Goal: Information Seeking & Learning: Learn about a topic

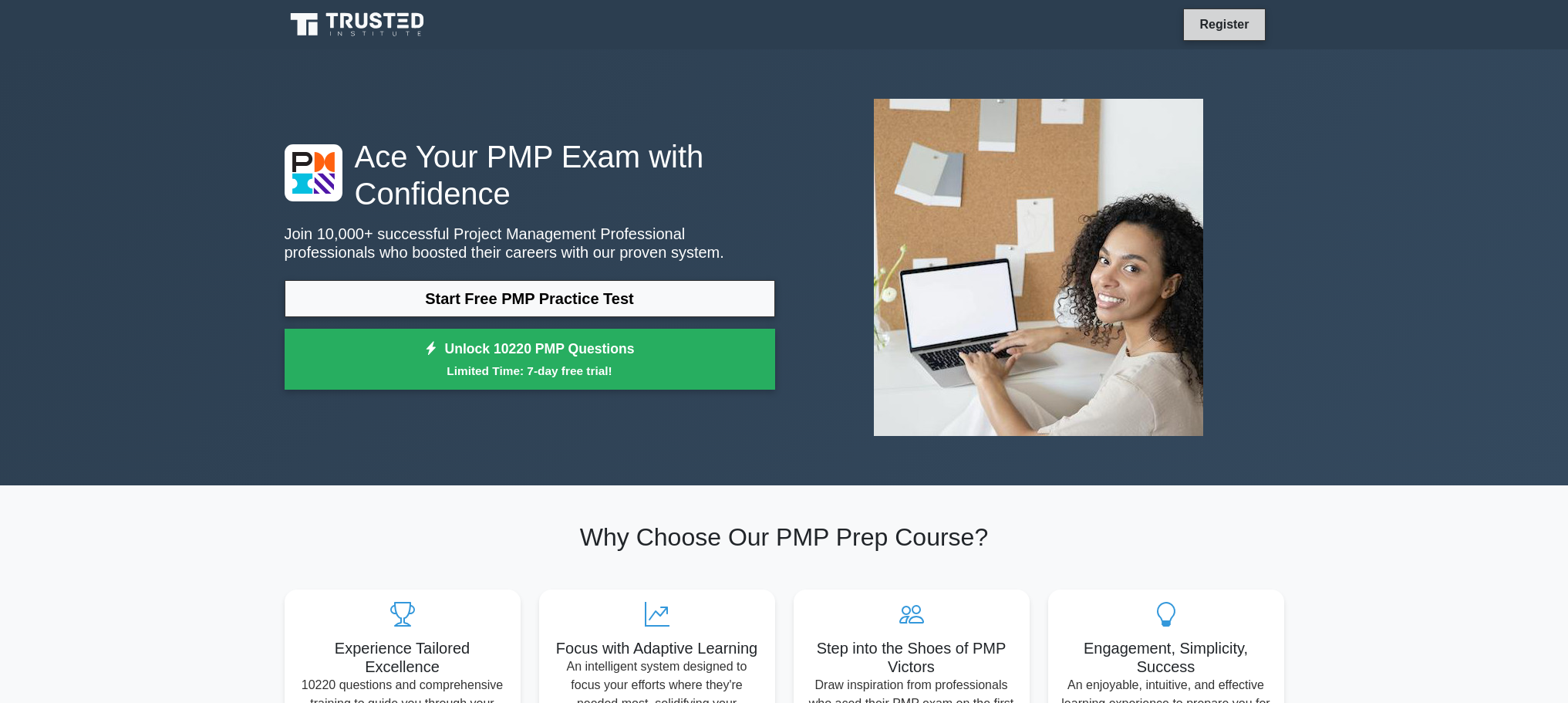
click at [1213, 24] on link "Register" at bounding box center [1224, 24] width 68 height 20
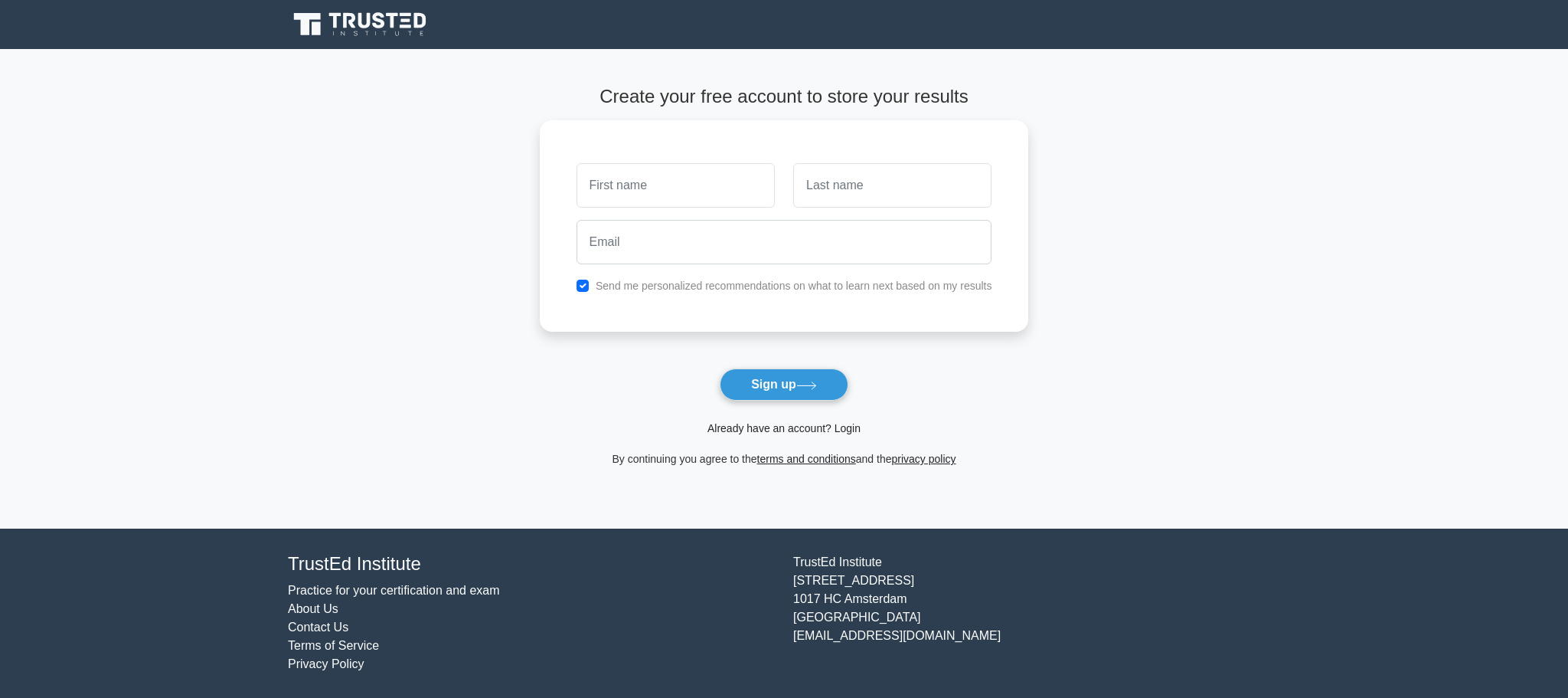
click at [788, 424] on link "Already have an account? Login" at bounding box center [784, 428] width 153 height 12
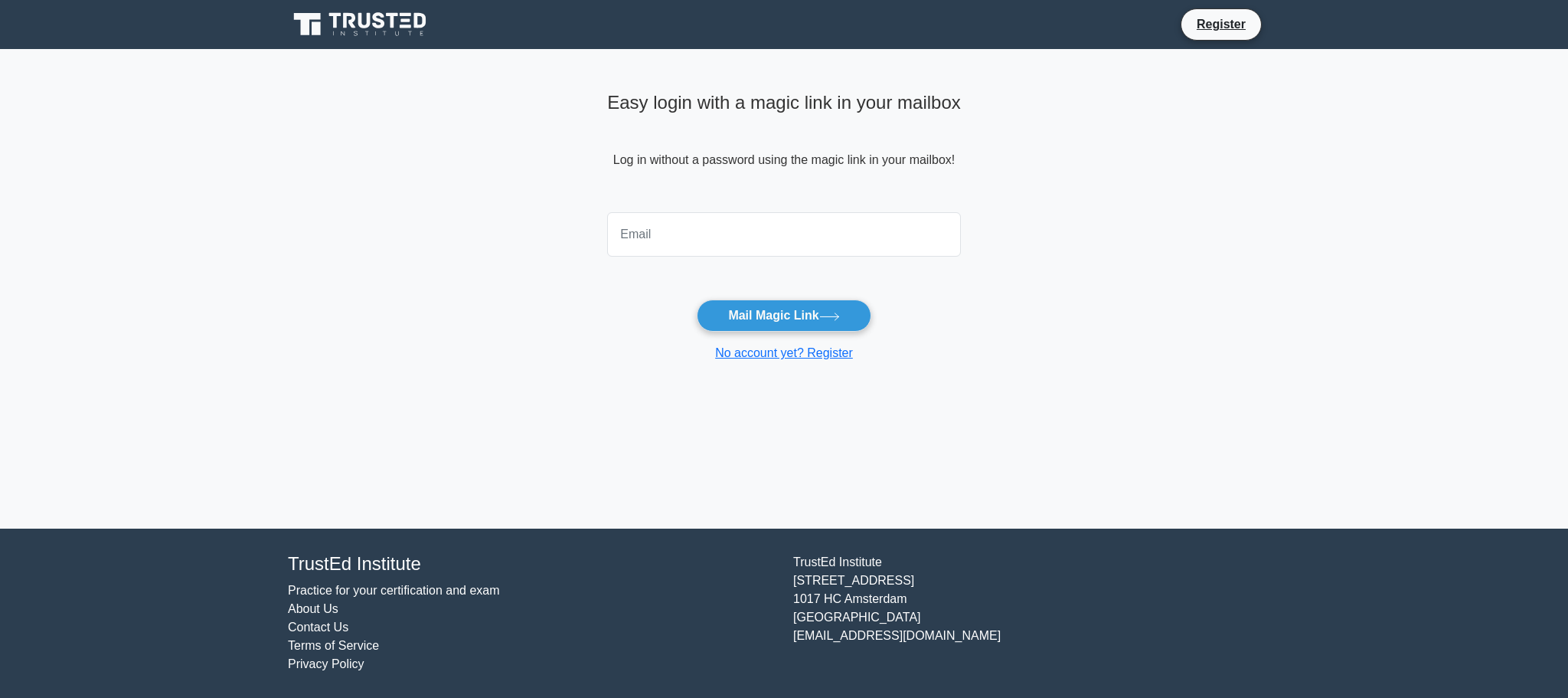
click at [799, 226] on input "email" at bounding box center [784, 235] width 354 height 45
type input "petaratanasovmitsev@gmail.com"
click at [814, 322] on button "Mail Magic Link" at bounding box center [784, 315] width 174 height 33
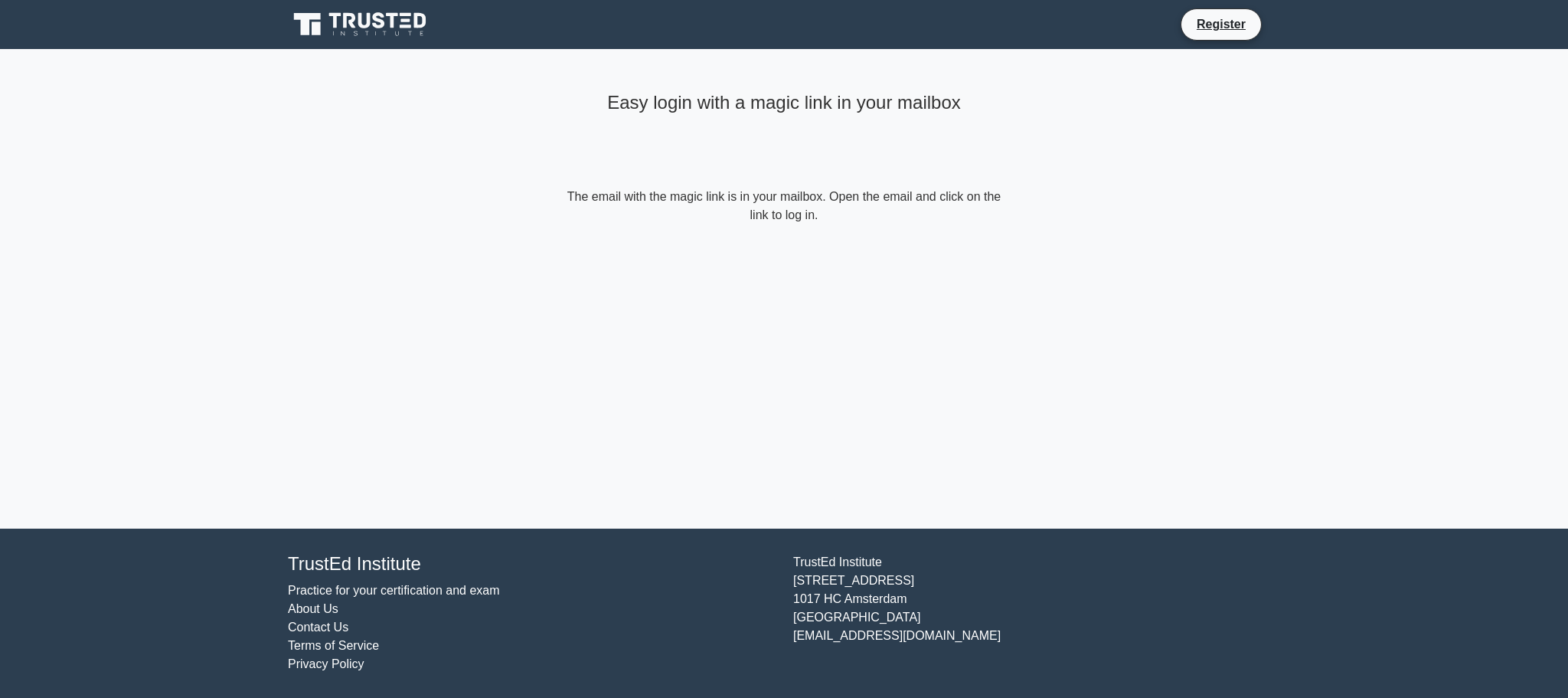
click at [372, 8] on link at bounding box center [361, 24] width 147 height 36
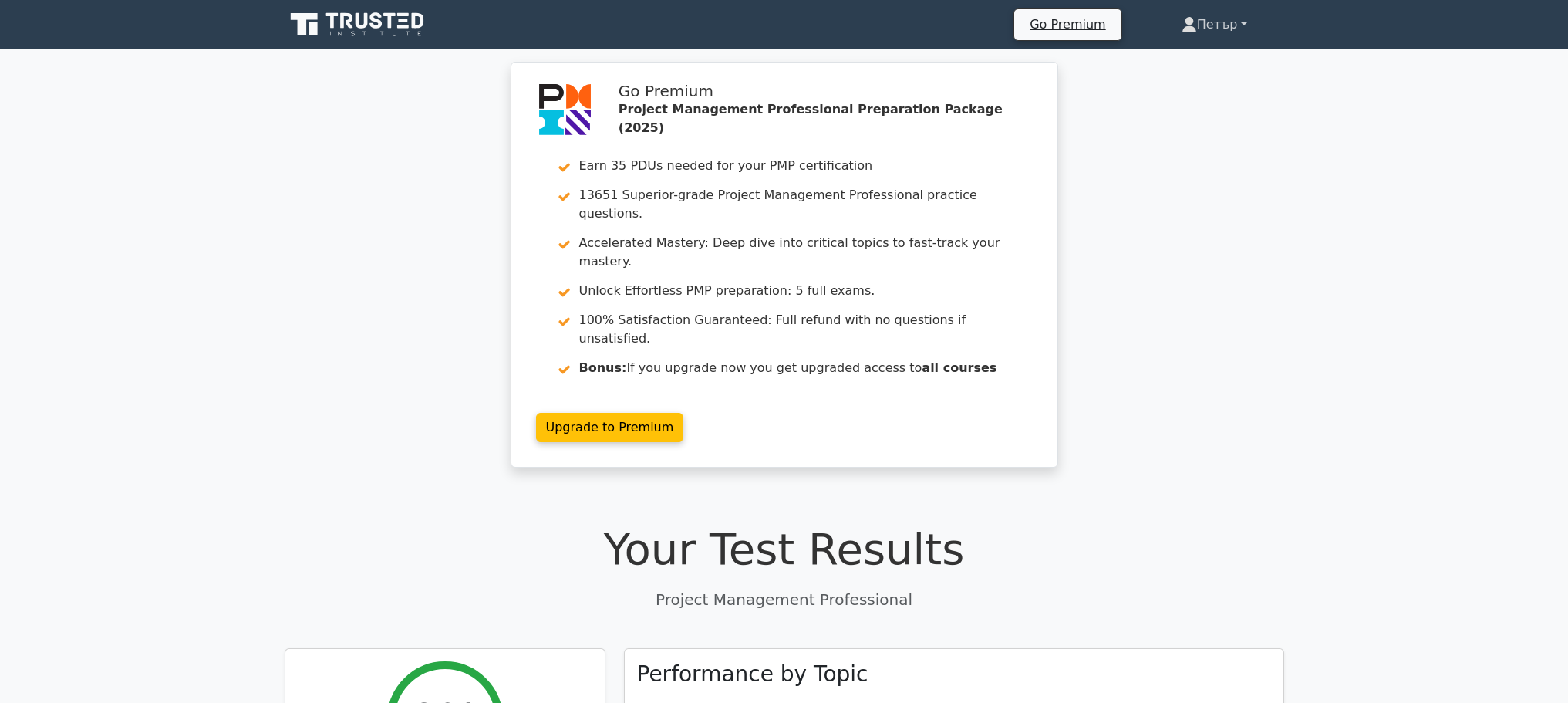
click at [1243, 33] on link "Петър" at bounding box center [1213, 24] width 140 height 31
click at [1208, 63] on link "Profile" at bounding box center [1206, 61] width 122 height 24
click at [1207, 33] on link "Петър" at bounding box center [1213, 24] width 140 height 31
click at [1196, 93] on link "Settings" at bounding box center [1206, 85] width 122 height 24
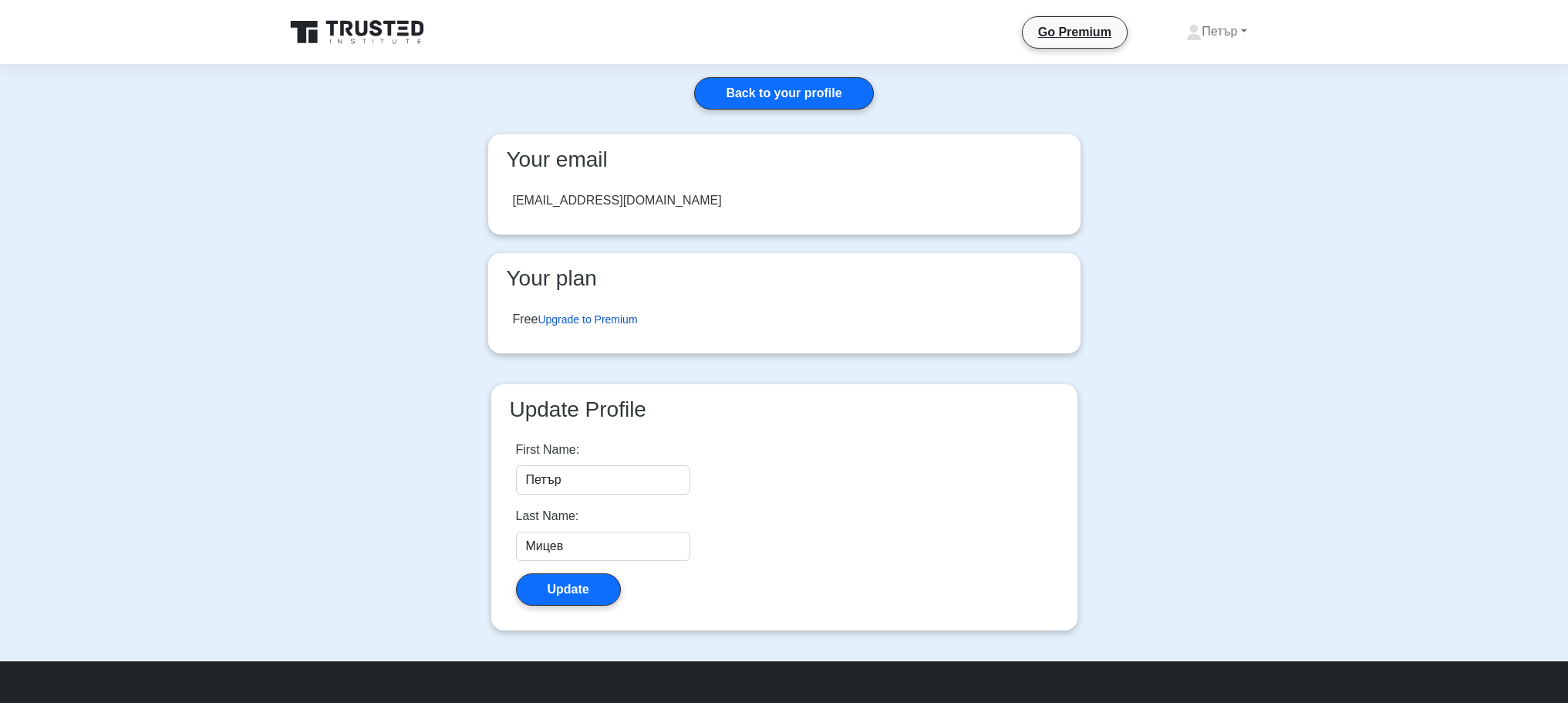
click at [623, 323] on link "Upgrade to Premium" at bounding box center [587, 319] width 99 height 12
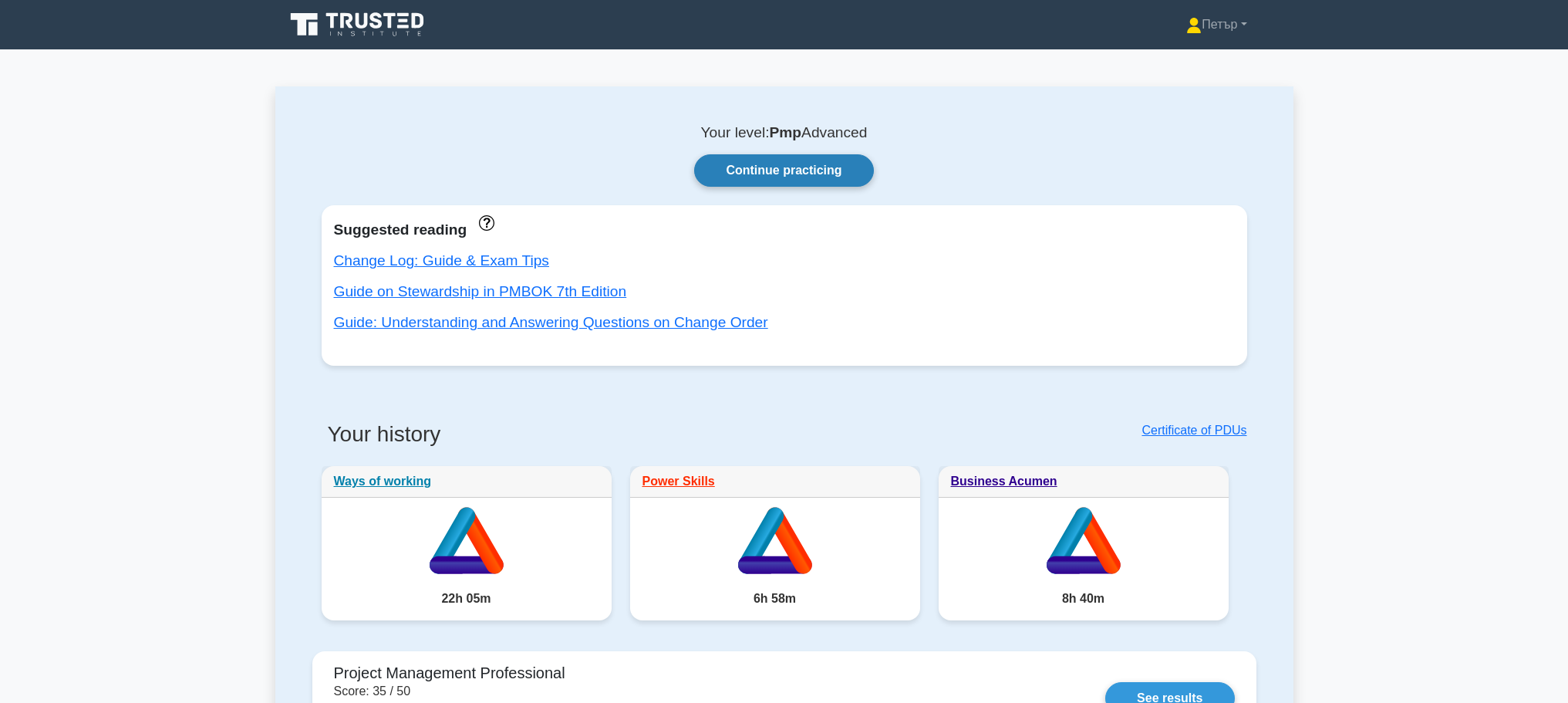
click at [765, 174] on link "Continue practicing" at bounding box center [784, 170] width 179 height 33
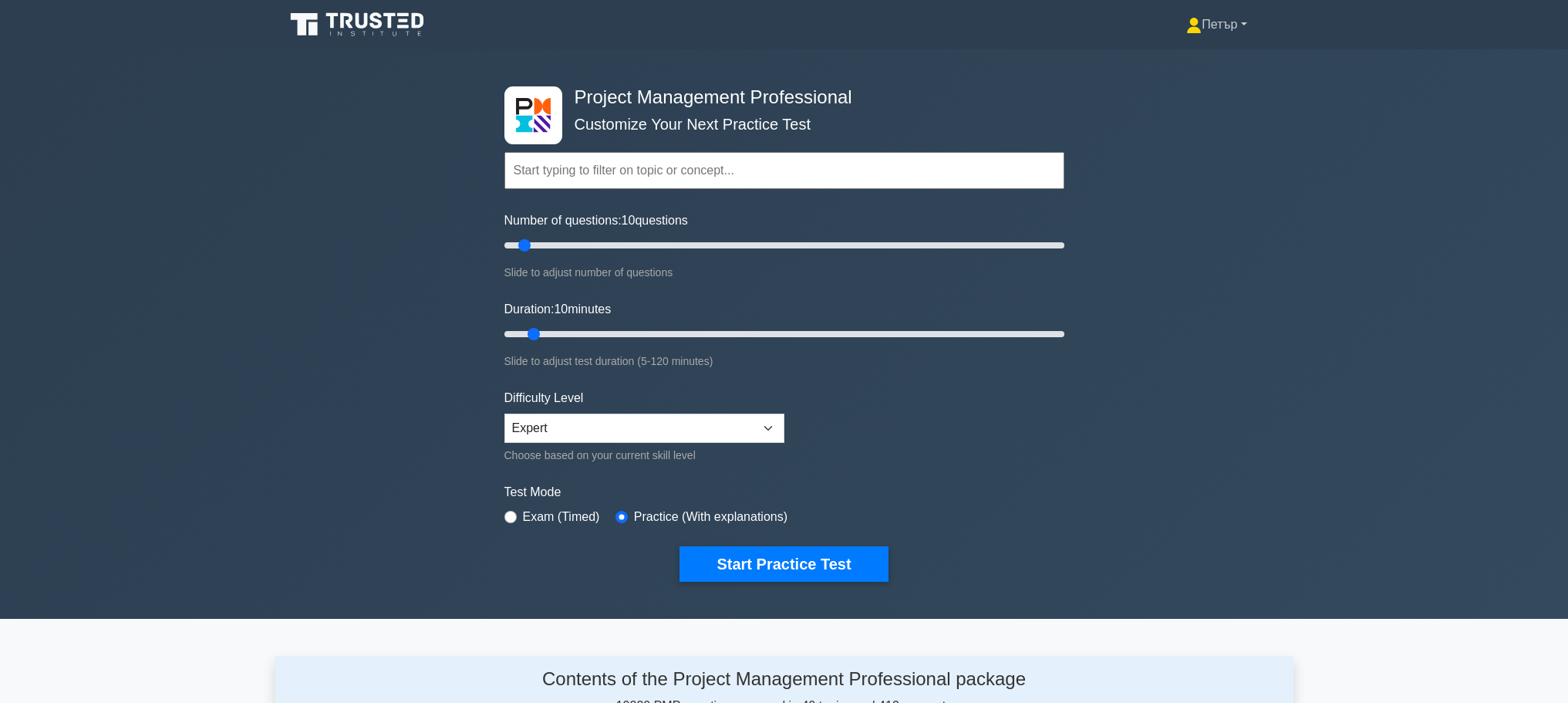
click at [1242, 20] on link "Петър" at bounding box center [1215, 24] width 134 height 31
click at [1159, 55] on link "Profile" at bounding box center [1210, 61] width 122 height 24
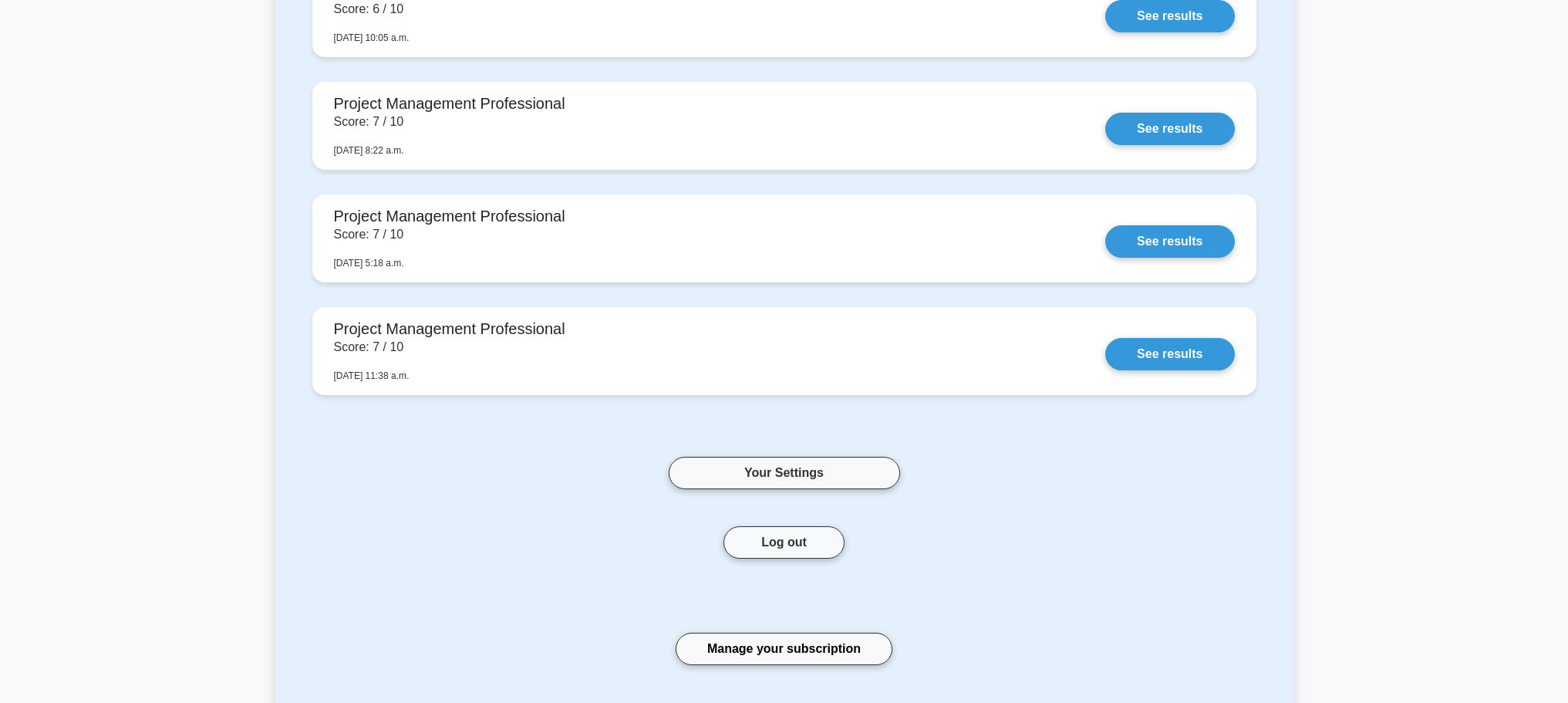
scroll to position [6087, 0]
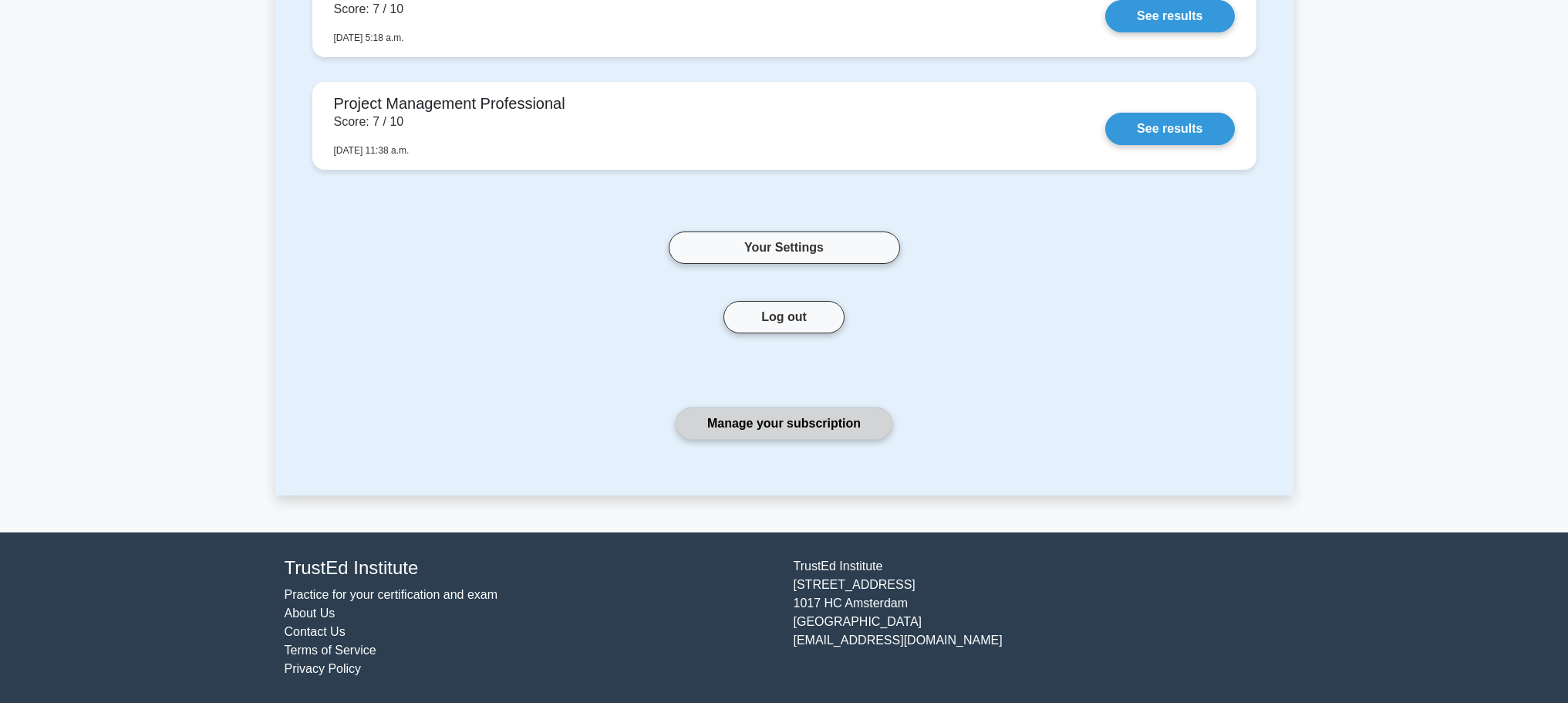
click at [777, 426] on link "Manage your subscription" at bounding box center [784, 423] width 217 height 33
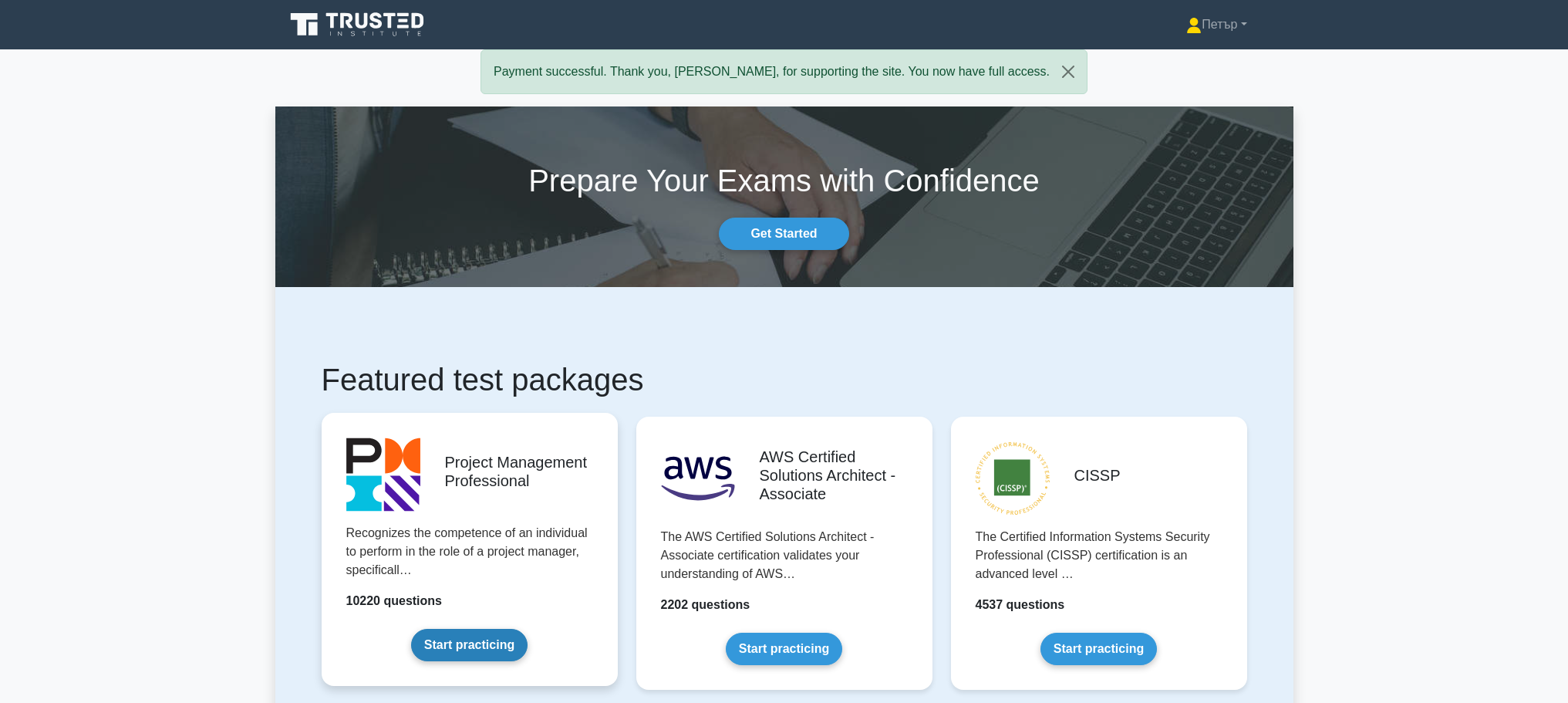
click at [432, 654] on link "Start practicing" at bounding box center [469, 645] width 116 height 33
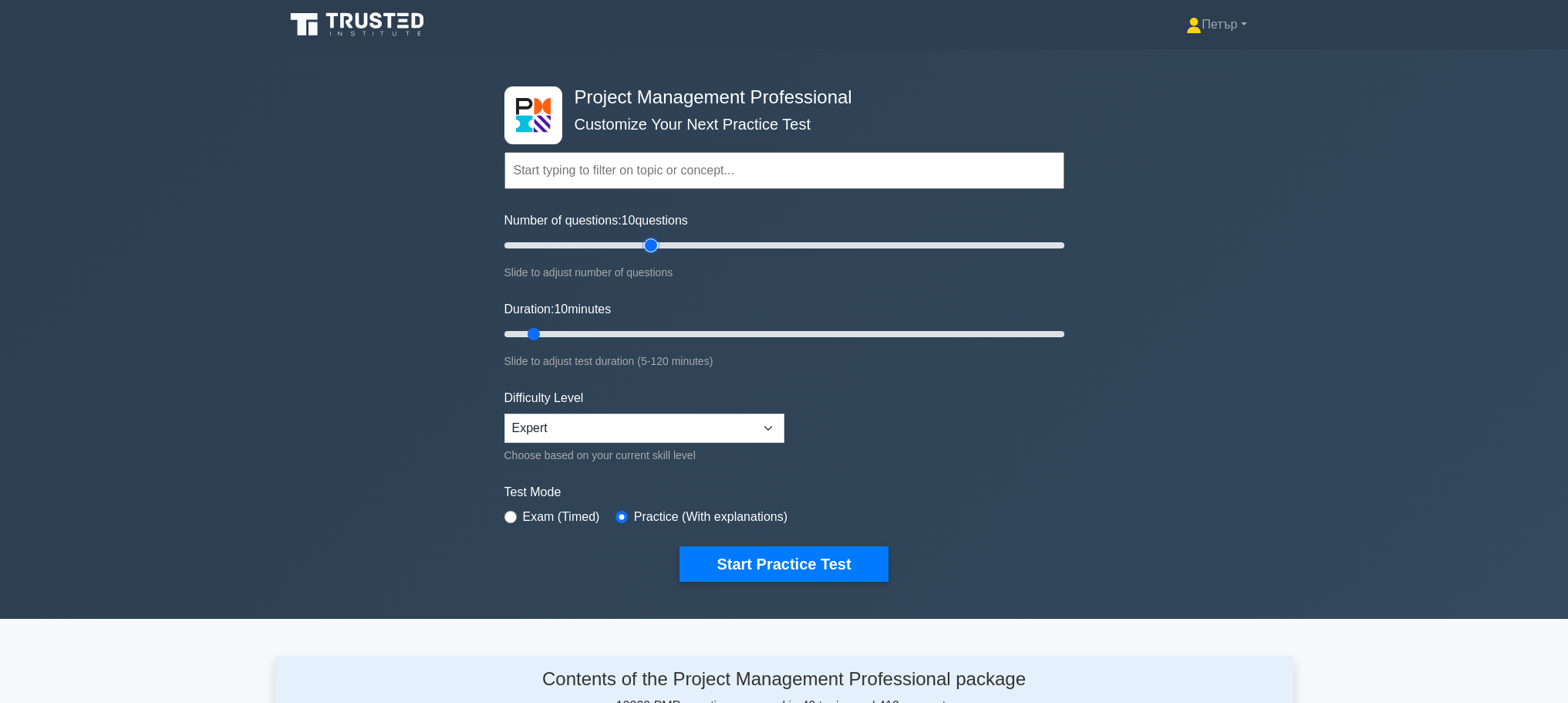
click at [656, 250] on input "Number of questions: 10 questions" at bounding box center [784, 245] width 560 height 19
type input "50"
click at [638, 242] on input "Number of questions: 50 questions" at bounding box center [784, 245] width 560 height 19
type input "120"
click at [1057, 333] on input "Duration: 10 minutes" at bounding box center [784, 334] width 560 height 19
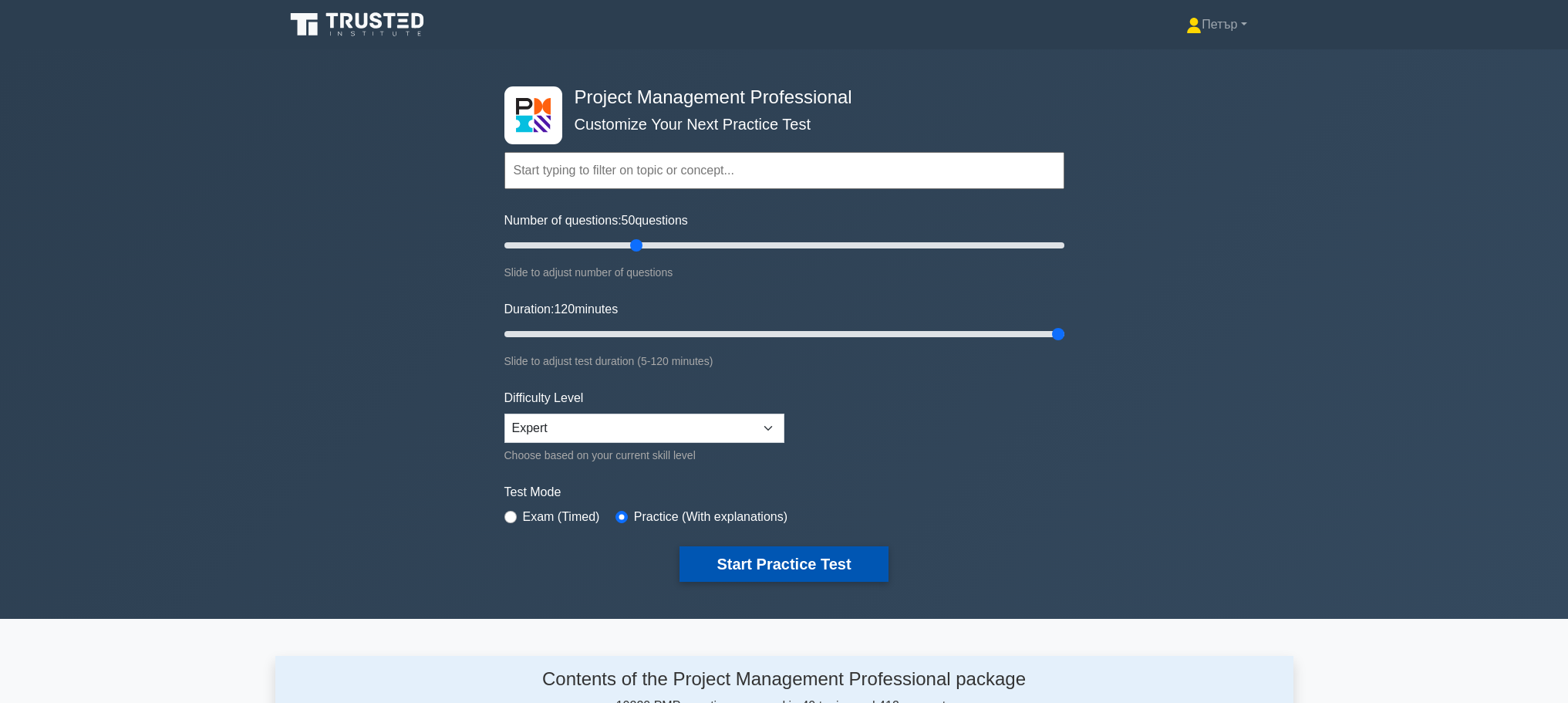
click at [855, 547] on button "Start Practice Test" at bounding box center [784, 564] width 208 height 36
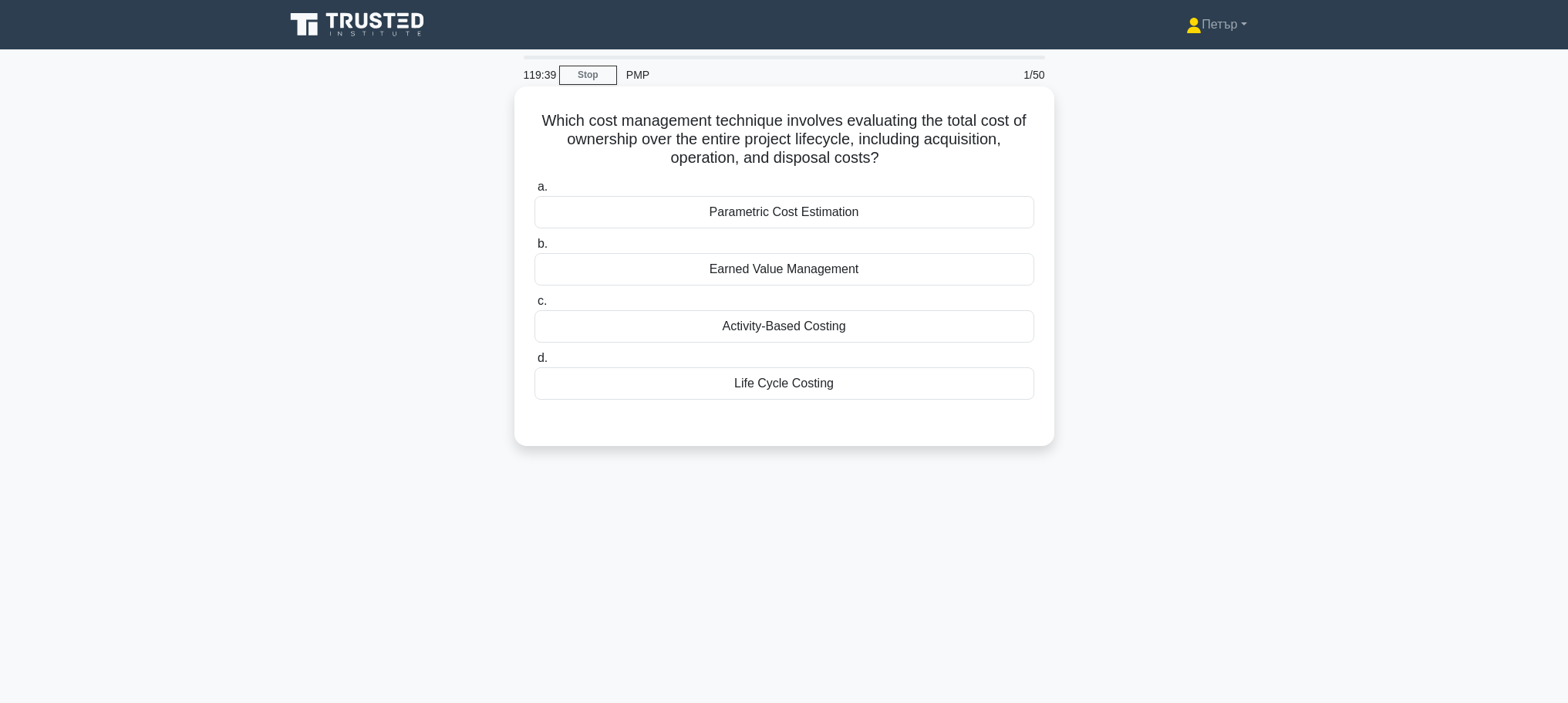
click at [889, 374] on div "Life Cycle Costing" at bounding box center [784, 383] width 500 height 33
click at [534, 363] on input "d. Life Cycle Costing" at bounding box center [534, 358] width 0 height 10
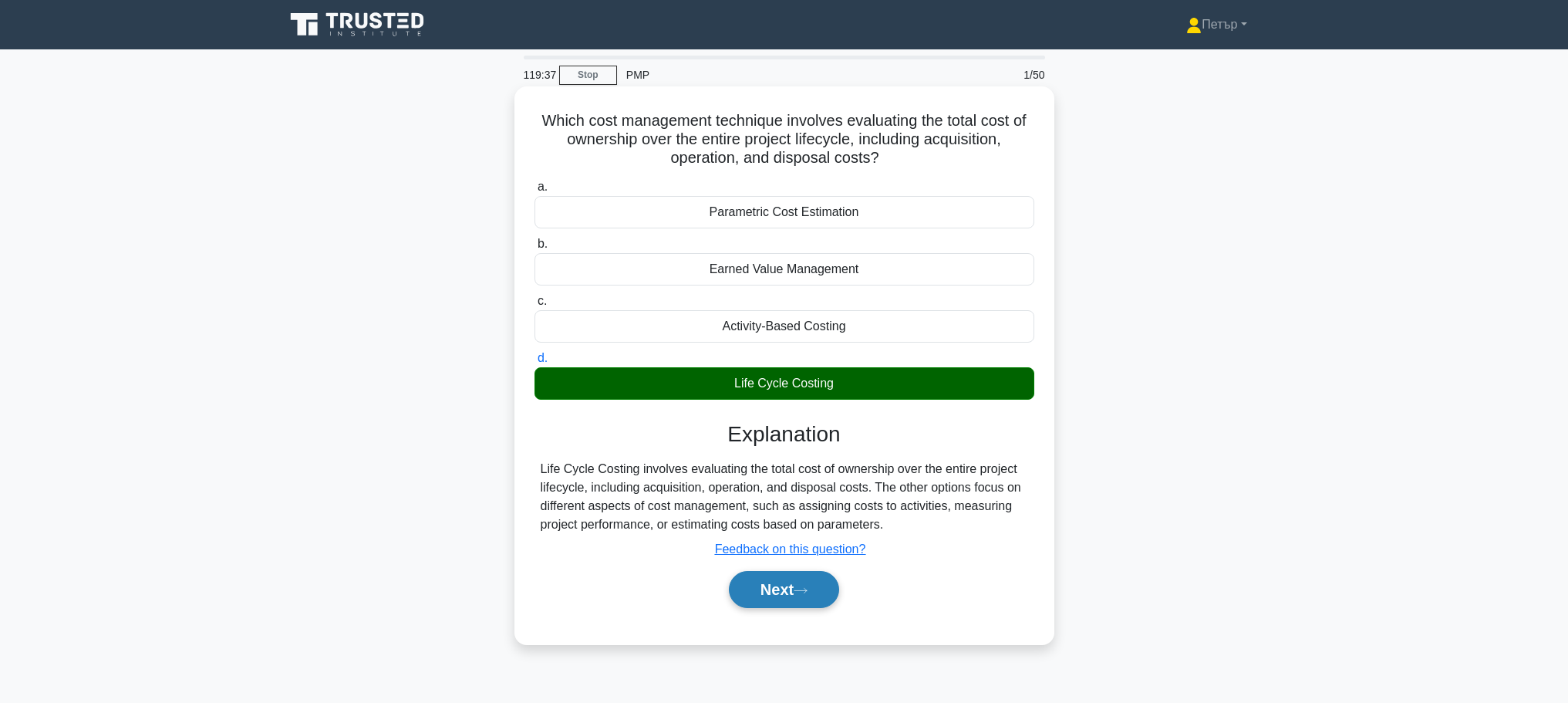
click at [771, 595] on button "Next" at bounding box center [784, 588] width 111 height 37
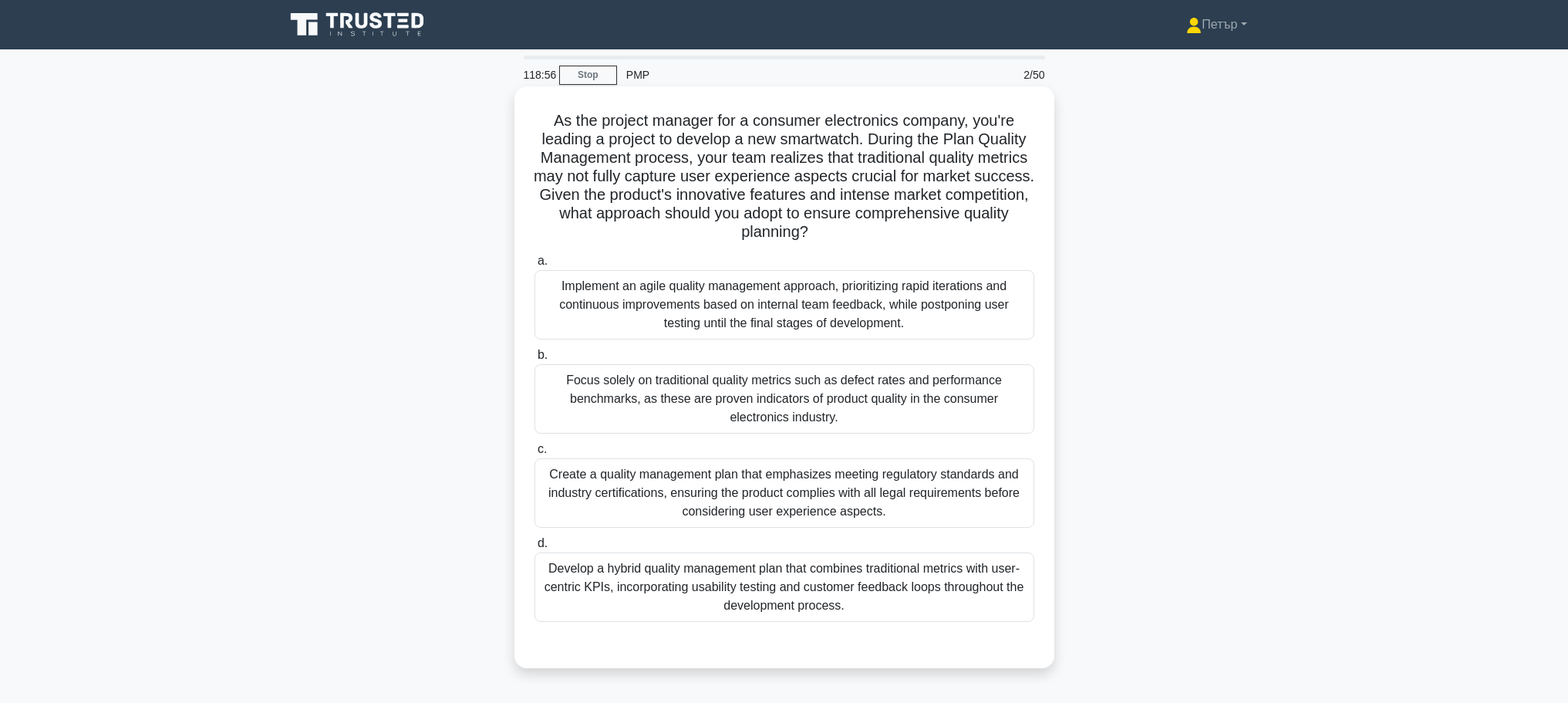
click at [899, 604] on div "Develop a hybrid quality management plan that combines traditional metrics with…" at bounding box center [784, 587] width 500 height 69
click at [534, 548] on input "d. Develop a hybrid quality management plan that combines traditional metrics w…" at bounding box center [534, 543] width 0 height 10
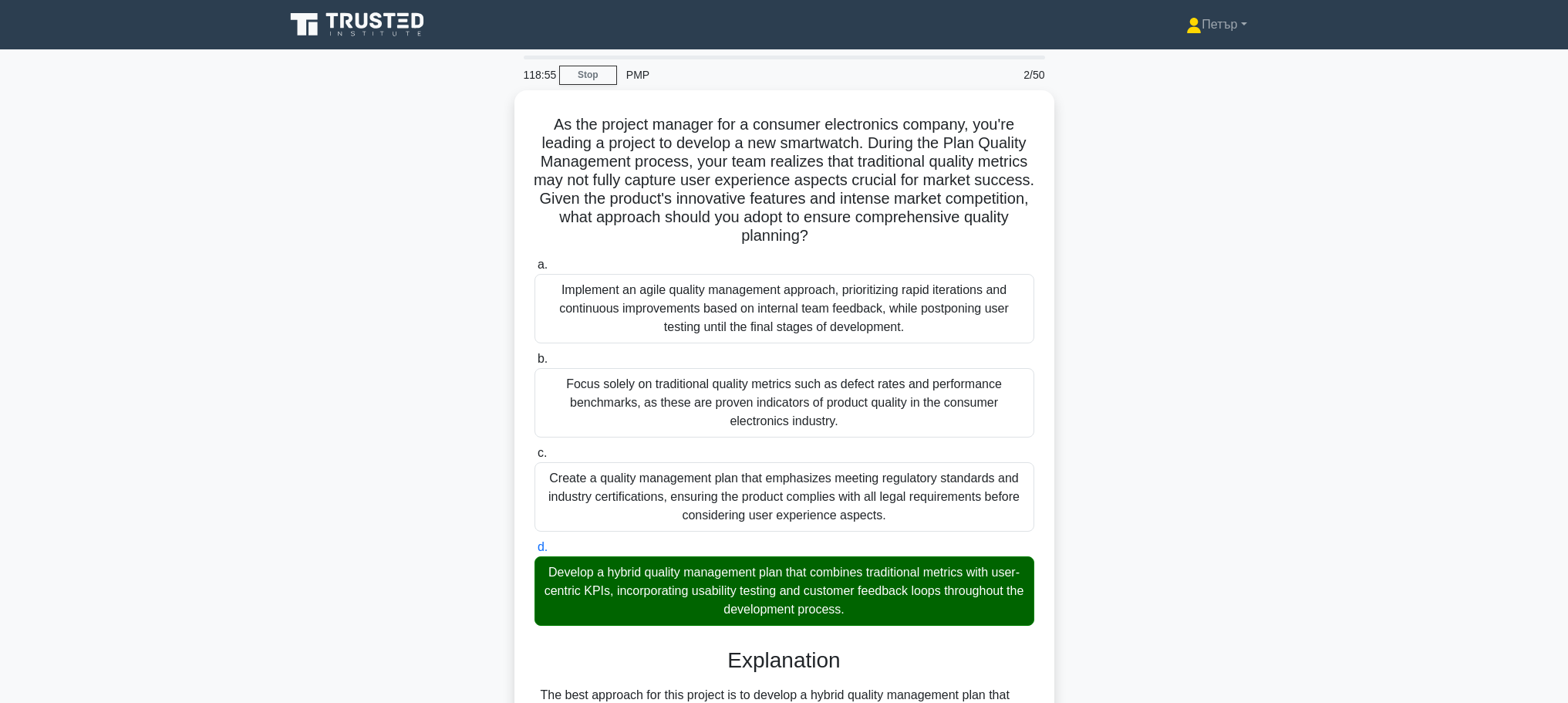
scroll to position [617, 0]
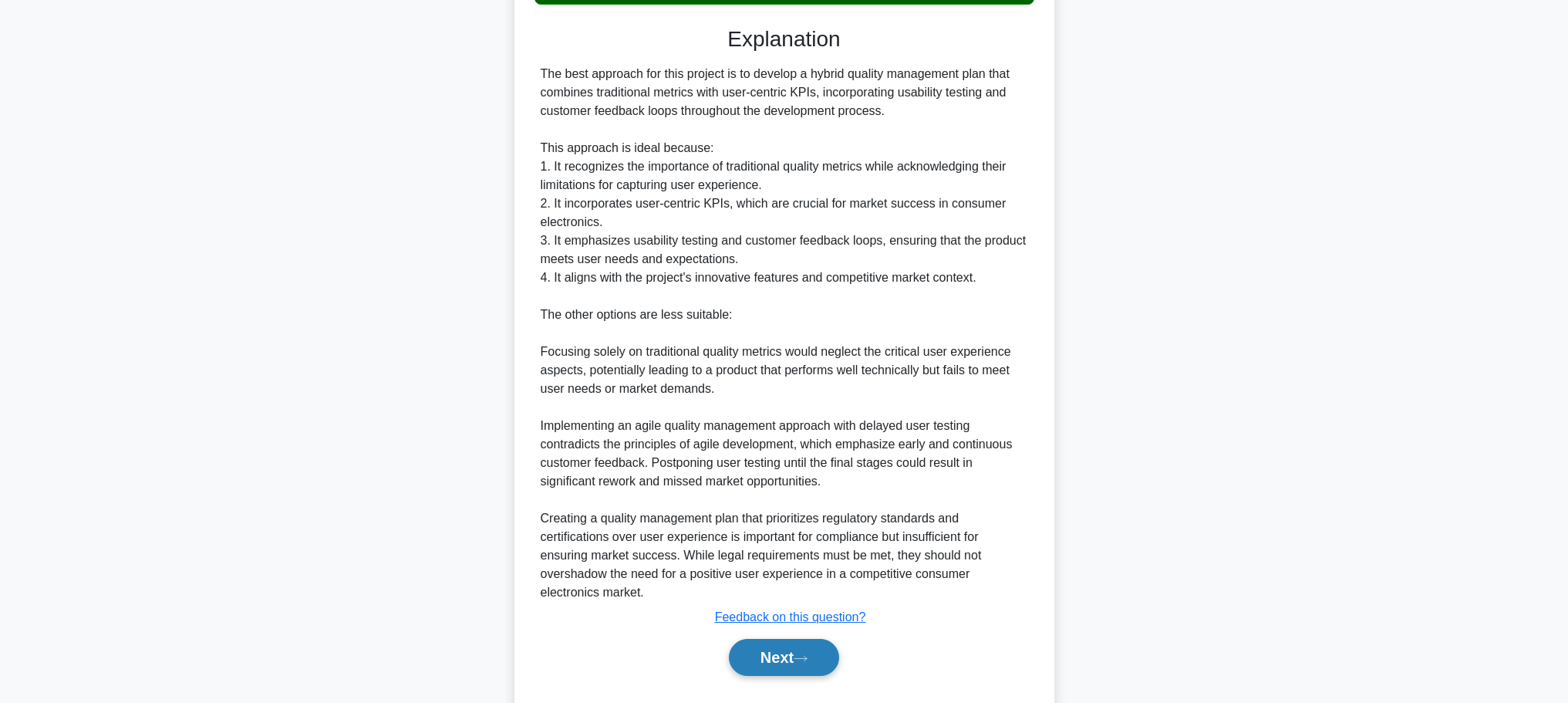
click at [804, 651] on button "Next" at bounding box center [784, 656] width 111 height 37
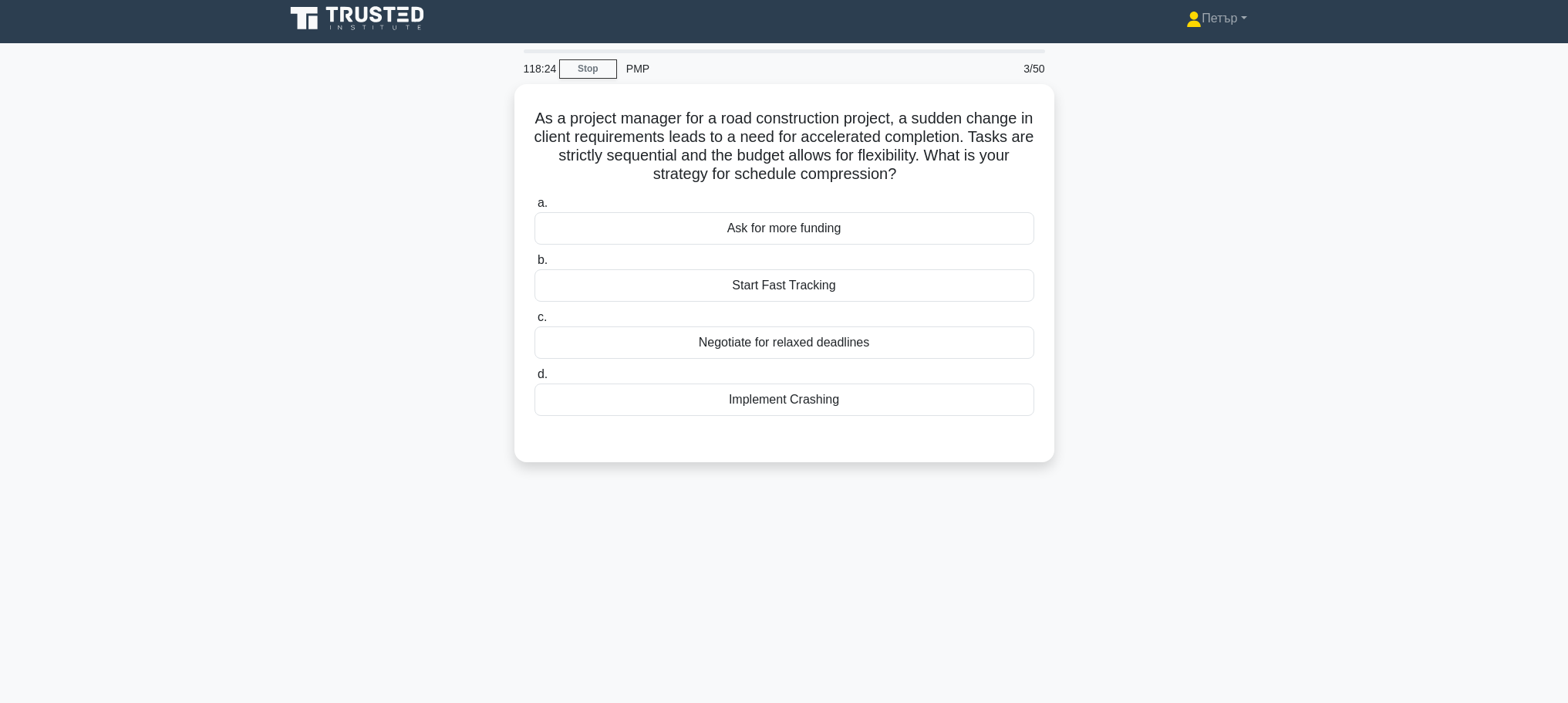
scroll to position [0, 0]
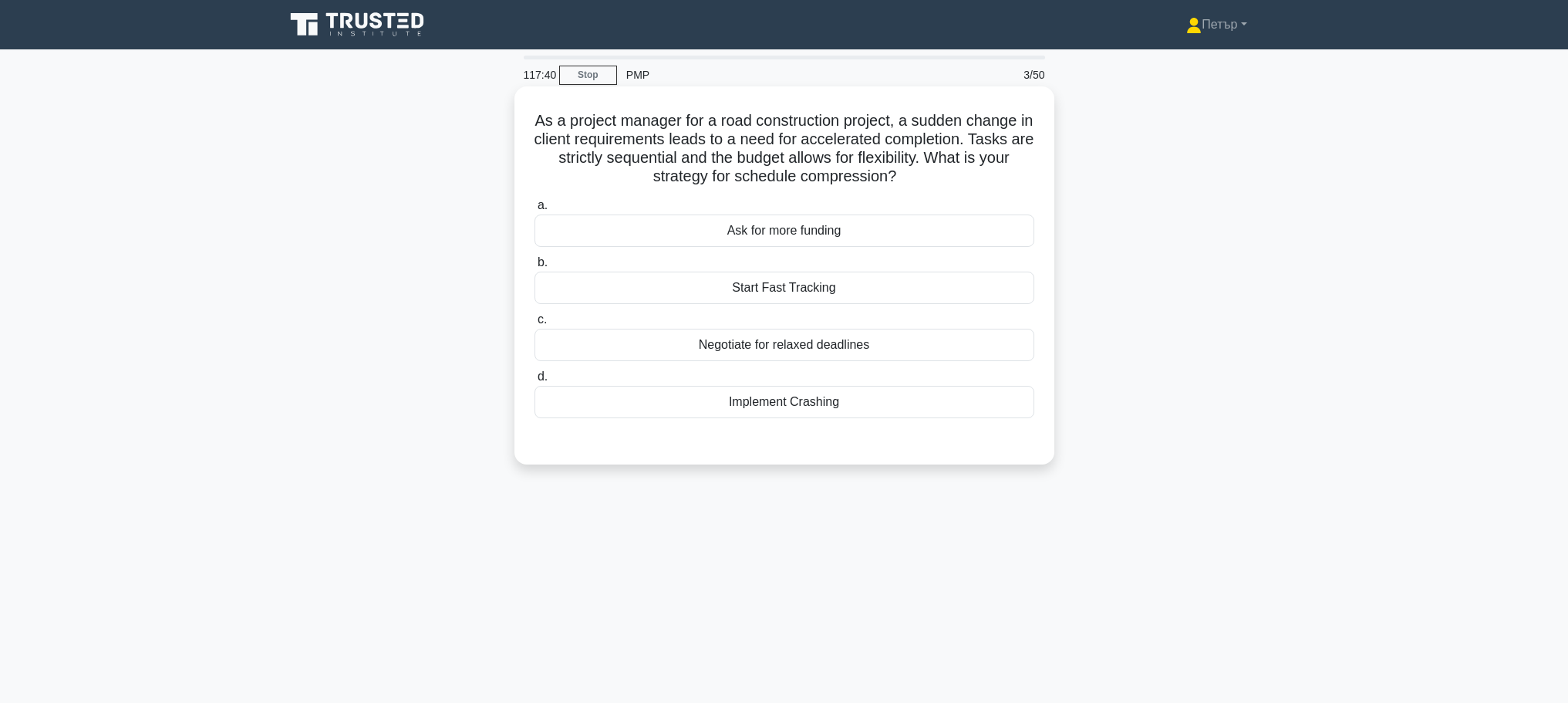
click at [934, 396] on div "Implement Crashing" at bounding box center [784, 402] width 500 height 33
click at [534, 382] on input "d. Implement Crashing" at bounding box center [534, 376] width 0 height 10
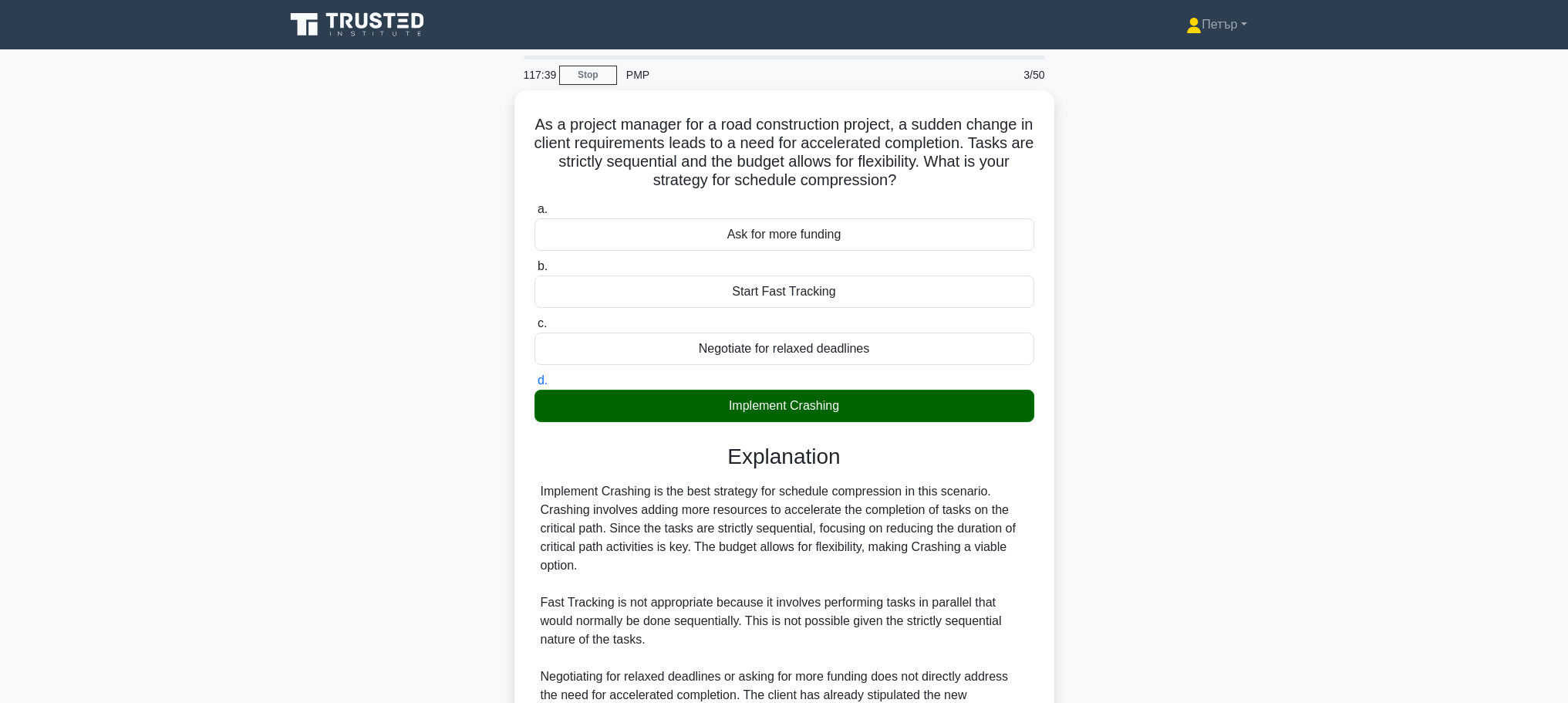
scroll to position [176, 0]
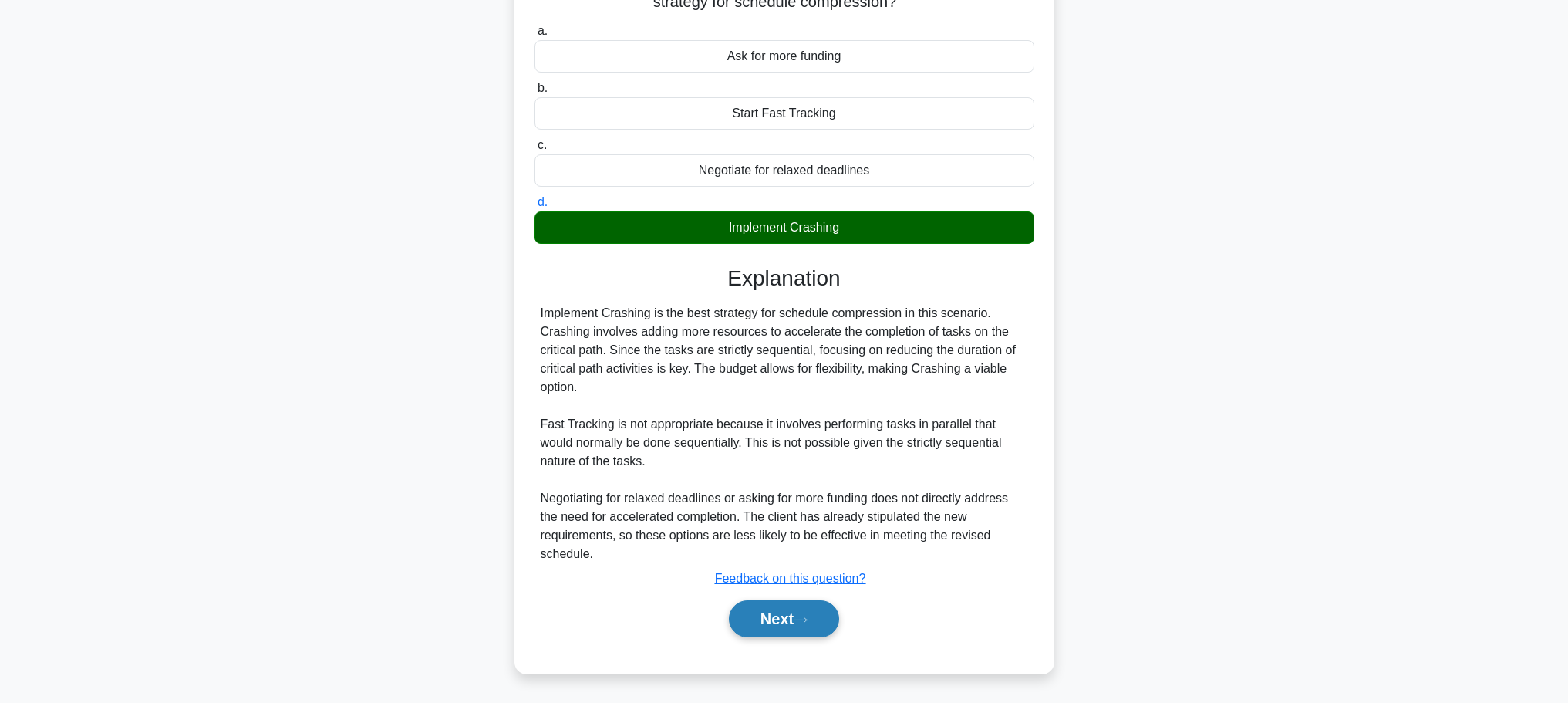
click at [784, 613] on button "Next" at bounding box center [784, 618] width 111 height 37
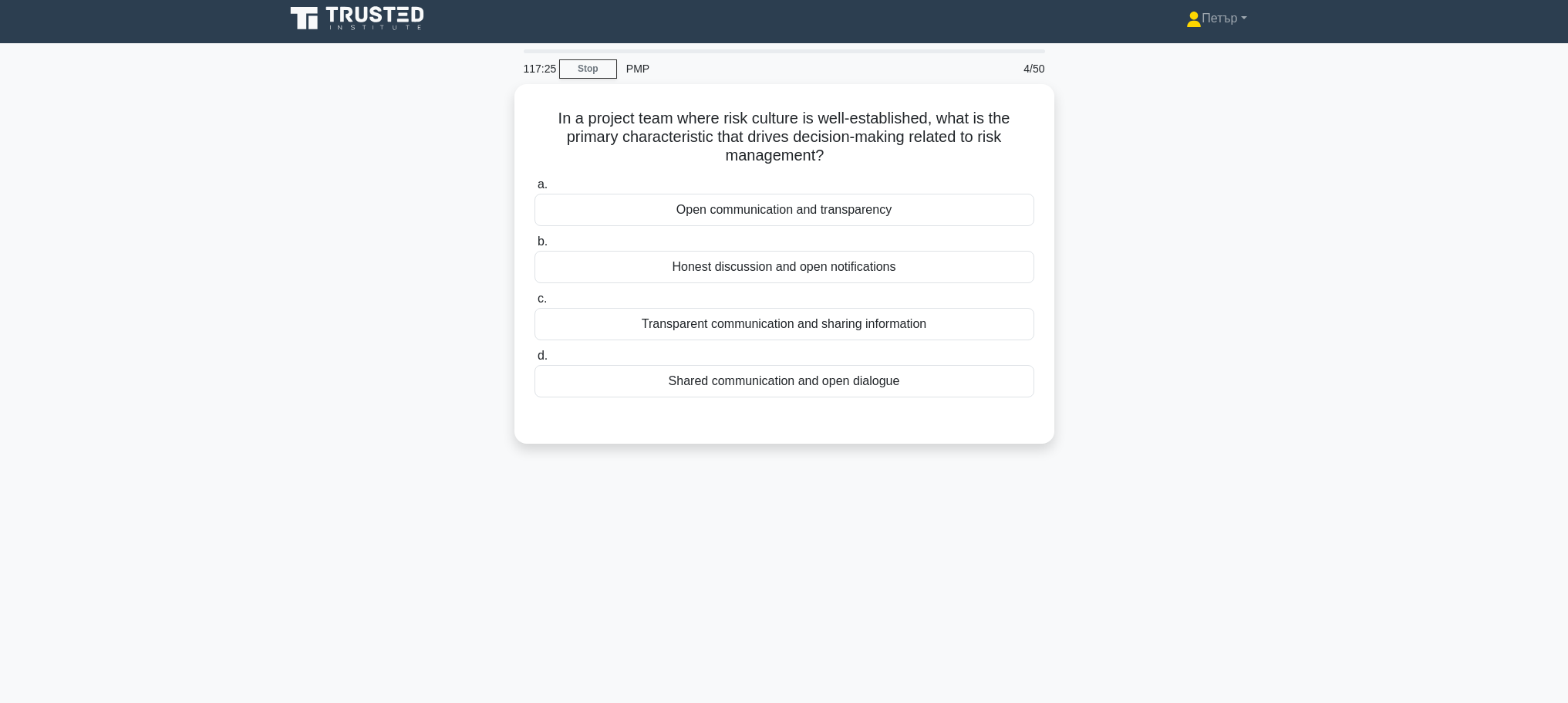
scroll to position [0, 0]
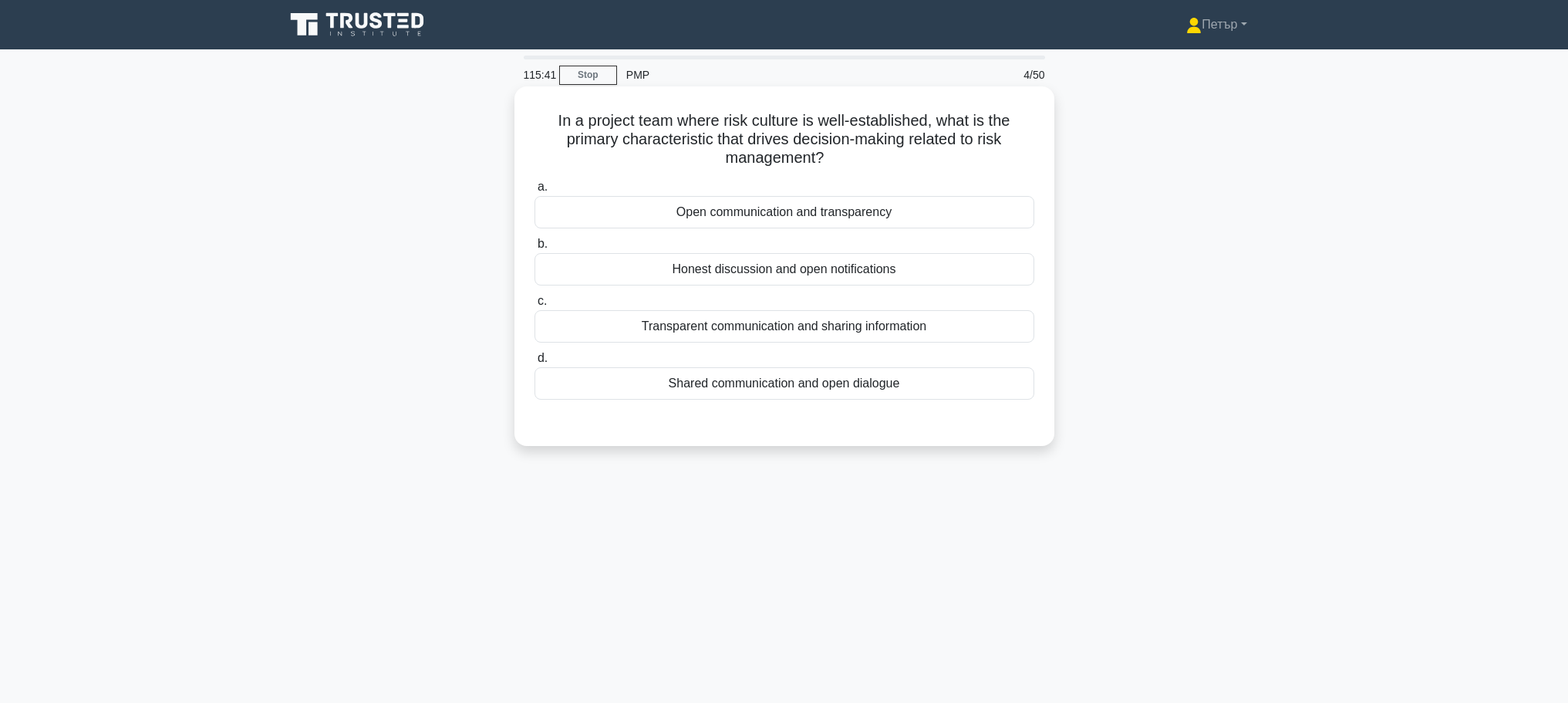
click at [985, 321] on div "Transparent communication and sharing information" at bounding box center [784, 326] width 500 height 33
click at [534, 306] on input "c. Transparent communication and sharing information" at bounding box center [534, 301] width 0 height 10
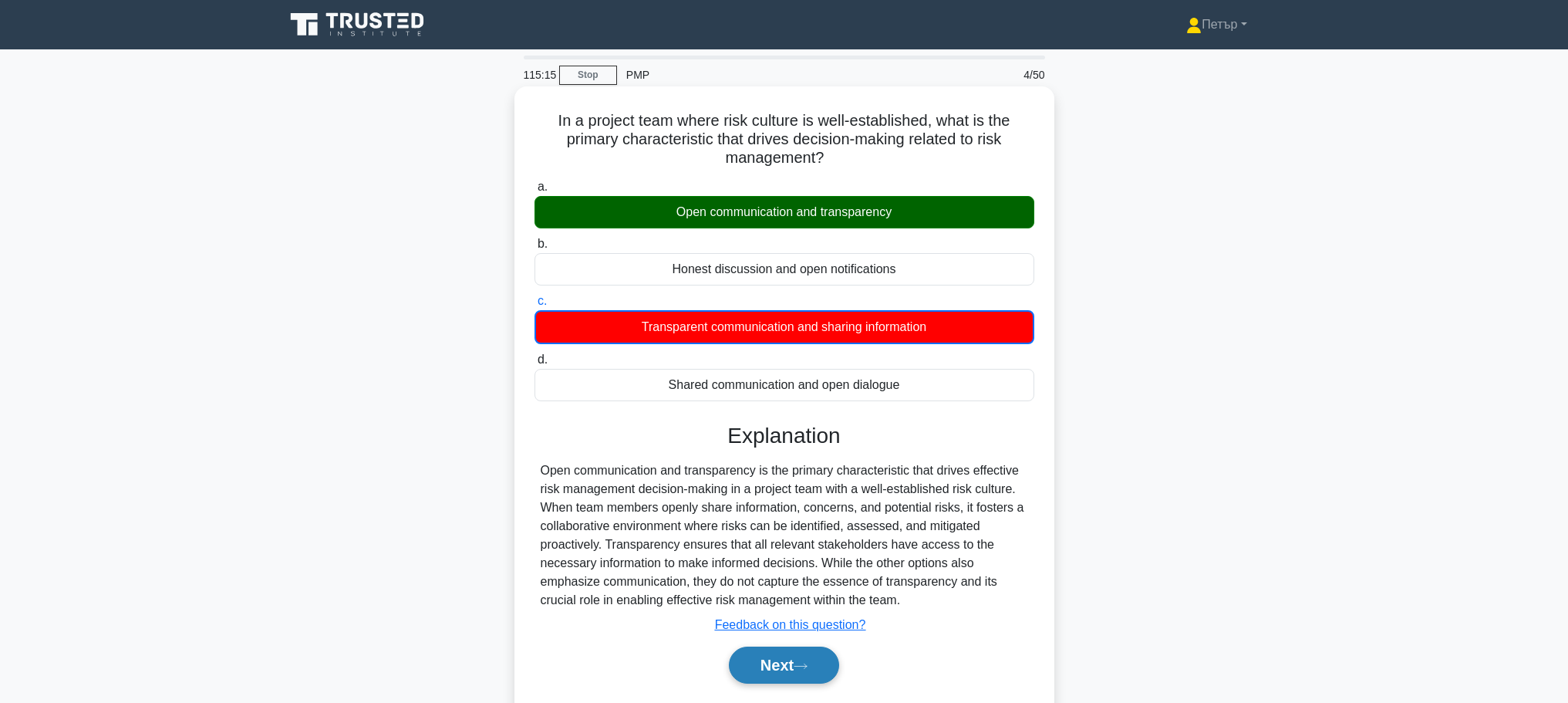
click at [803, 663] on icon at bounding box center [800, 665] width 14 height 8
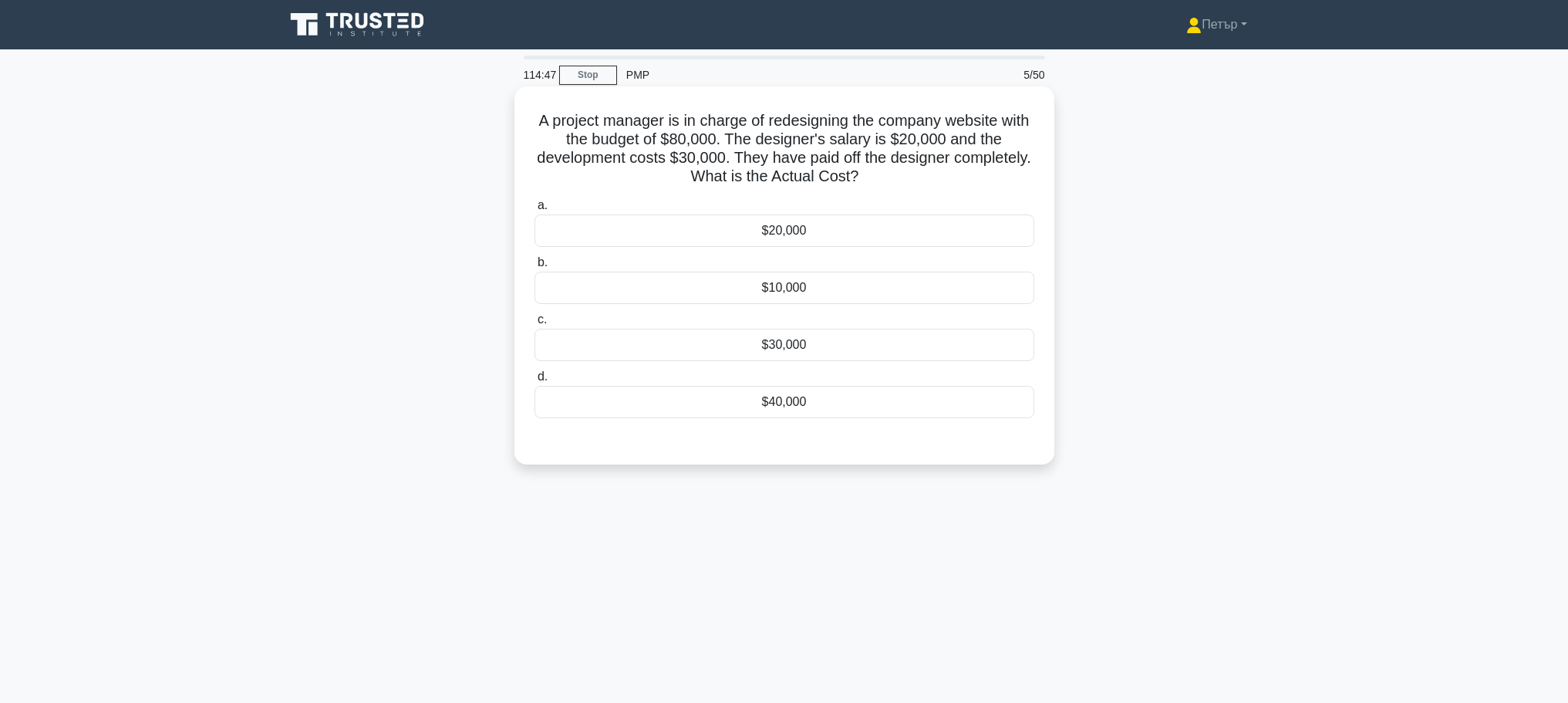
click at [941, 227] on div "$20,000" at bounding box center [784, 230] width 500 height 33
click at [534, 210] on input "a. $20,000" at bounding box center [534, 206] width 0 height 10
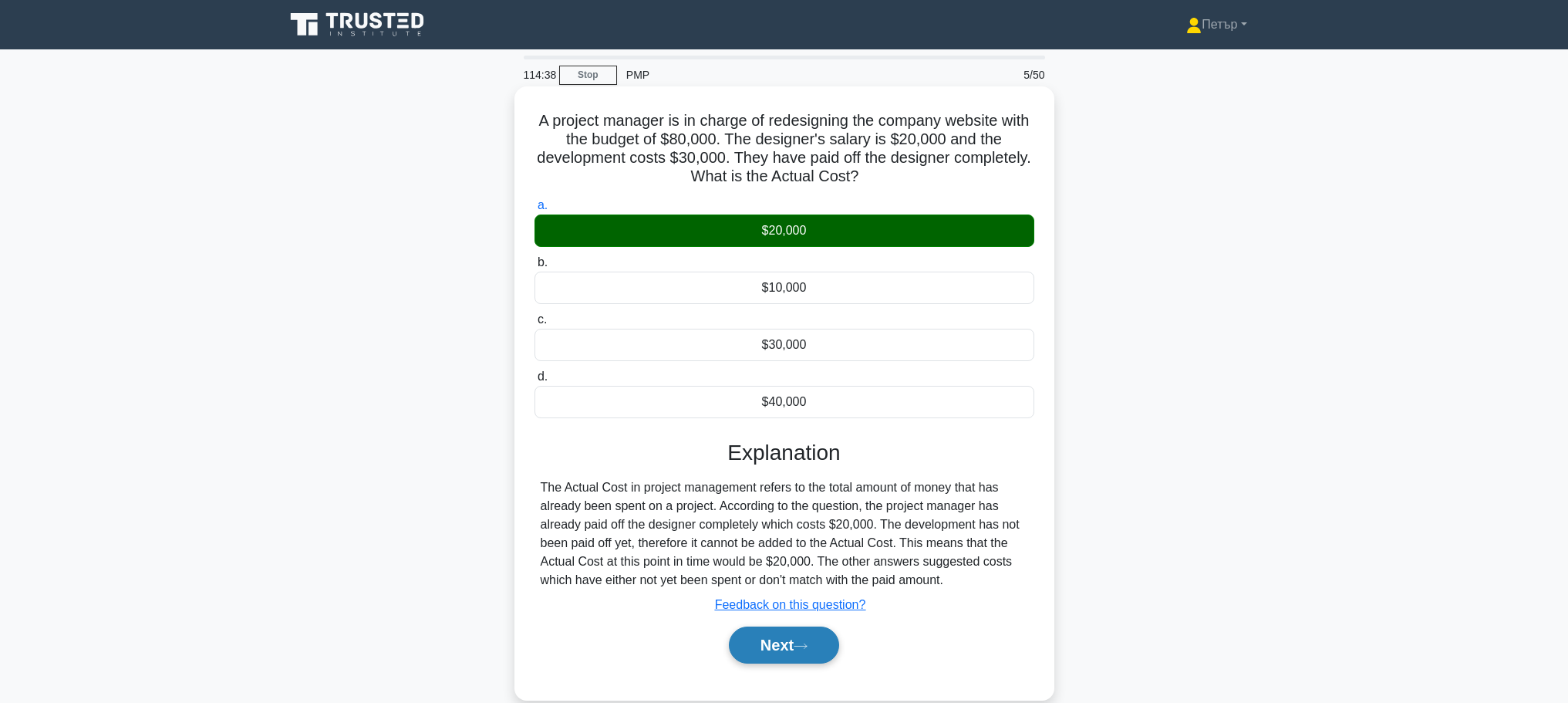
click at [785, 644] on button "Next" at bounding box center [784, 644] width 111 height 37
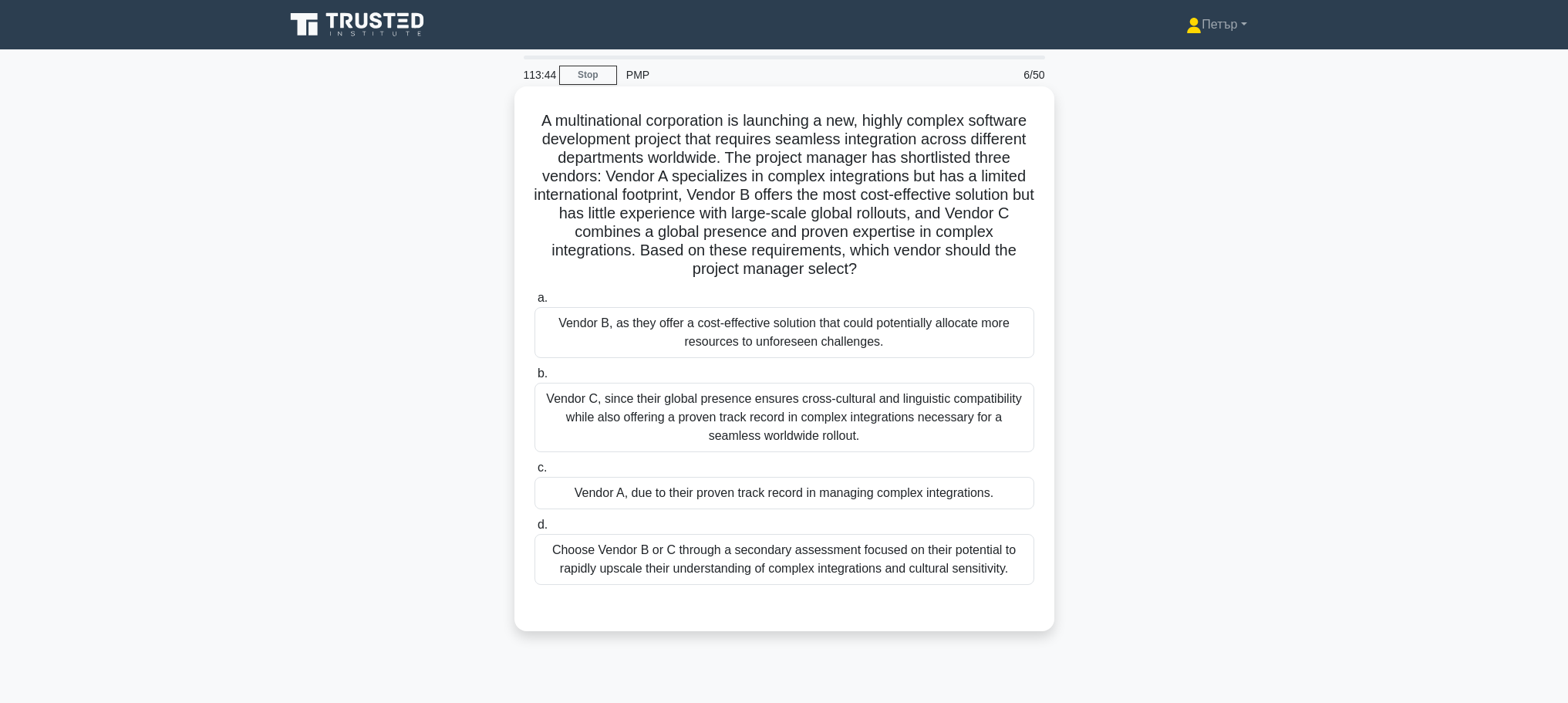
click at [997, 431] on div "Vendor C, since their global presence ensures cross-cultural and linguistic com…" at bounding box center [784, 418] width 500 height 69
click at [534, 378] on input "b. Vendor C, since their global presence ensures cross-cultural and linguistic …" at bounding box center [534, 374] width 0 height 10
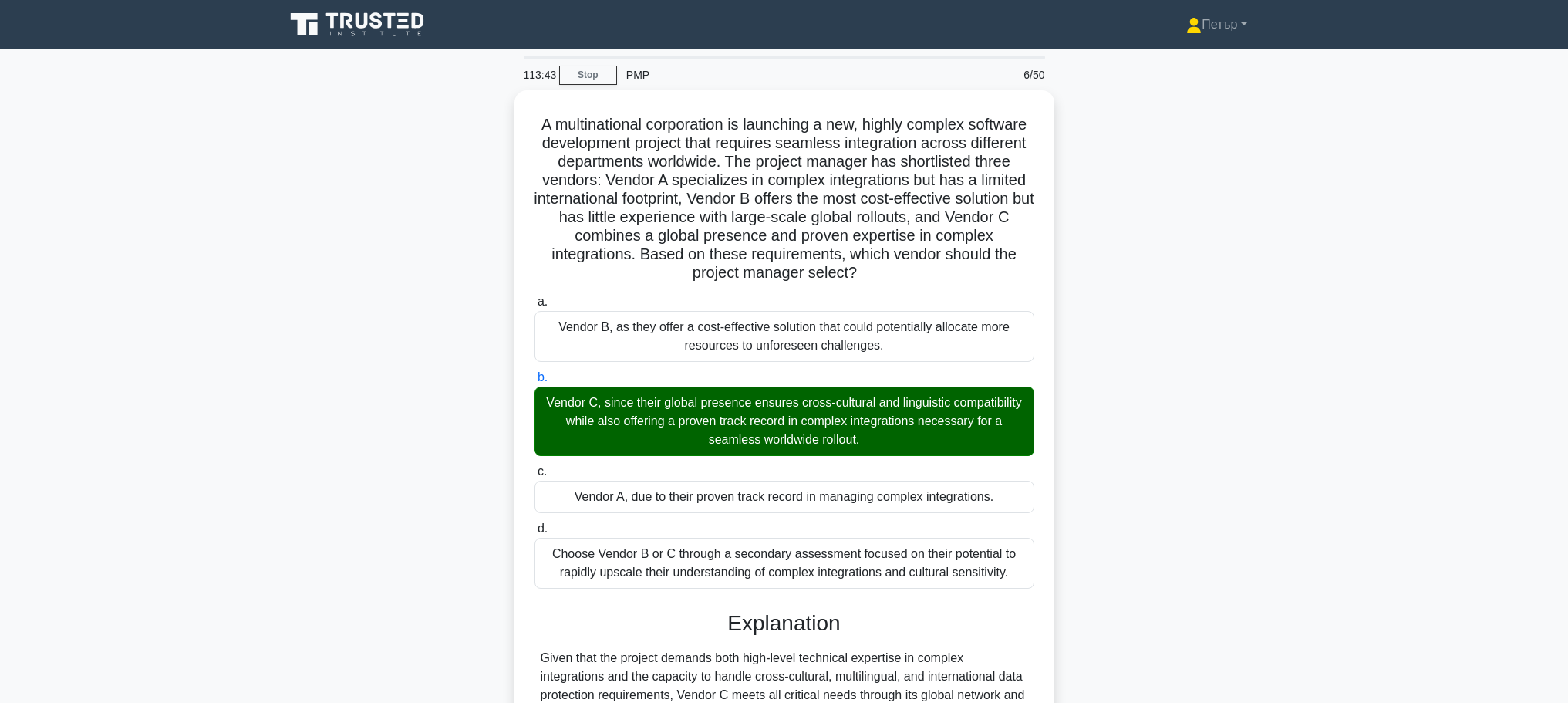
scroll to position [193, 0]
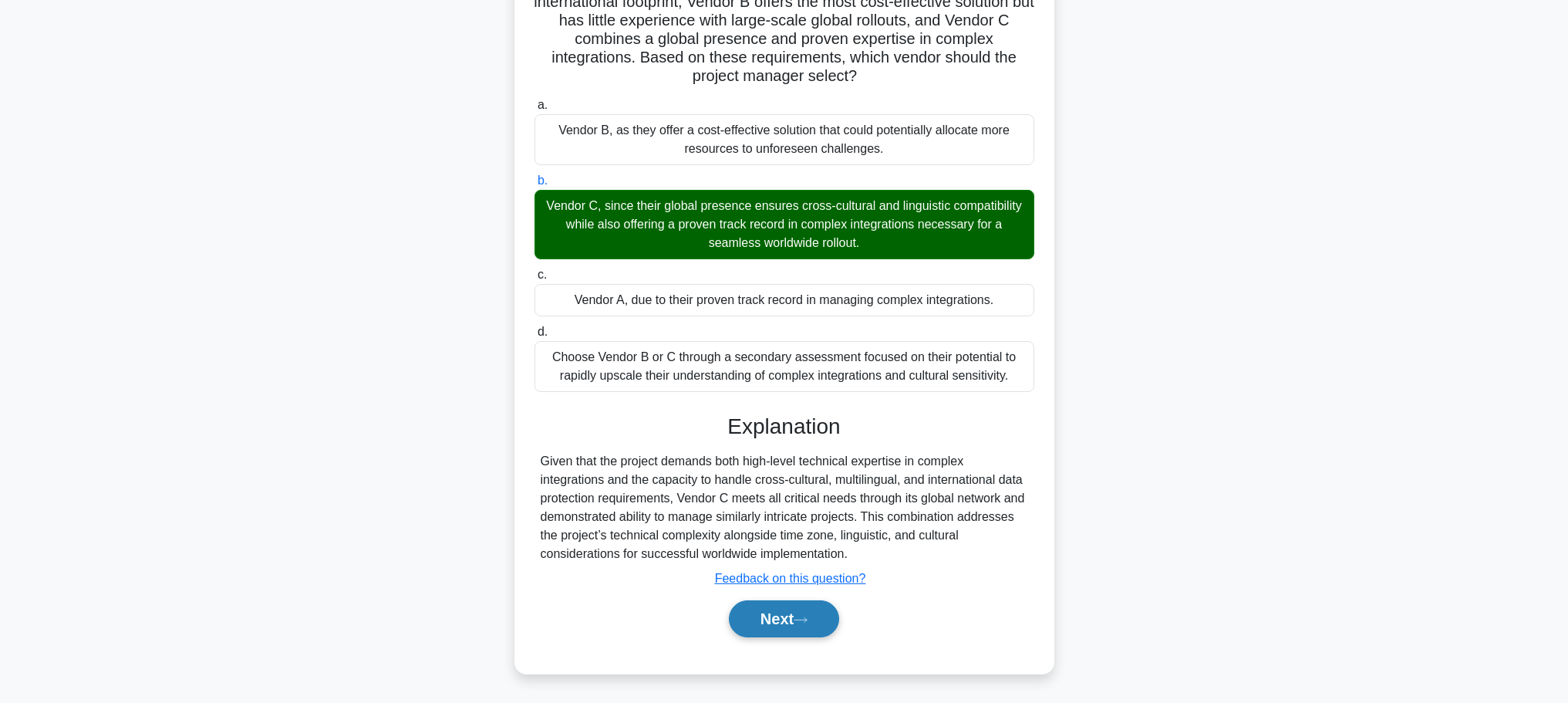
click at [770, 615] on button "Next" at bounding box center [784, 618] width 111 height 37
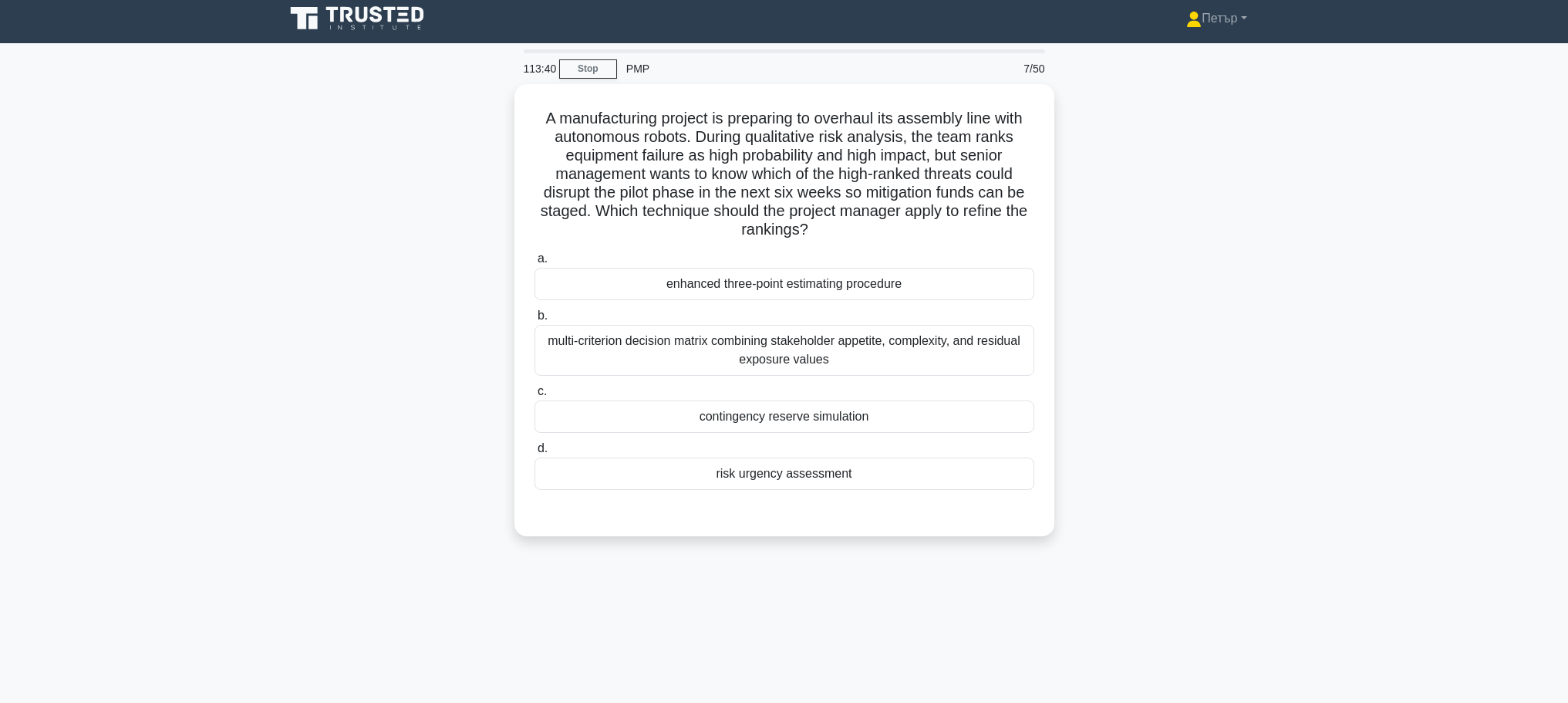
scroll to position [0, 0]
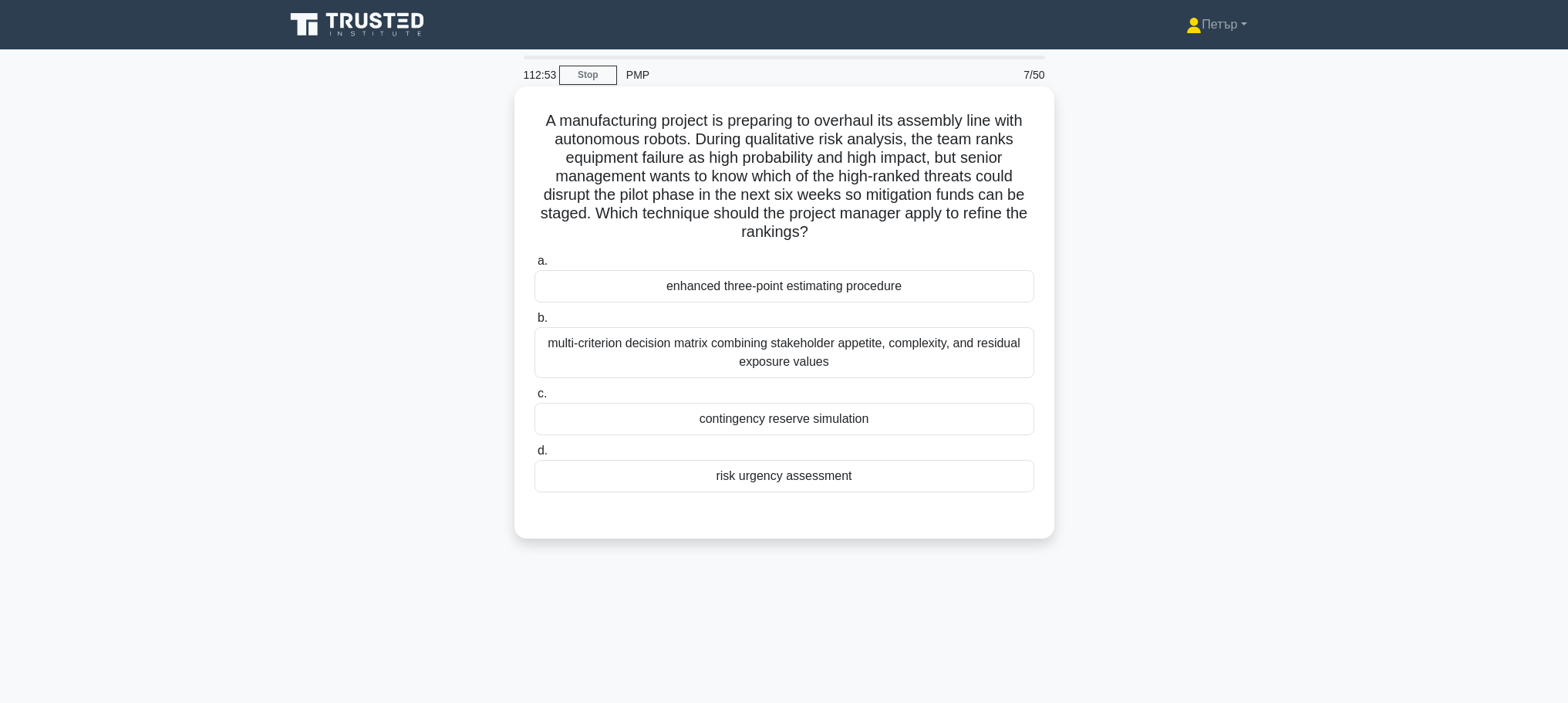
click at [941, 465] on div "risk urgency assessment" at bounding box center [784, 476] width 500 height 33
click at [534, 456] on input "d. risk urgency assessment" at bounding box center [534, 451] width 0 height 10
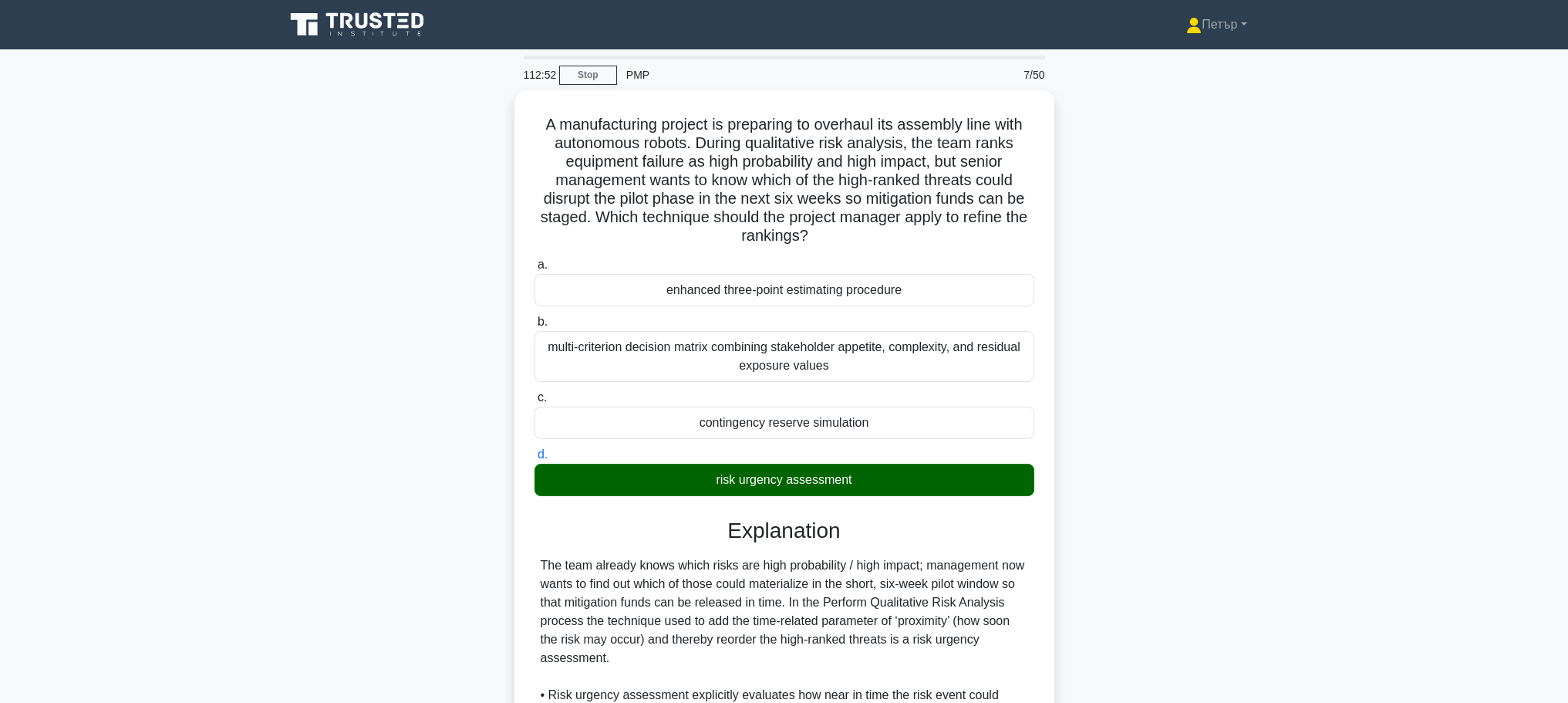
scroll to position [309, 0]
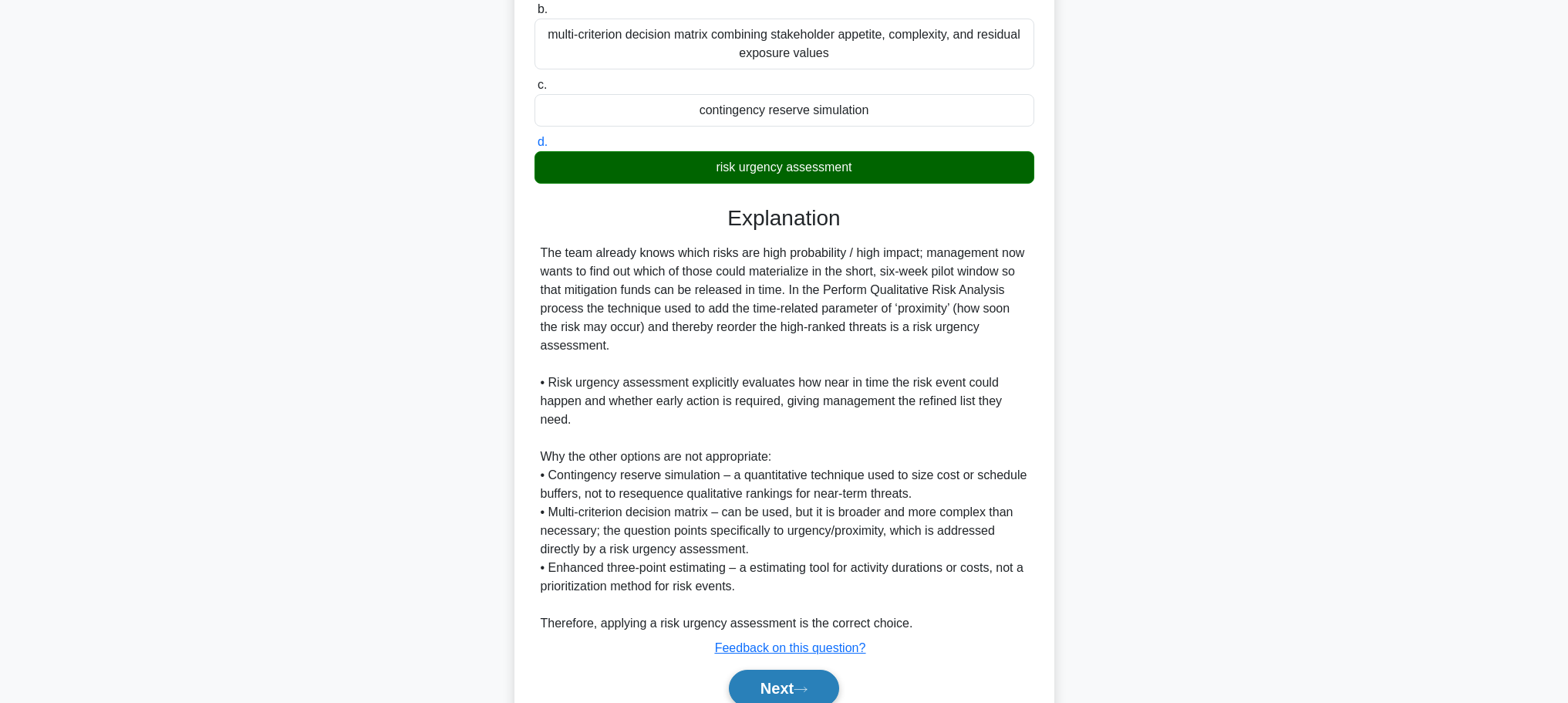
click at [807, 687] on icon at bounding box center [800, 689] width 14 height 8
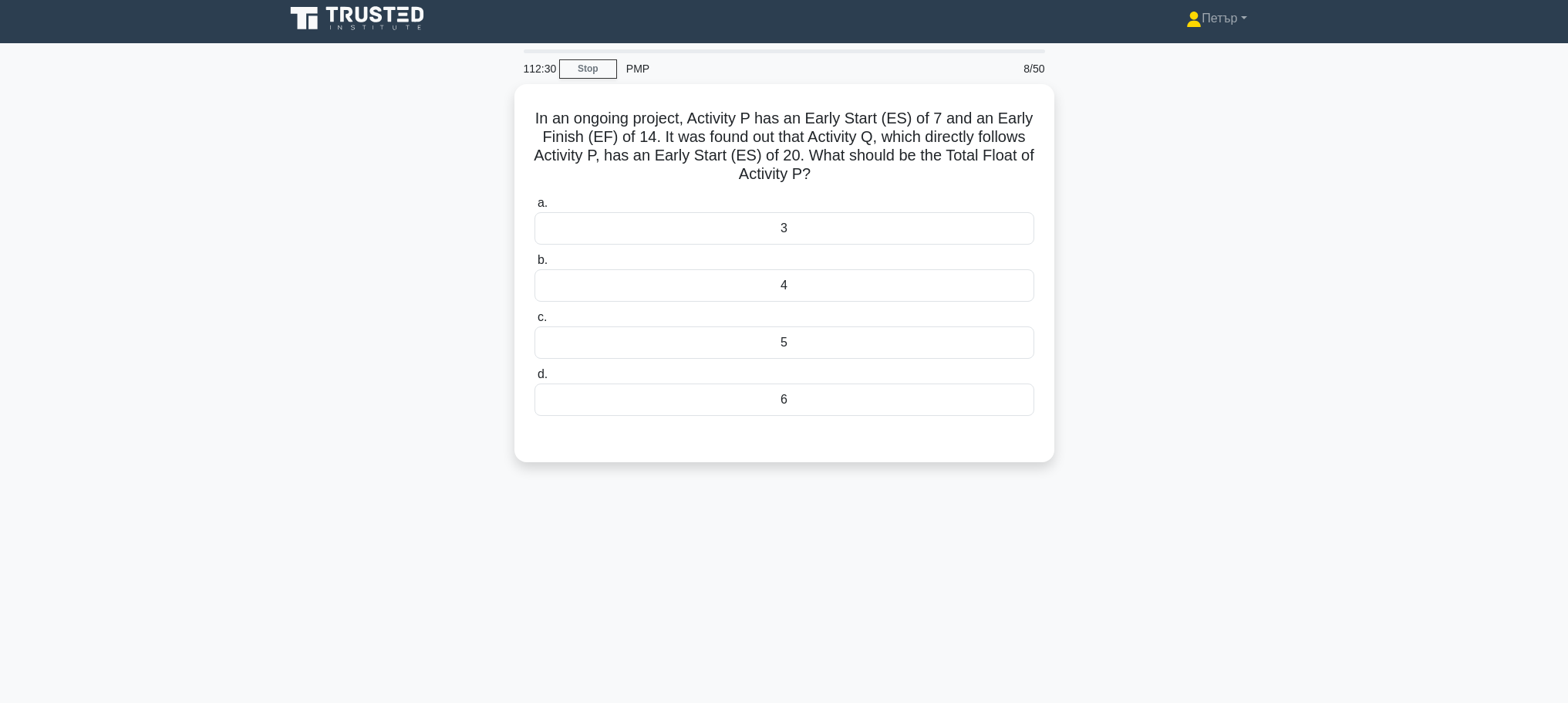
scroll to position [0, 0]
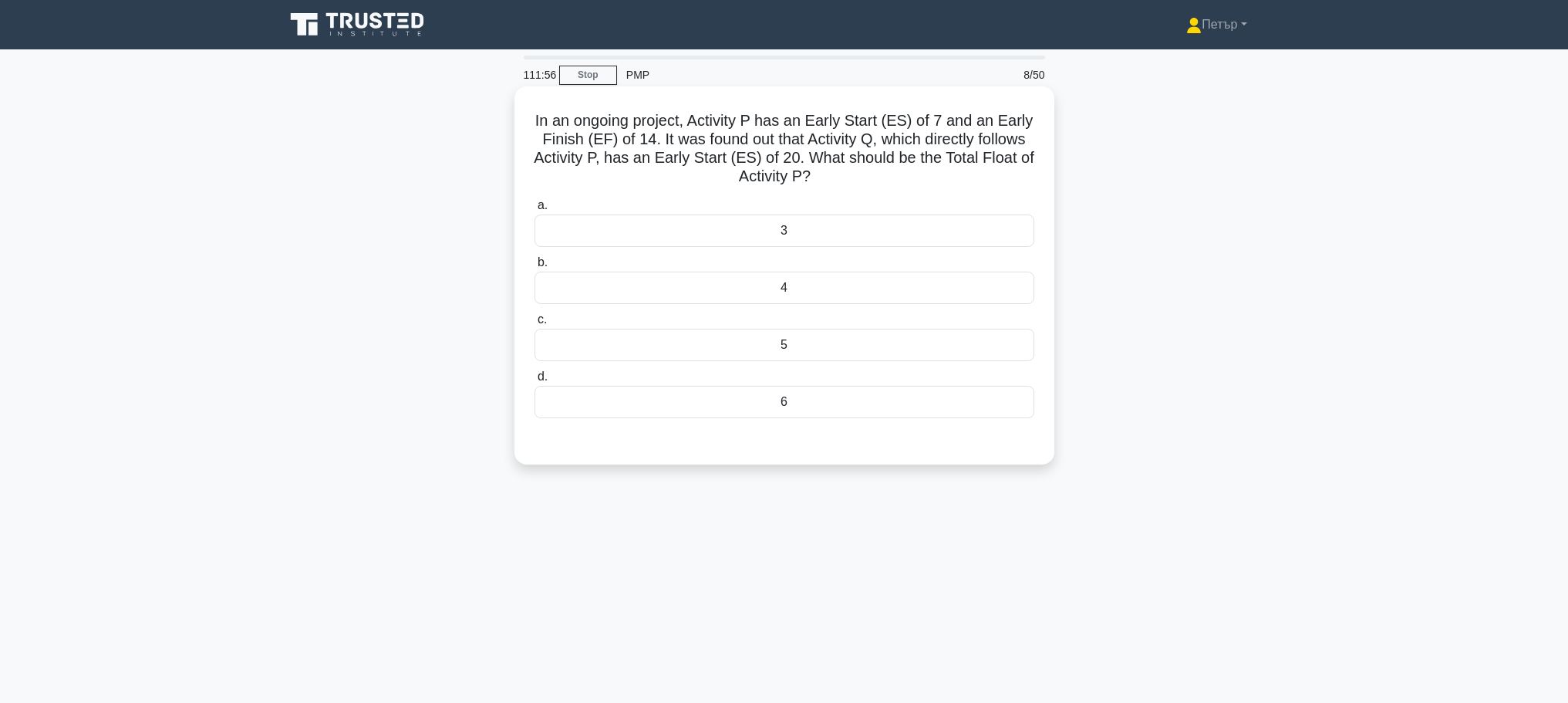
click at [973, 214] on label "a. 3" at bounding box center [784, 222] width 500 height 51
click at [534, 210] on input "a. 3" at bounding box center [534, 206] width 0 height 10
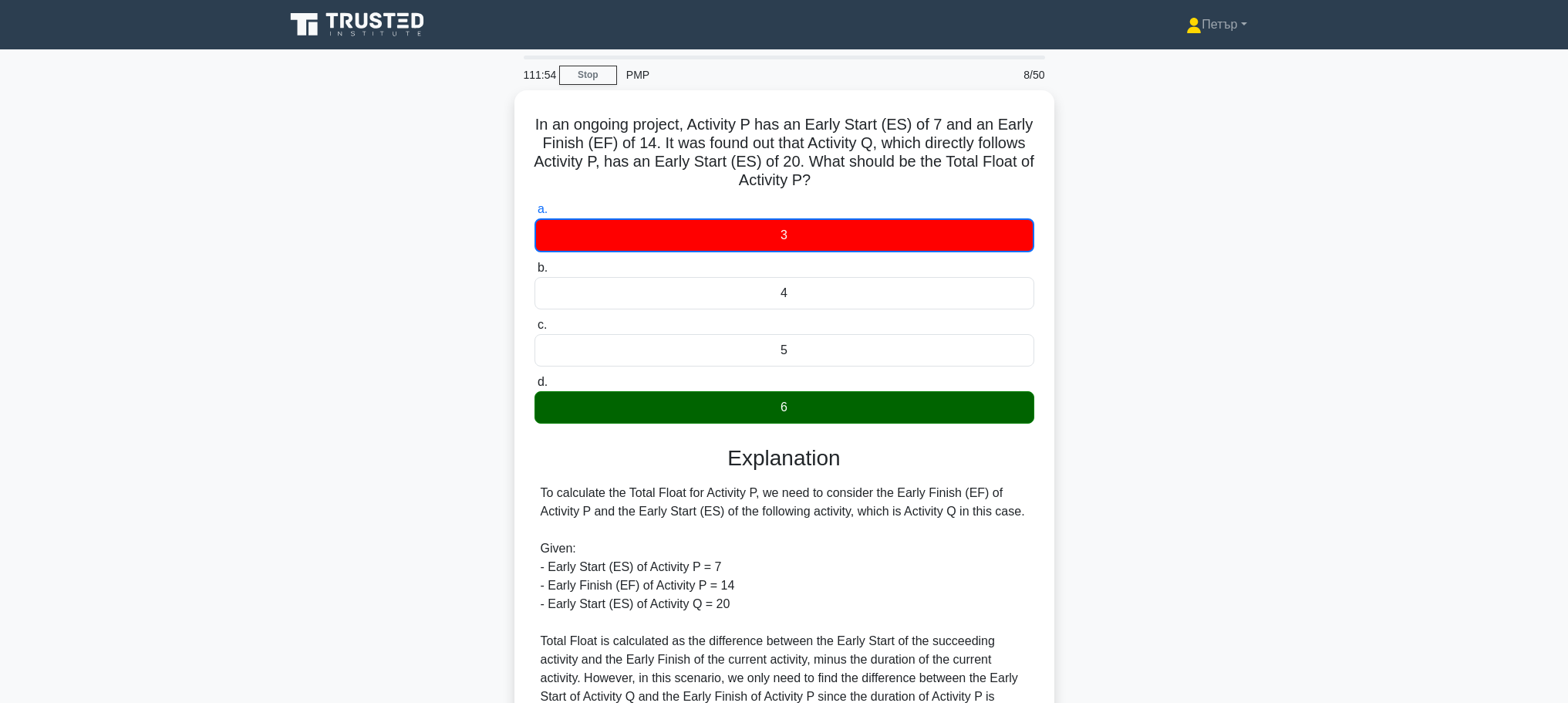
scroll to position [306, 0]
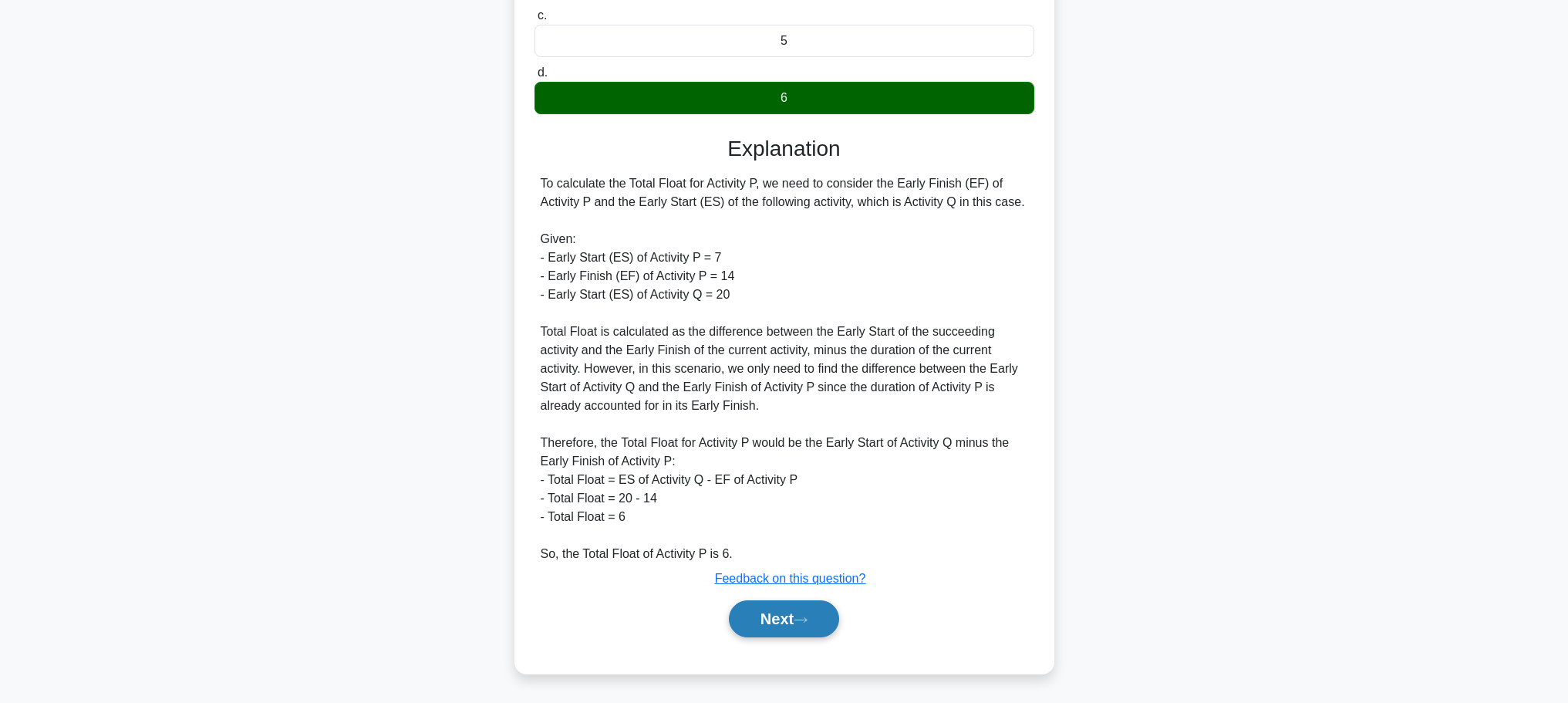
click at [798, 610] on button "Next" at bounding box center [784, 618] width 111 height 37
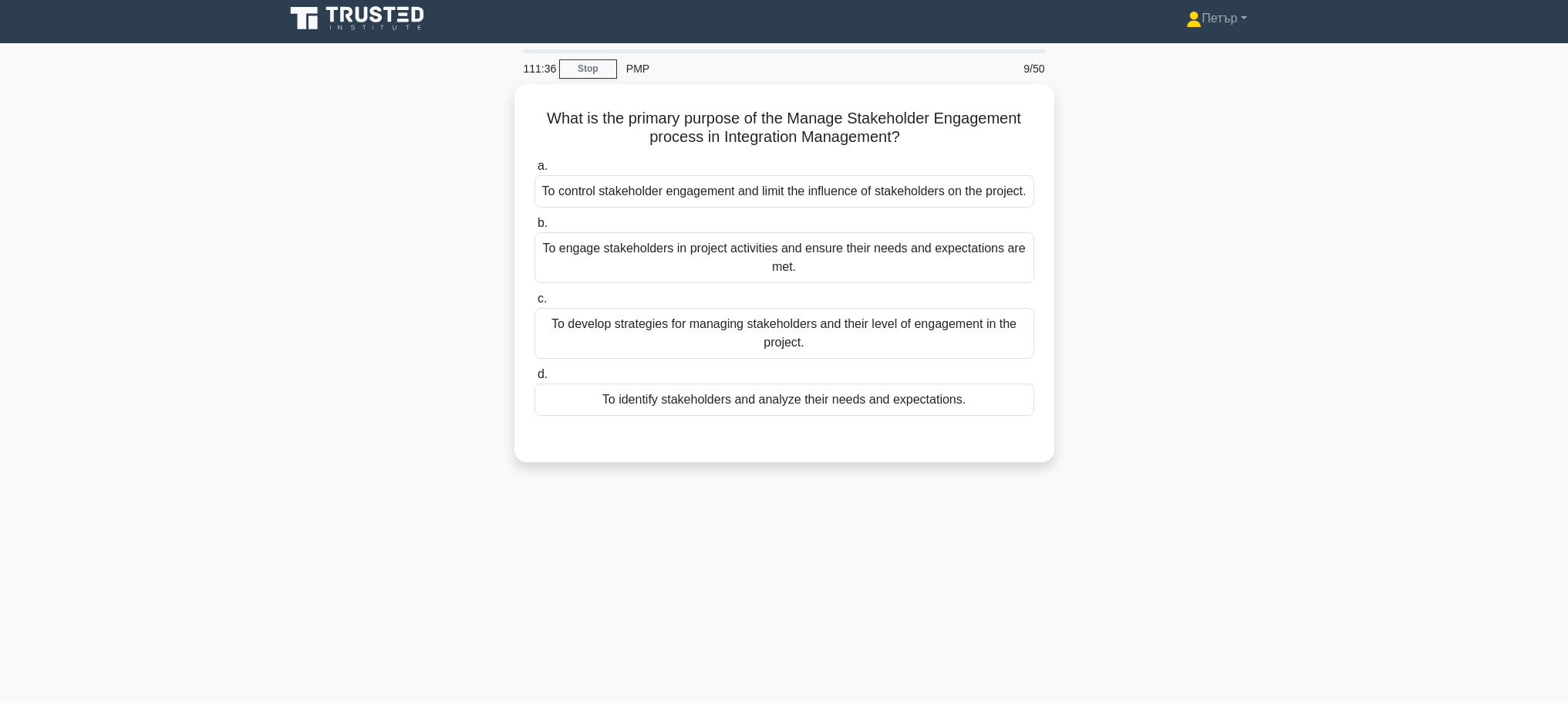
scroll to position [0, 0]
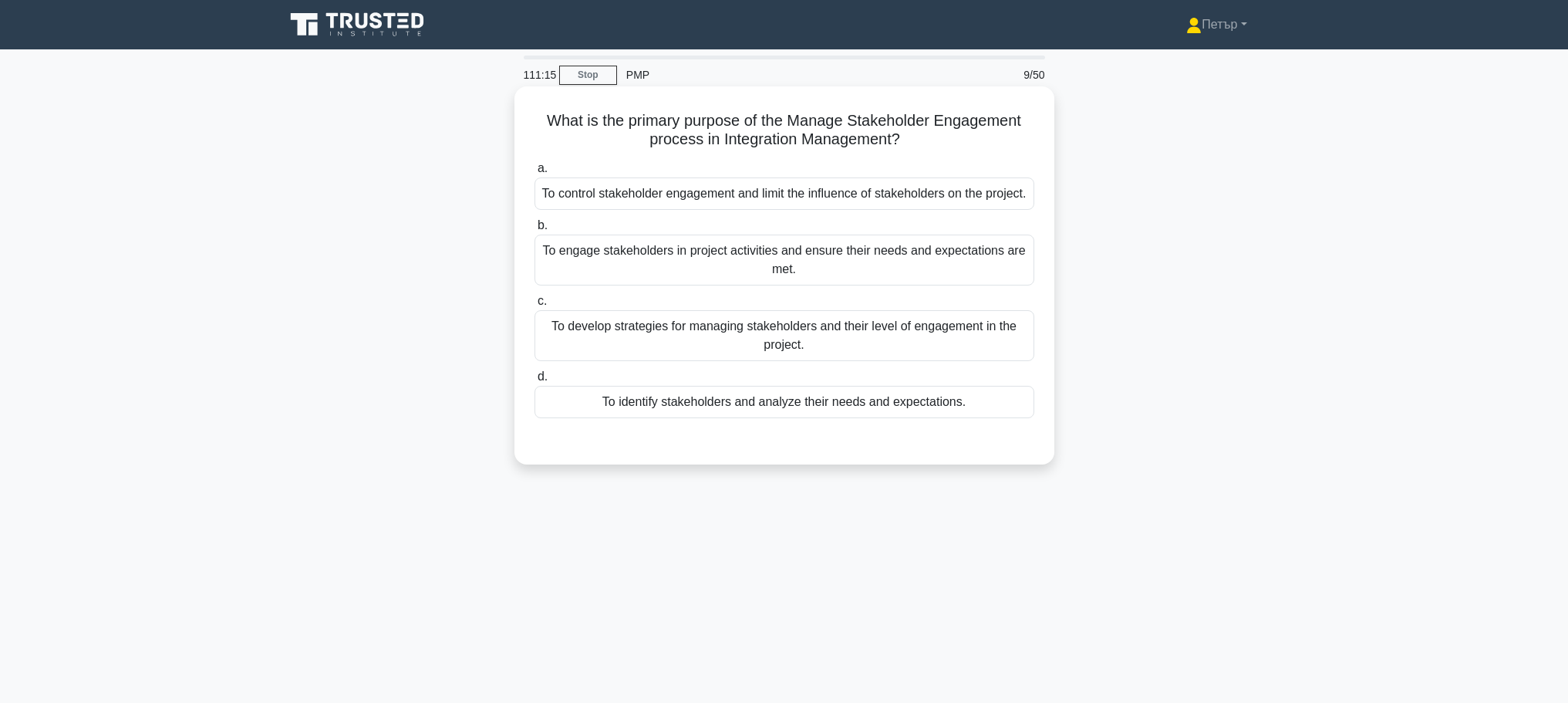
click at [1005, 279] on div "To engage stakeholders in project activities and ensure their needs and expecta…" at bounding box center [784, 260] width 500 height 51
click at [534, 231] on input "b. To engage stakeholders in project activities and ensure their needs and expe…" at bounding box center [534, 225] width 0 height 10
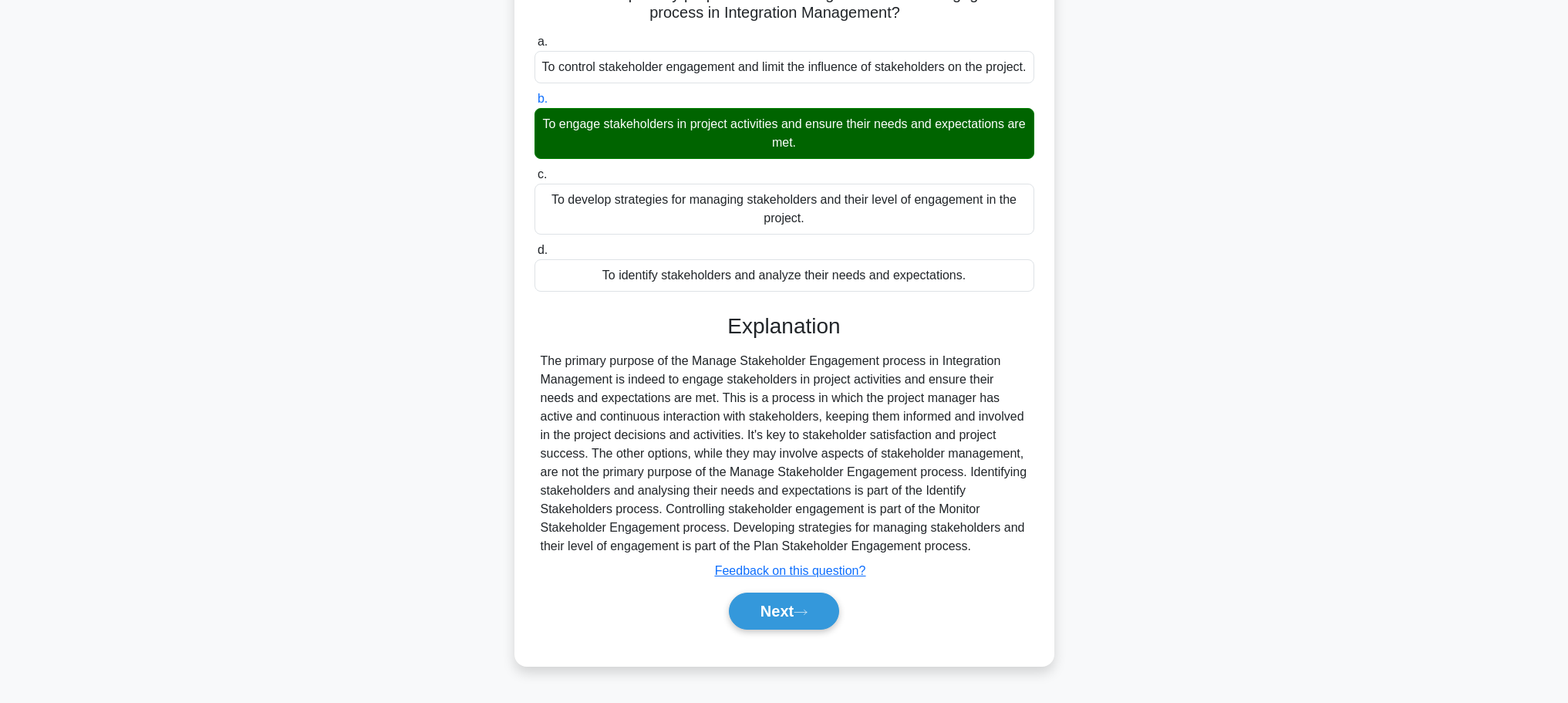
scroll to position [138, 0]
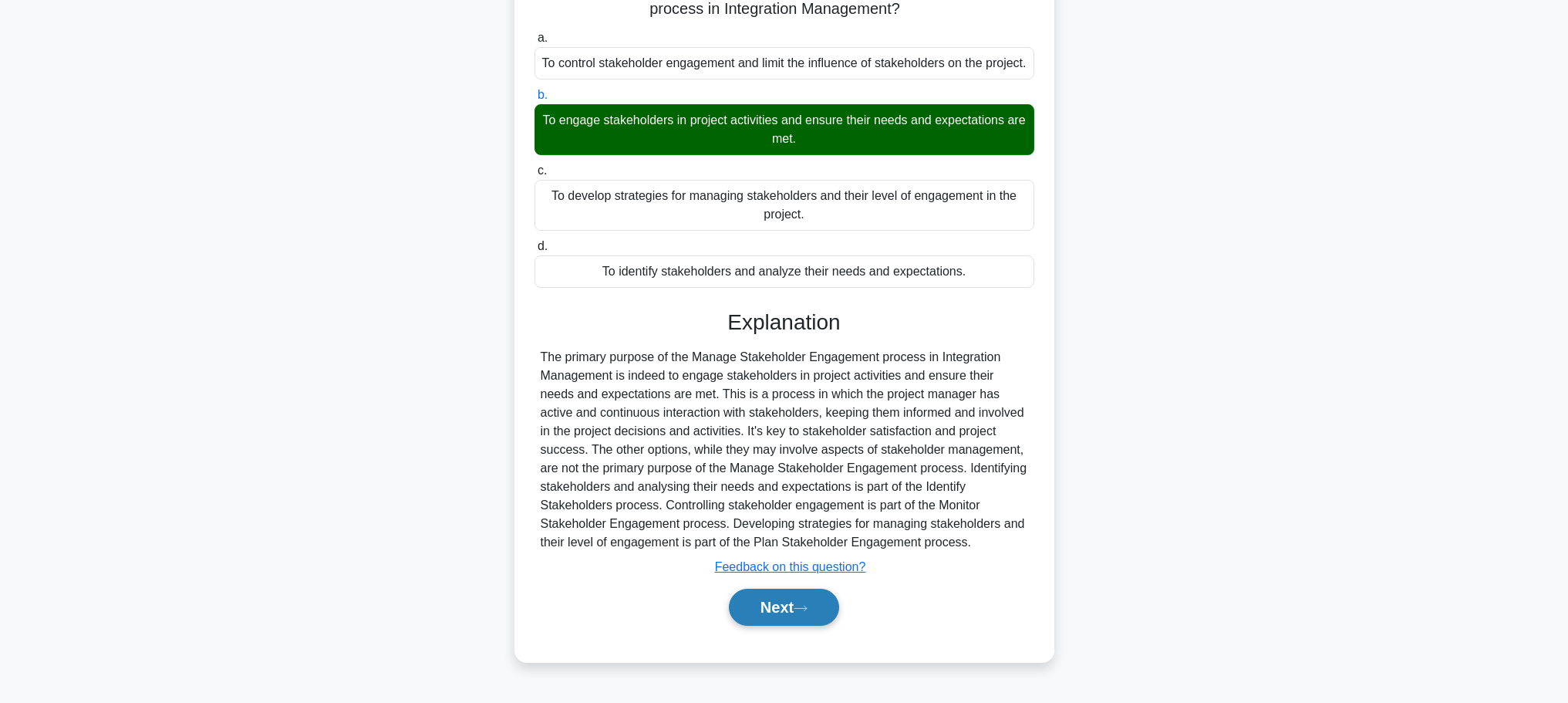
click at [774, 621] on button "Next" at bounding box center [784, 606] width 111 height 37
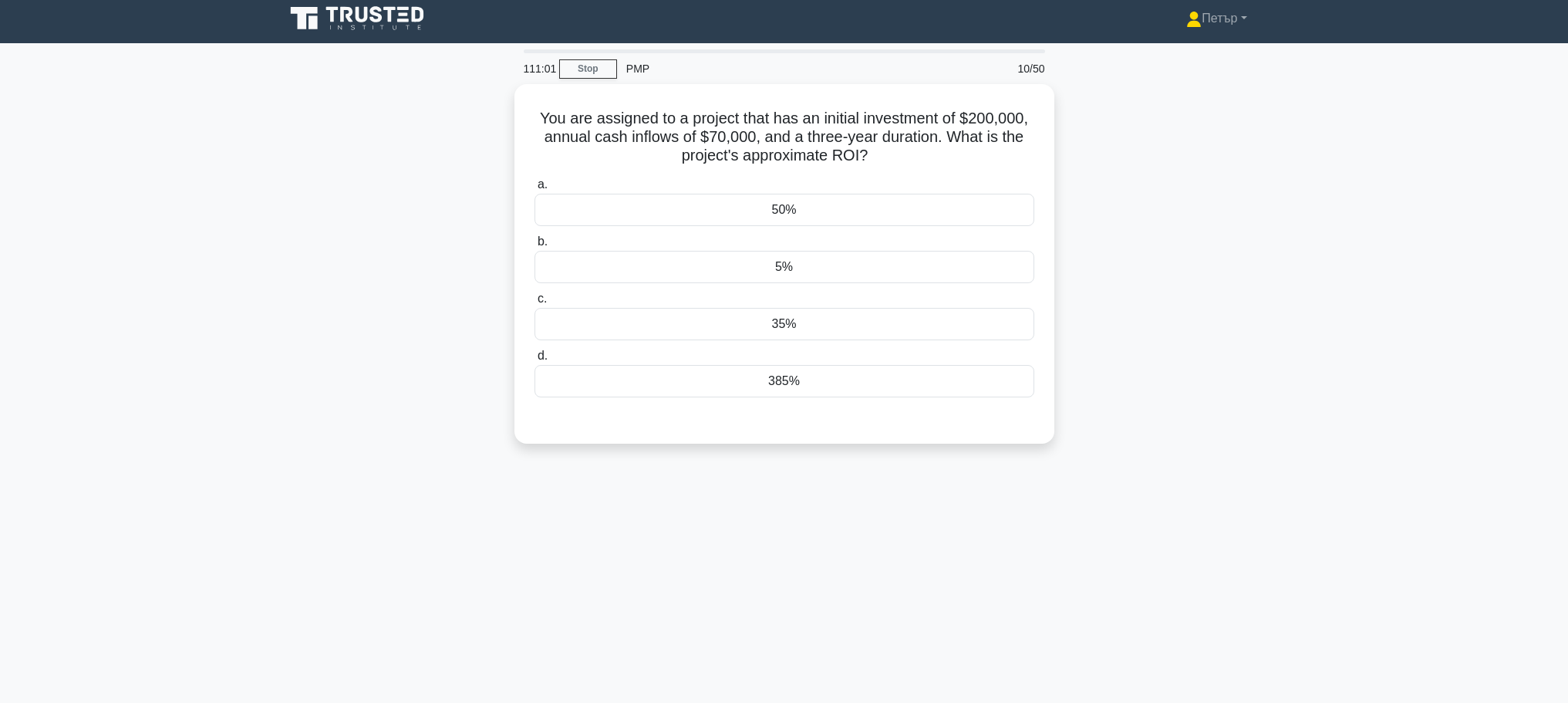
scroll to position [0, 0]
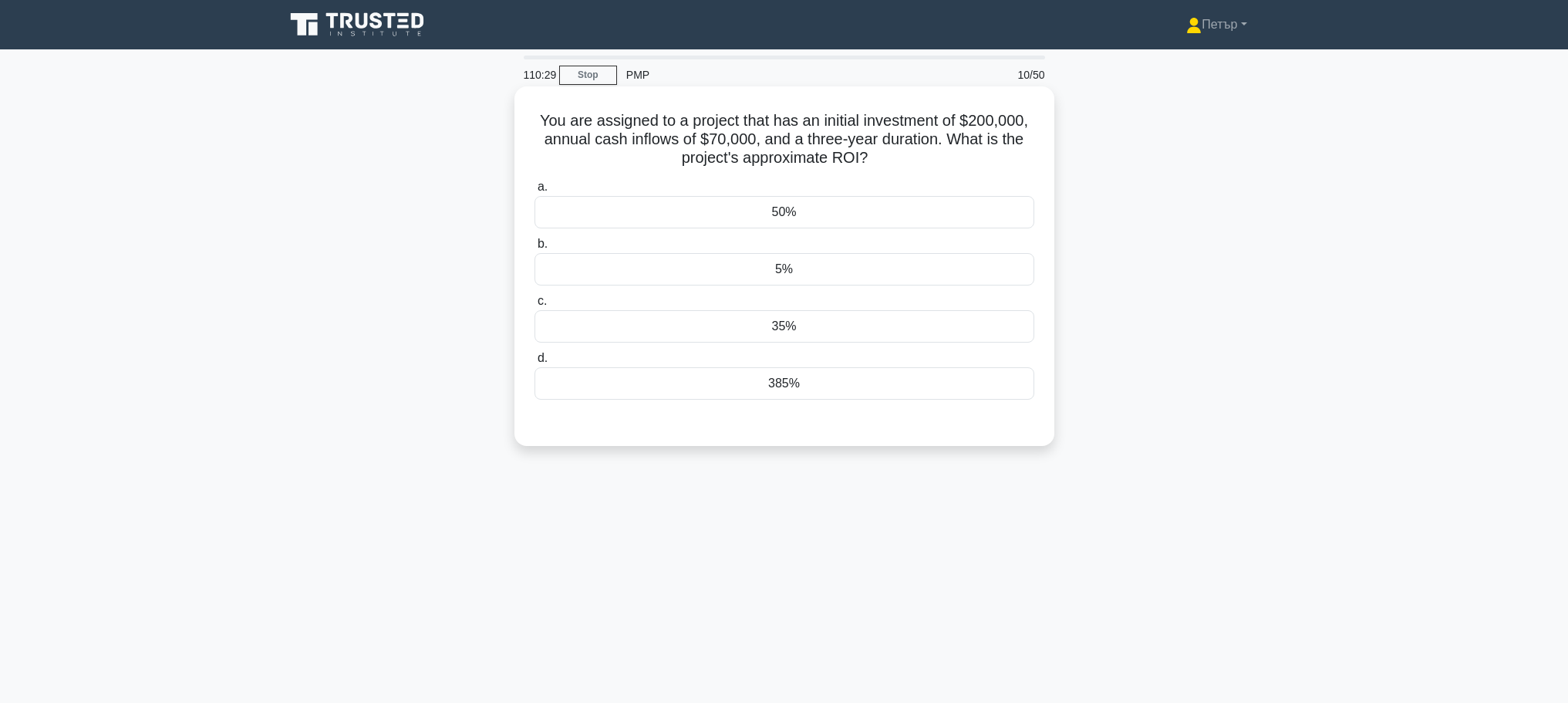
click at [988, 267] on div "5%" at bounding box center [784, 269] width 500 height 33
click at [534, 249] on input "b. 5%" at bounding box center [534, 244] width 0 height 10
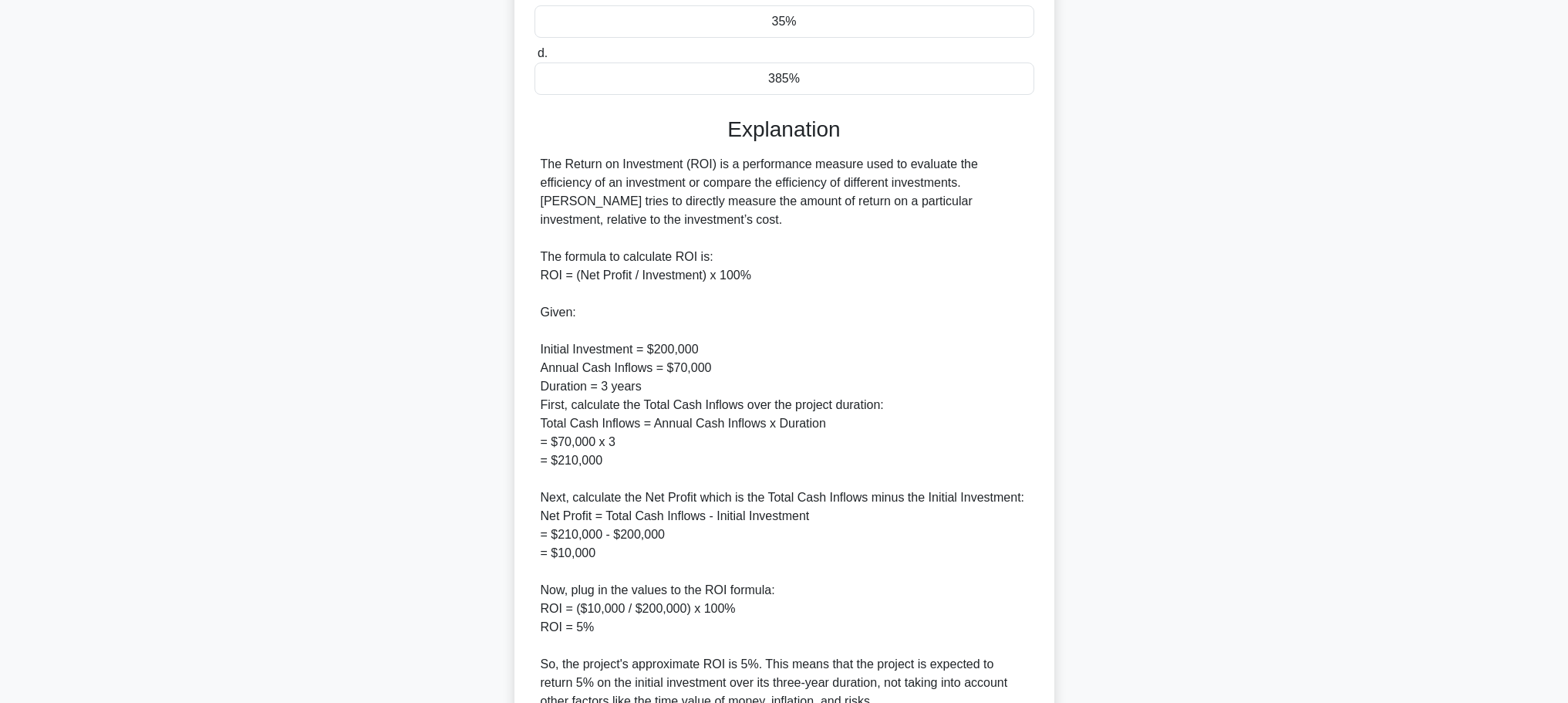
scroll to position [545, 0]
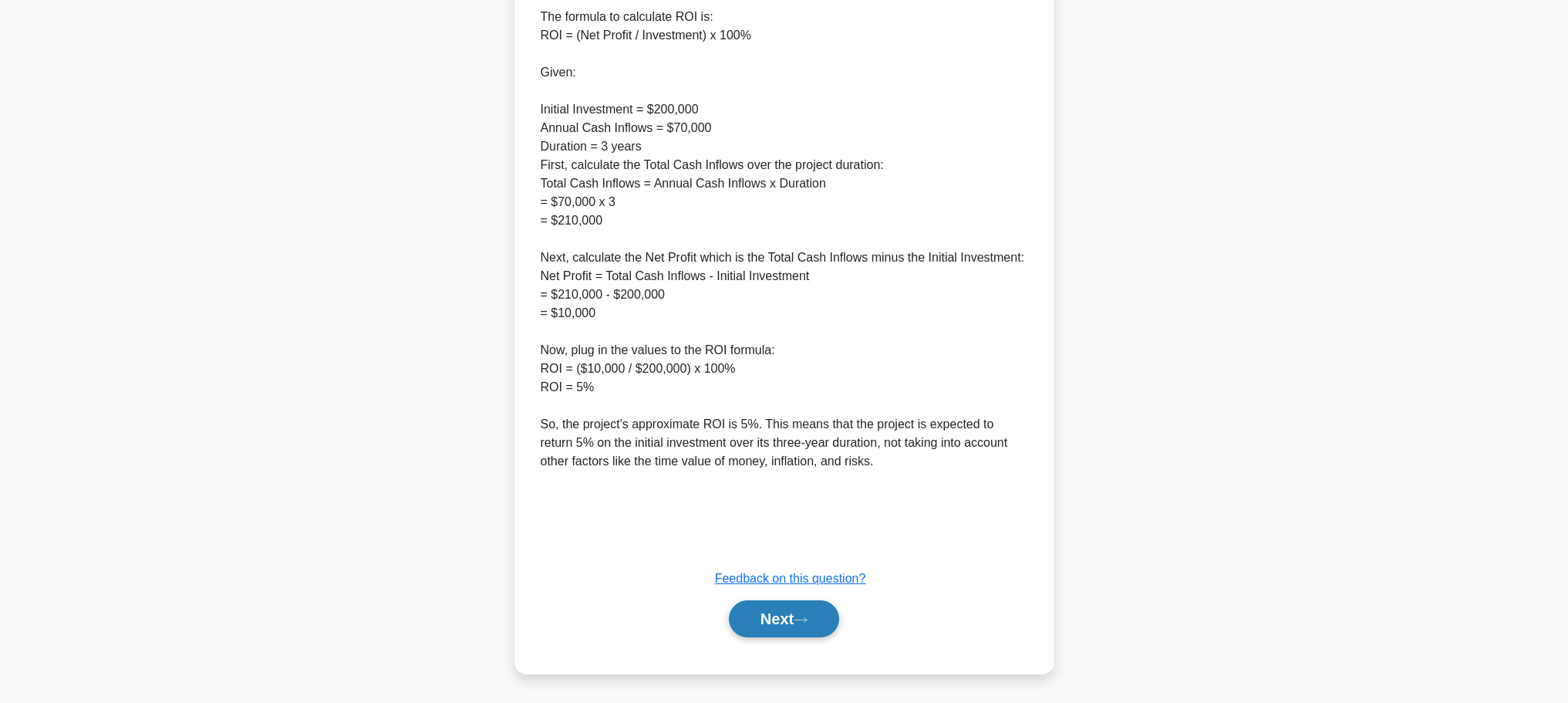
click at [794, 617] on button "Next" at bounding box center [784, 618] width 111 height 37
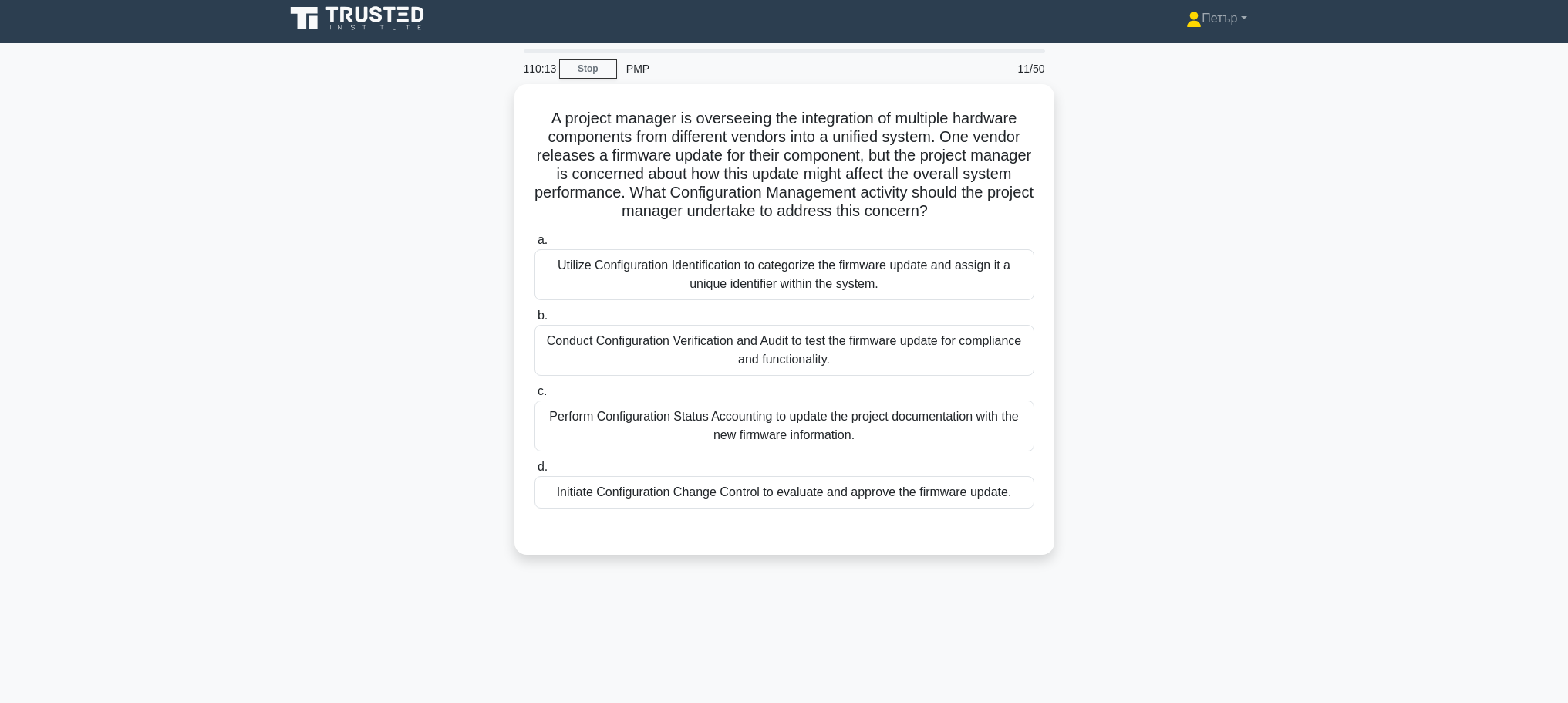
scroll to position [0, 0]
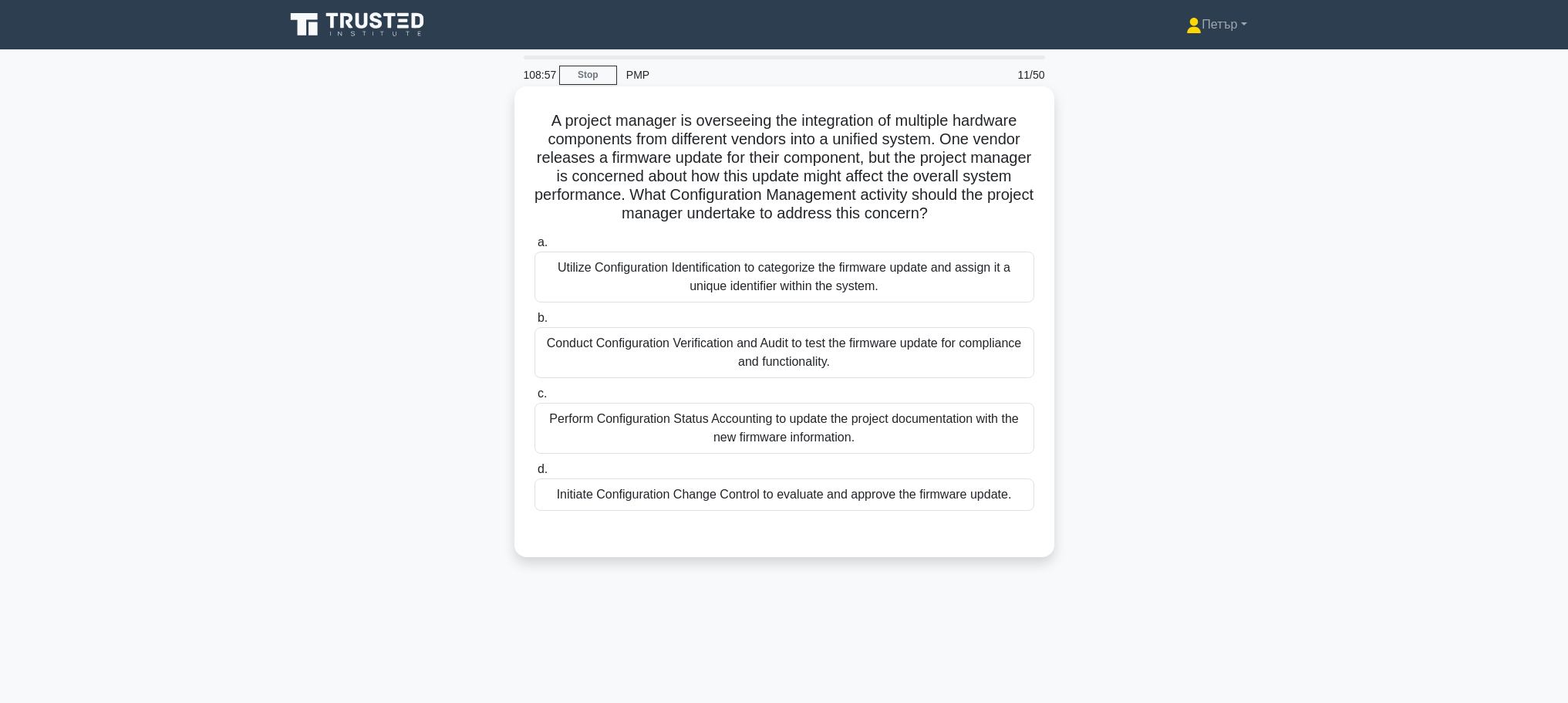
click at [894, 358] on div "Conduct Configuration Verification and Audit to test the firmware update for co…" at bounding box center [784, 352] width 500 height 51
click at [534, 323] on input "b. Conduct Configuration Verification and Audit to test the firmware update for…" at bounding box center [534, 318] width 0 height 10
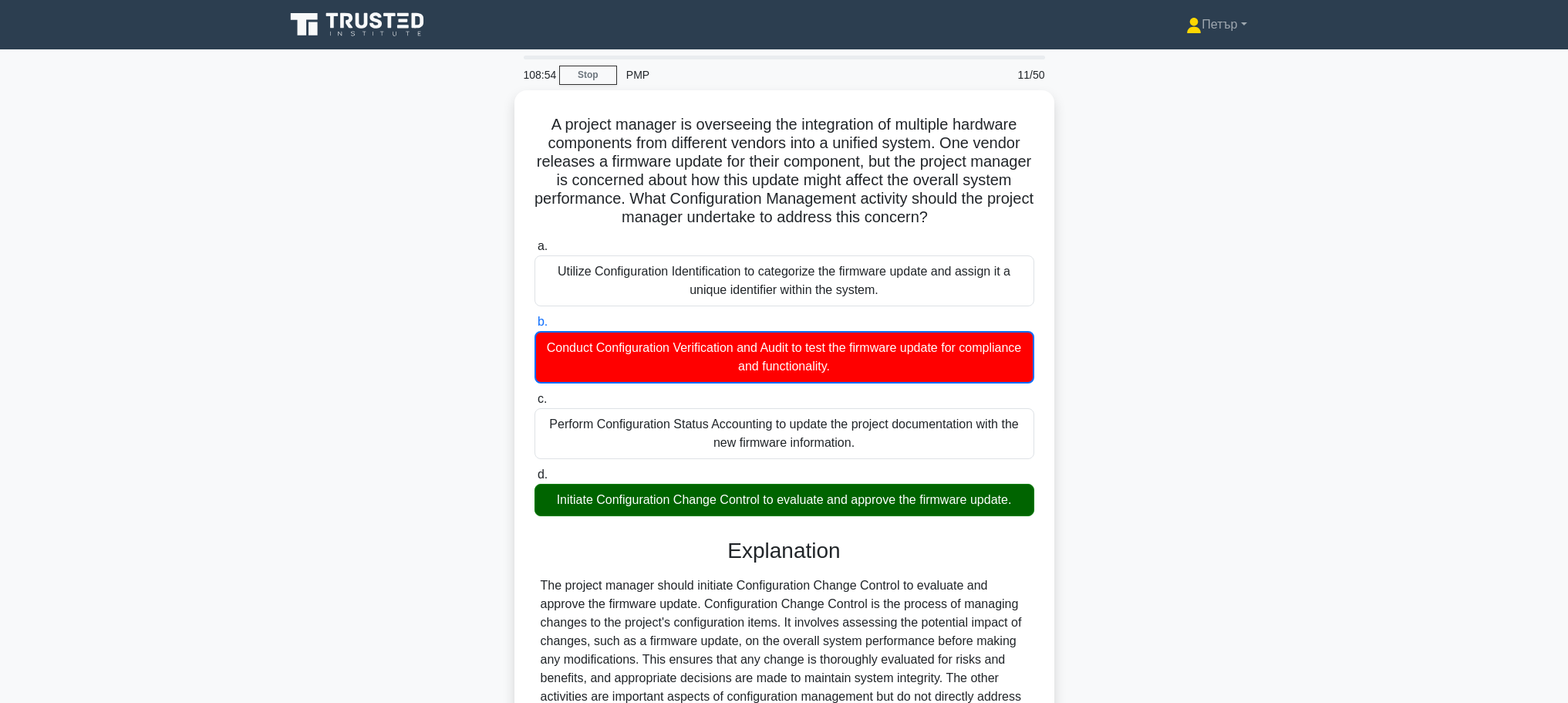
scroll to position [158, 0]
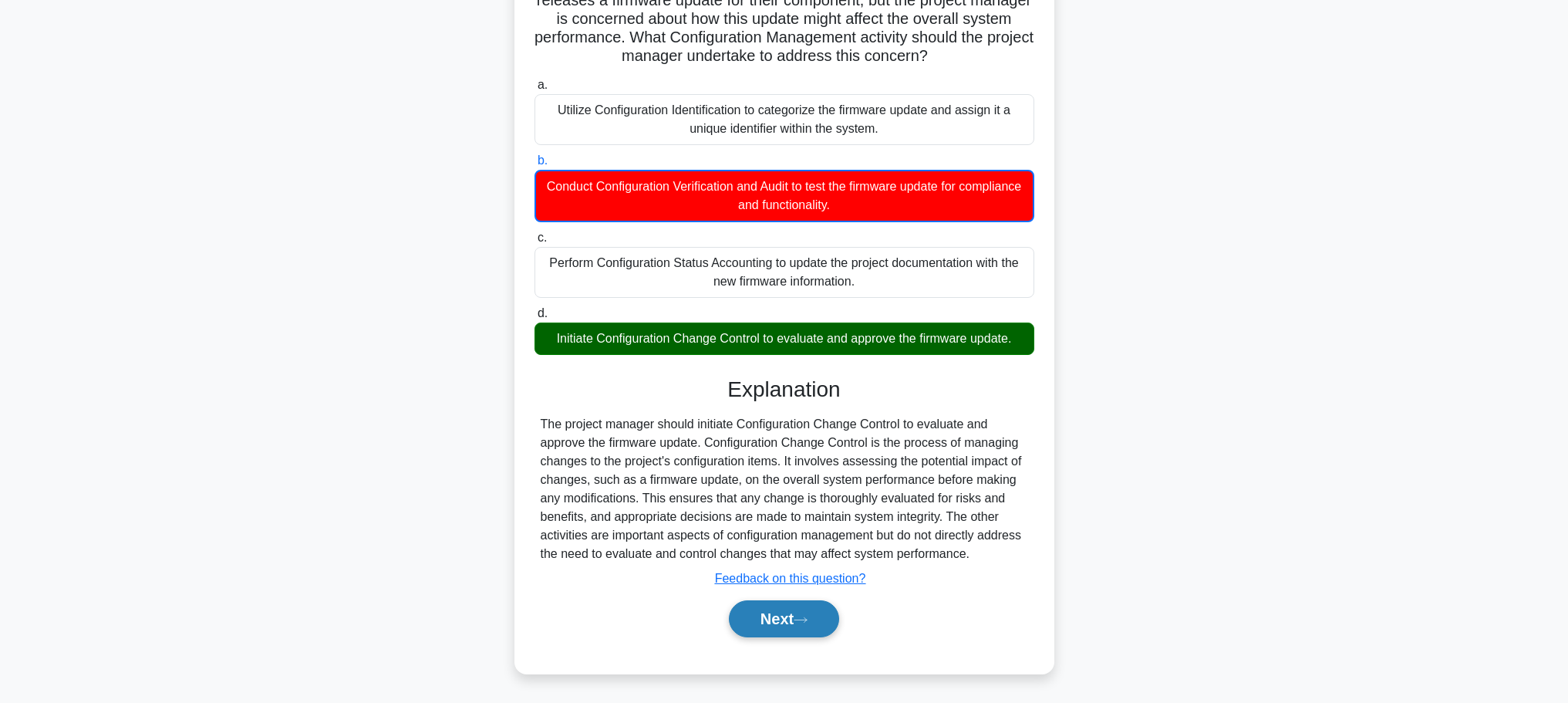
click at [774, 615] on button "Next" at bounding box center [784, 618] width 111 height 37
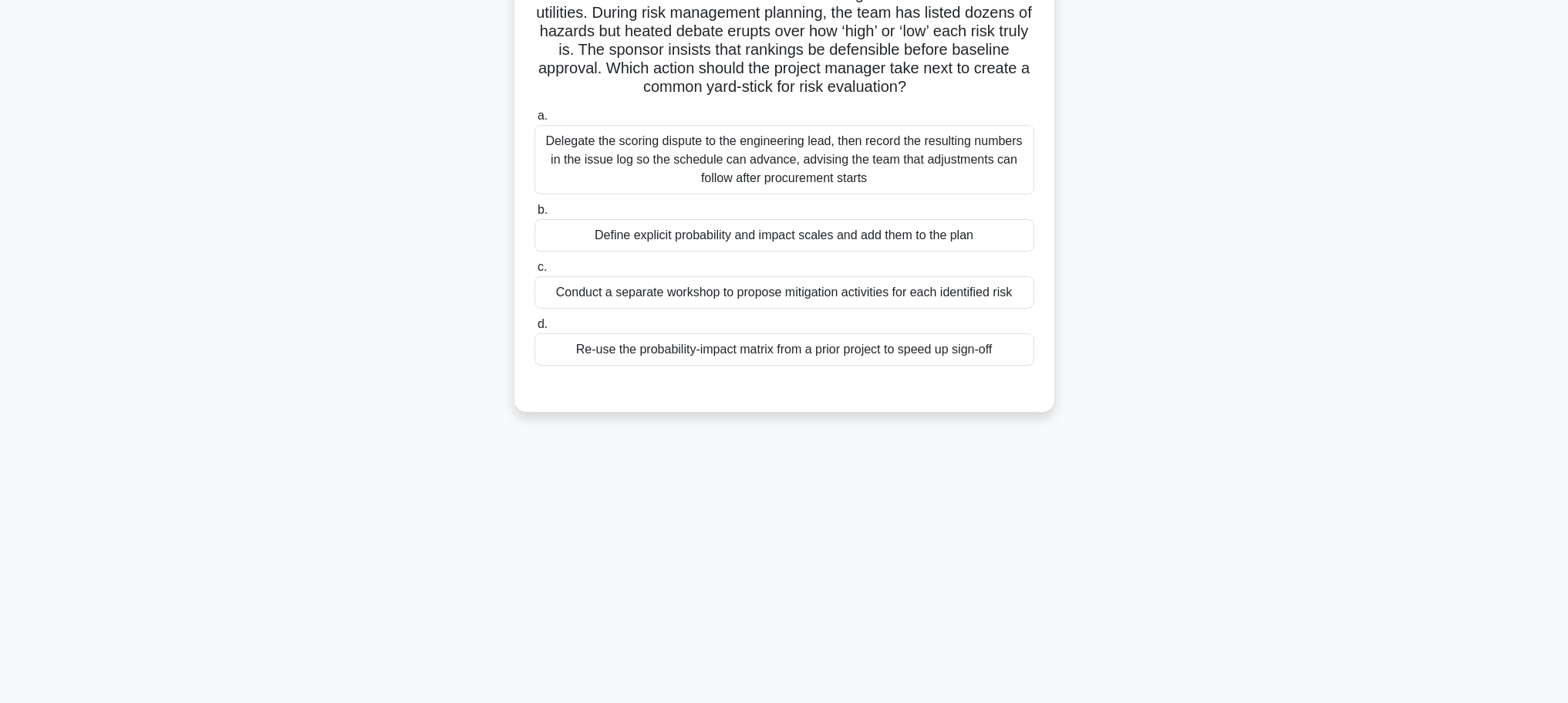
scroll to position [0, 0]
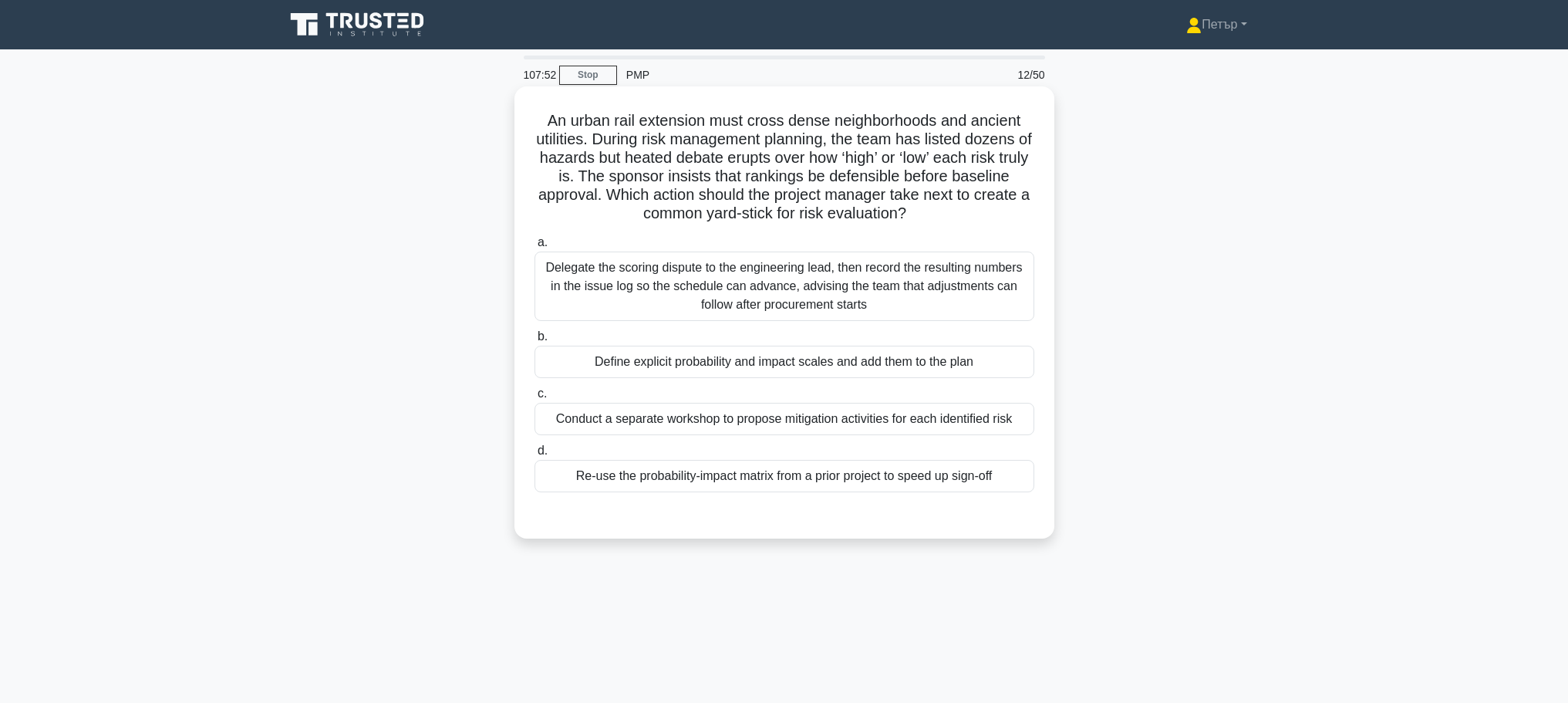
click at [1023, 367] on div "Define explicit probability and impact scales and add them to the plan" at bounding box center [784, 361] width 500 height 33
click at [534, 342] on input "b. Define explicit probability and impact scales and add them to the plan" at bounding box center [534, 336] width 0 height 10
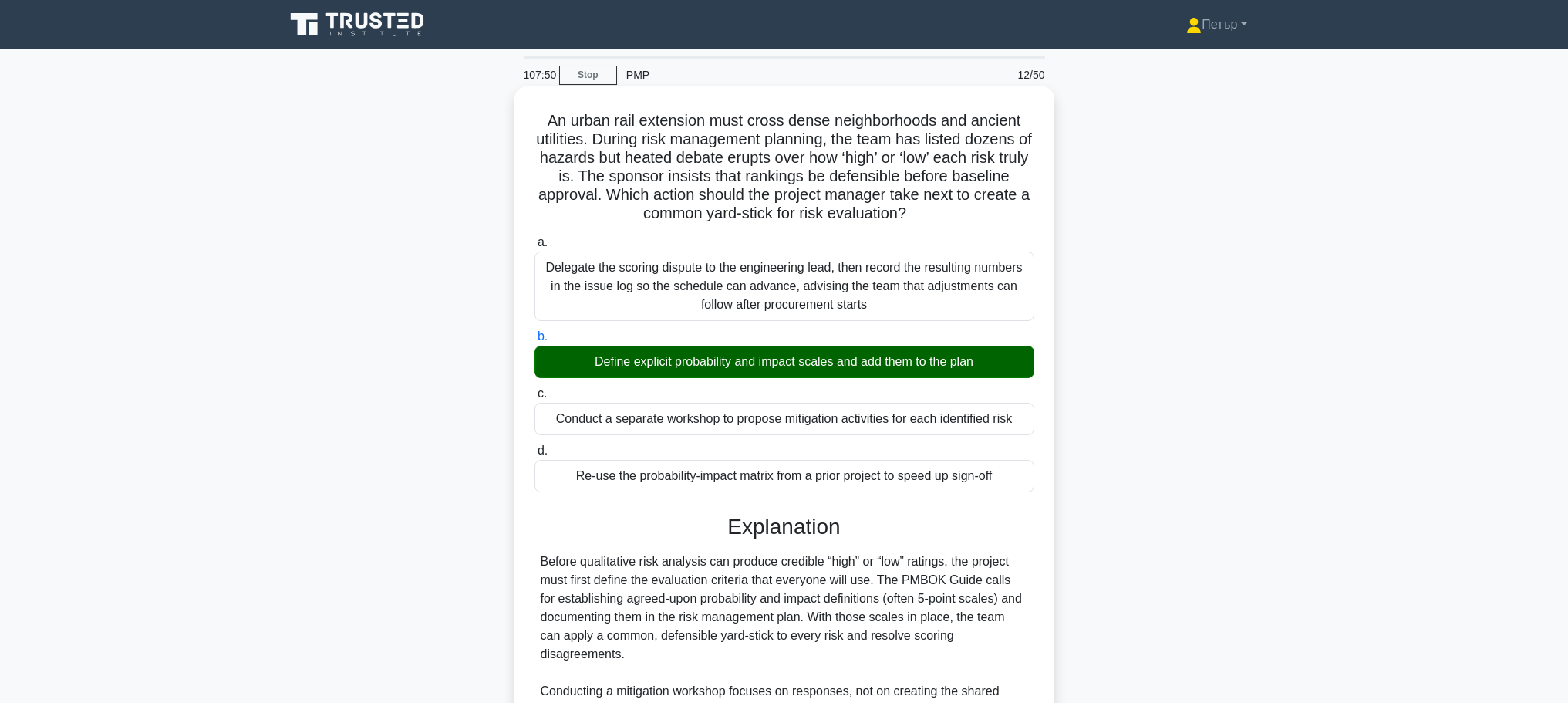
scroll to position [212, 0]
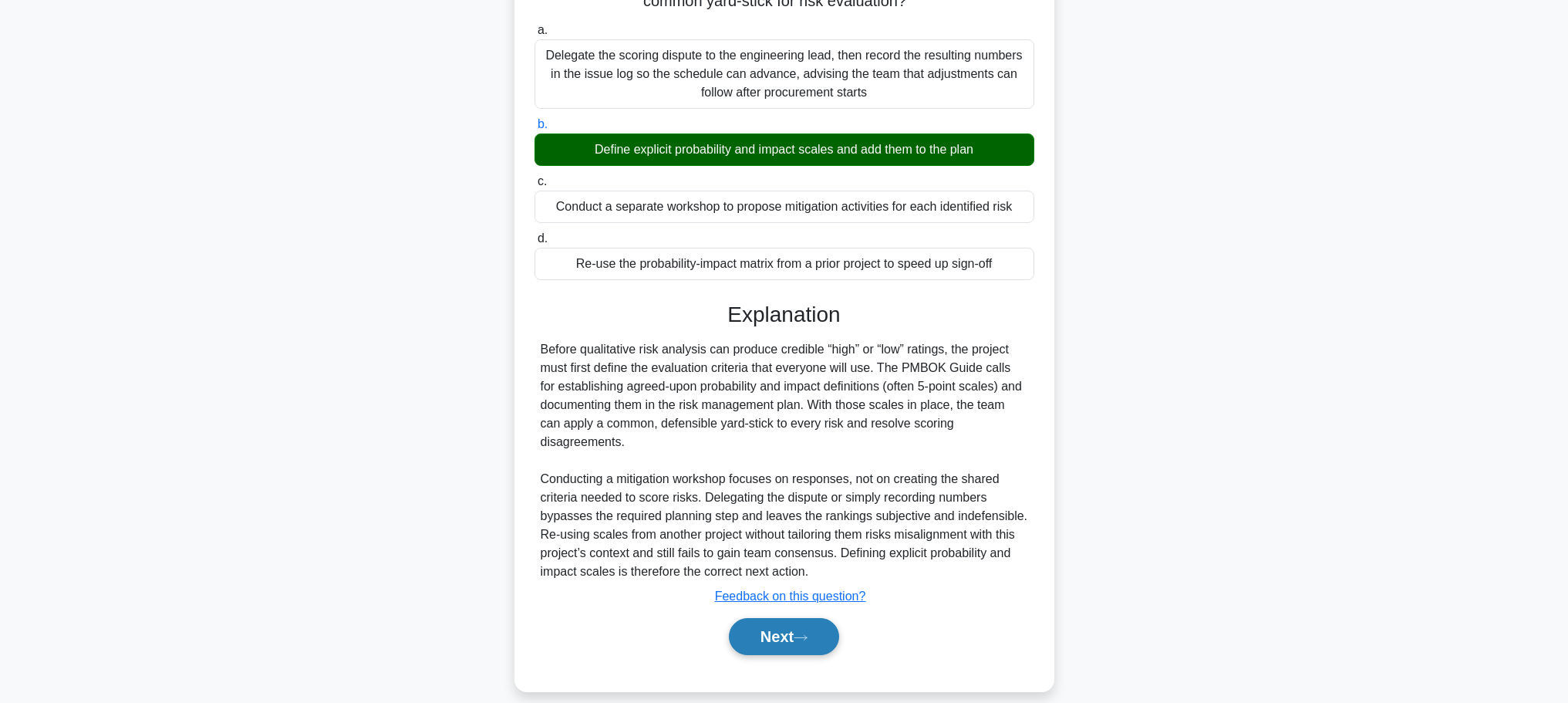
click at [763, 618] on button "Next" at bounding box center [784, 635] width 111 height 37
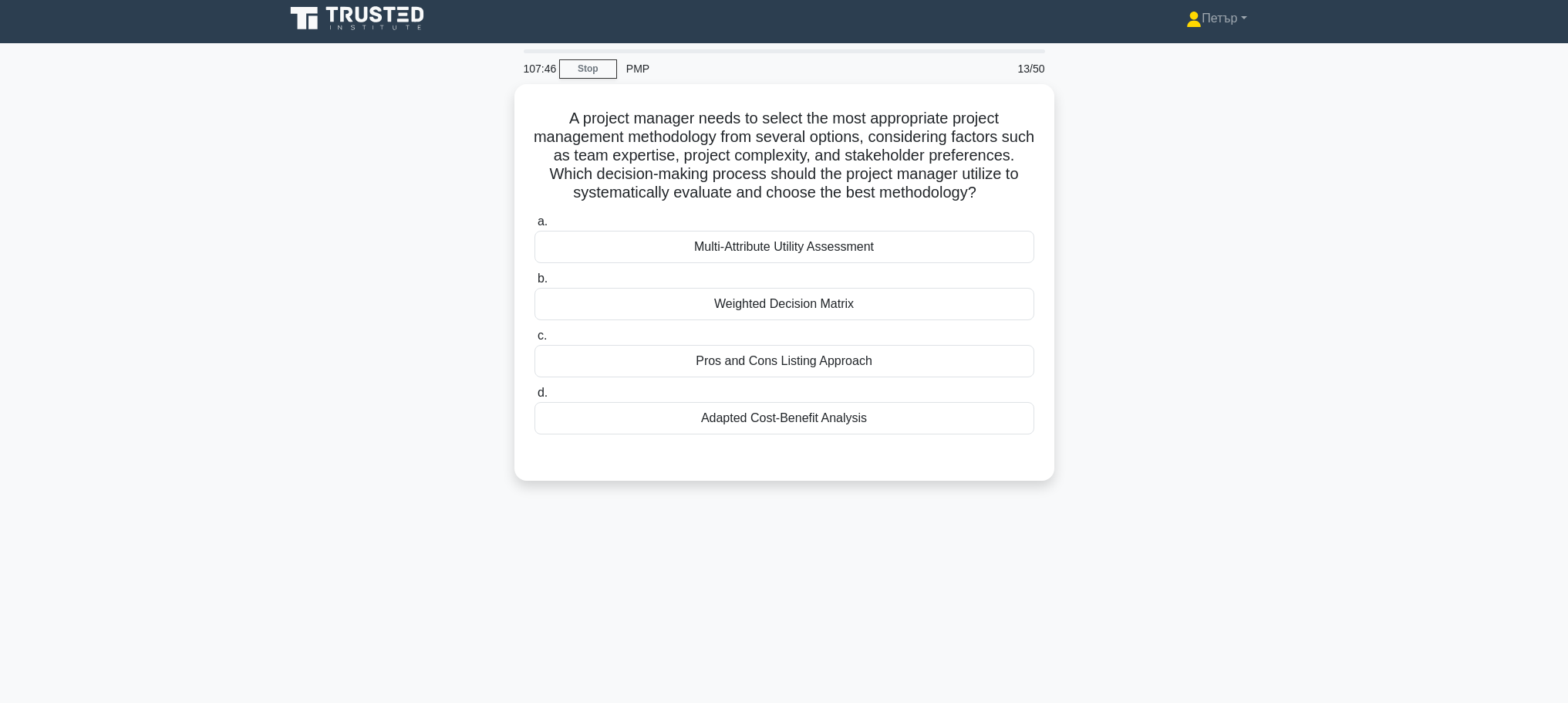
scroll to position [0, 0]
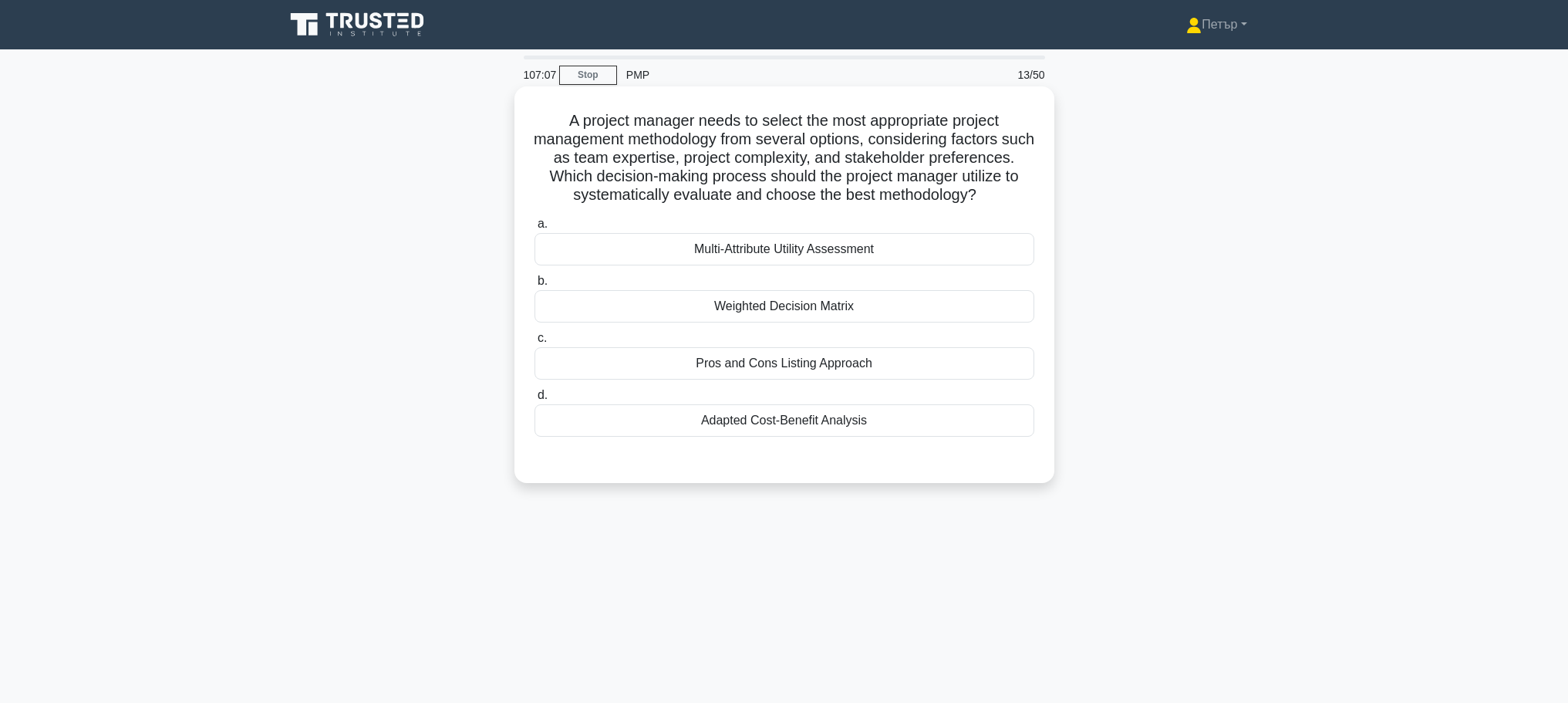
click at [979, 322] on div "Weighted Decision Matrix" at bounding box center [784, 306] width 500 height 33
click at [534, 286] on input "b. Weighted Decision Matrix" at bounding box center [534, 281] width 0 height 10
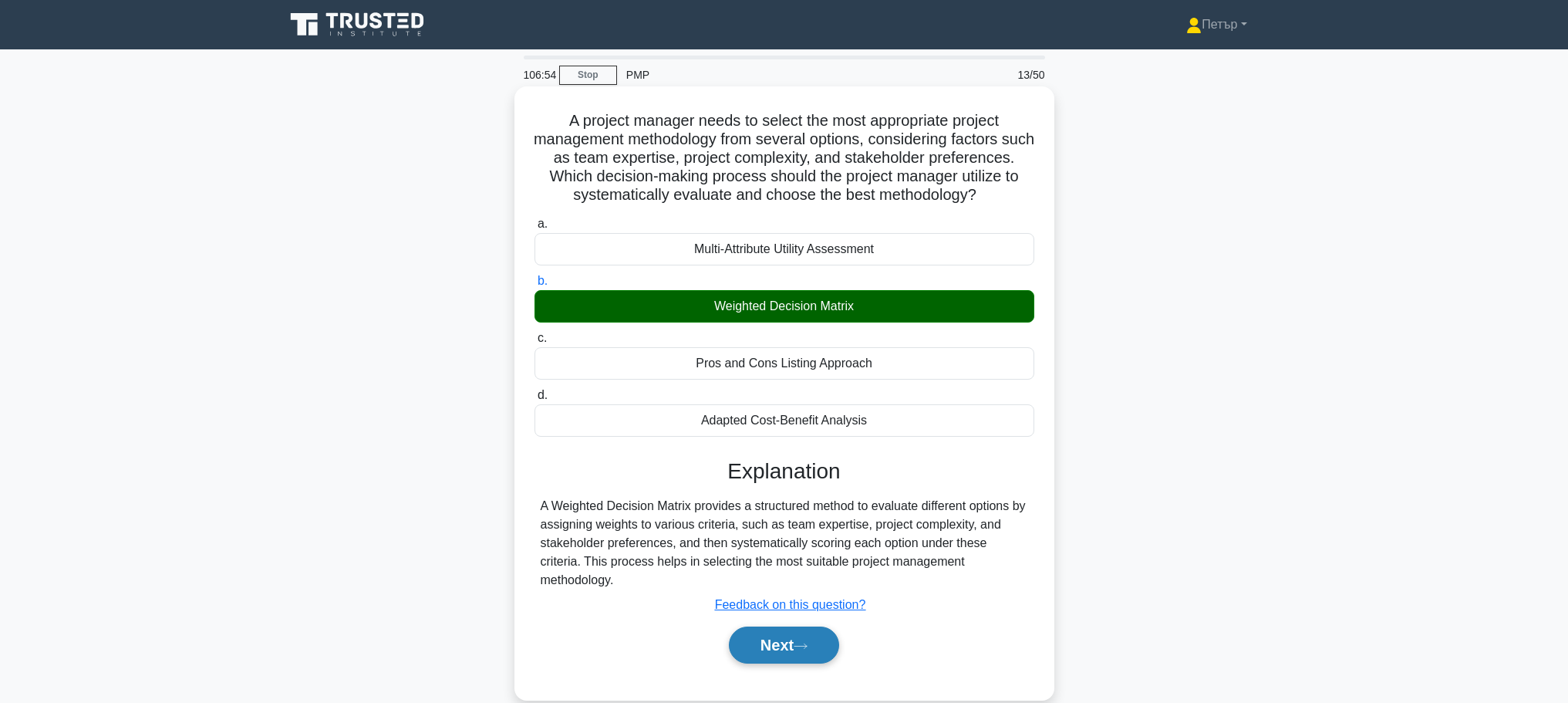
click at [794, 634] on button "Next" at bounding box center [784, 644] width 111 height 37
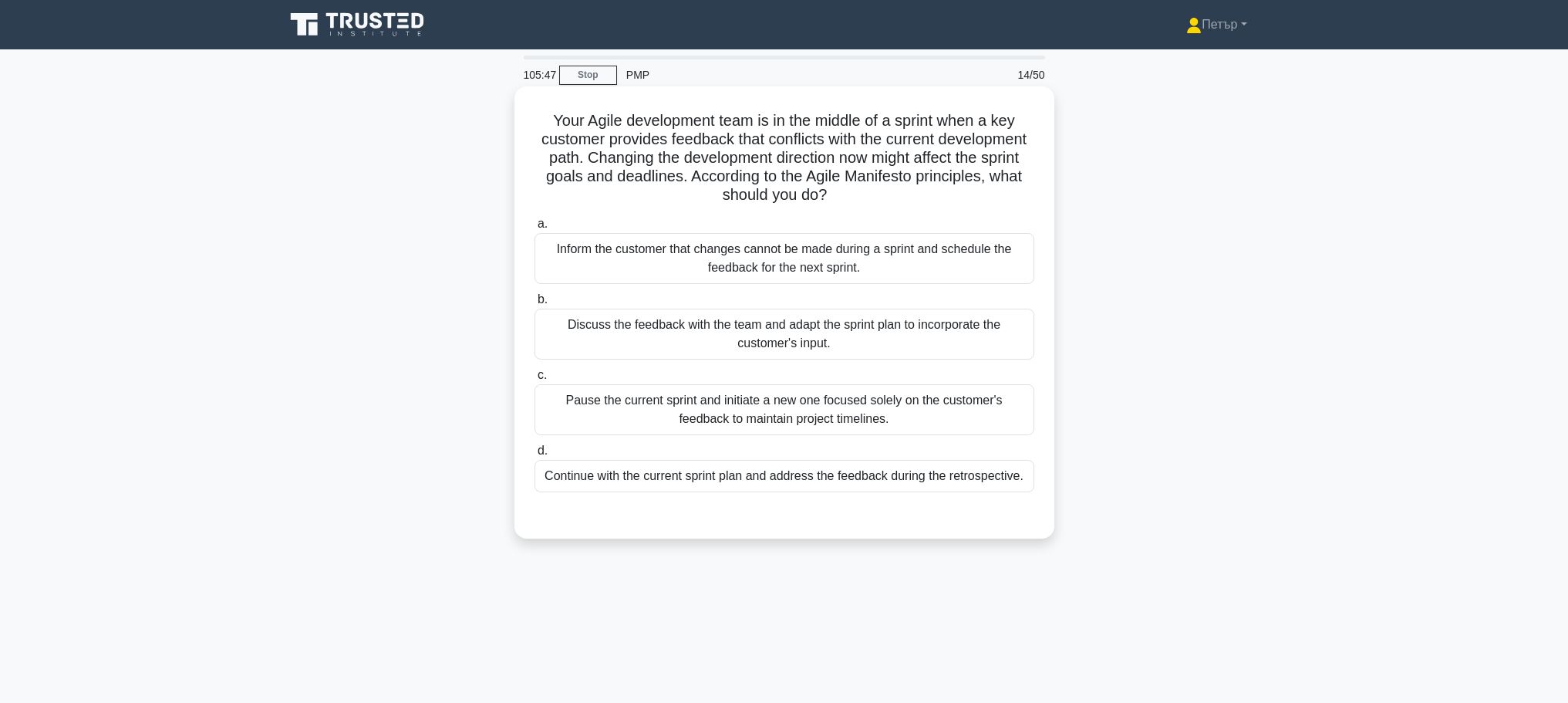
click at [988, 348] on div "Discuss the feedback with the team and adapt the sprint plan to incorporate the…" at bounding box center [784, 334] width 500 height 51
click at [534, 305] on input "b. Discuss the feedback with the team and adapt the sprint plan to incorporate …" at bounding box center [534, 299] width 0 height 10
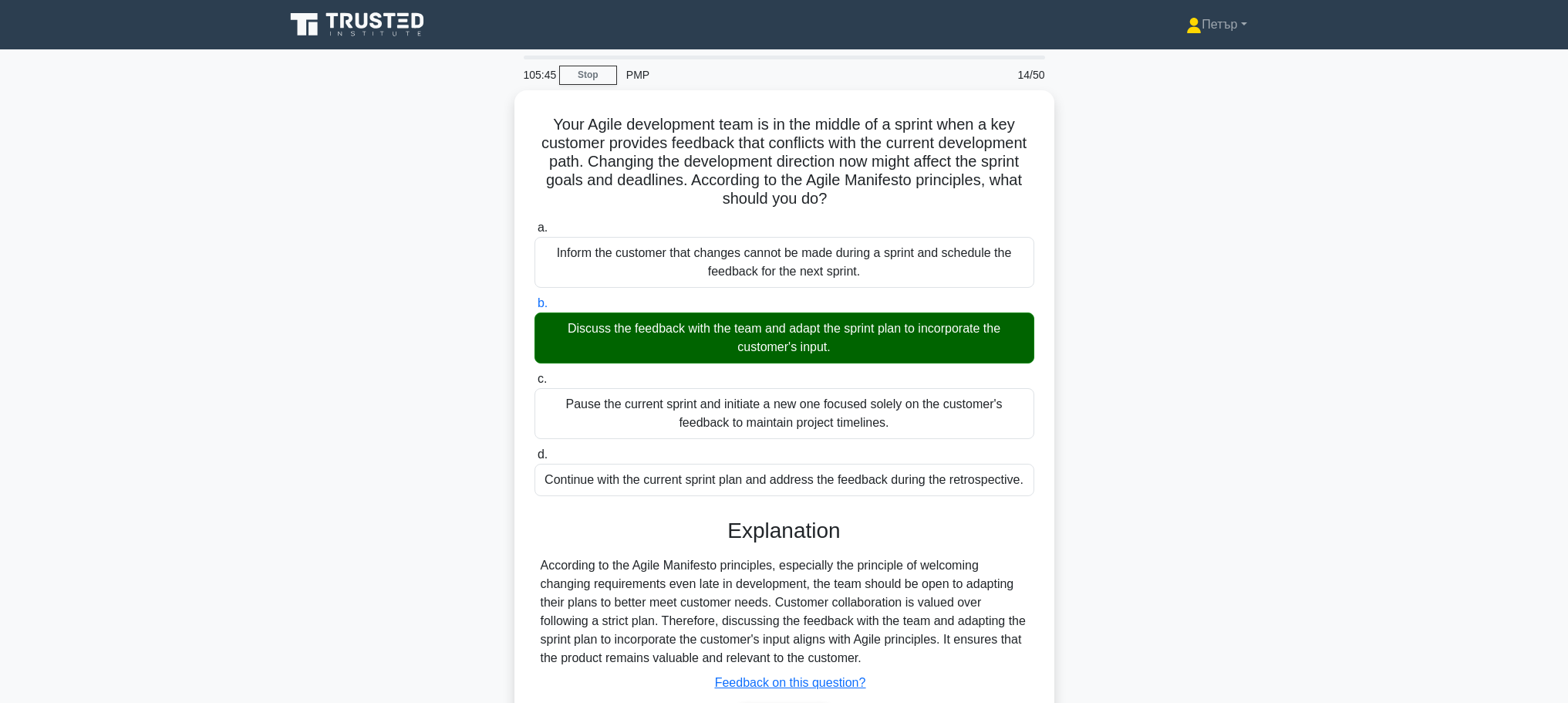
scroll to position [130, 0]
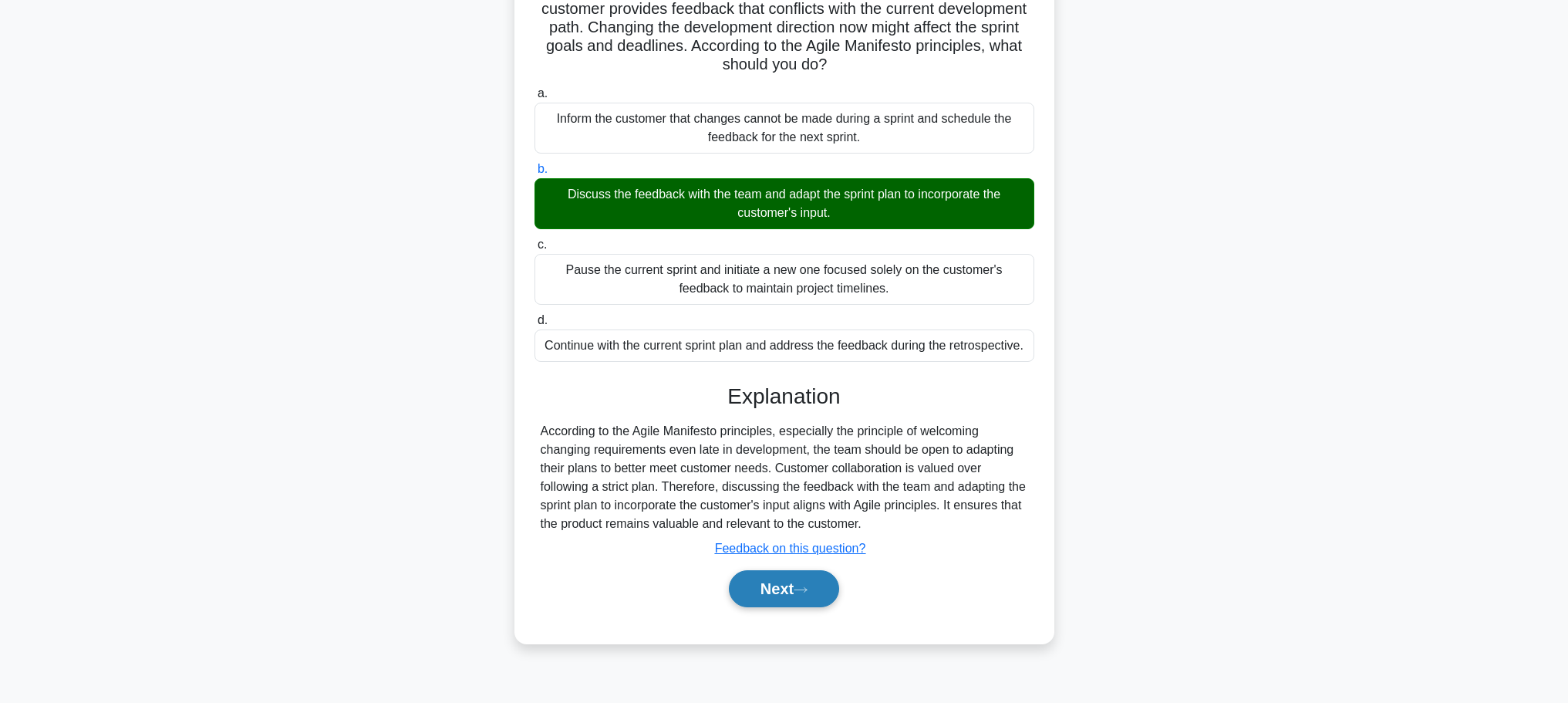
click at [799, 579] on button "Next" at bounding box center [784, 588] width 111 height 37
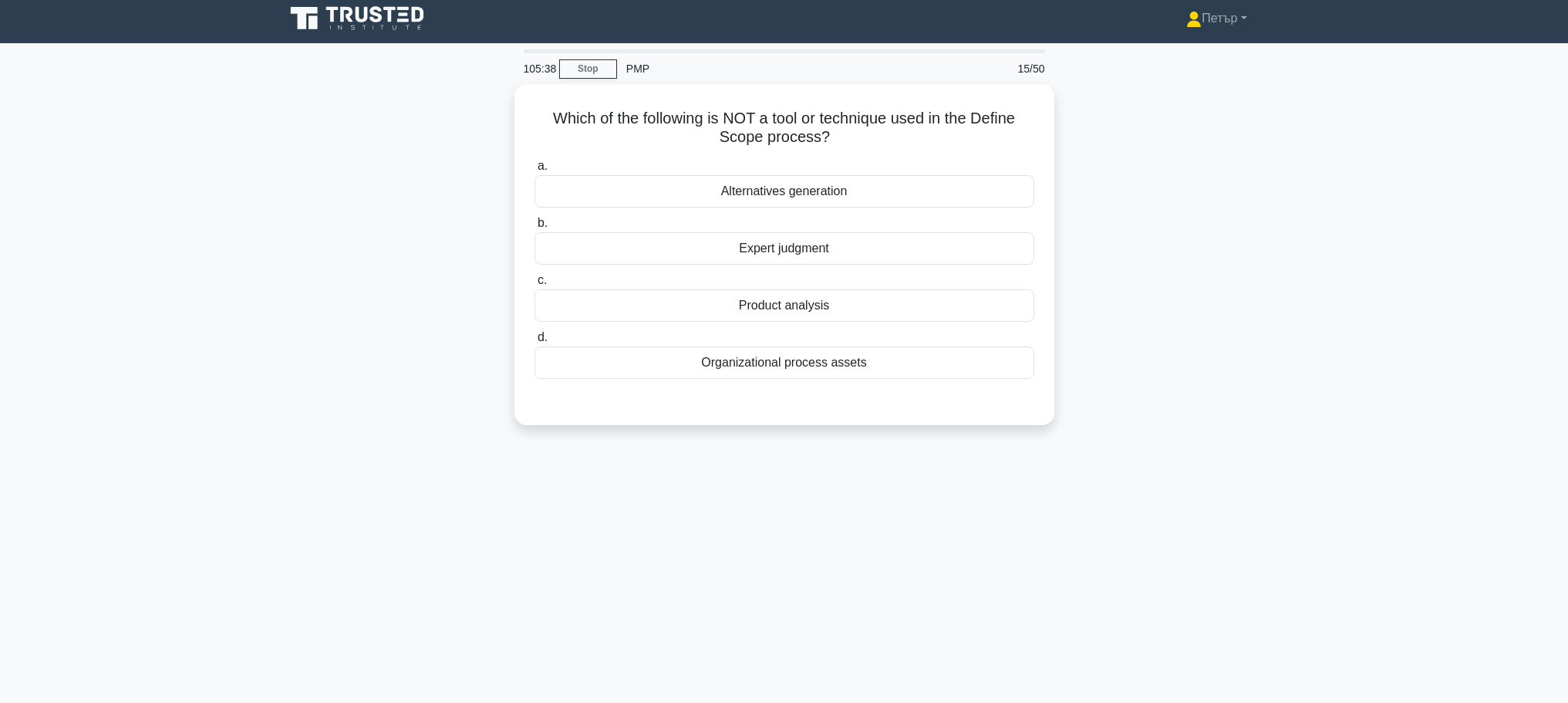
scroll to position [0, 0]
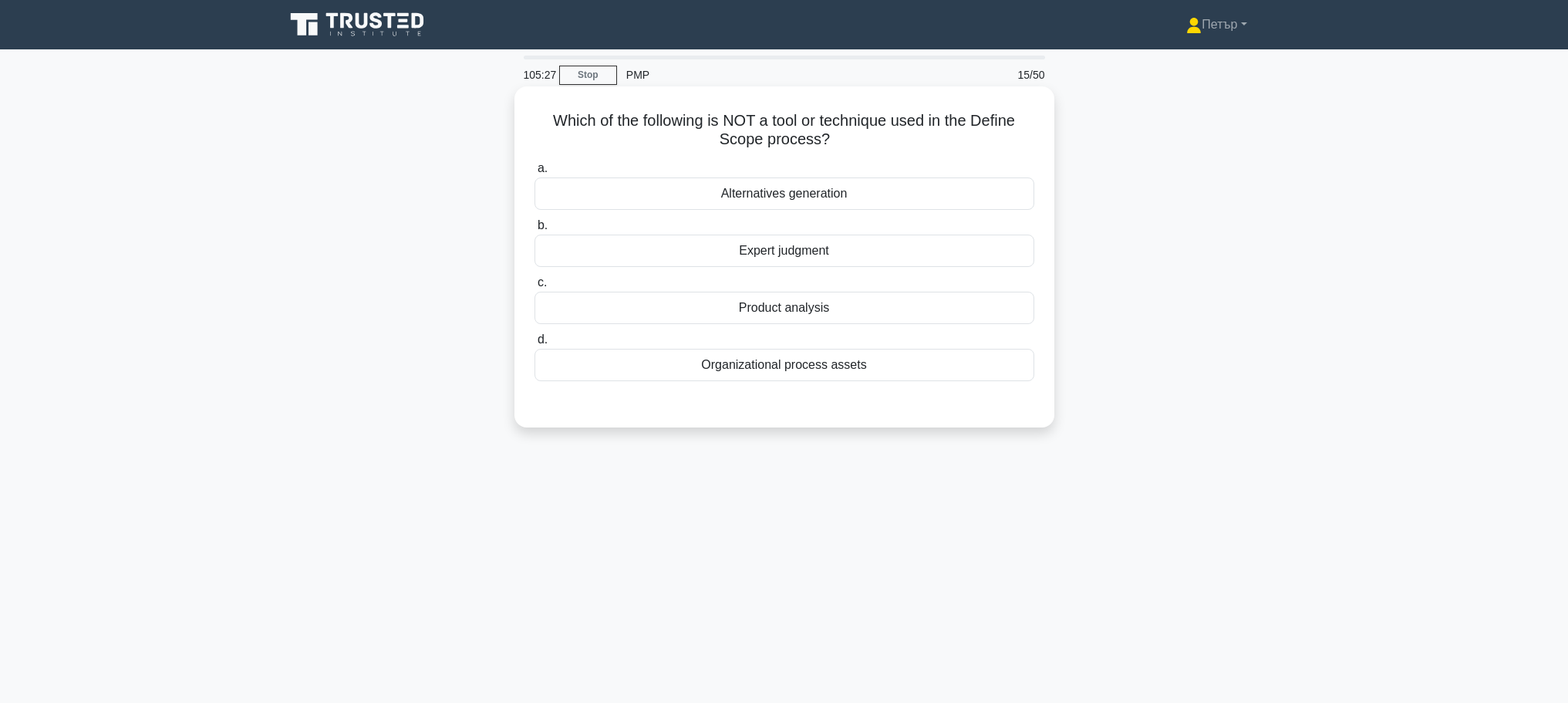
click at [834, 203] on div "Alternatives generation" at bounding box center [784, 193] width 500 height 33
click at [534, 174] on input "a. Alternatives generation" at bounding box center [534, 168] width 0 height 10
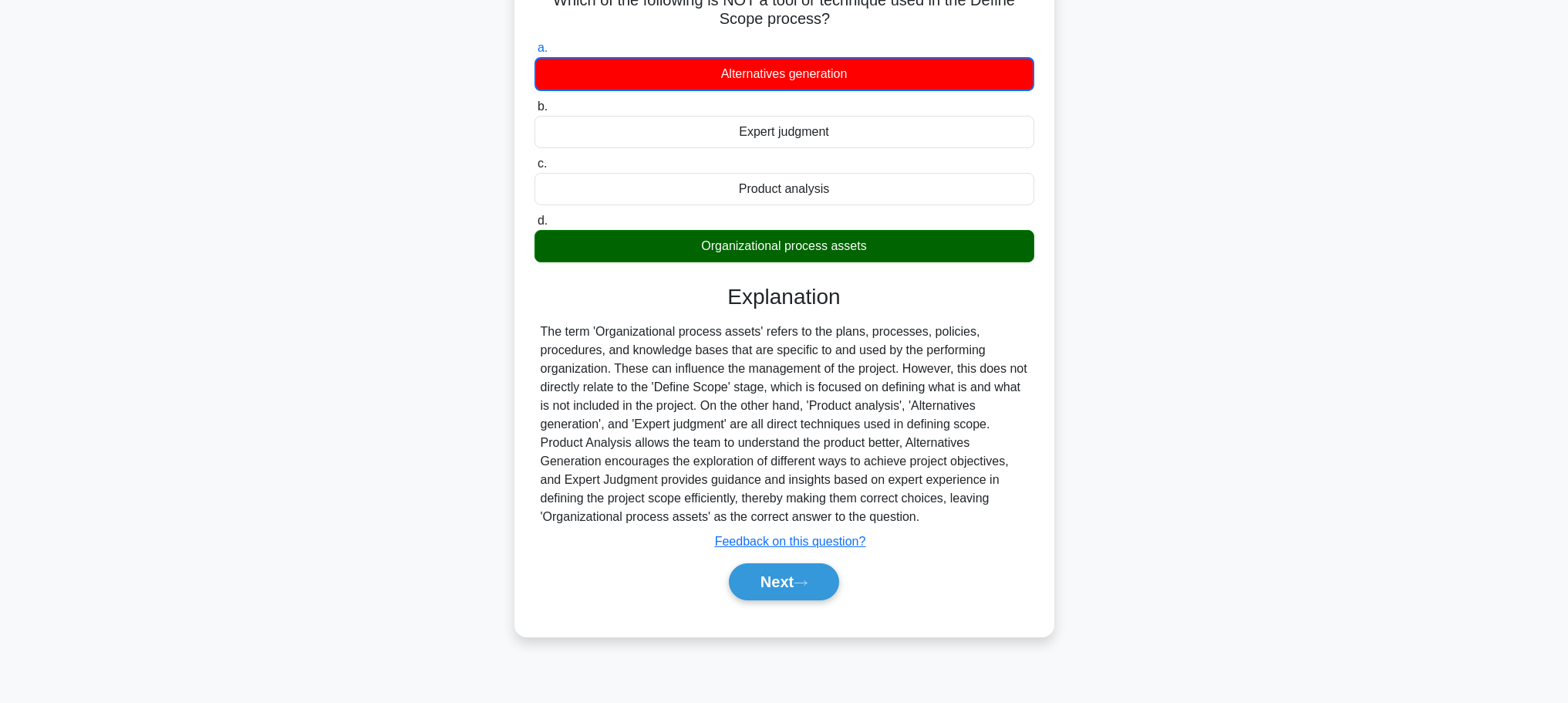
scroll to position [130, 0]
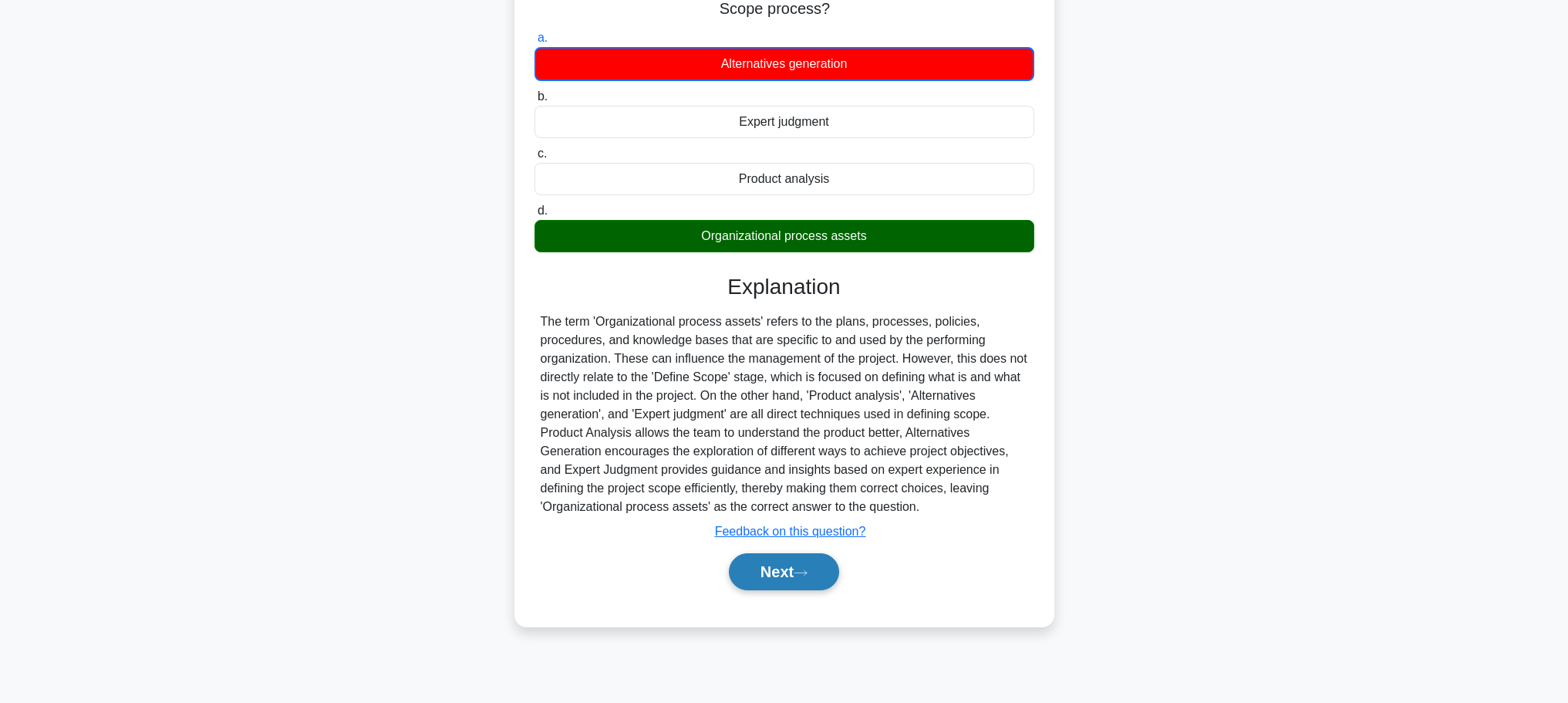
click at [760, 587] on button "Next" at bounding box center [784, 571] width 111 height 37
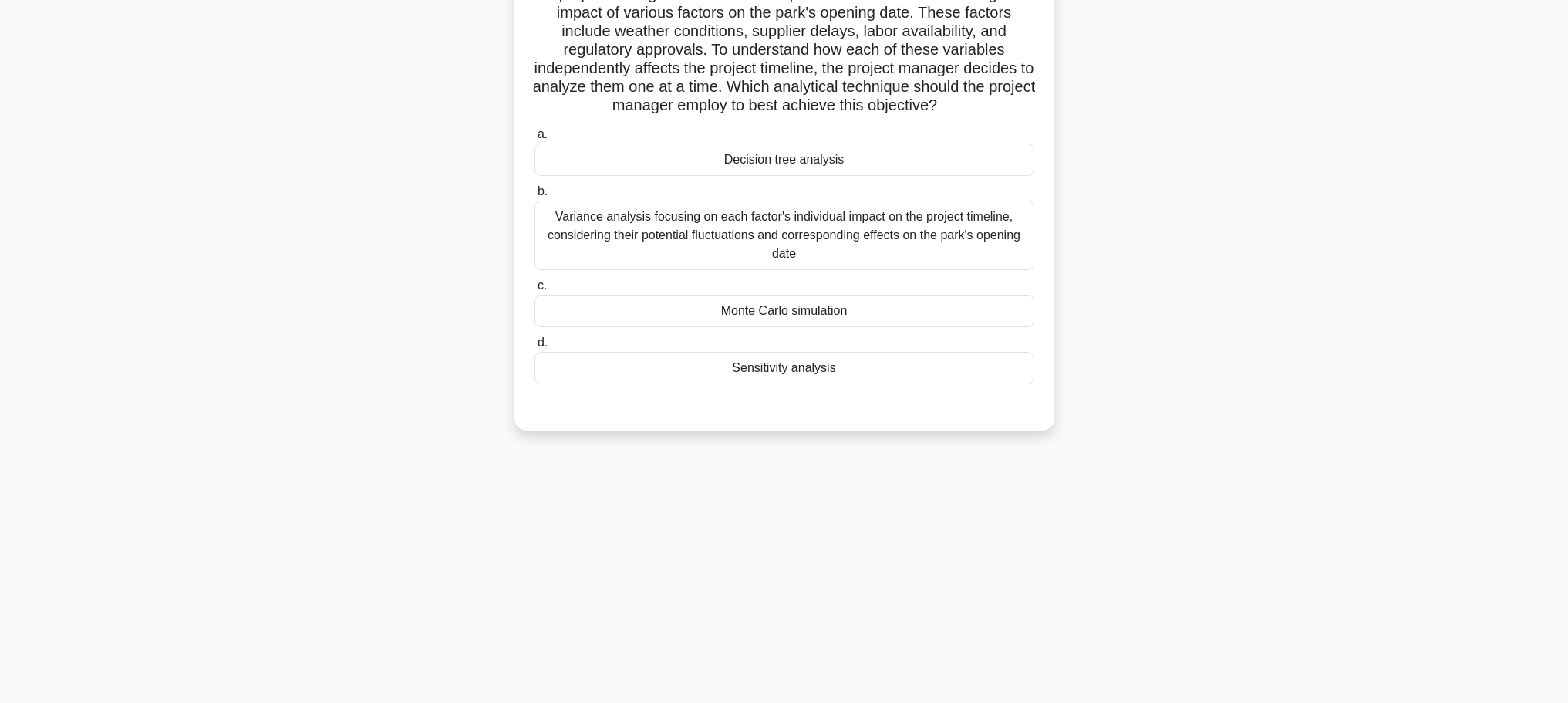
scroll to position [0, 0]
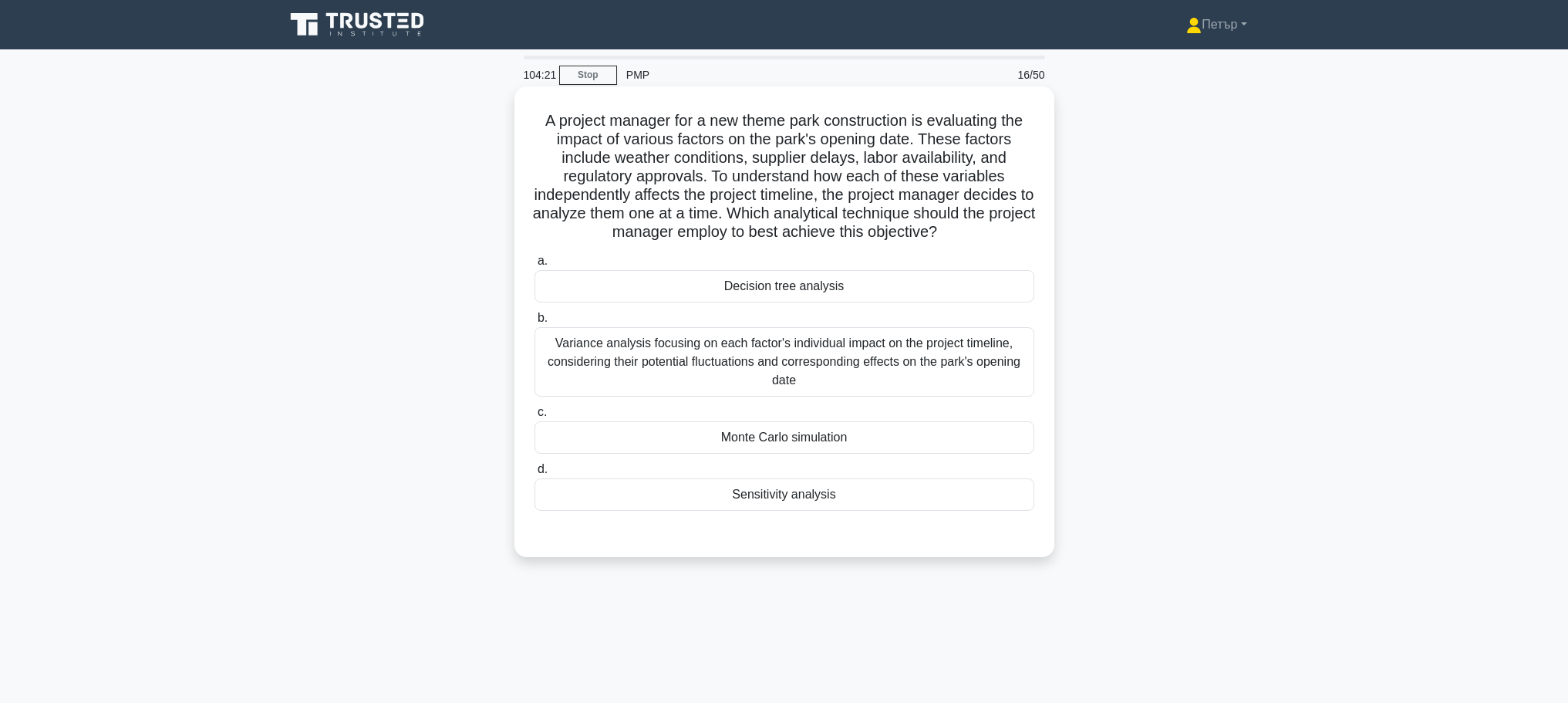
click at [886, 372] on div "Variance analysis focusing on each factor's individual impact on the project ti…" at bounding box center [784, 361] width 500 height 69
click at [534, 323] on input "b. Variance analysis focusing on each factor's individual impact on the project…" at bounding box center [534, 318] width 0 height 10
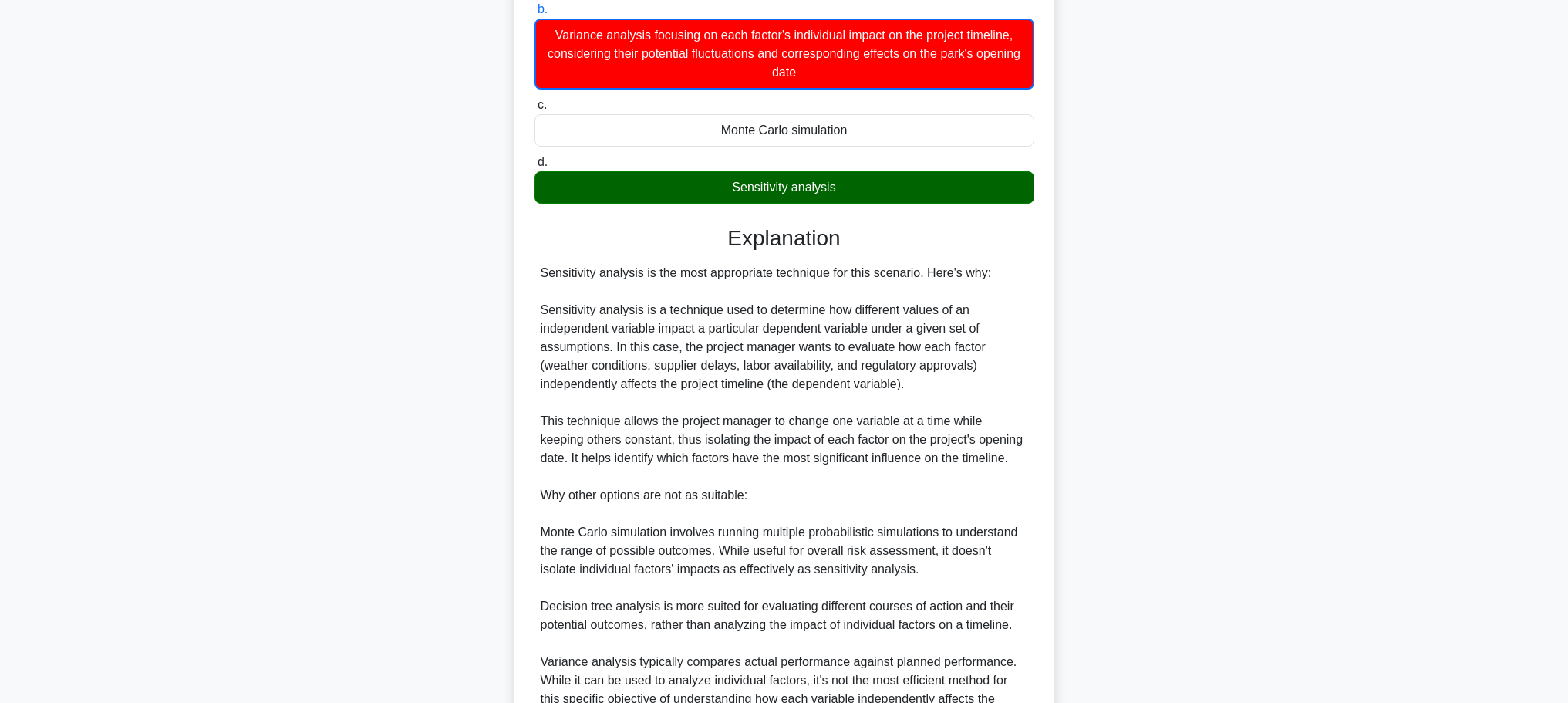
scroll to position [547, 0]
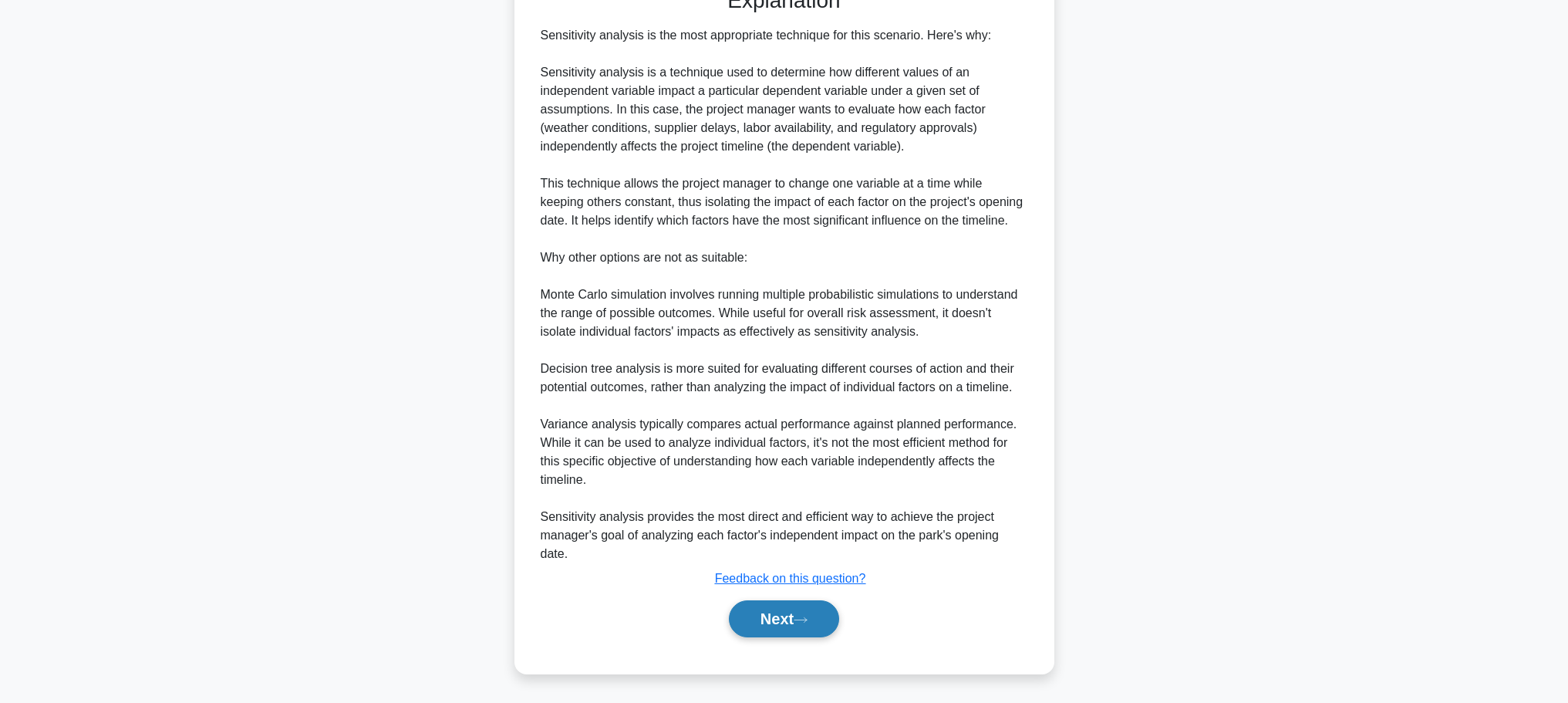
click at [807, 618] on icon at bounding box center [800, 619] width 14 height 8
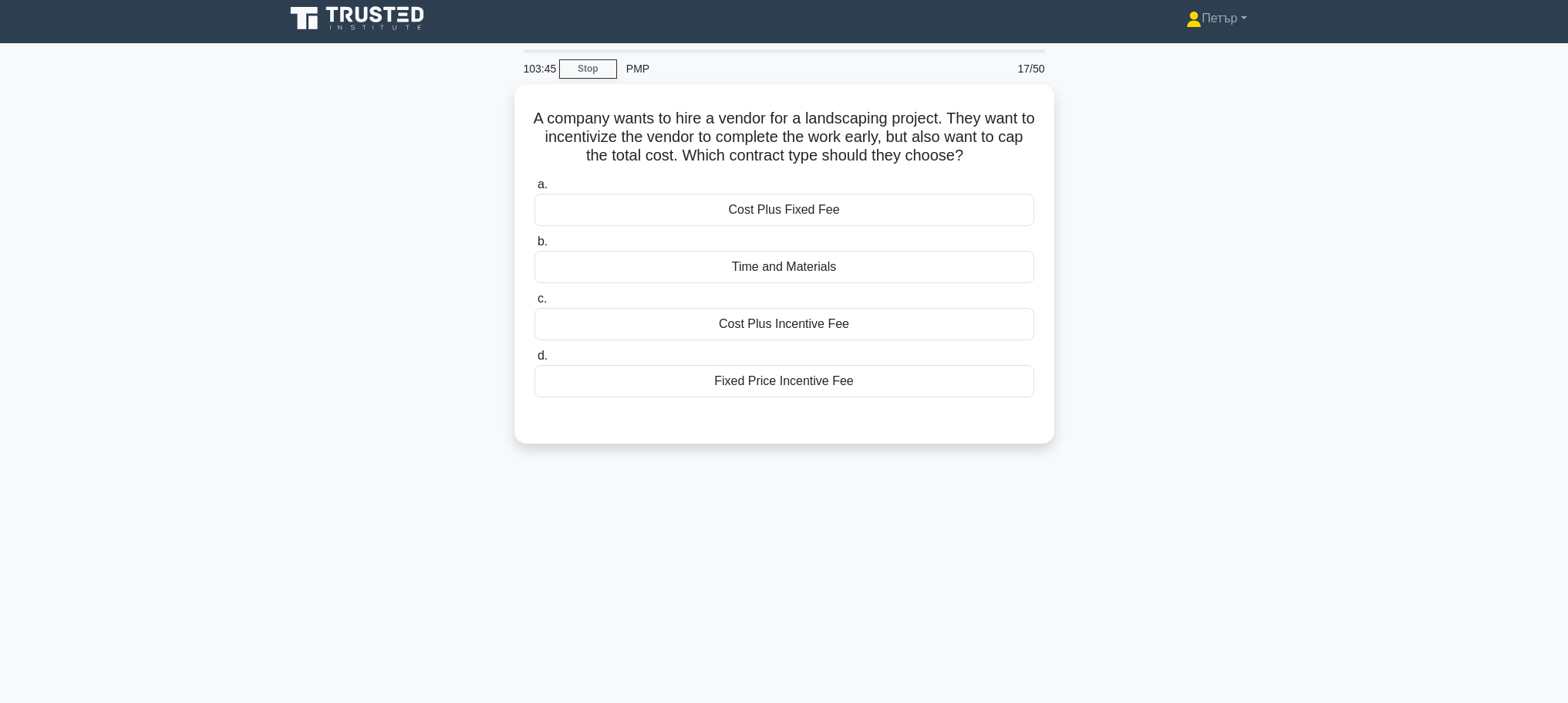
scroll to position [0, 0]
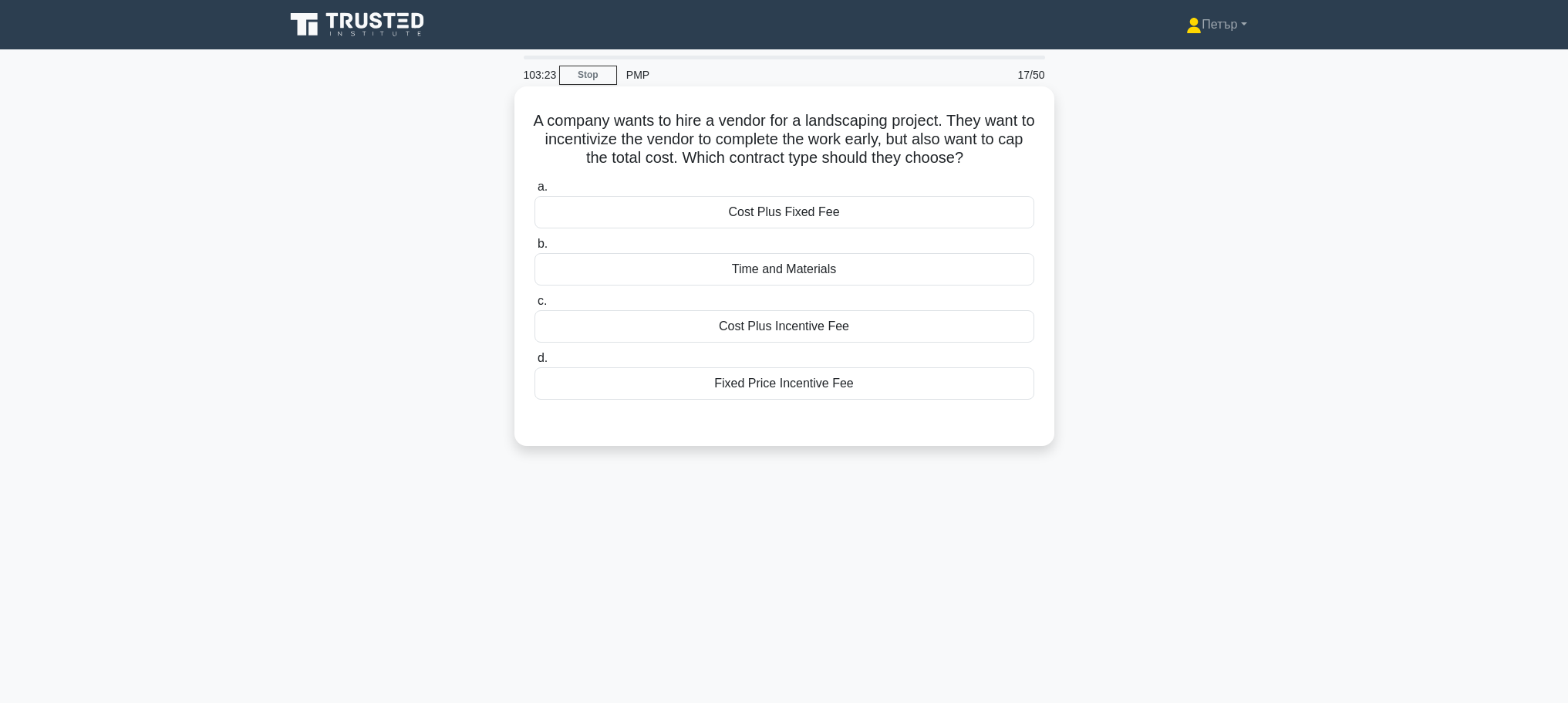
click at [976, 376] on div "Fixed Price Incentive Fee" at bounding box center [784, 383] width 500 height 33
click at [534, 363] on input "d. Fixed Price Incentive Fee" at bounding box center [534, 358] width 0 height 10
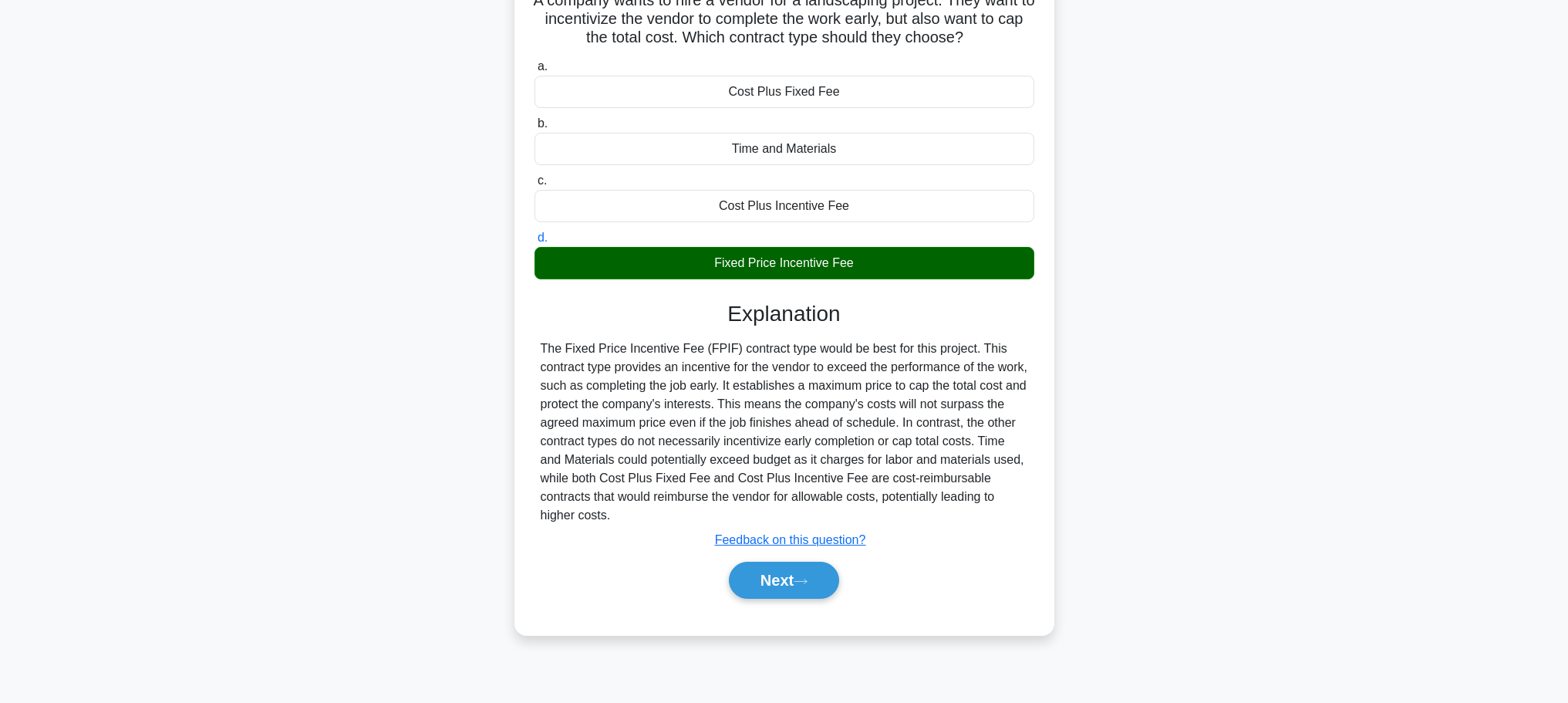
scroll to position [130, 0]
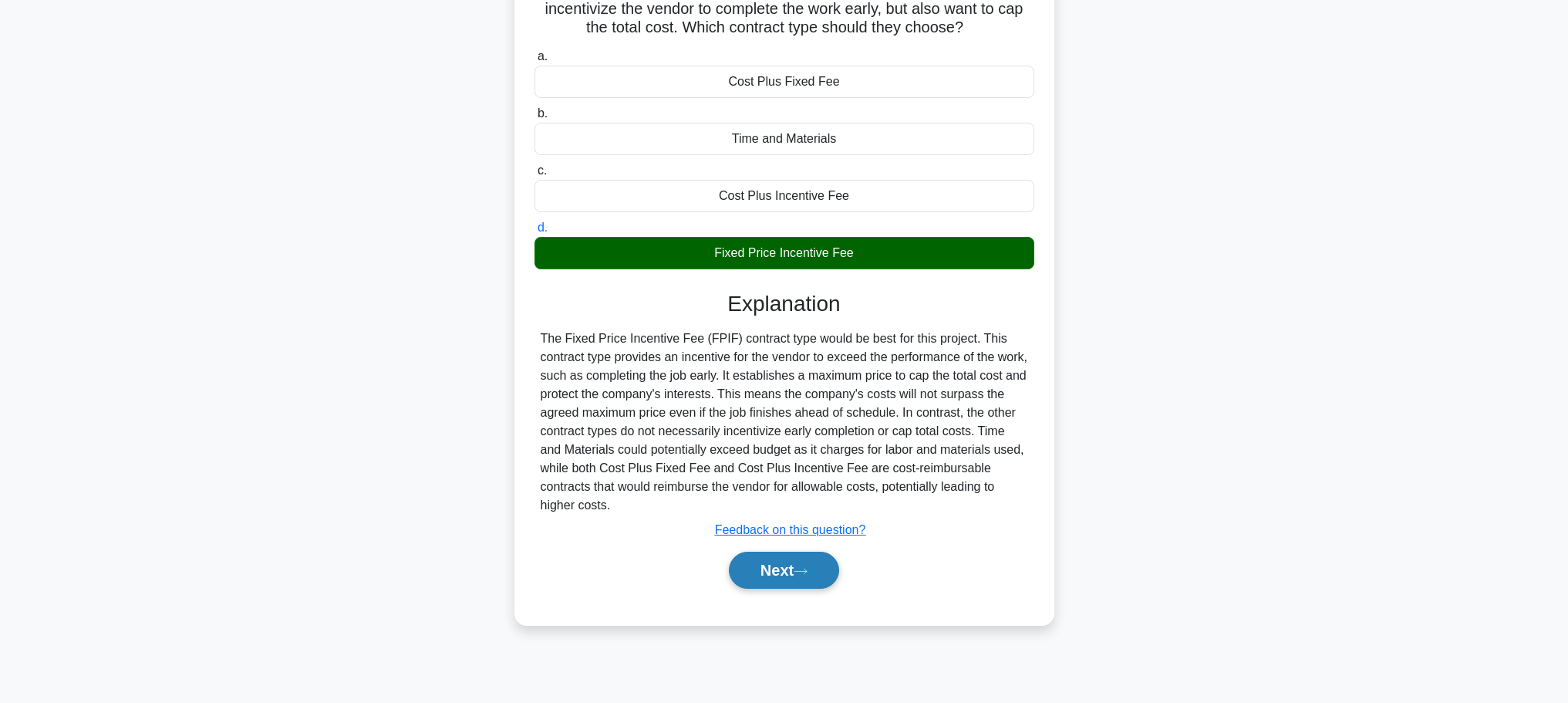
click at [792, 573] on button "Next" at bounding box center [784, 570] width 111 height 37
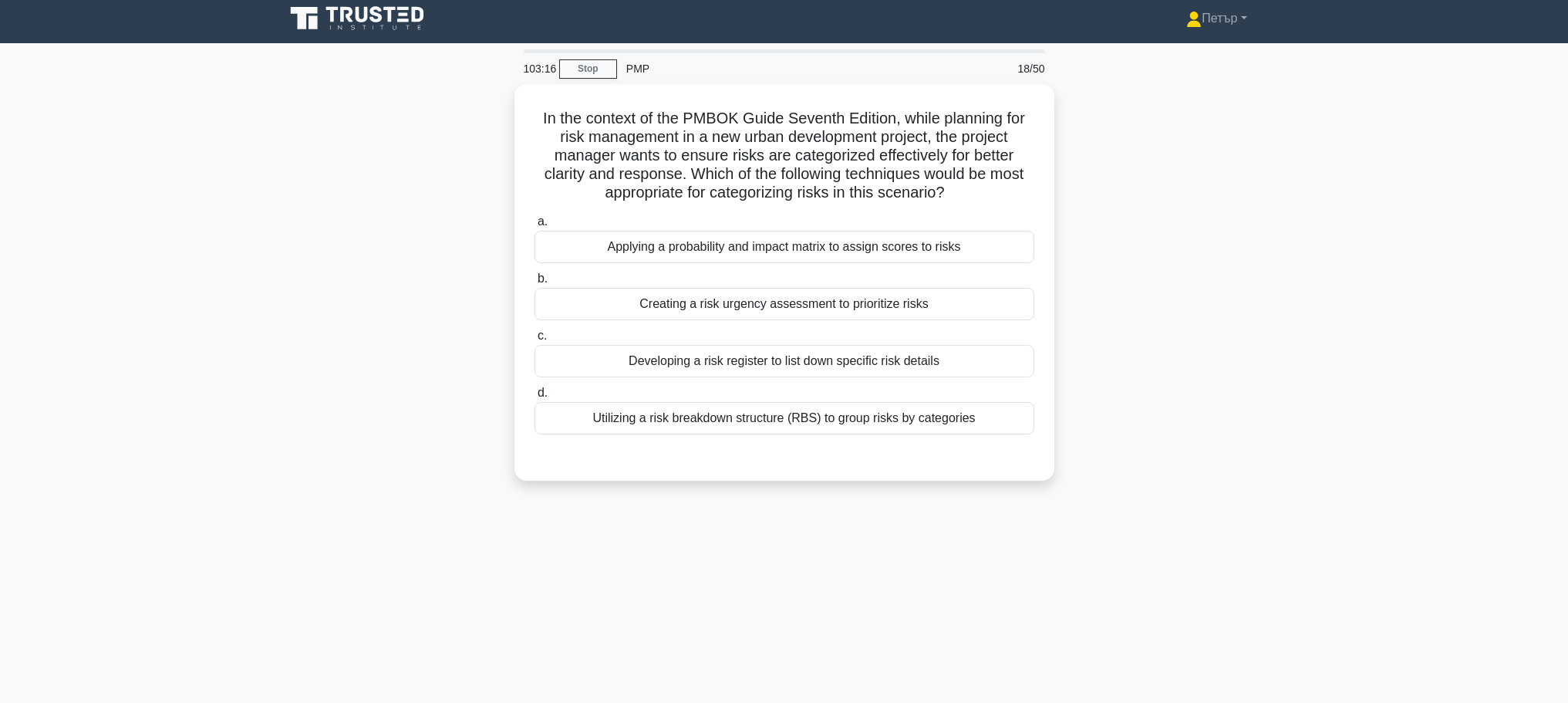
scroll to position [0, 0]
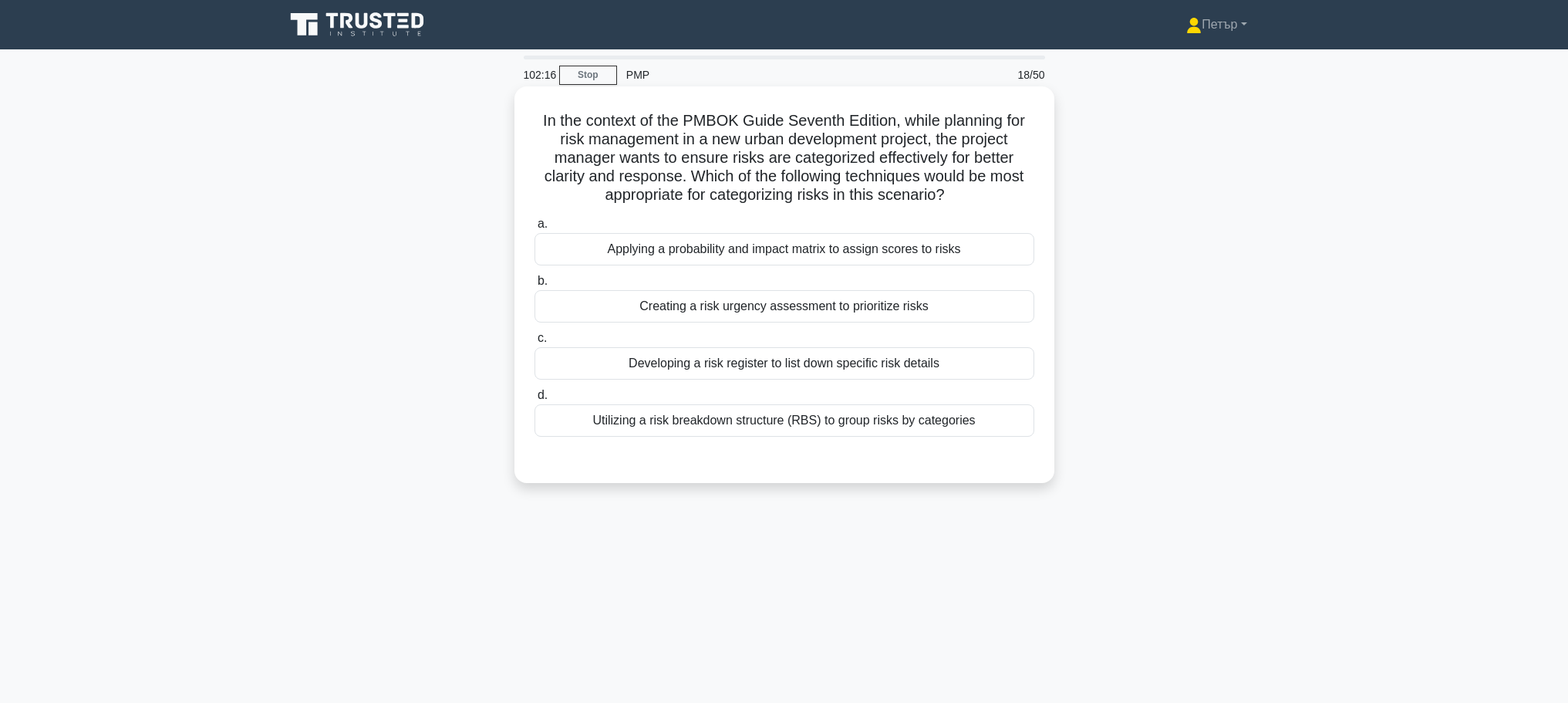
click at [999, 241] on div "Applying a probability and impact matrix to assign scores to risks" at bounding box center [784, 249] width 500 height 33
click at [534, 229] on input "a. Applying a probability and impact matrix to assign scores to risks" at bounding box center [534, 223] width 0 height 10
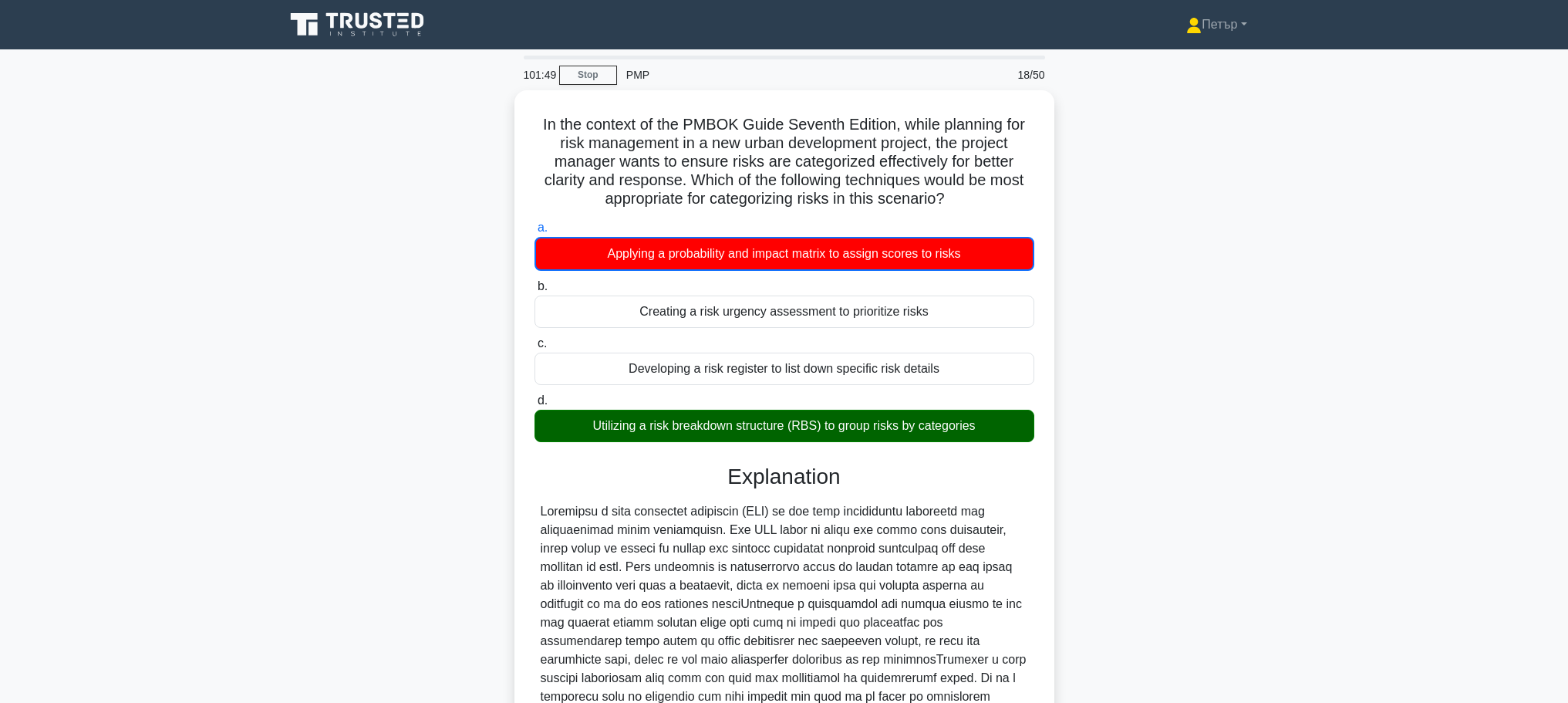
scroll to position [214, 0]
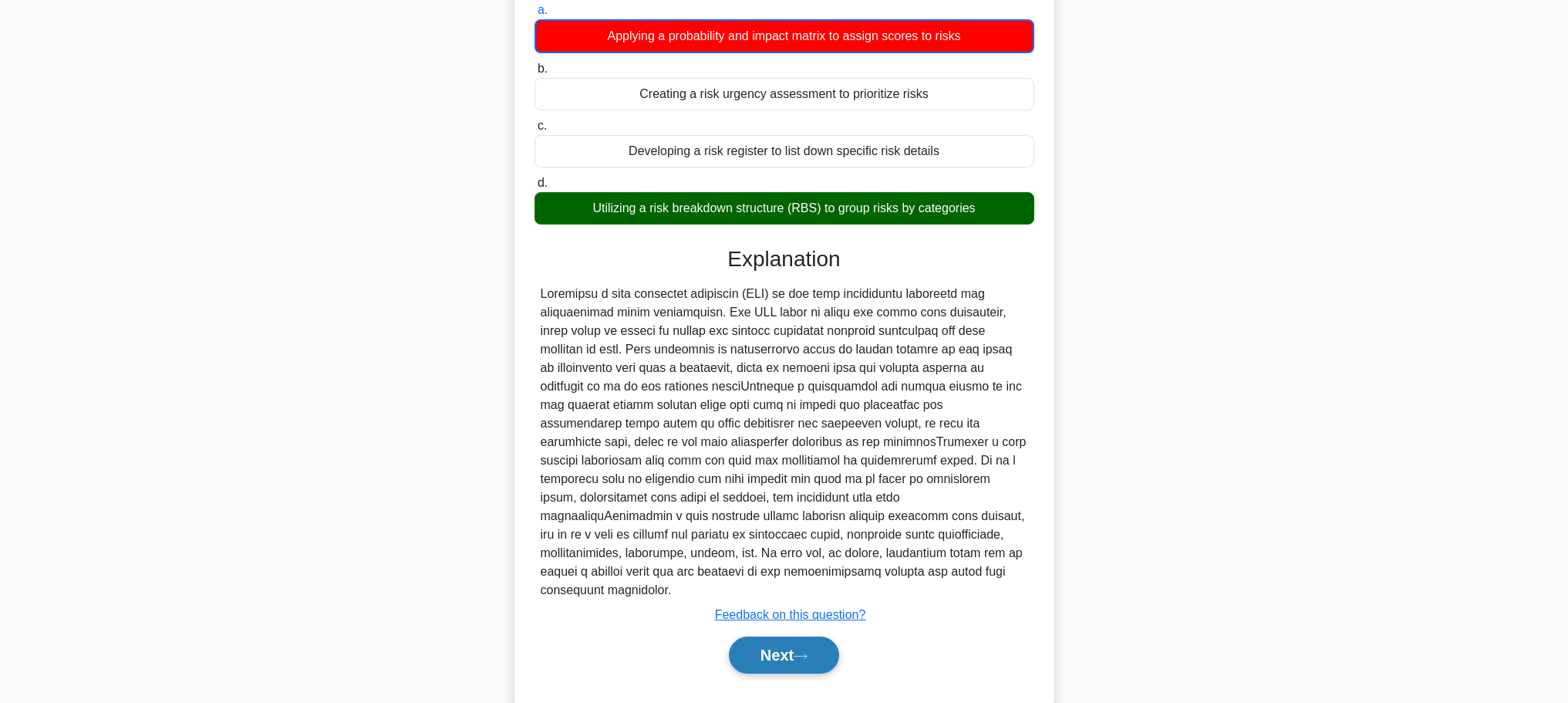
click at [782, 636] on button "Next" at bounding box center [784, 654] width 111 height 37
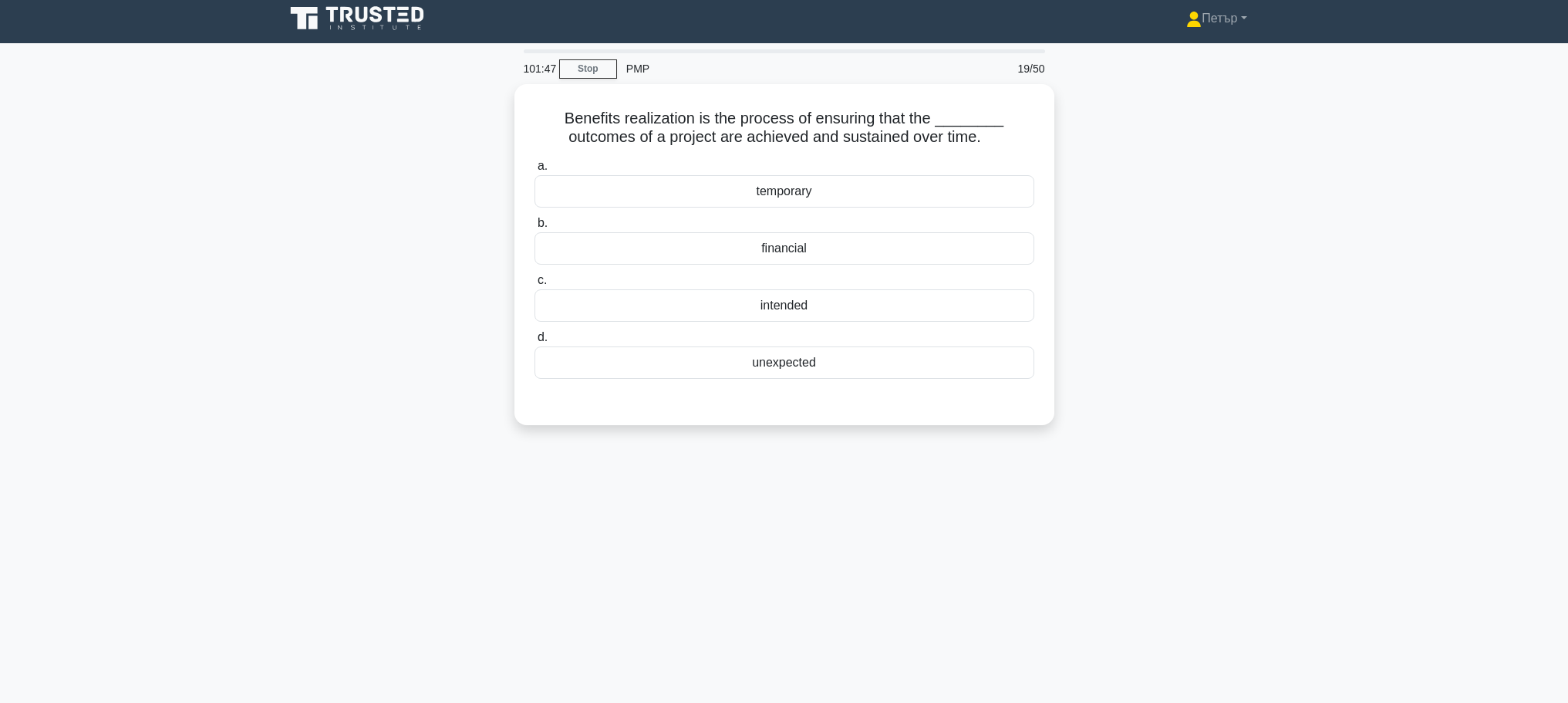
scroll to position [0, 0]
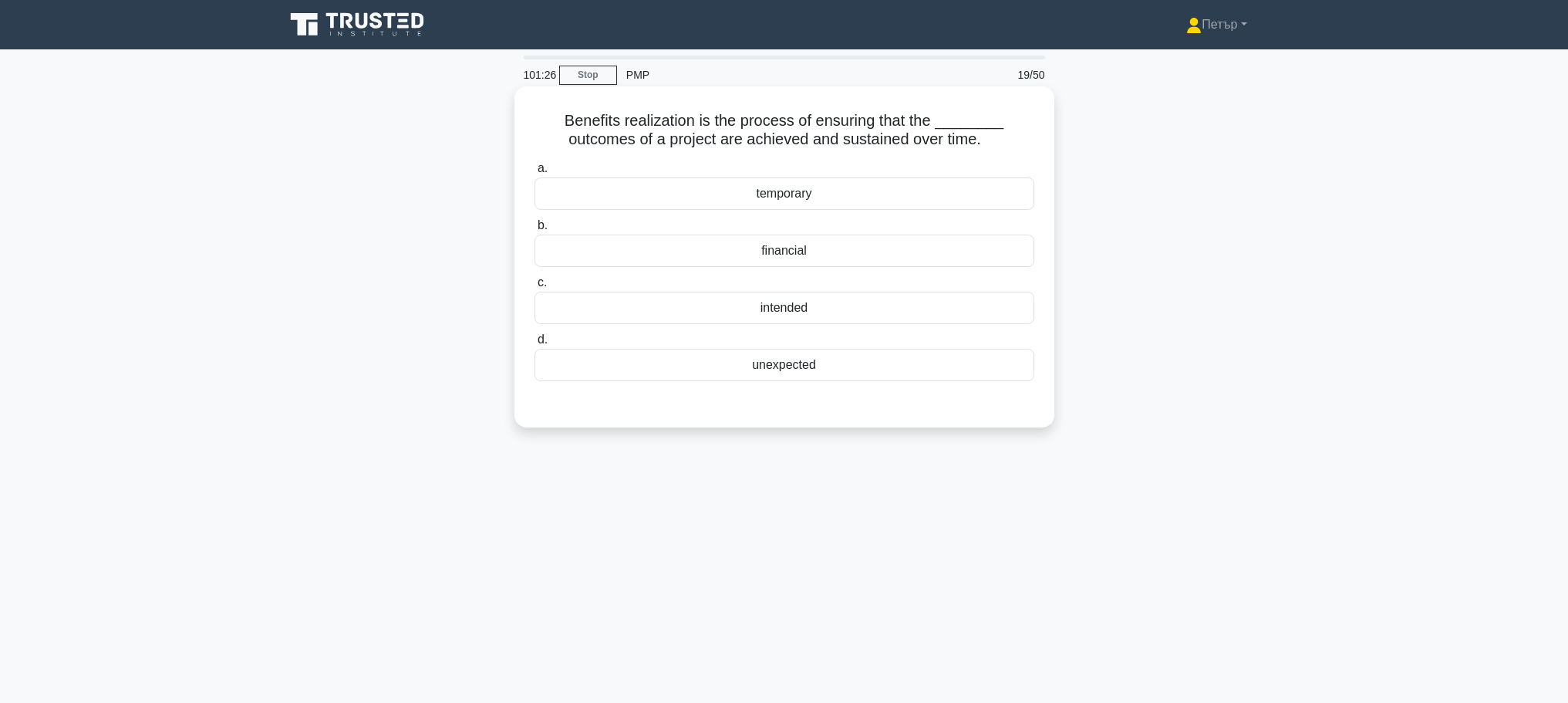
click at [896, 307] on div "intended" at bounding box center [784, 308] width 500 height 33
click at [534, 288] on input "c. intended" at bounding box center [534, 283] width 0 height 10
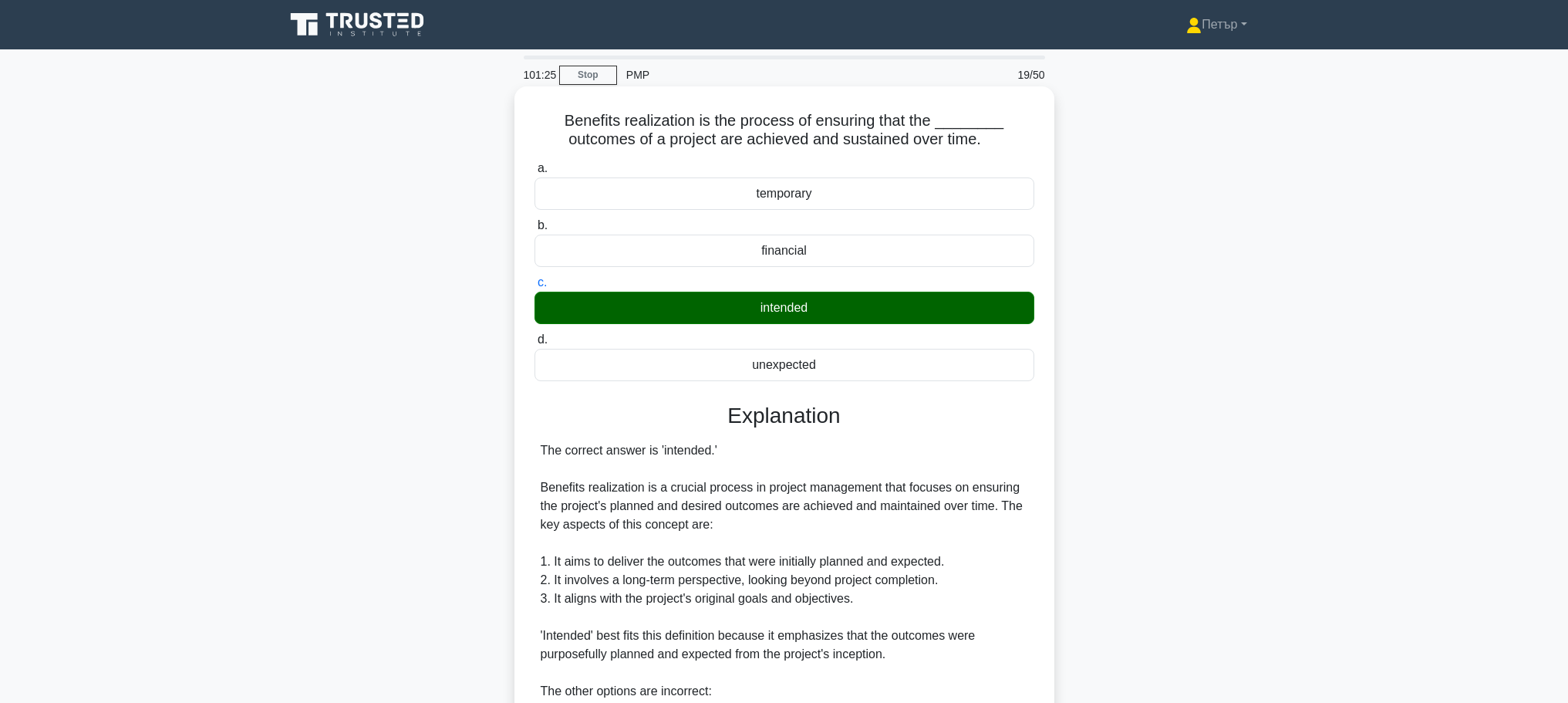
scroll to position [309, 0]
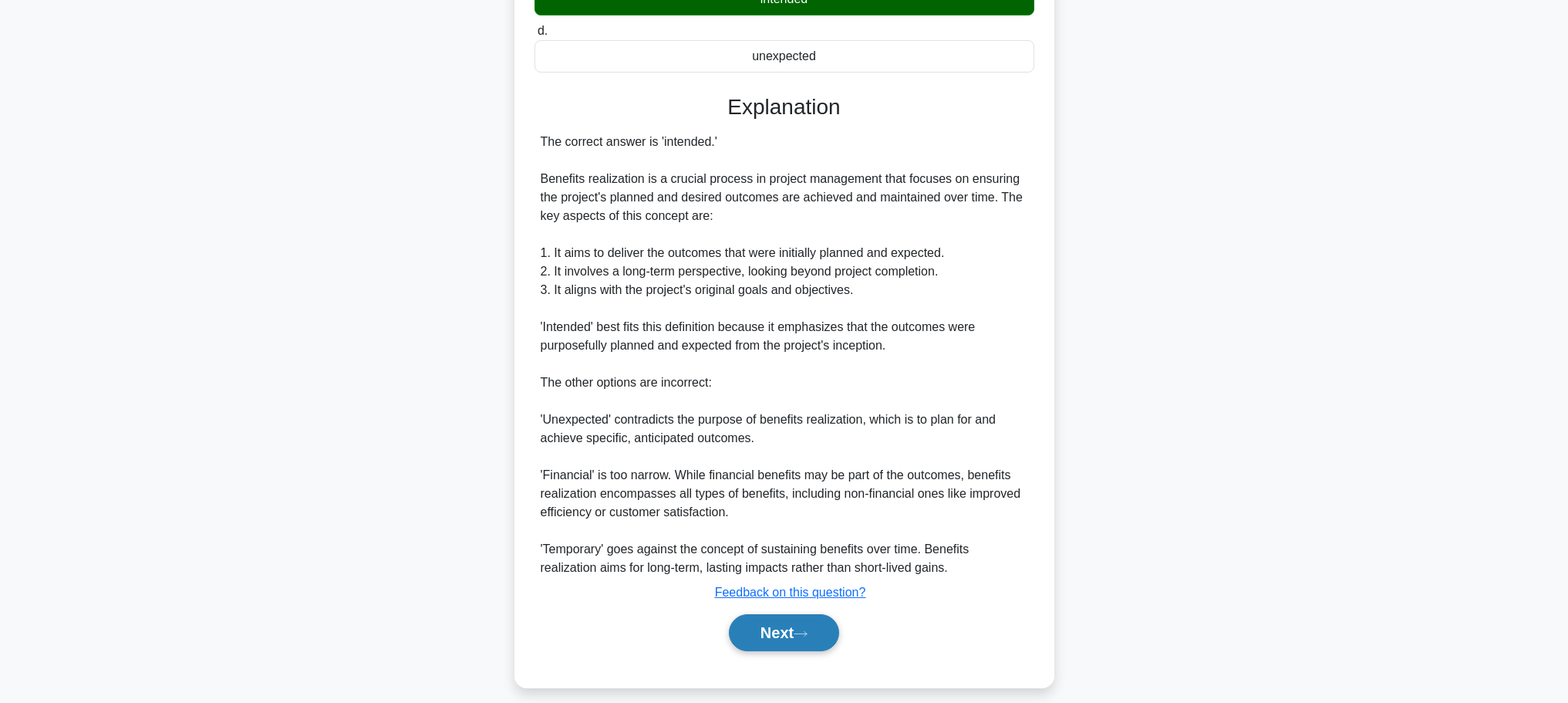
click at [837, 634] on button "Next" at bounding box center [784, 632] width 111 height 37
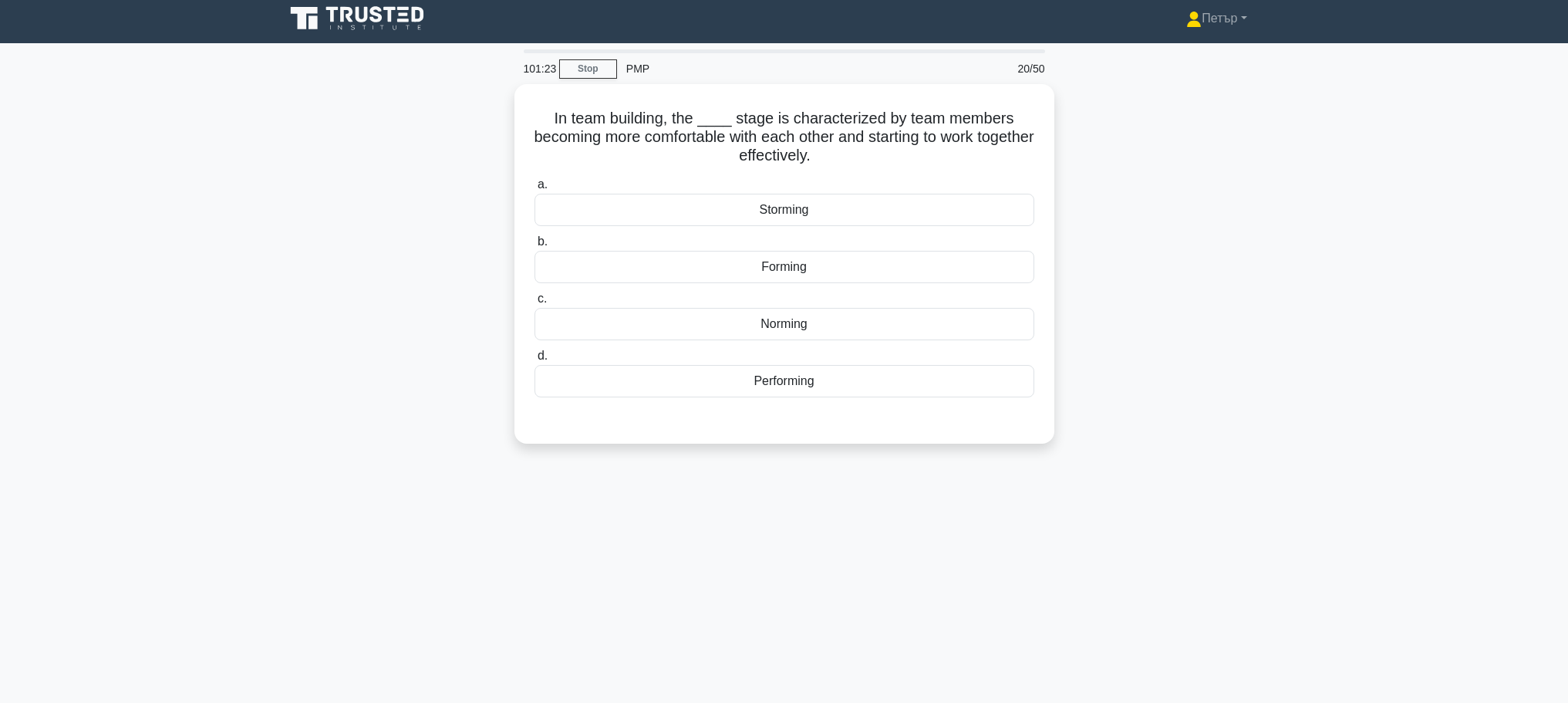
scroll to position [0, 0]
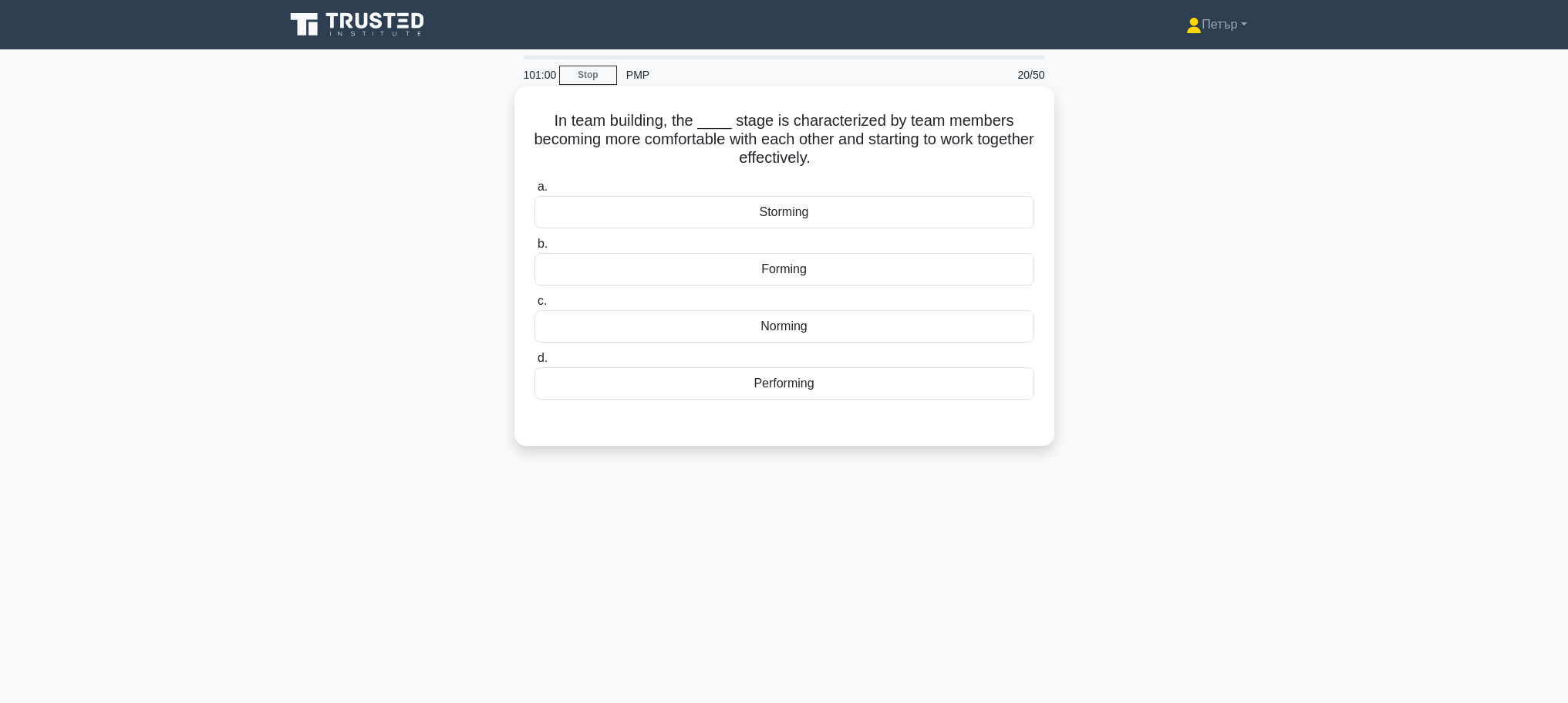
click at [866, 320] on div "Norming" at bounding box center [784, 326] width 500 height 33
click at [534, 306] on input "c. Norming" at bounding box center [534, 301] width 0 height 10
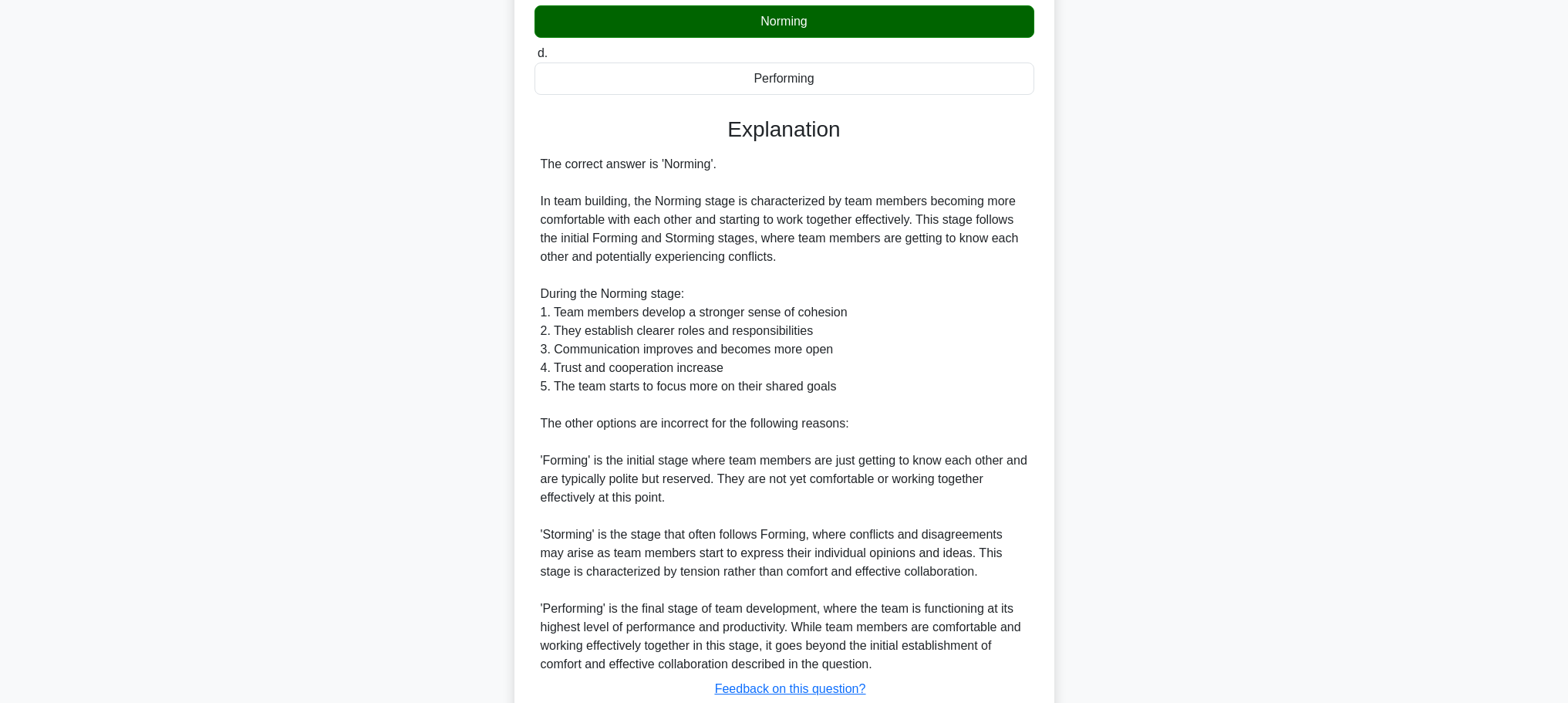
scroll to position [416, 0]
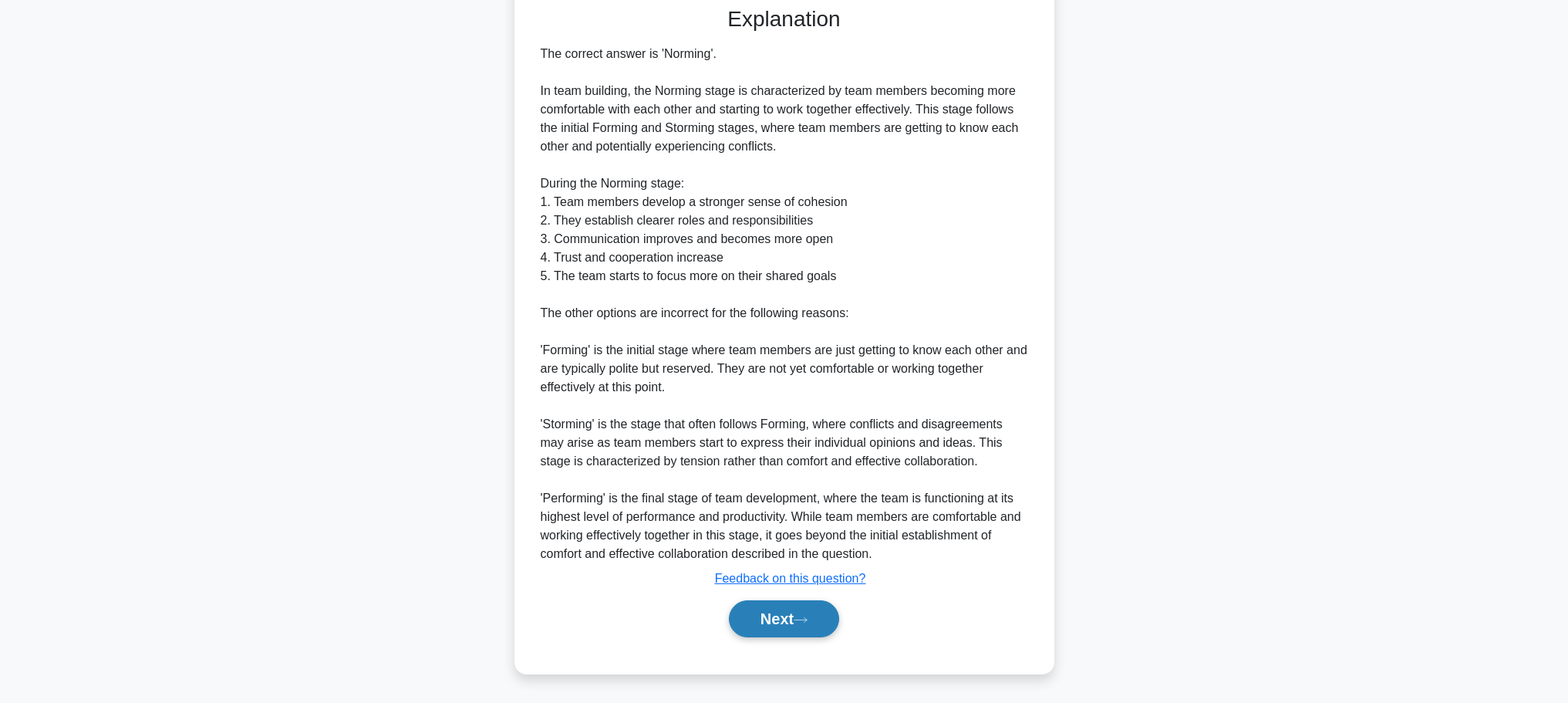
click at [768, 610] on button "Next" at bounding box center [784, 618] width 111 height 37
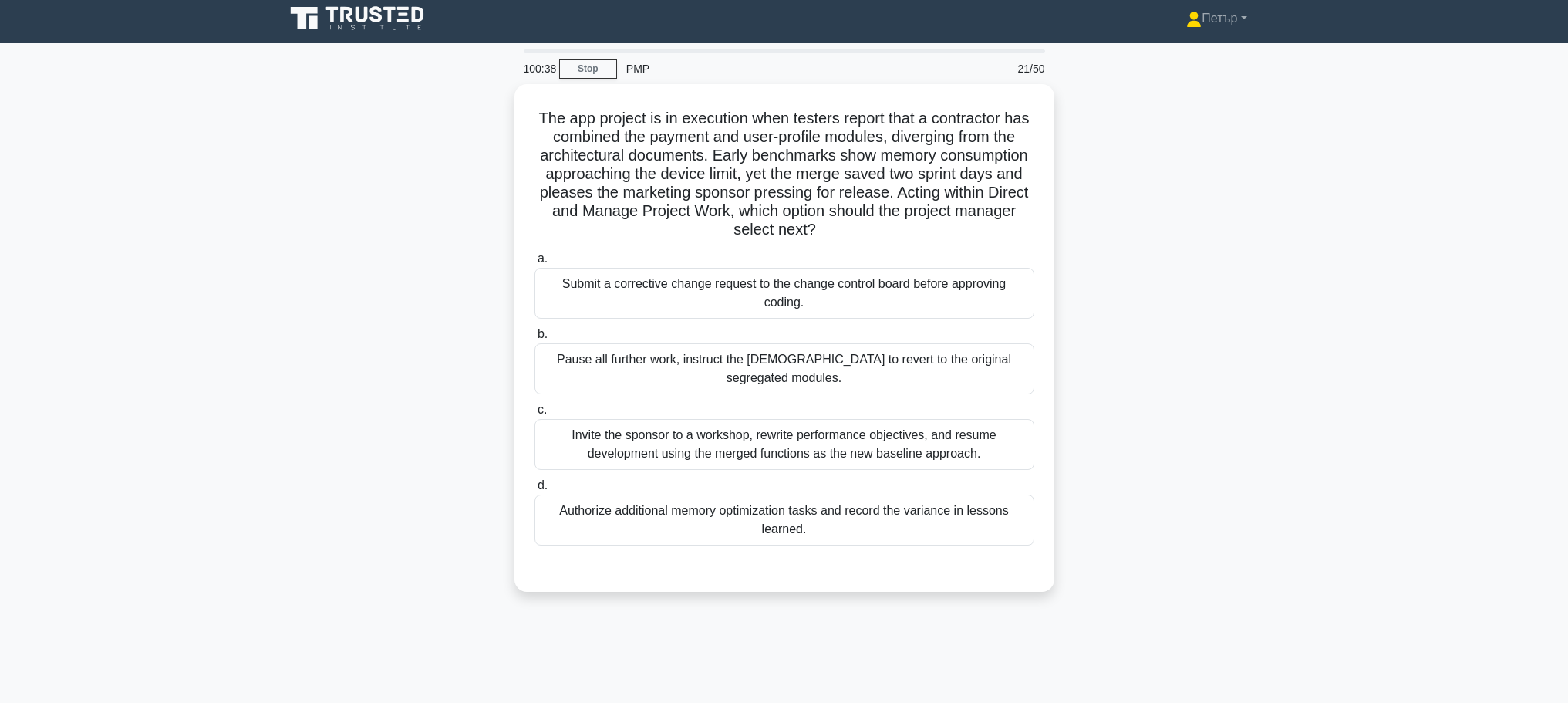
scroll to position [0, 0]
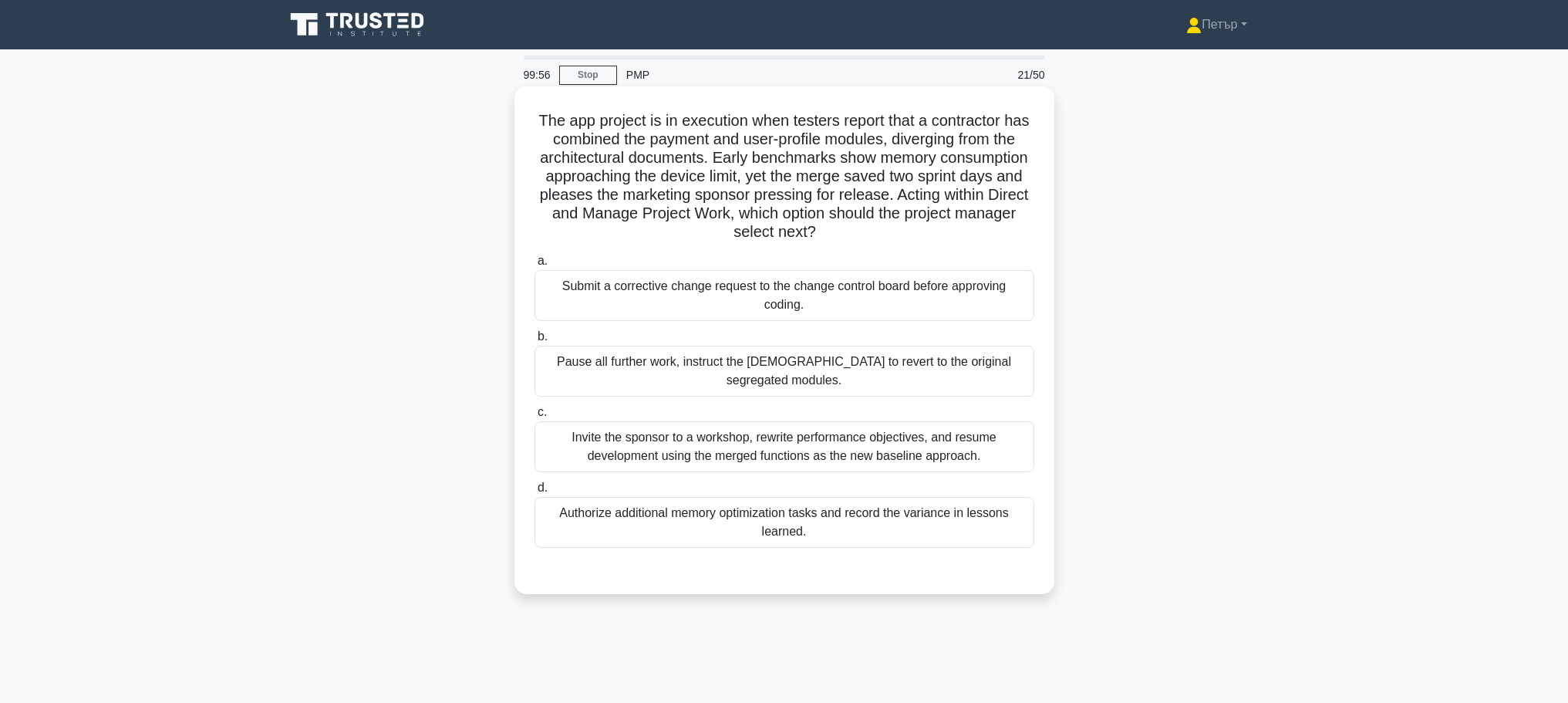
click at [941, 285] on div "Submit a corrective change request to the change control board before approving…" at bounding box center [784, 296] width 500 height 51
click at [534, 267] on input "a. Submit a corrective change request to the change control board before approv…" at bounding box center [534, 261] width 0 height 10
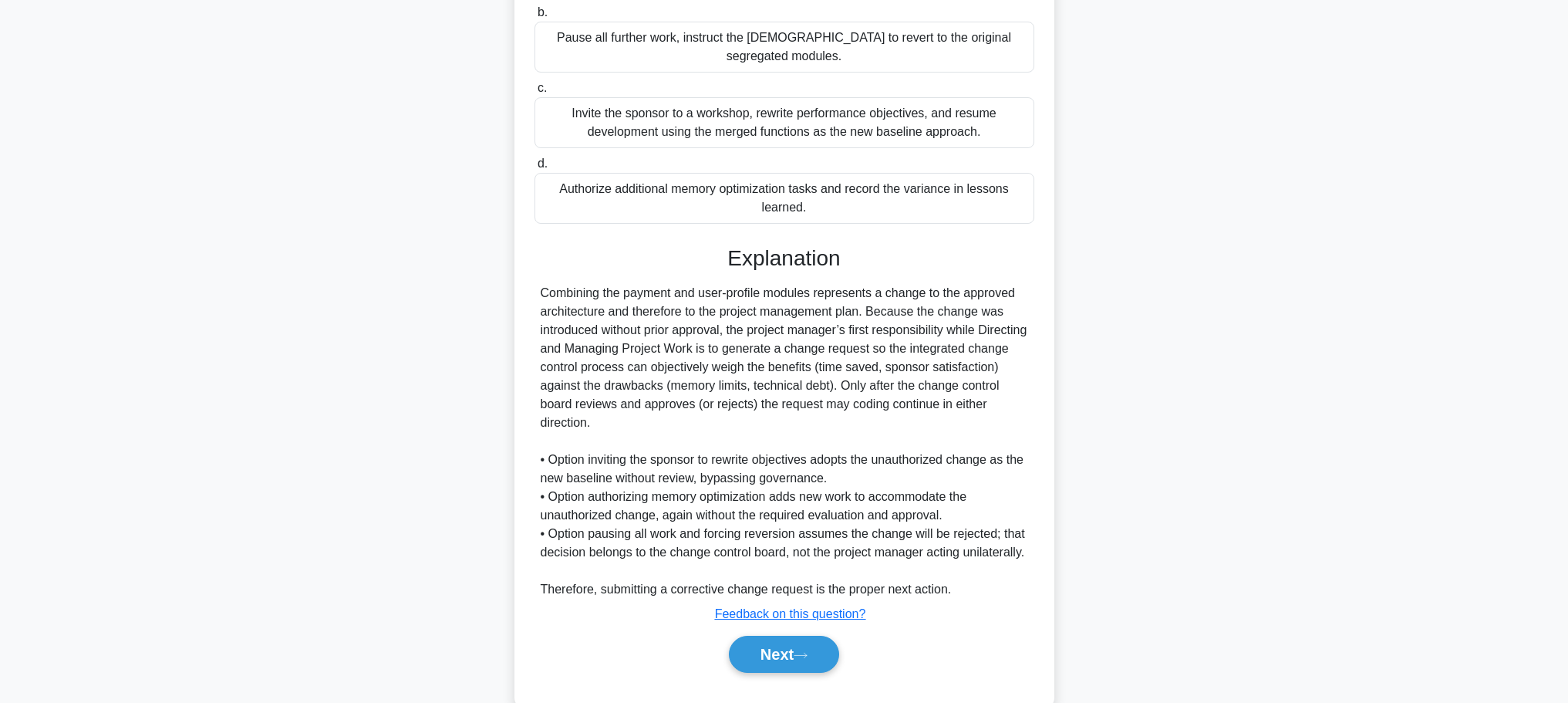
scroll to position [378, 0]
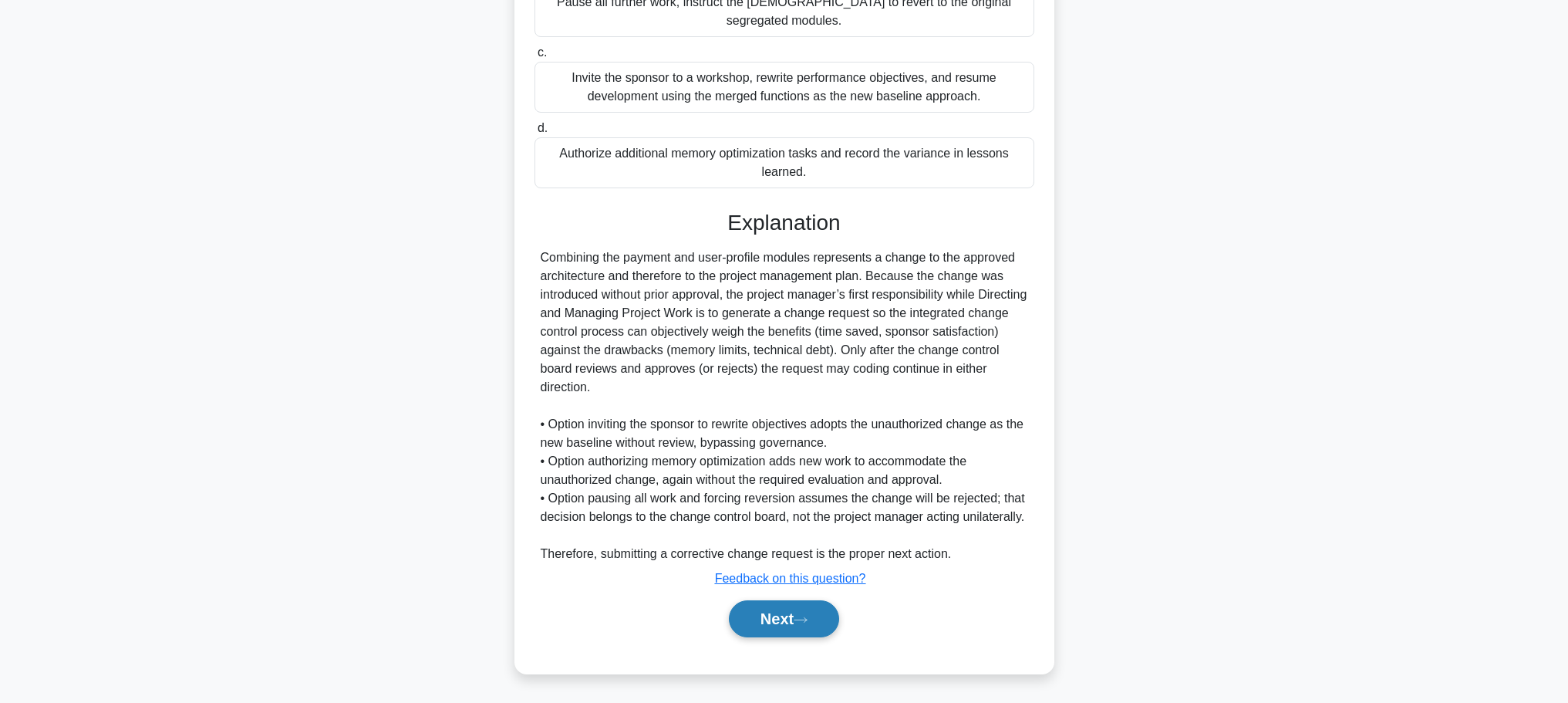
click at [760, 621] on button "Next" at bounding box center [784, 618] width 111 height 37
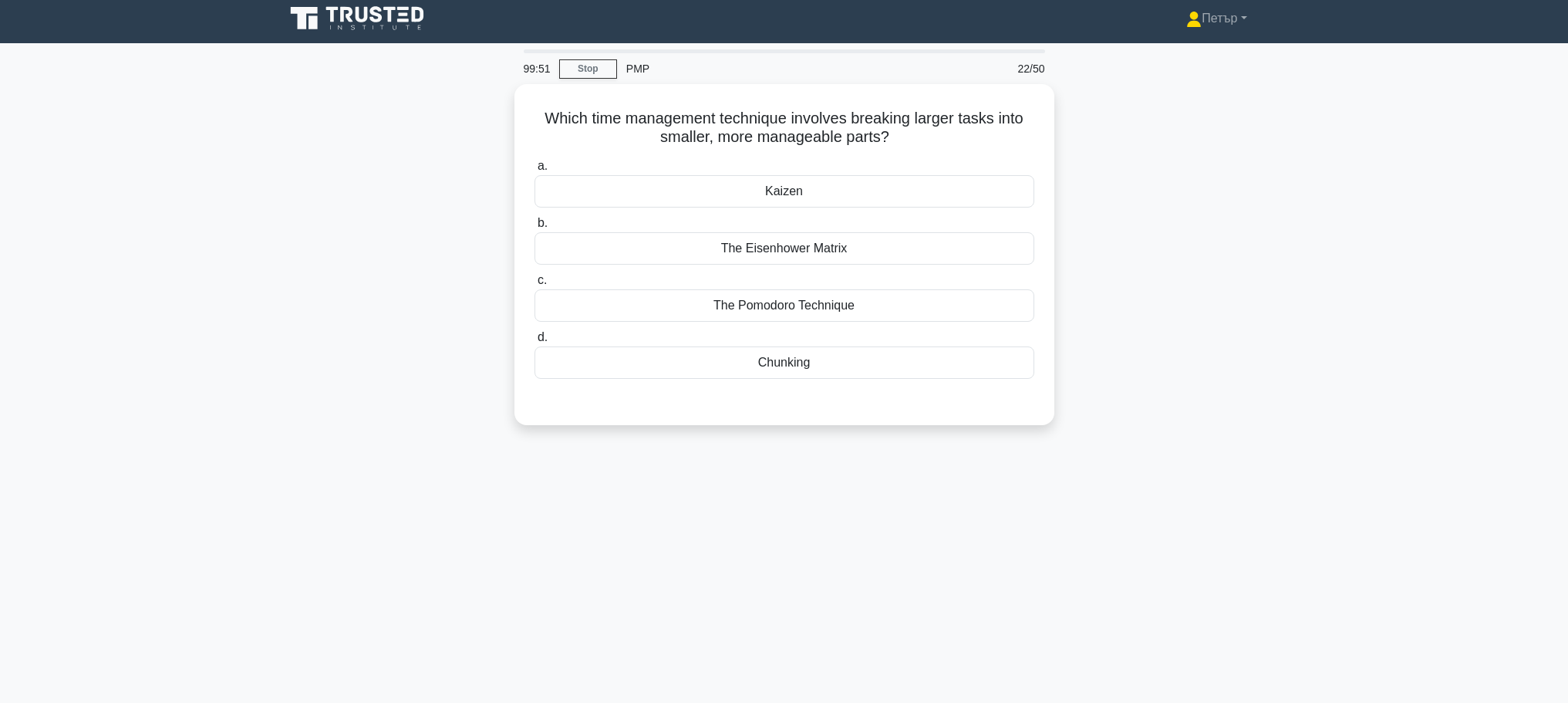
scroll to position [0, 0]
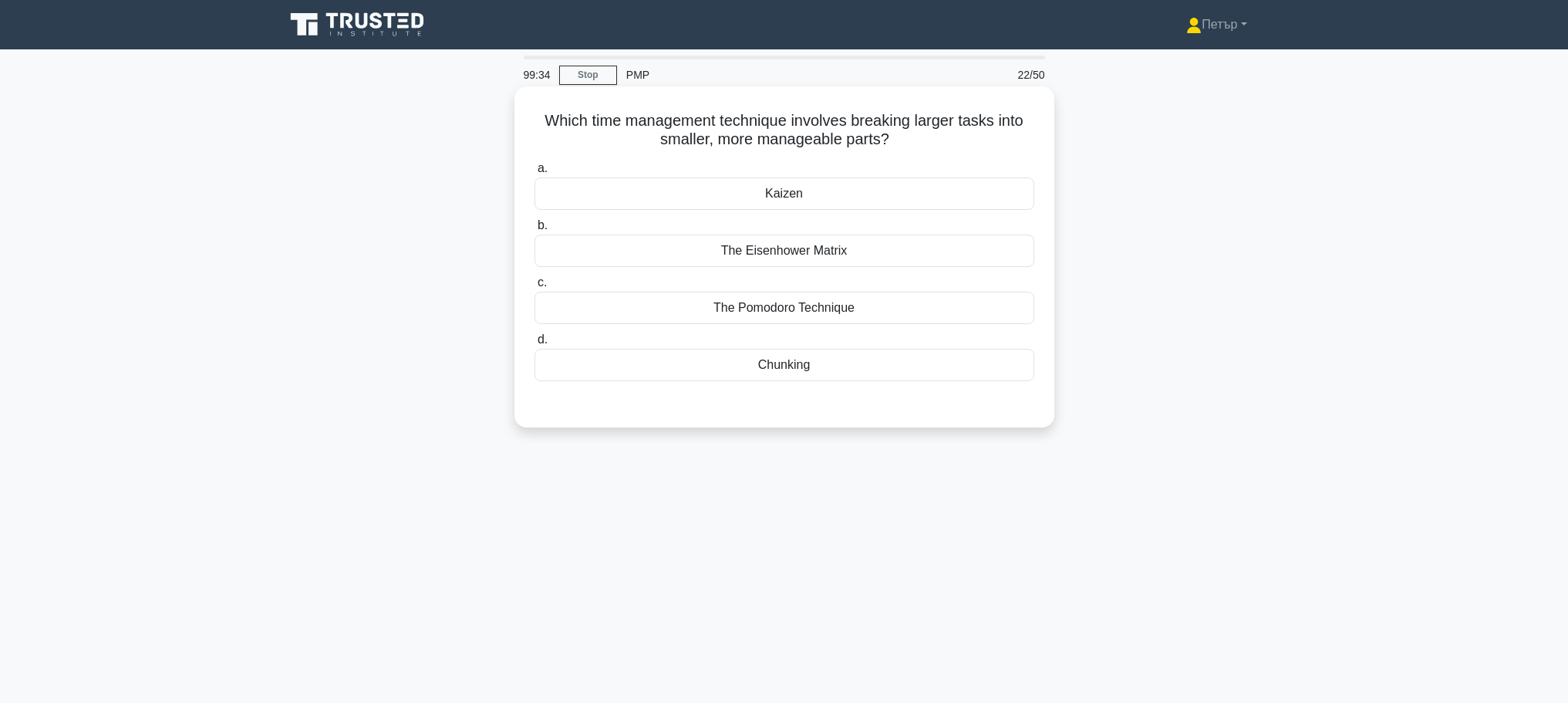
click at [872, 306] on div "The Pomodoro Technique" at bounding box center [784, 308] width 500 height 33
click at [534, 288] on input "c. The Pomodoro Technique" at bounding box center [534, 283] width 0 height 10
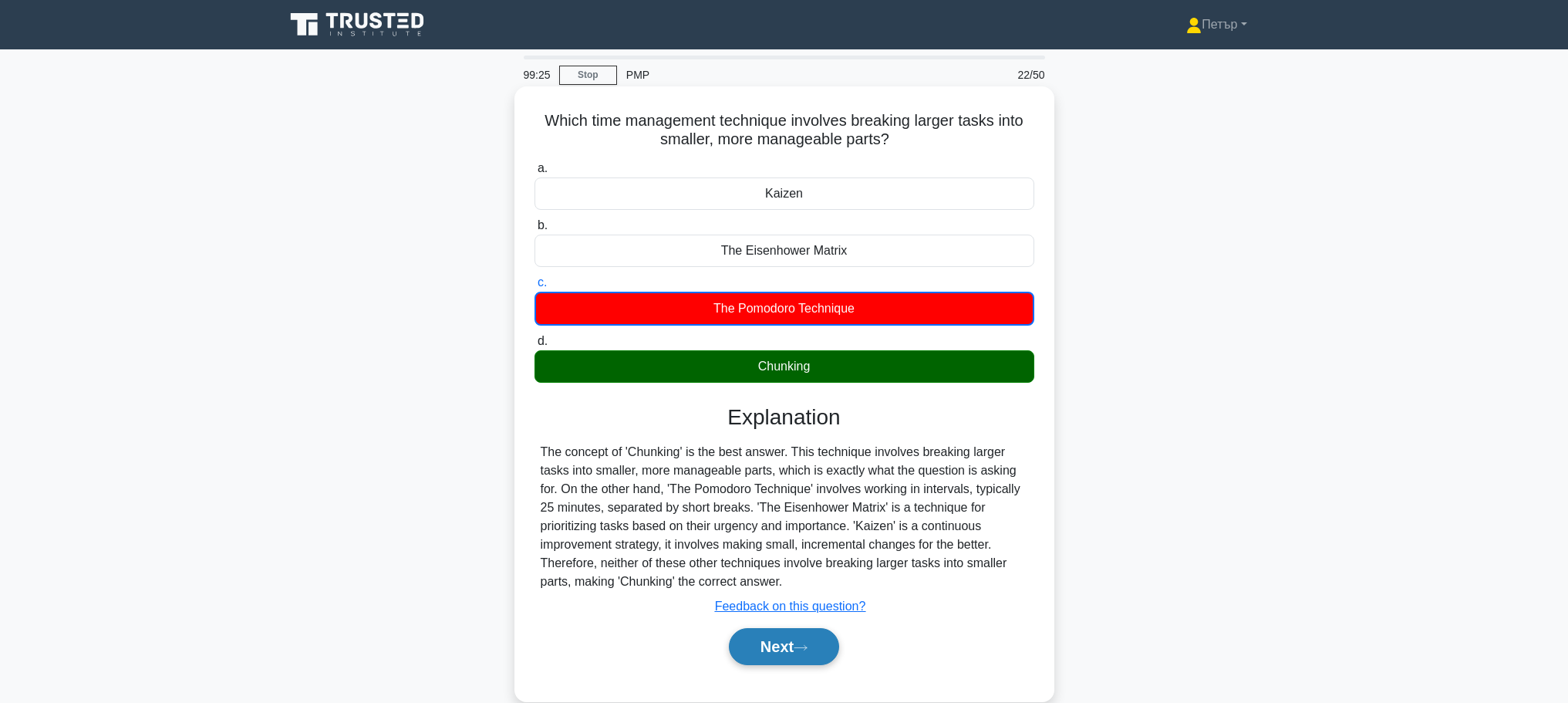
click at [764, 652] on button "Next" at bounding box center [784, 646] width 111 height 37
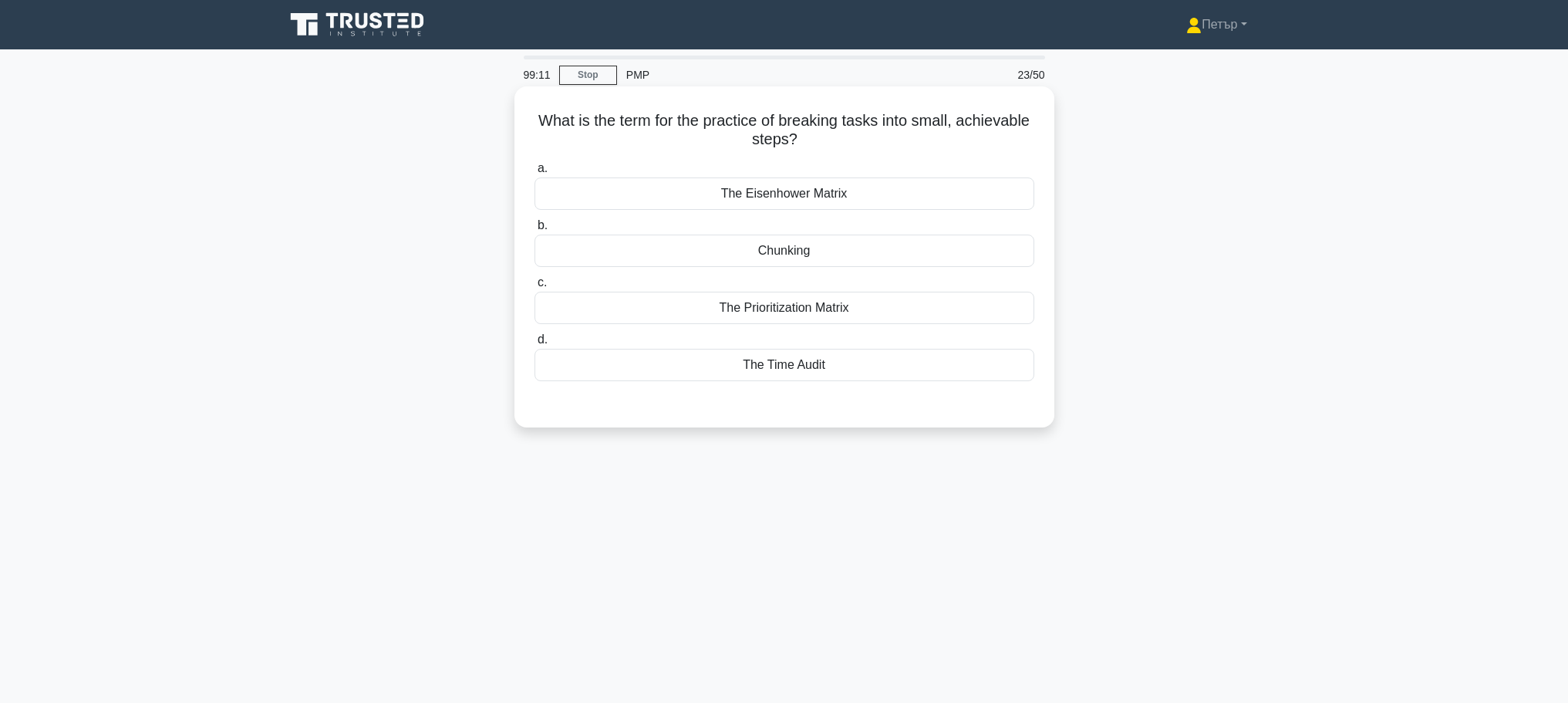
click at [1005, 246] on div "Chunking" at bounding box center [784, 251] width 500 height 33
click at [534, 231] on input "b. Chunking" at bounding box center [534, 225] width 0 height 10
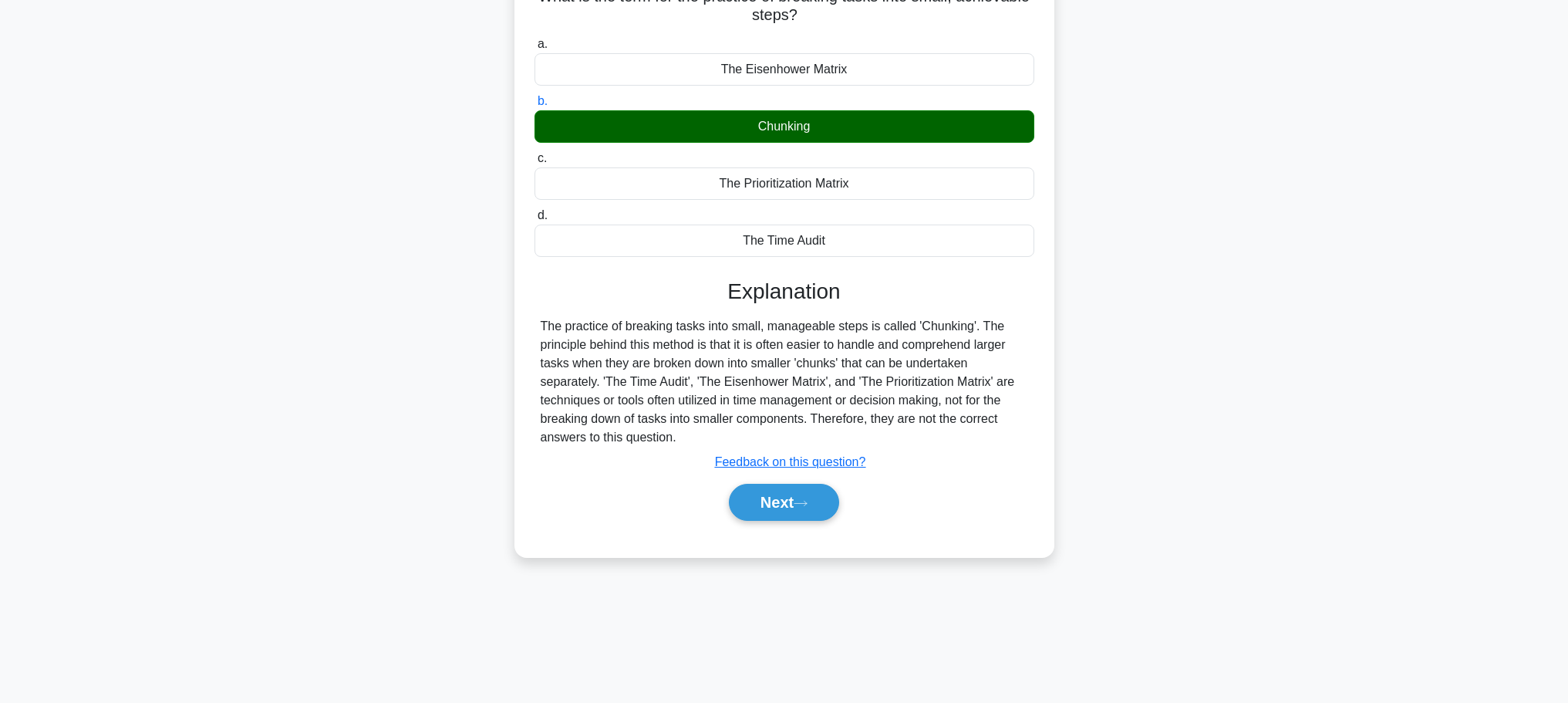
scroll to position [130, 0]
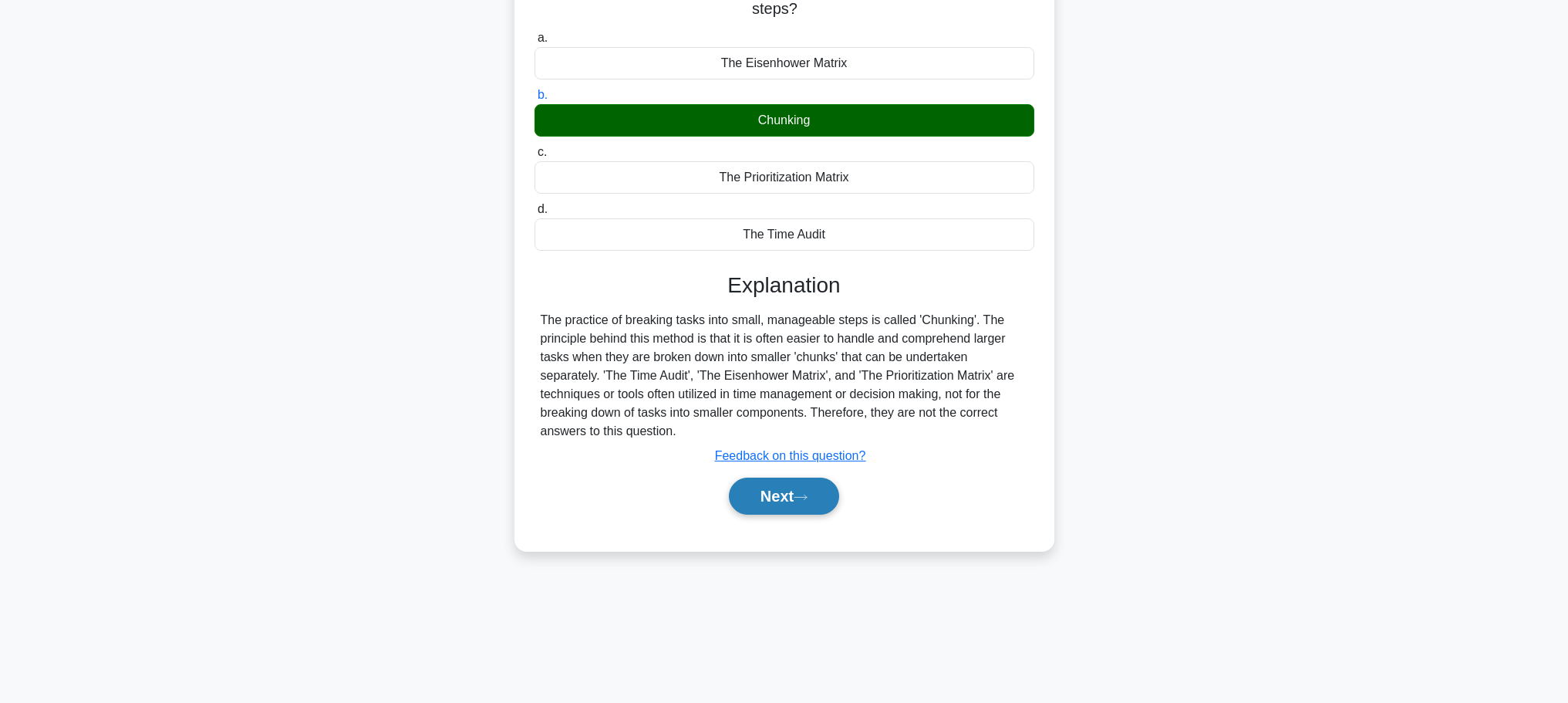
click at [784, 487] on button "Next" at bounding box center [784, 496] width 111 height 37
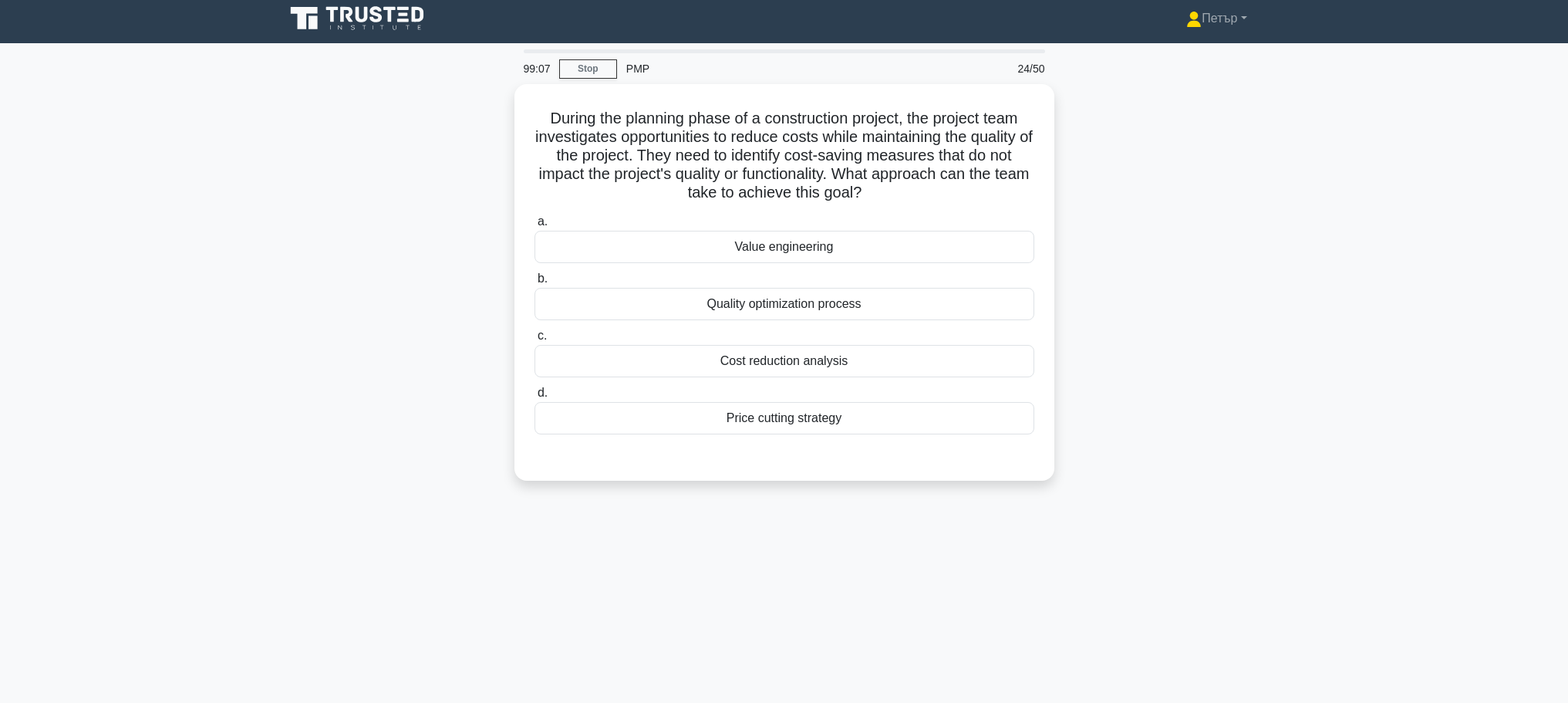
scroll to position [0, 0]
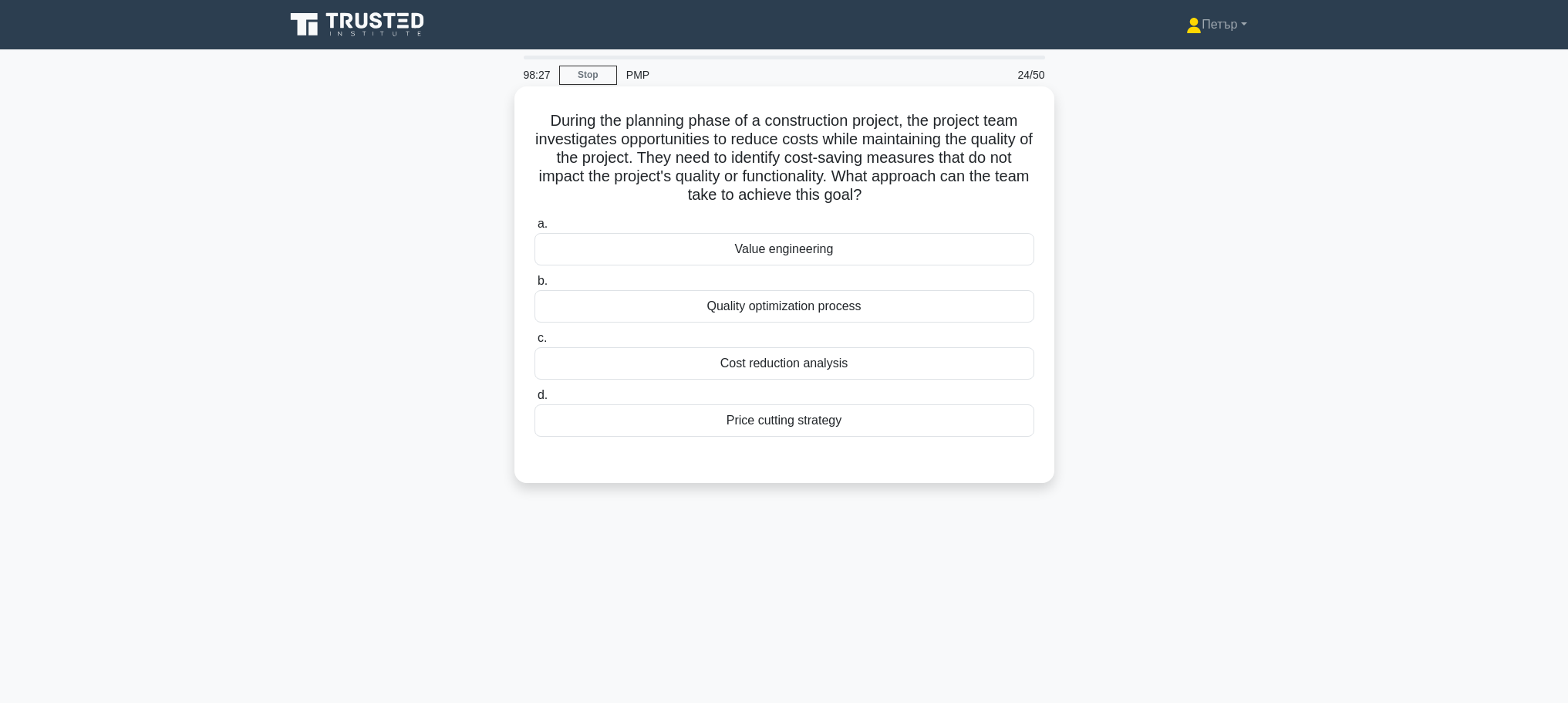
click at [927, 364] on div "Cost reduction analysis" at bounding box center [784, 363] width 500 height 33
click at [534, 344] on input "c. Cost reduction analysis" at bounding box center [534, 338] width 0 height 10
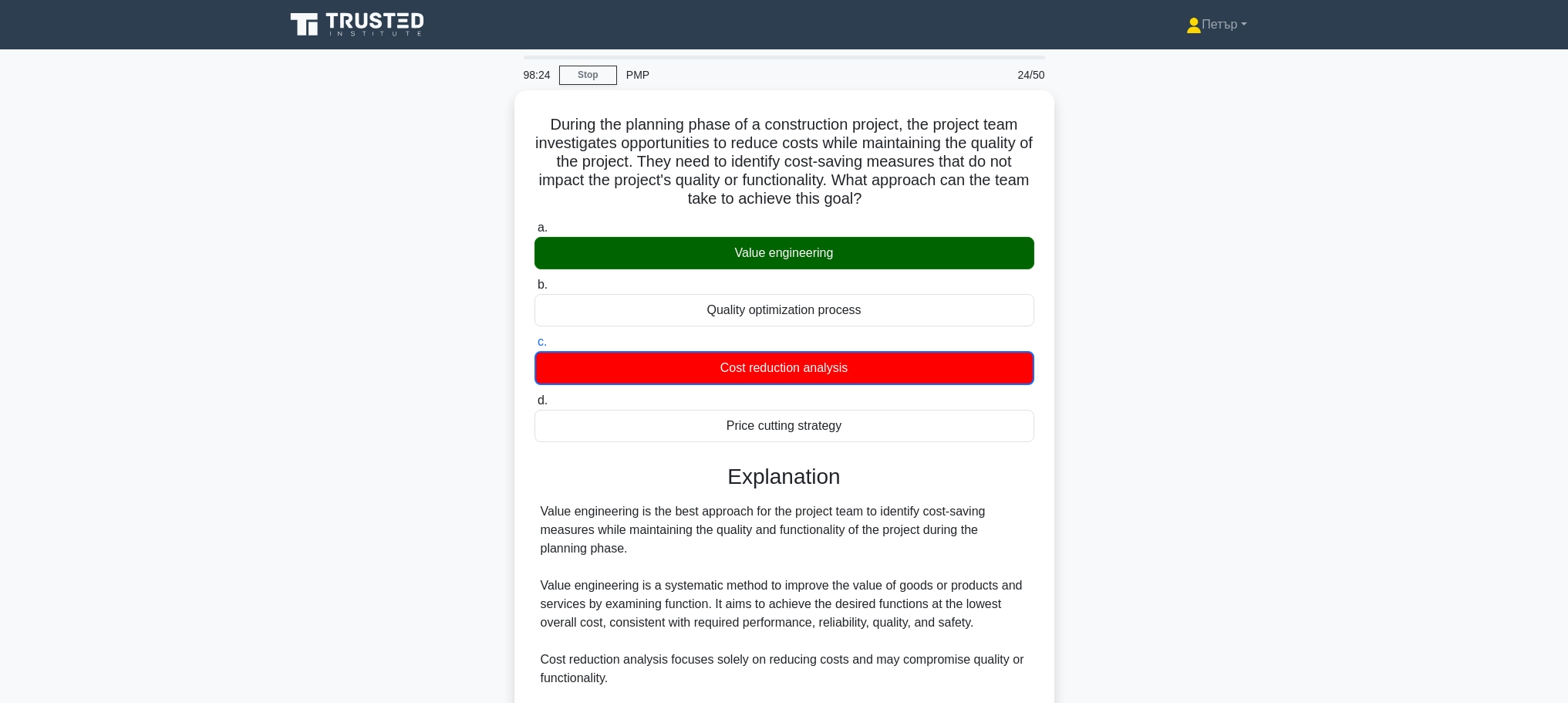
scroll to position [251, 0]
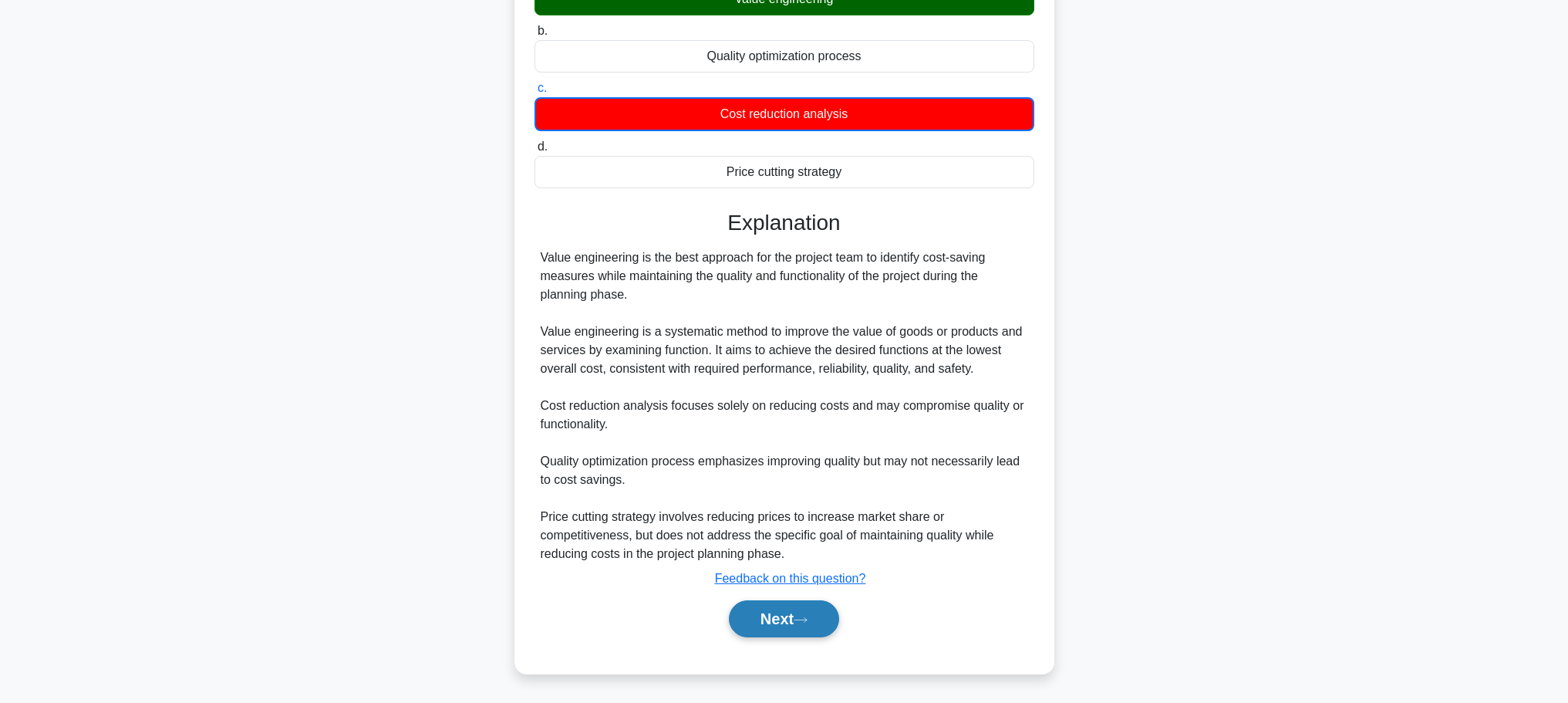
click at [789, 616] on button "Next" at bounding box center [784, 618] width 111 height 37
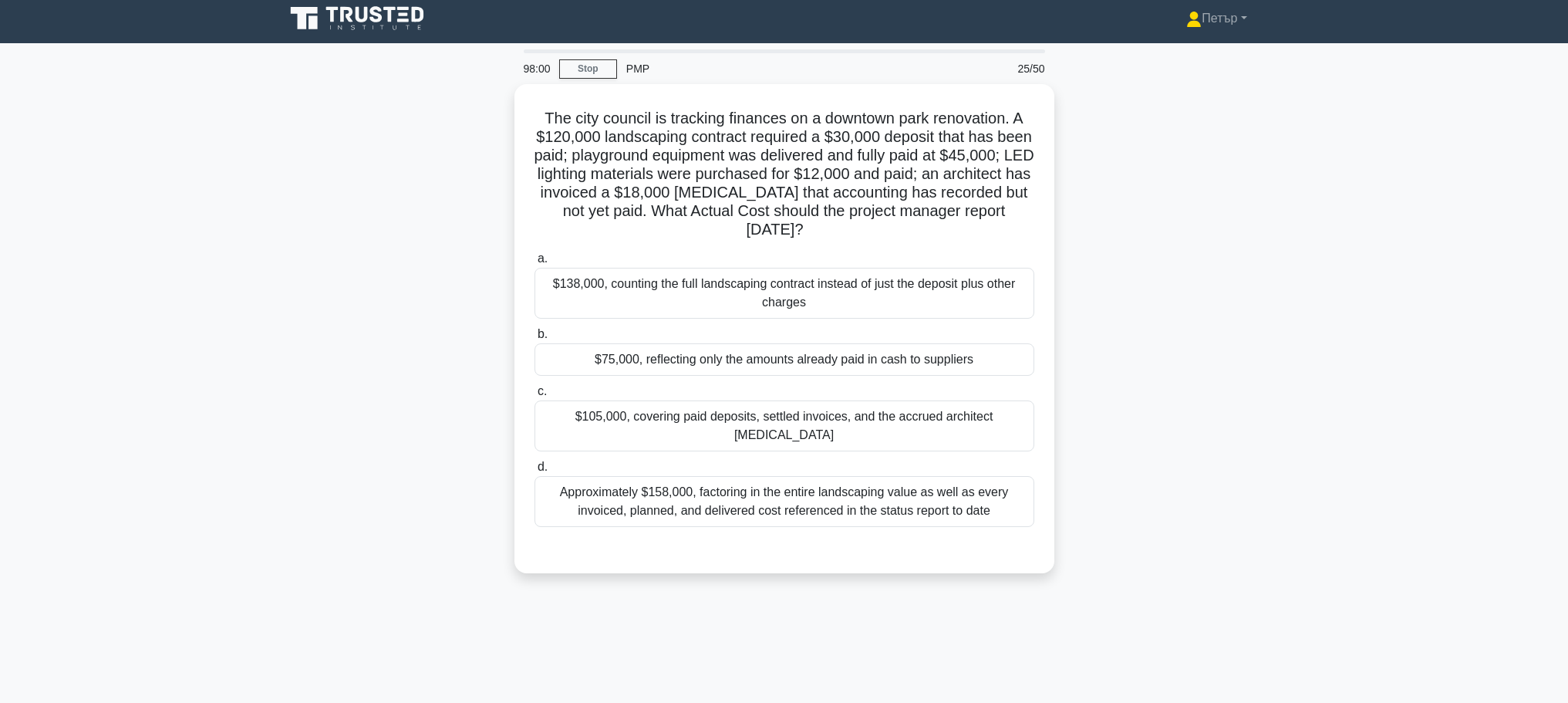
scroll to position [0, 0]
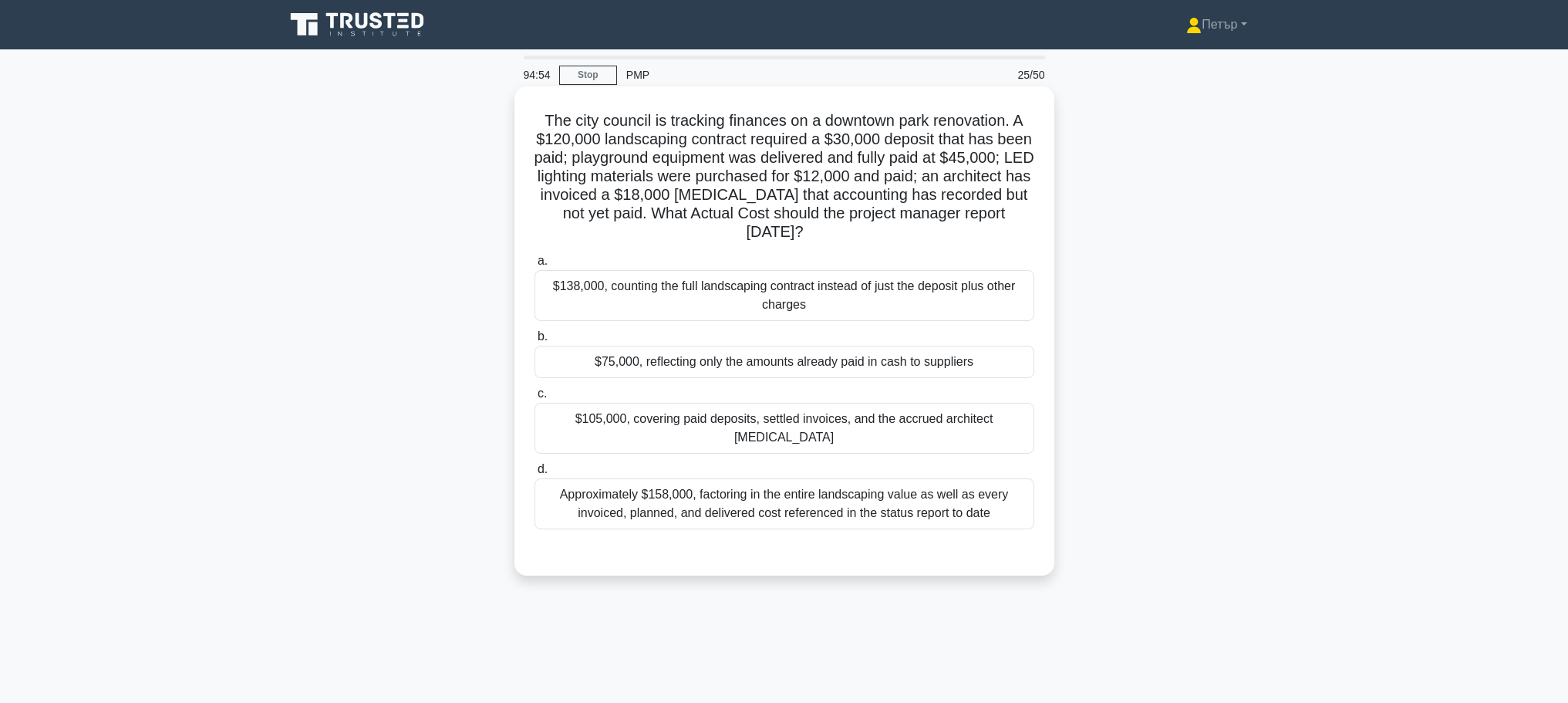
click at [884, 478] on div "Approximately $158,000, factoring in the entire landscaping value as well as ev…" at bounding box center [784, 503] width 500 height 51
click at [534, 474] on input "d. Approximately $158,000, factoring in the entire landscaping value as well as…" at bounding box center [534, 469] width 0 height 10
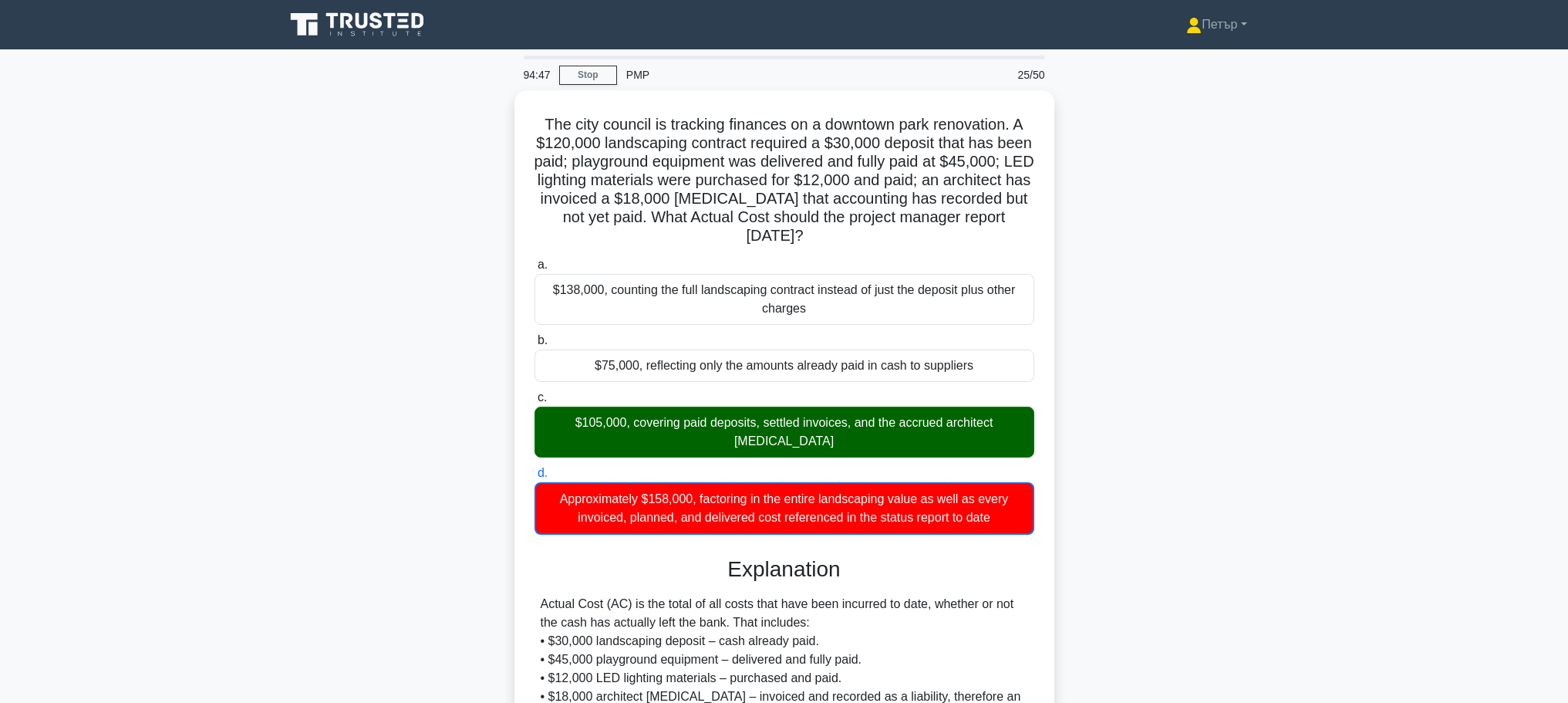
scroll to position [232, 0]
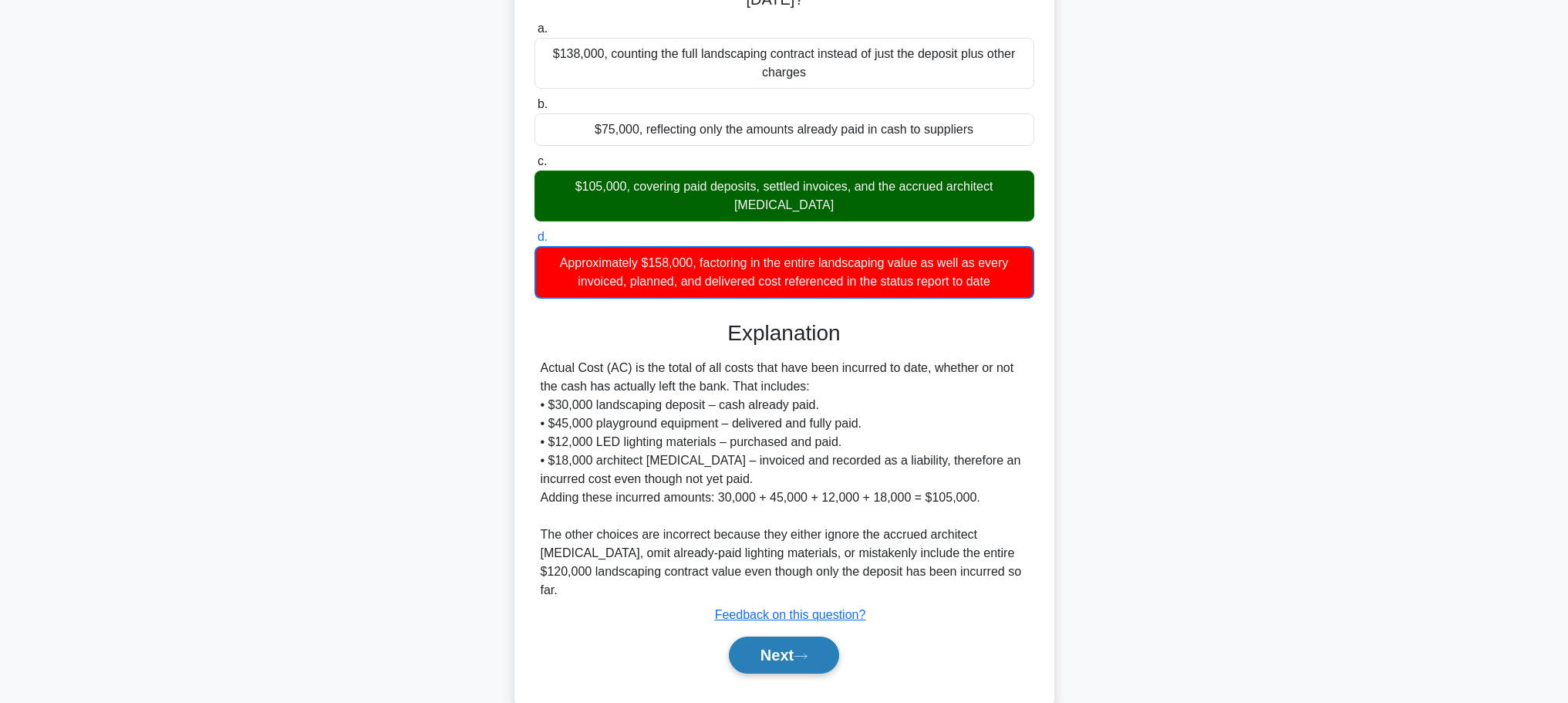
click at [785, 636] on button "Next" at bounding box center [784, 654] width 111 height 37
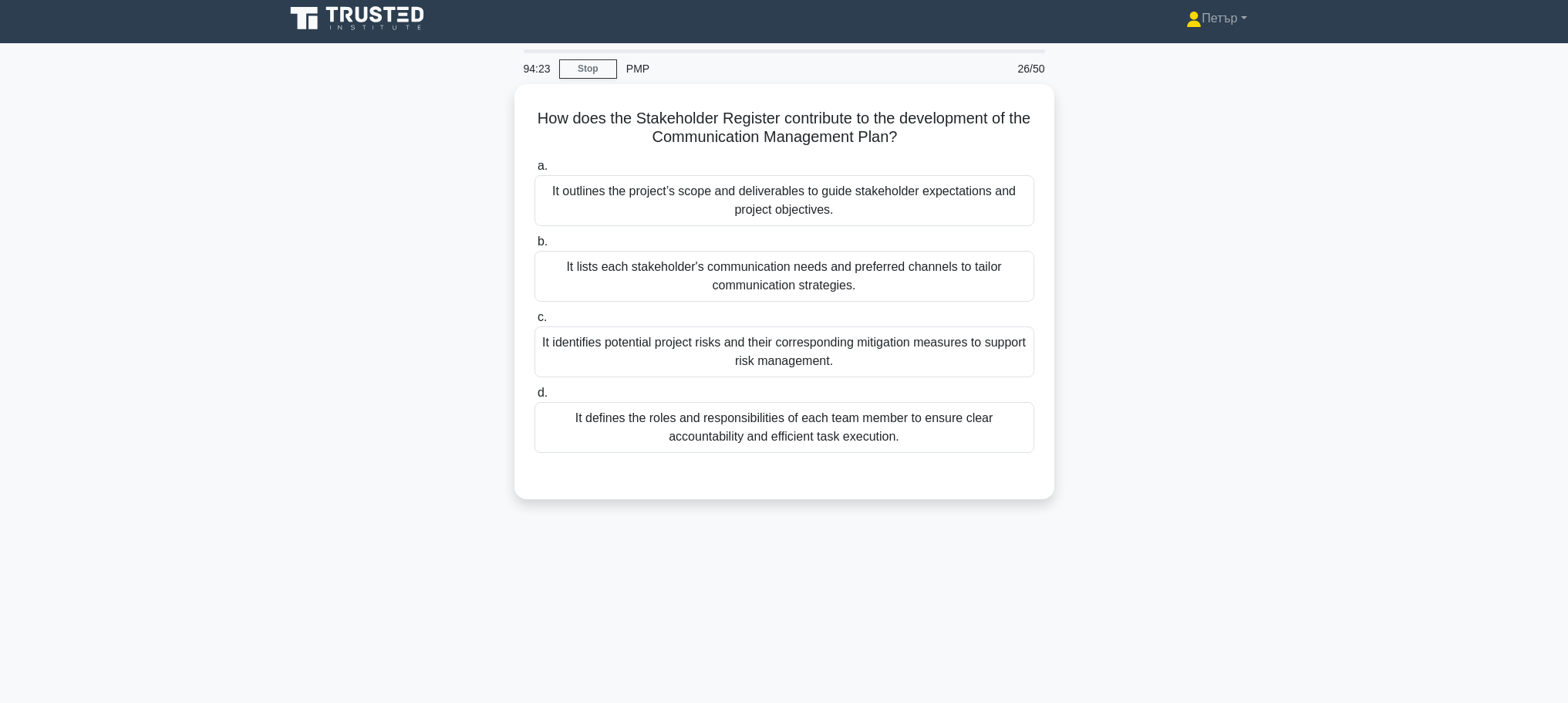
scroll to position [0, 0]
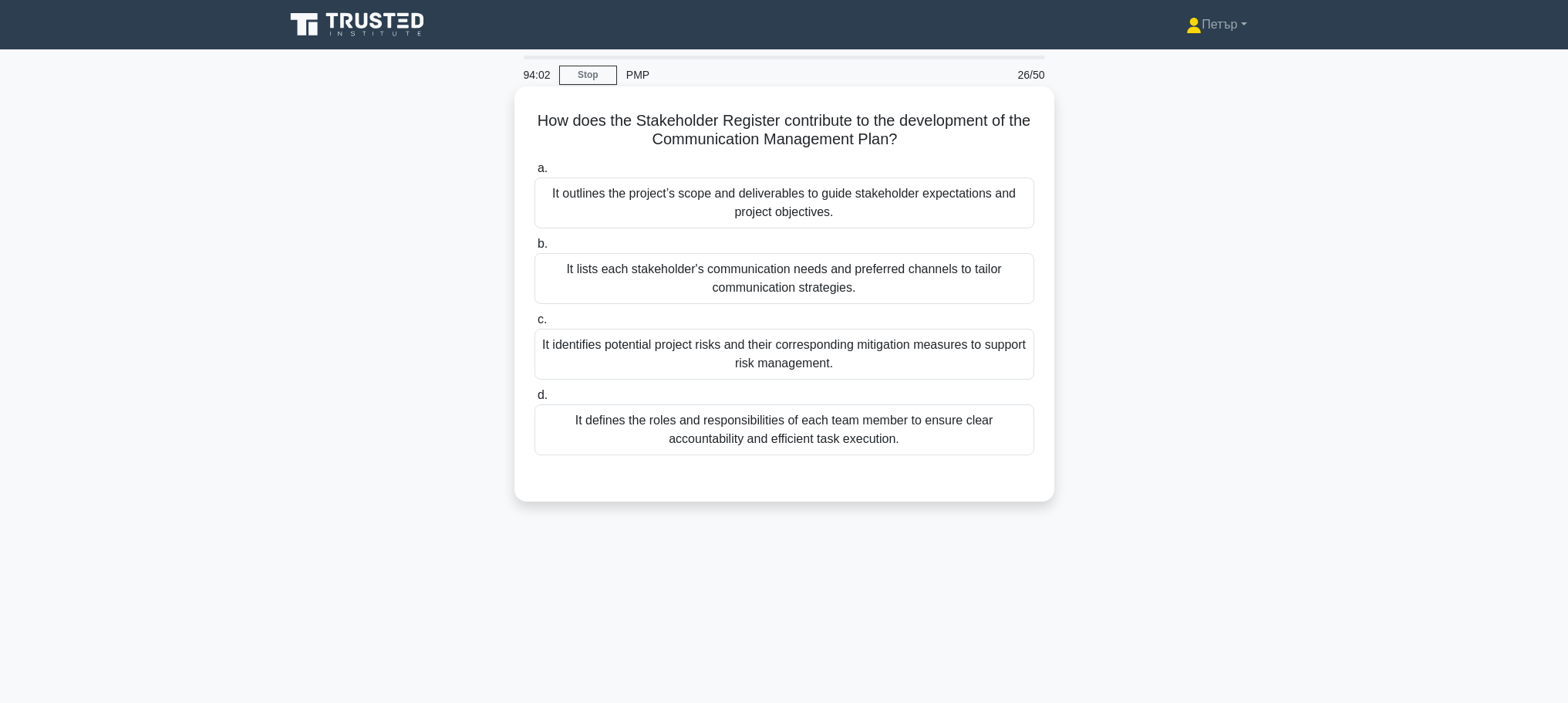
click at [959, 283] on div "It lists each stakeholder's communication needs and preferred channels to tailo…" at bounding box center [784, 279] width 500 height 51
click at [534, 249] on input "b. It lists each stakeholder's communication needs and preferred channels to ta…" at bounding box center [534, 244] width 0 height 10
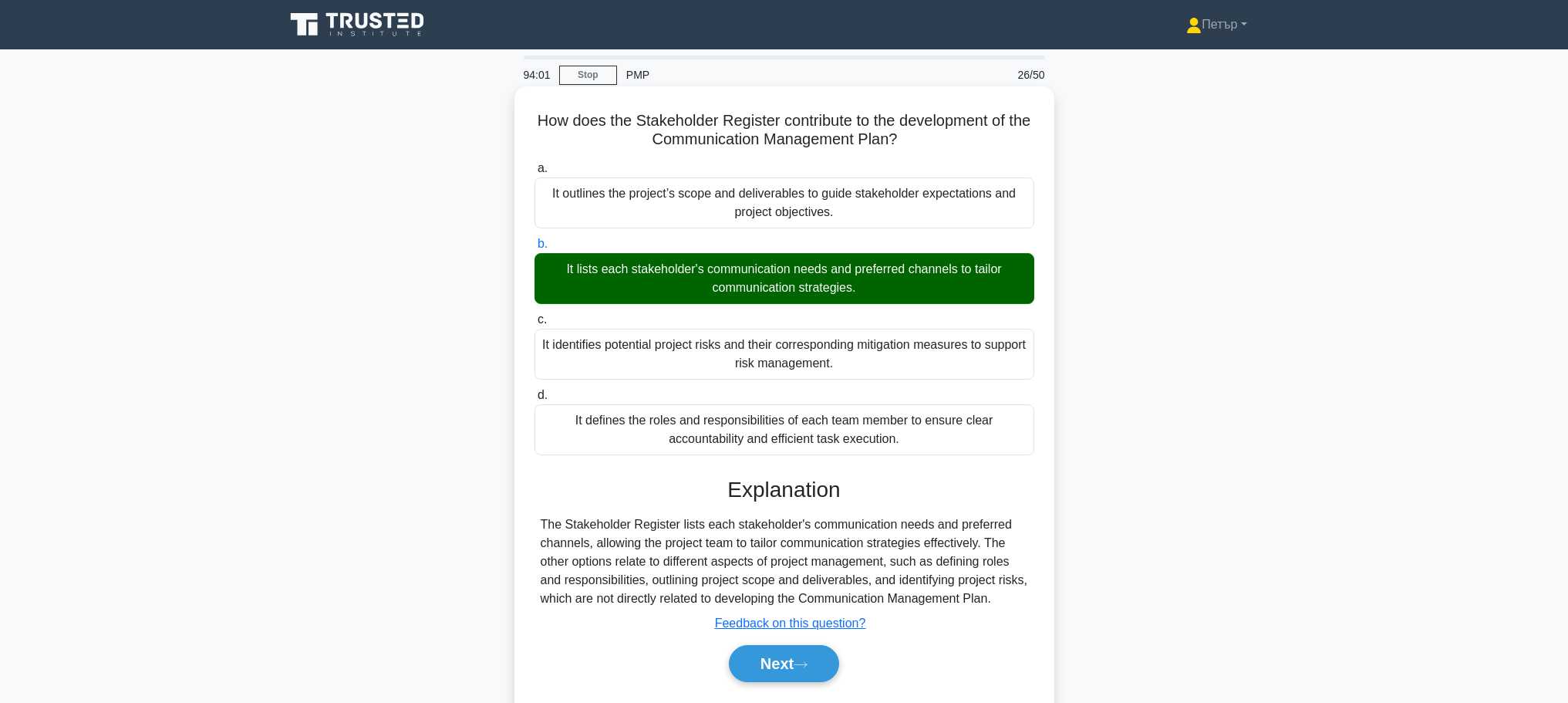
scroll to position [130, 0]
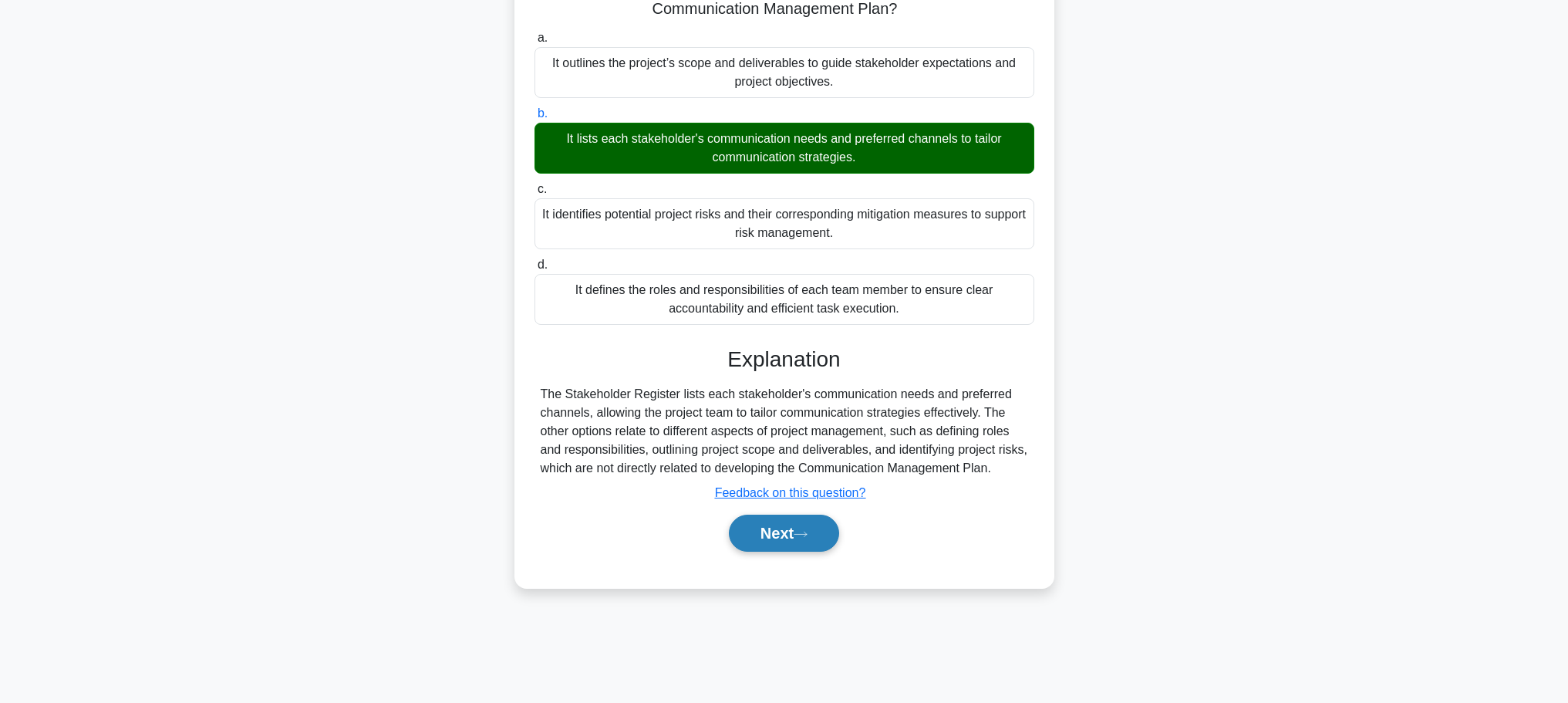
click at [794, 539] on button "Next" at bounding box center [784, 532] width 111 height 37
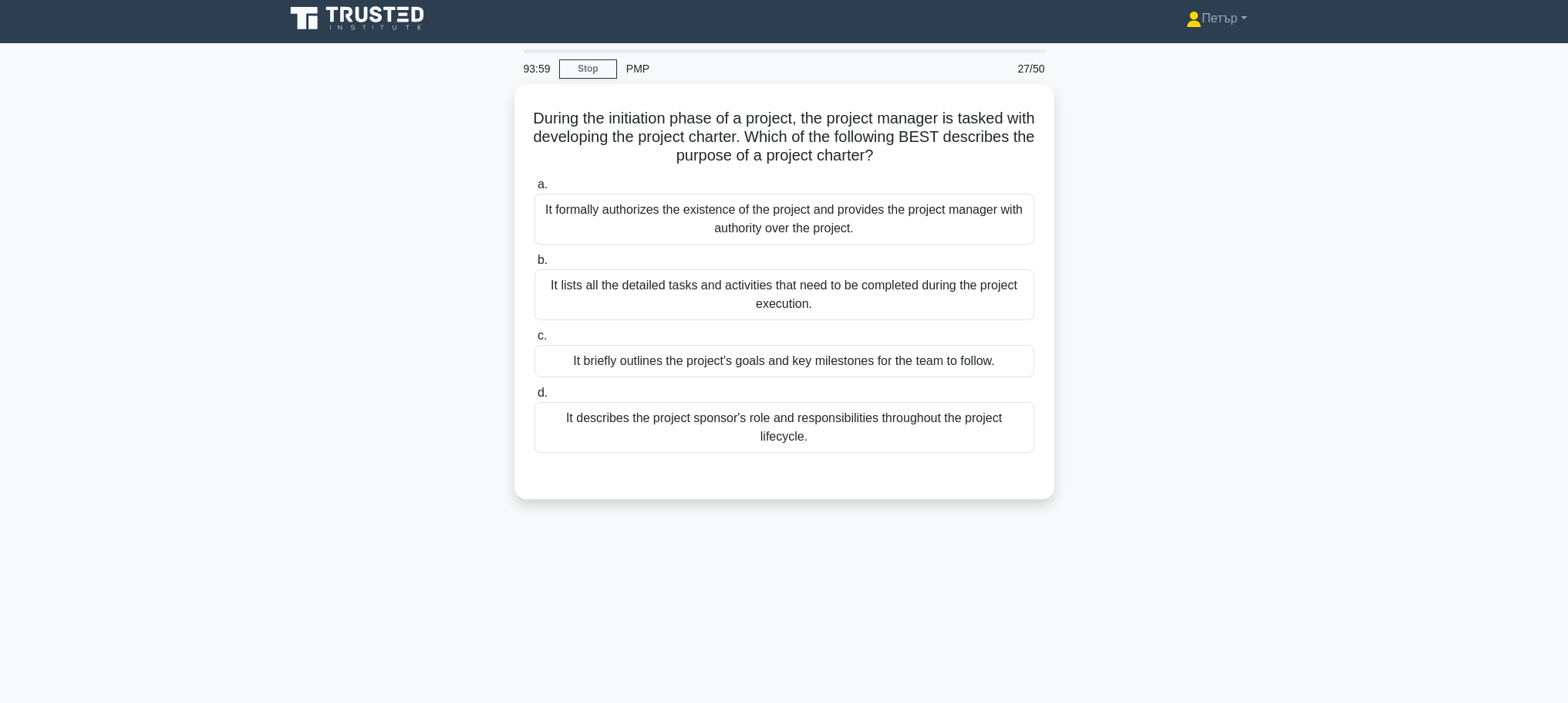
scroll to position [0, 0]
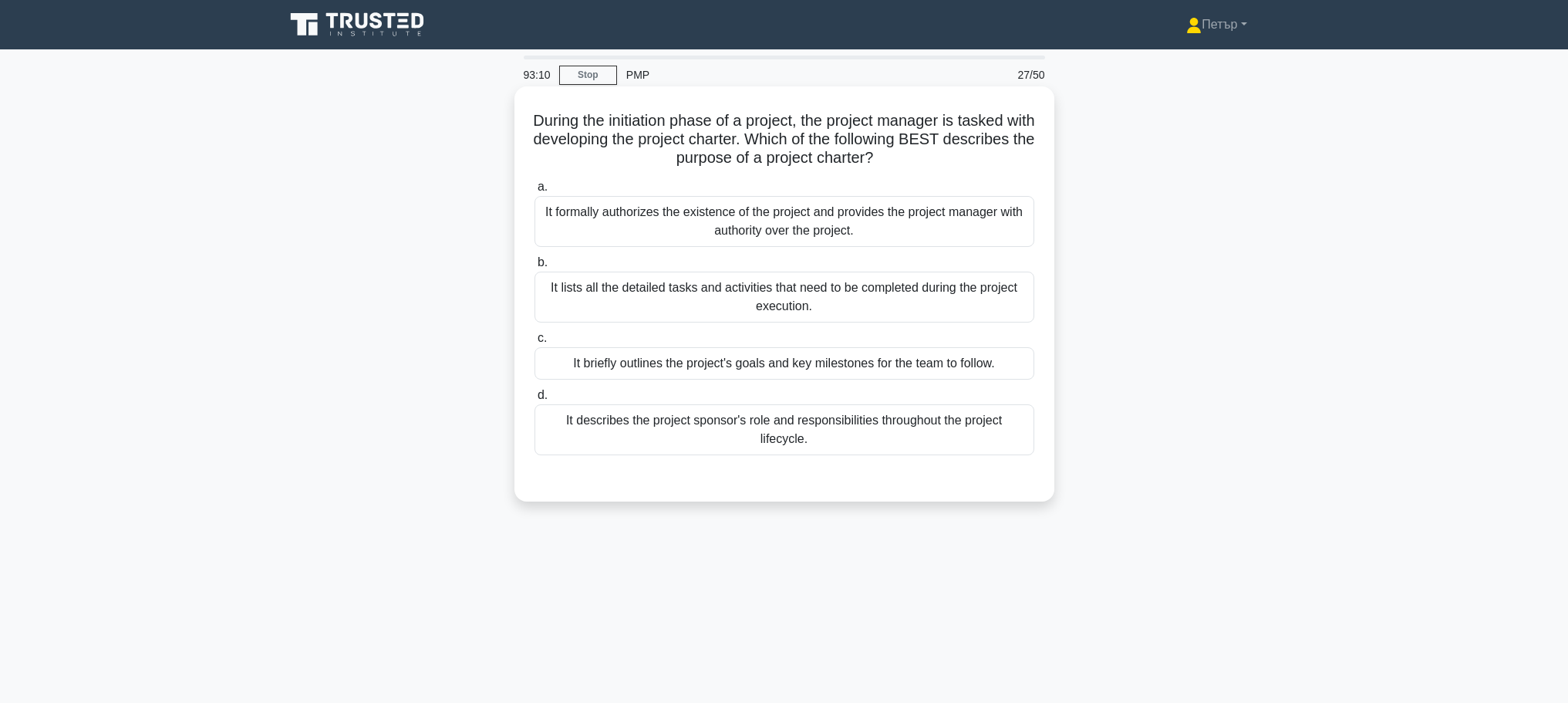
click at [980, 214] on div "It formally authorizes the existence of the project and provides the project ma…" at bounding box center [784, 222] width 500 height 51
click at [534, 192] on input "a. It formally authorizes the existence of the project and provides the project…" at bounding box center [534, 187] width 0 height 10
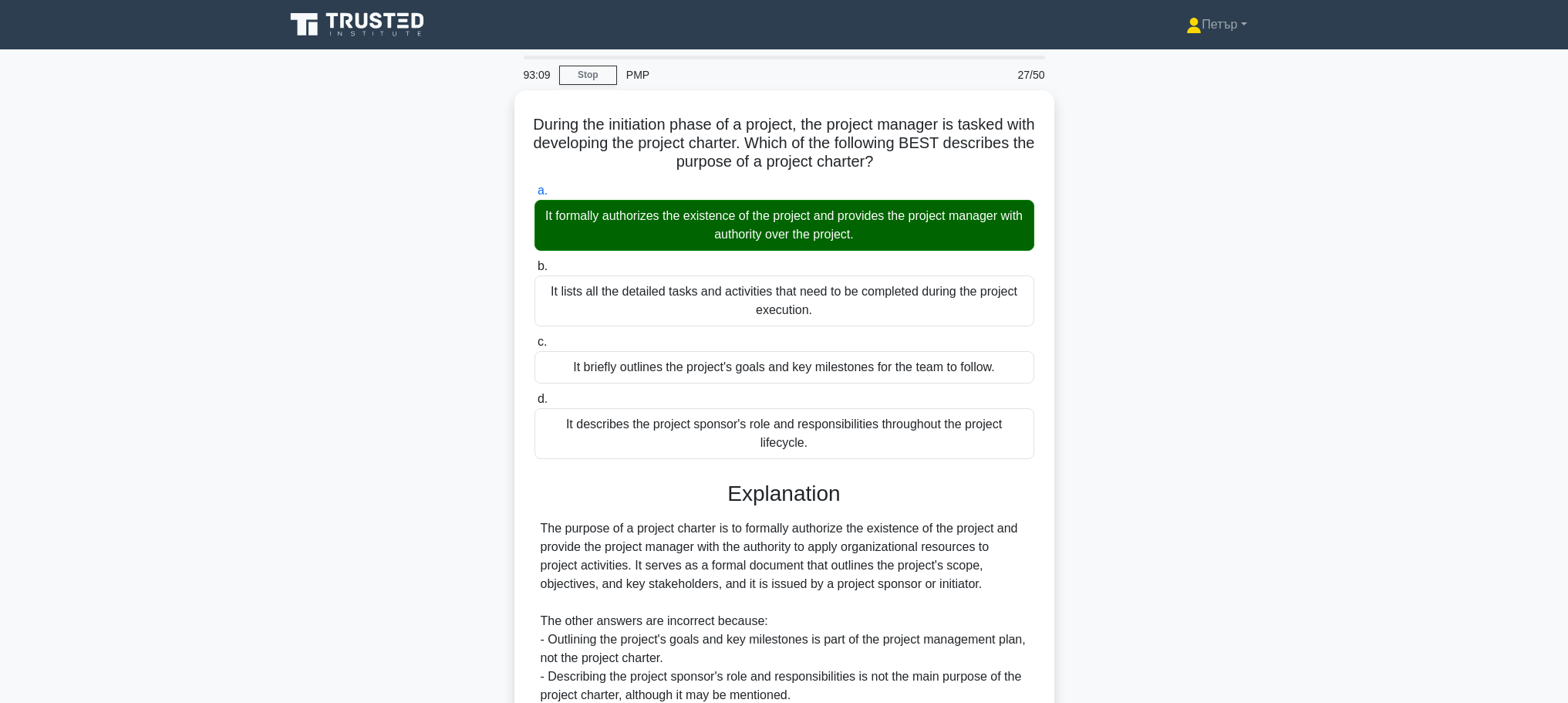
scroll to position [176, 0]
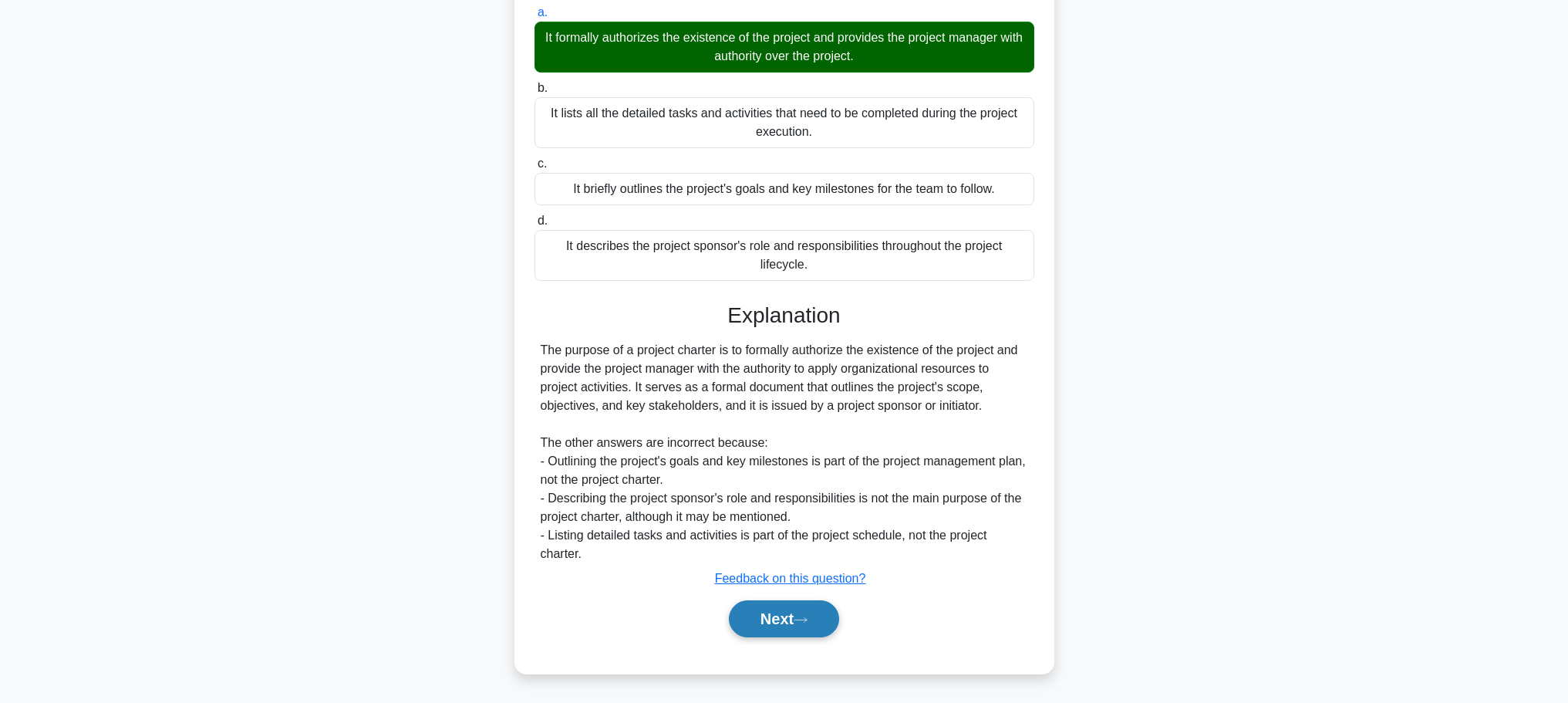
click at [799, 610] on button "Next" at bounding box center [784, 618] width 111 height 37
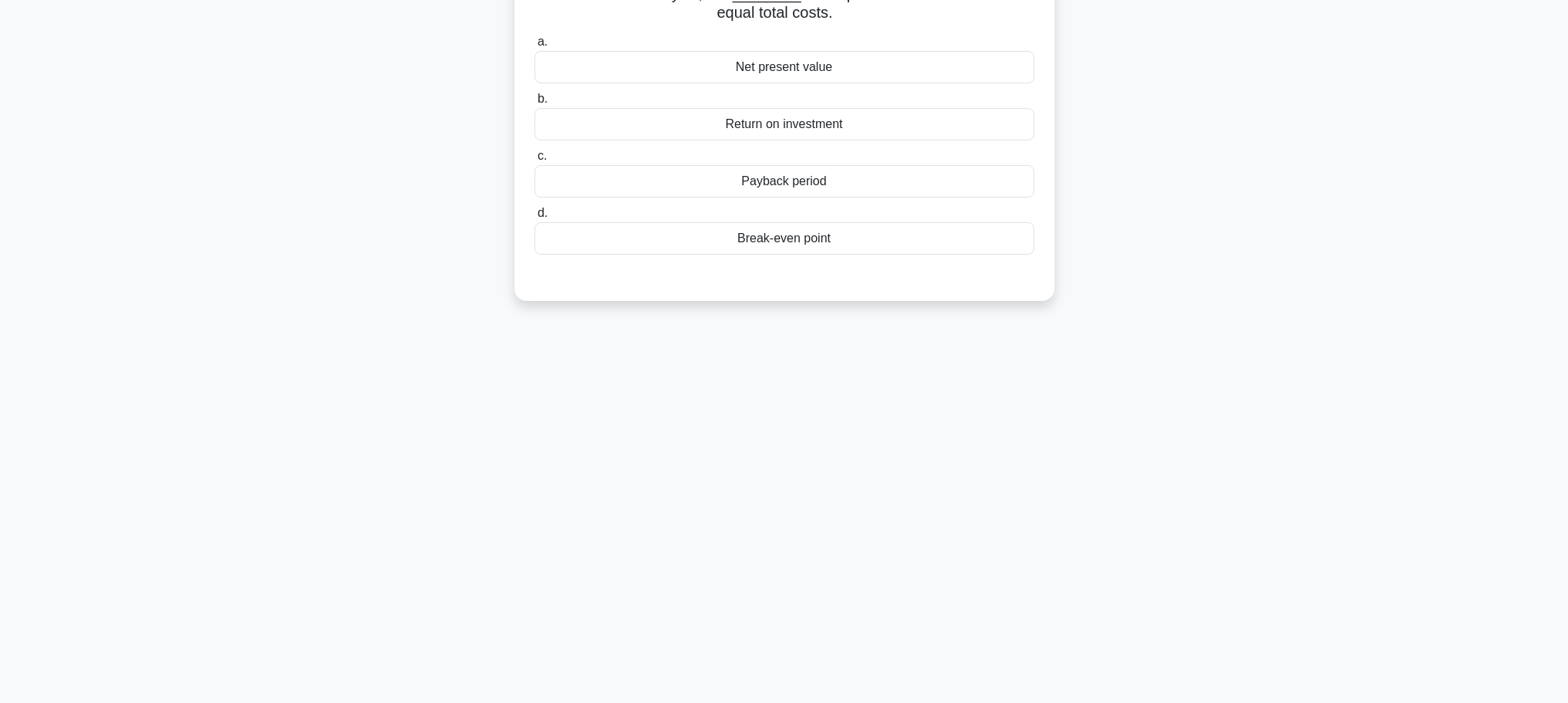
scroll to position [0, 0]
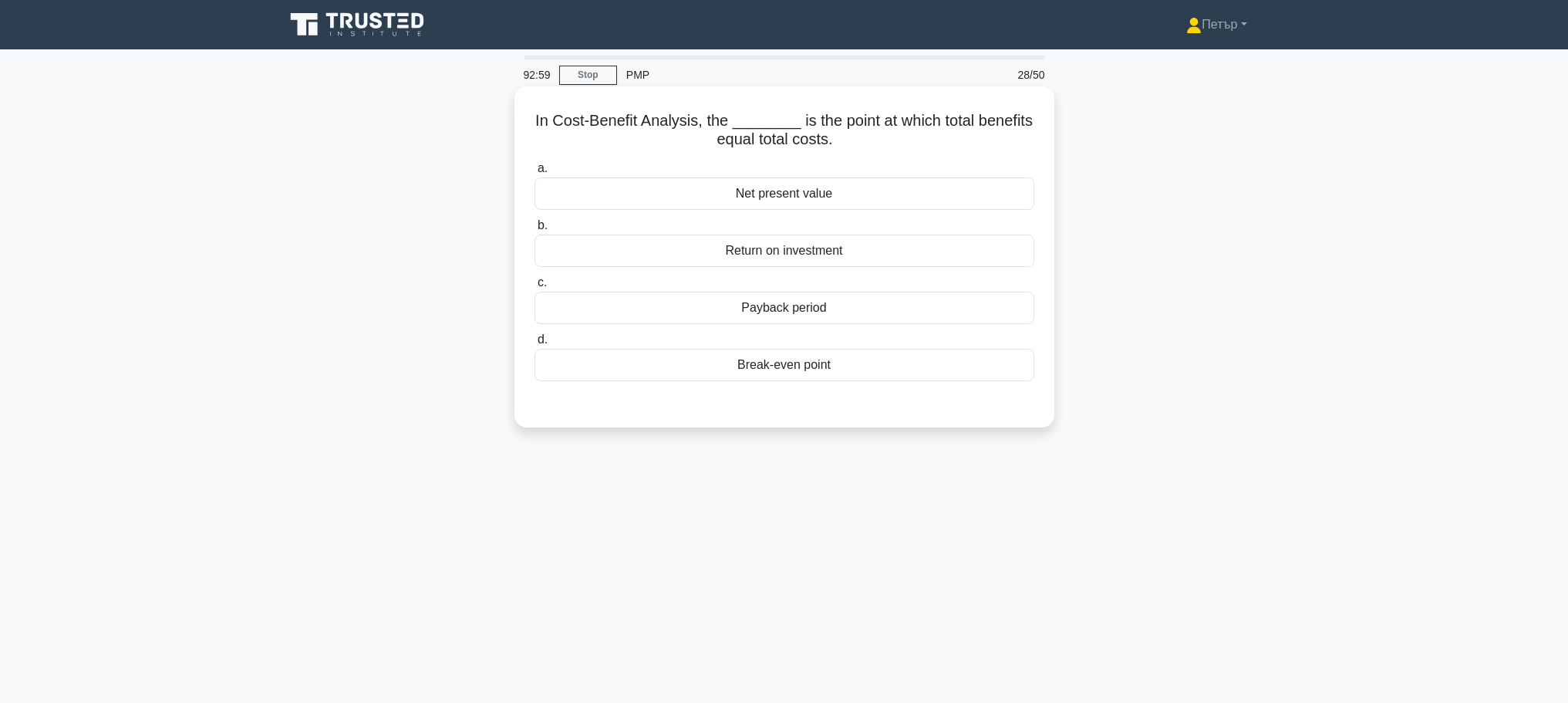
click at [919, 364] on div "Break-even point" at bounding box center [784, 364] width 500 height 33
click at [534, 344] on input "d. Break-even point" at bounding box center [534, 340] width 0 height 10
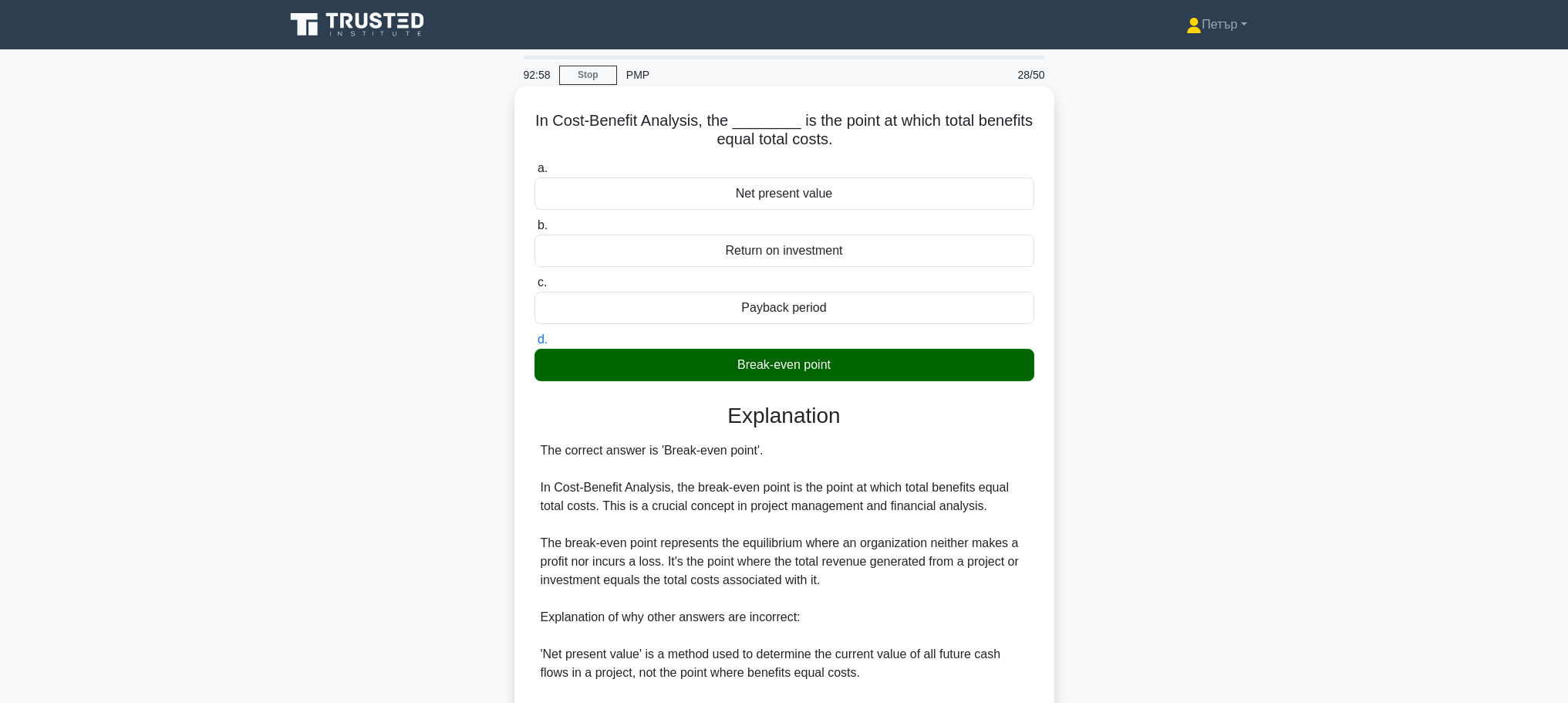
scroll to position [305, 0]
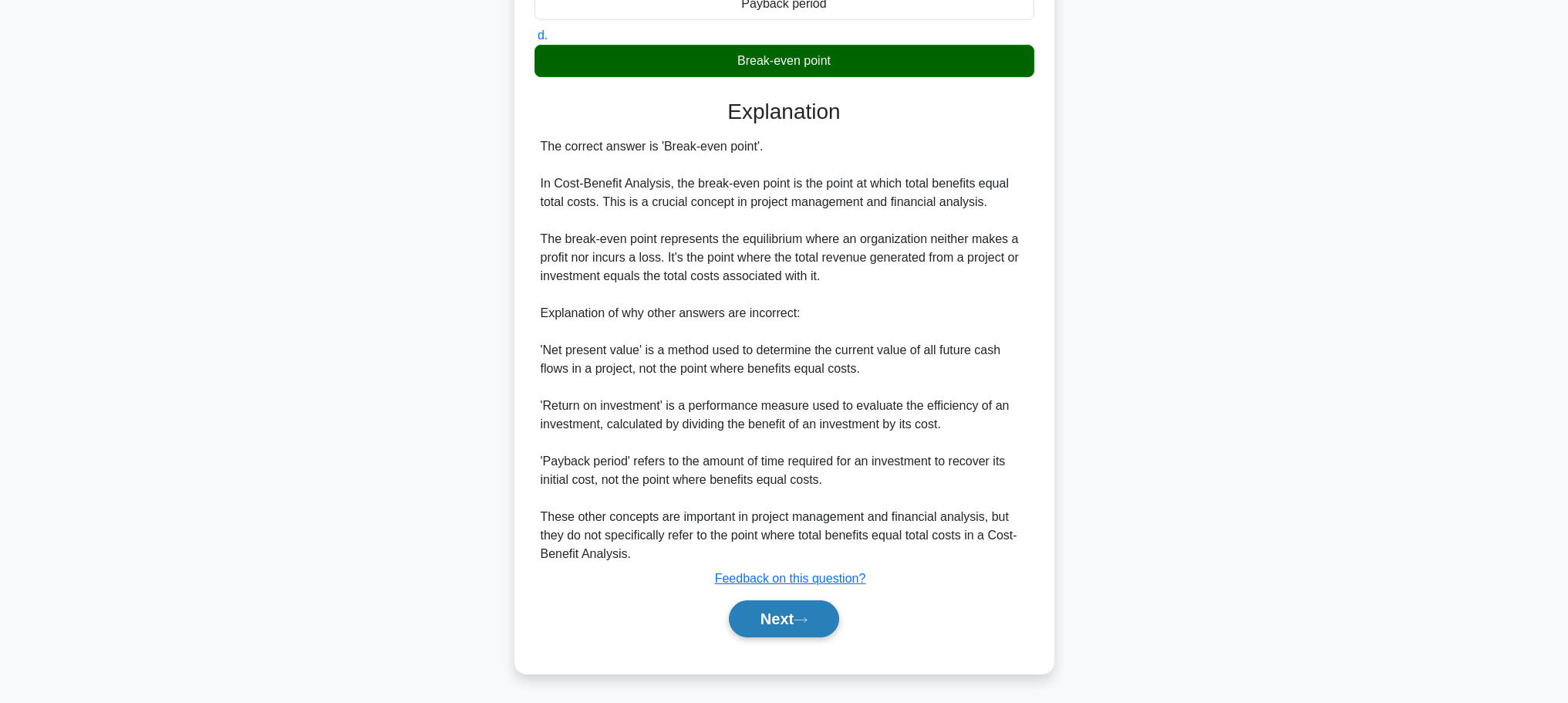
click at [739, 624] on button "Next" at bounding box center [784, 618] width 111 height 37
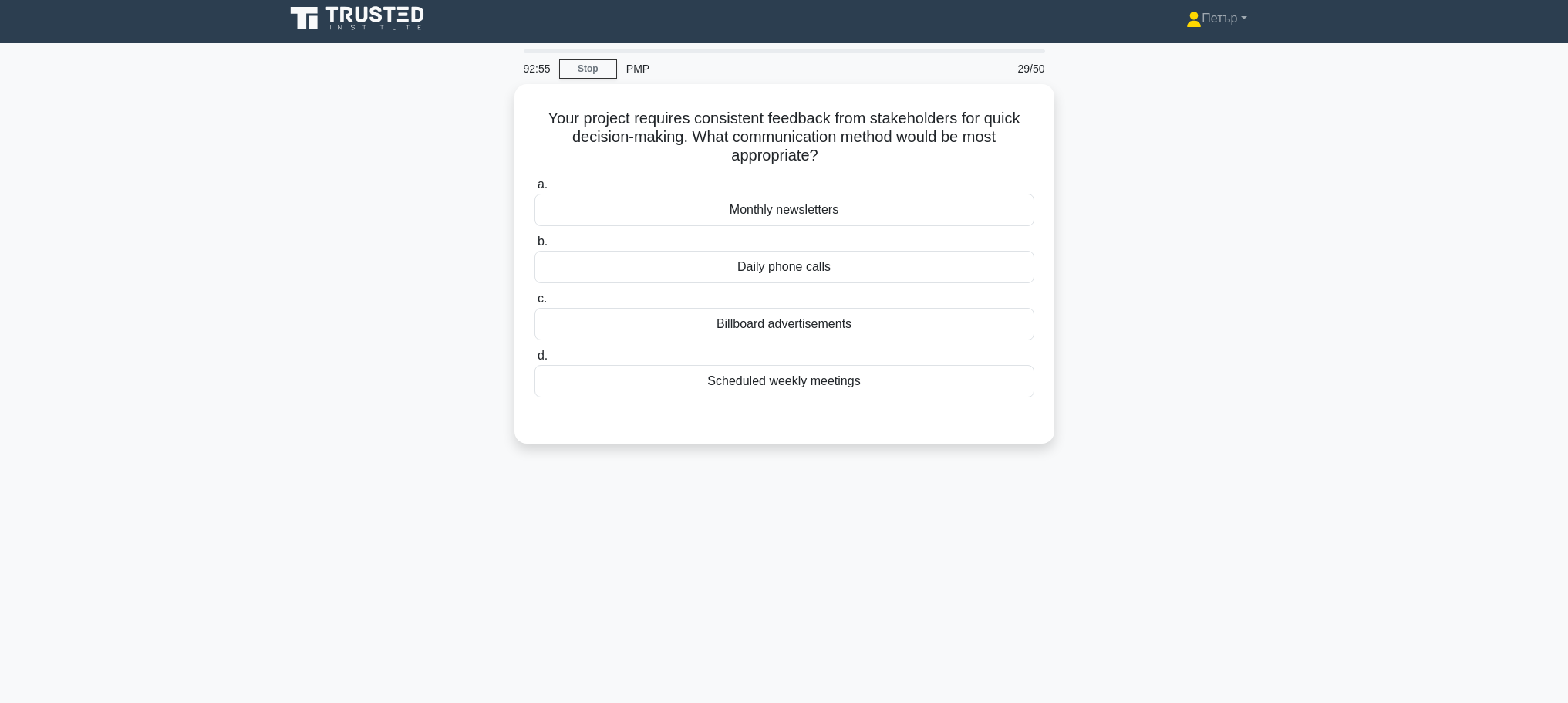
scroll to position [0, 0]
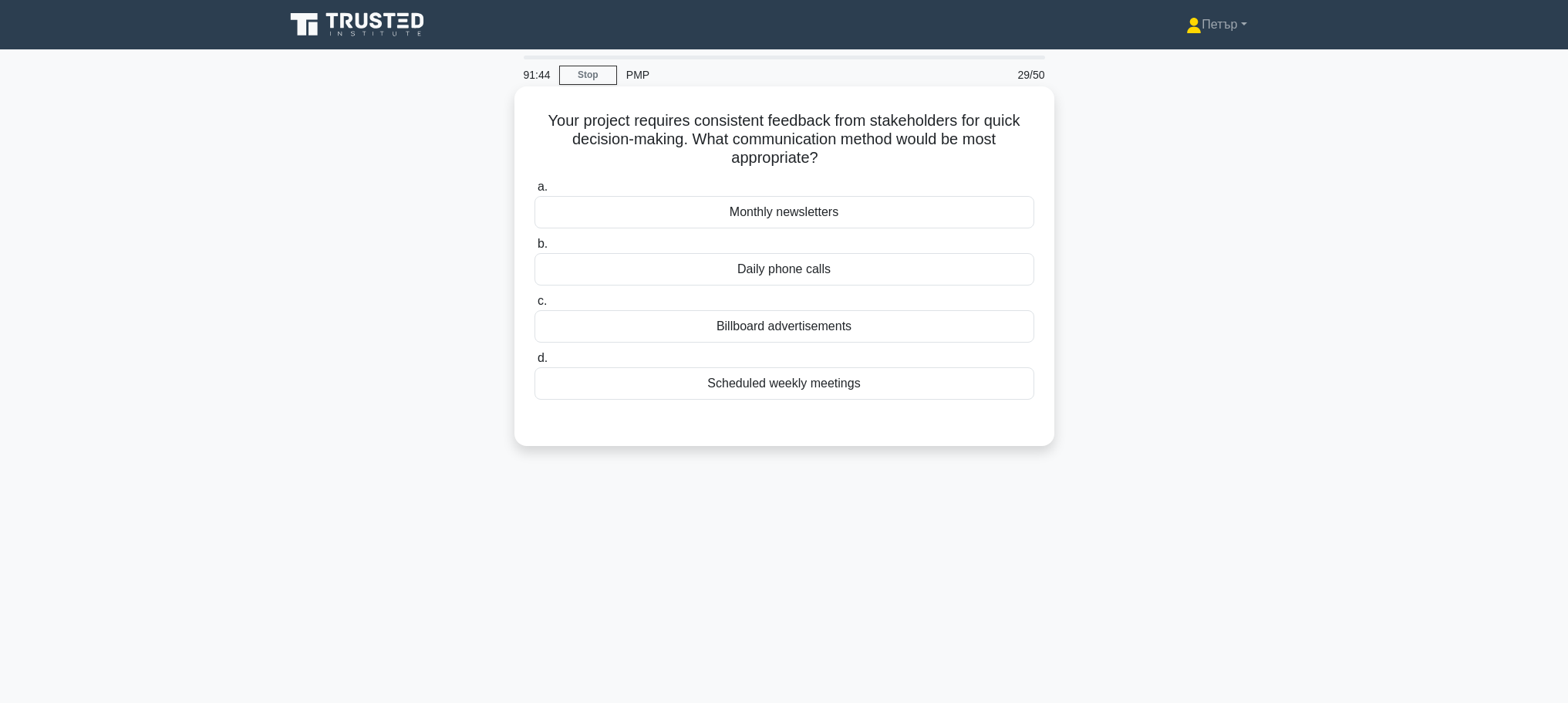
click at [902, 275] on div "Daily phone calls" at bounding box center [784, 269] width 500 height 33
click at [534, 249] on input "b. Daily phone calls" at bounding box center [534, 244] width 0 height 10
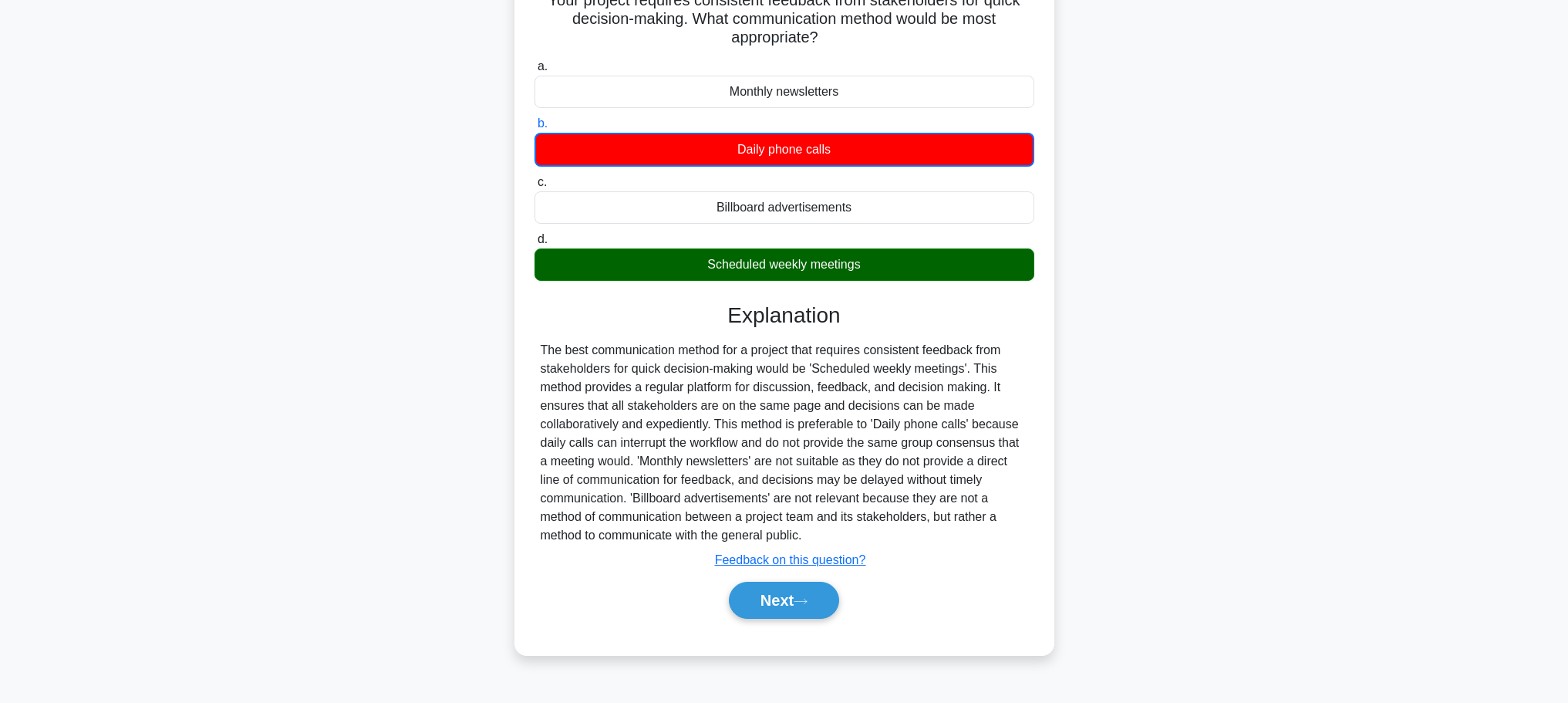
scroll to position [130, 0]
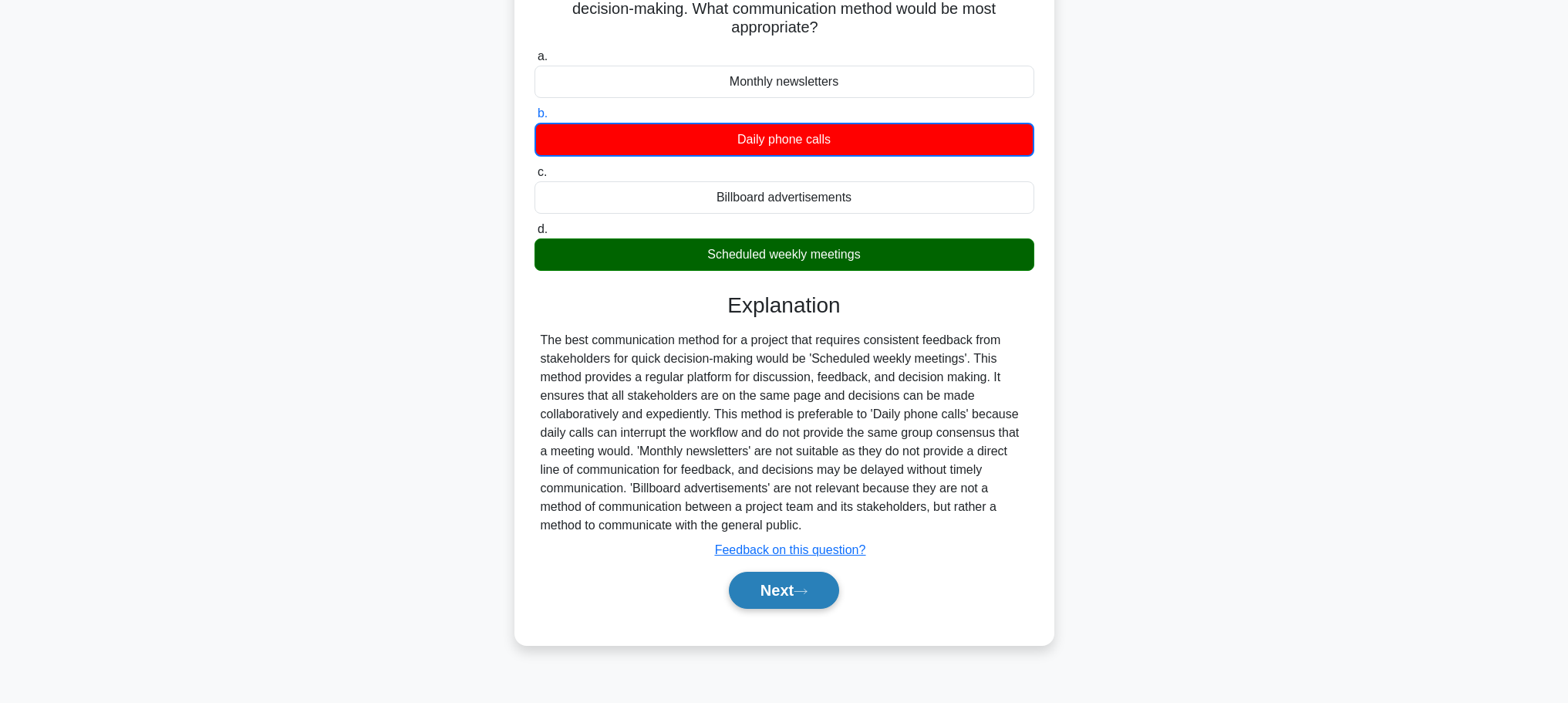
click at [781, 586] on button "Next" at bounding box center [784, 589] width 111 height 37
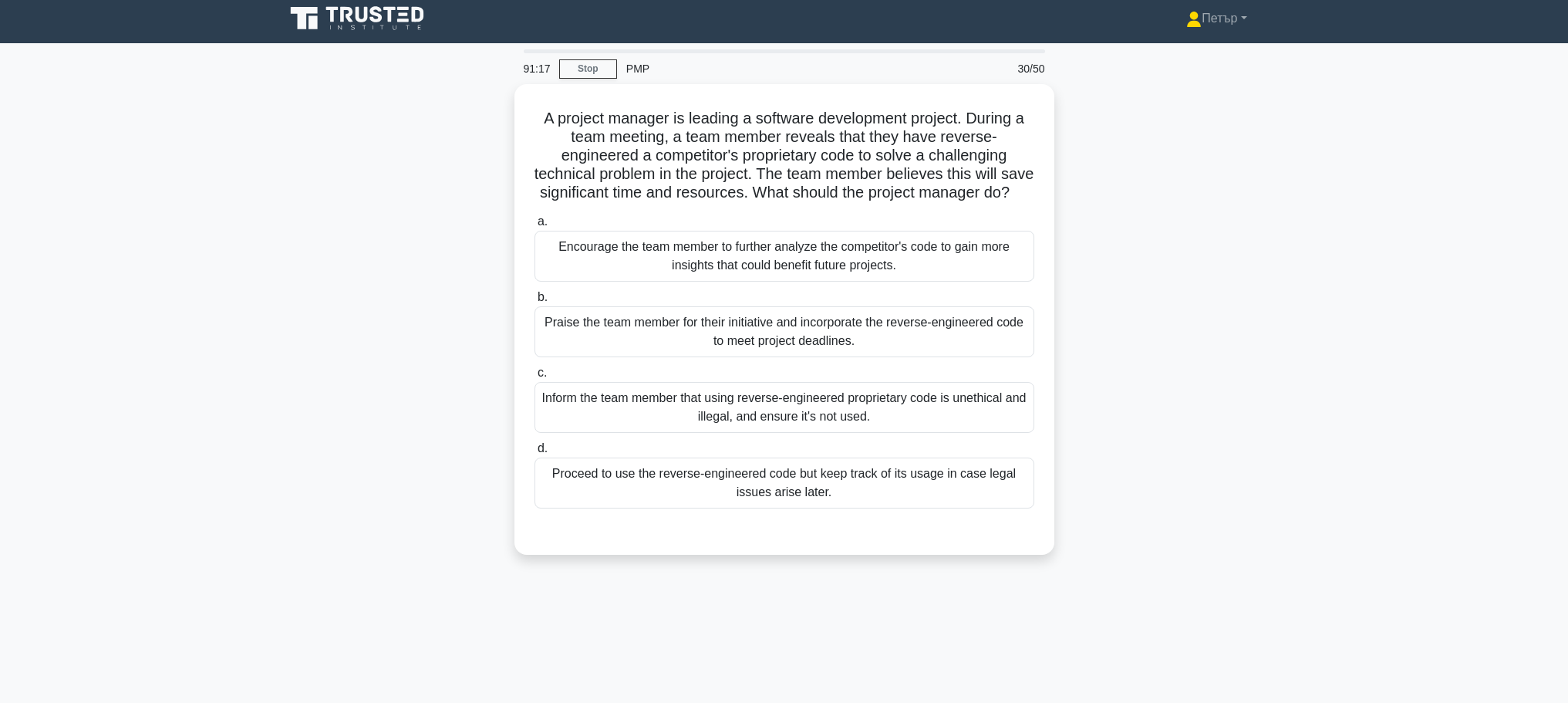
scroll to position [0, 0]
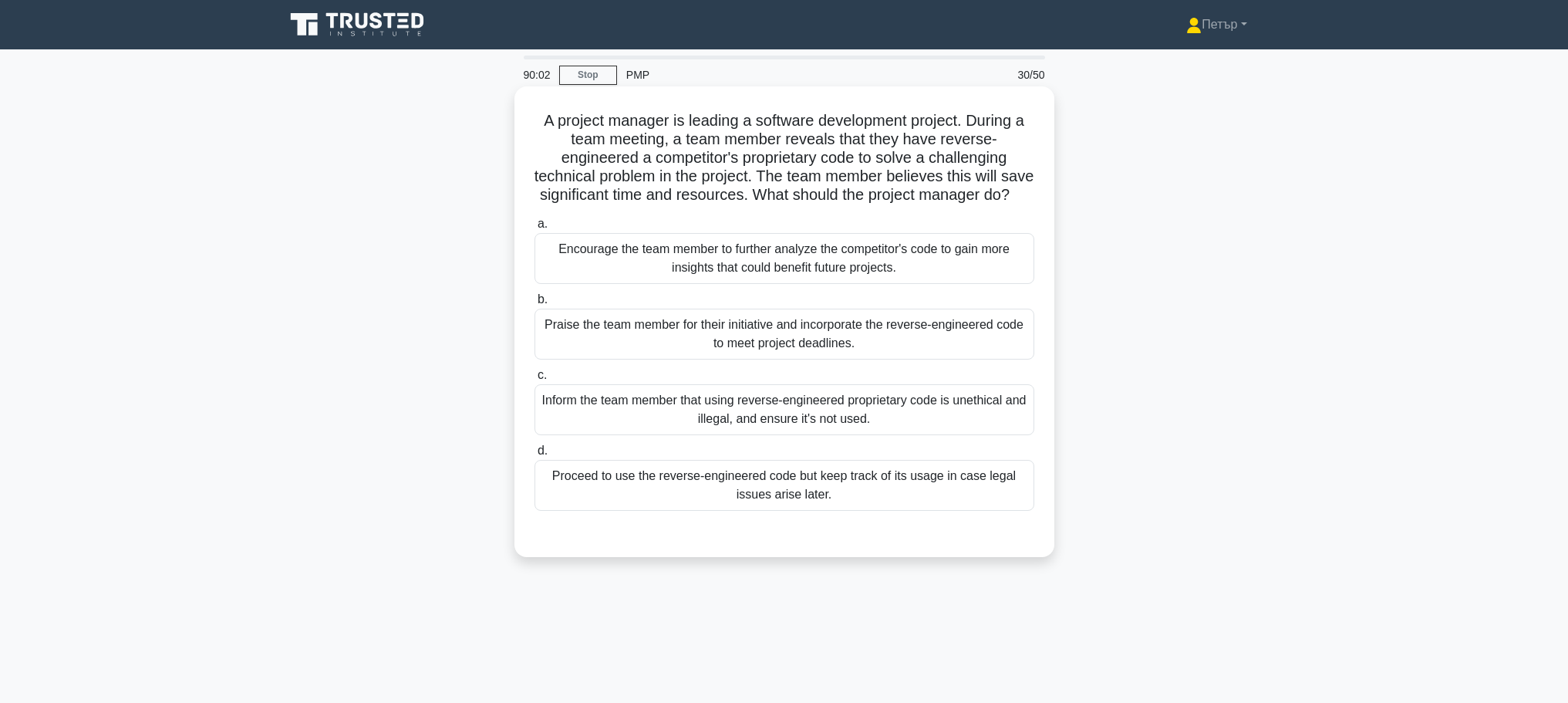
click at [994, 434] on div "Inform the team member that using reverse-engineered proprietary code is unethi…" at bounding box center [784, 409] width 500 height 51
click at [534, 380] on input "c. Inform the team member that using reverse-engineered proprietary code is une…" at bounding box center [534, 374] width 0 height 10
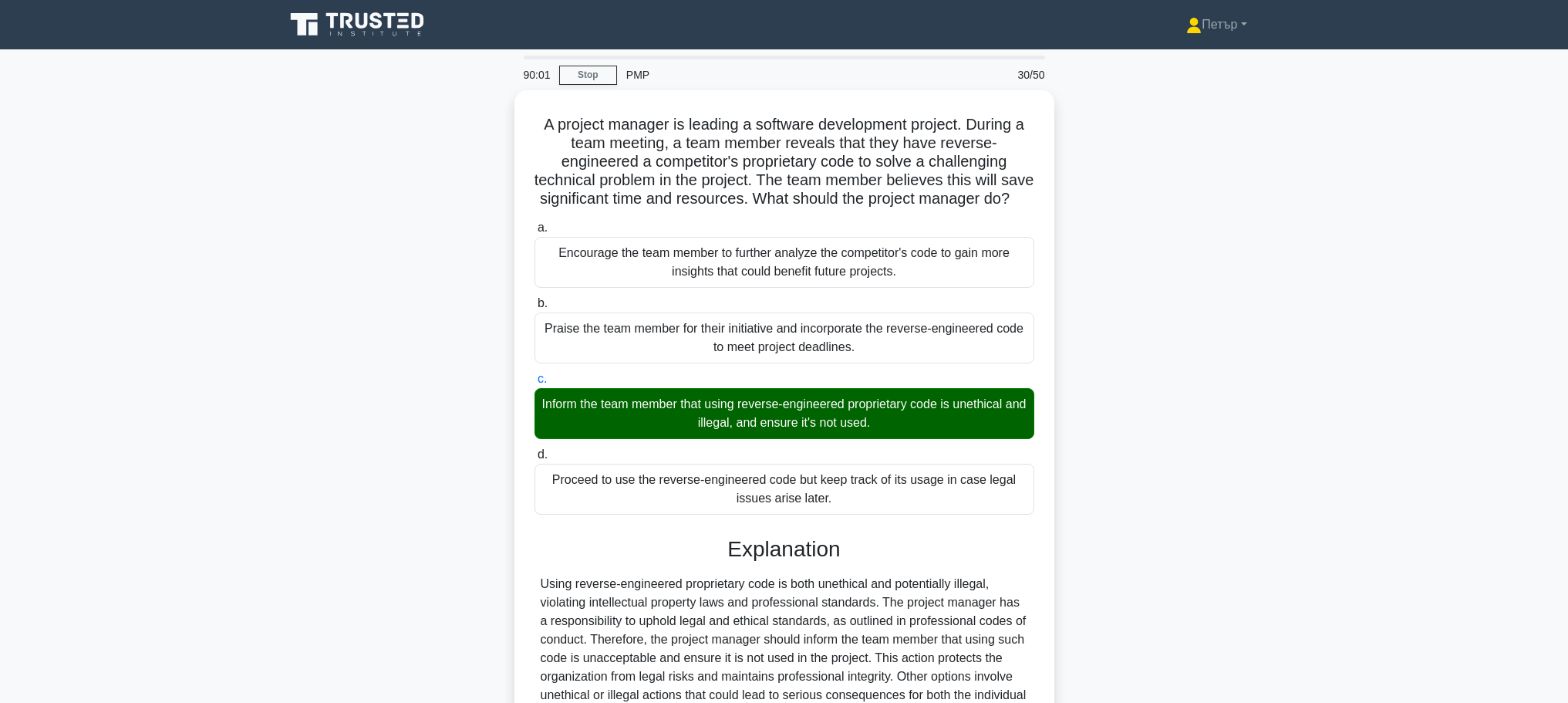
scroll to position [176, 0]
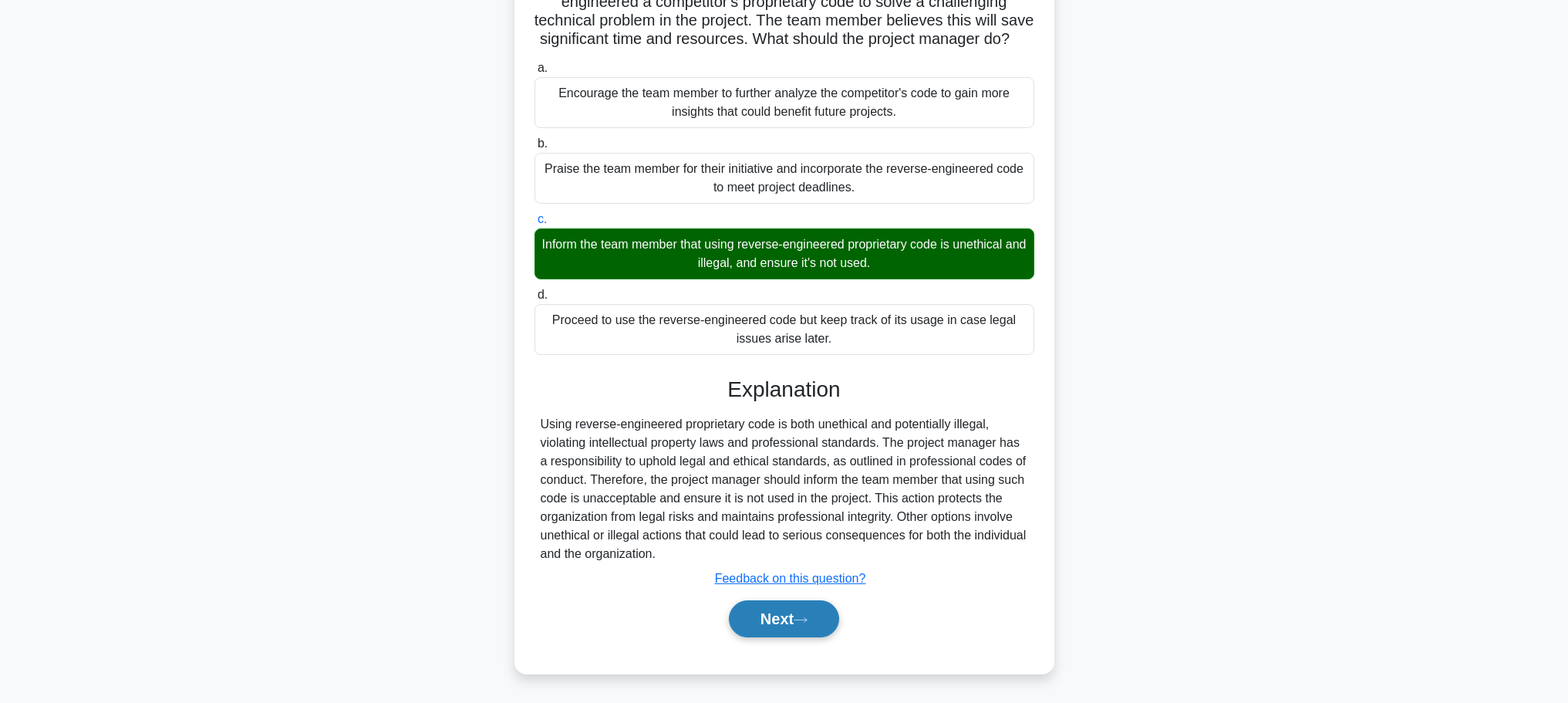
click at [809, 631] on button "Next" at bounding box center [784, 618] width 111 height 37
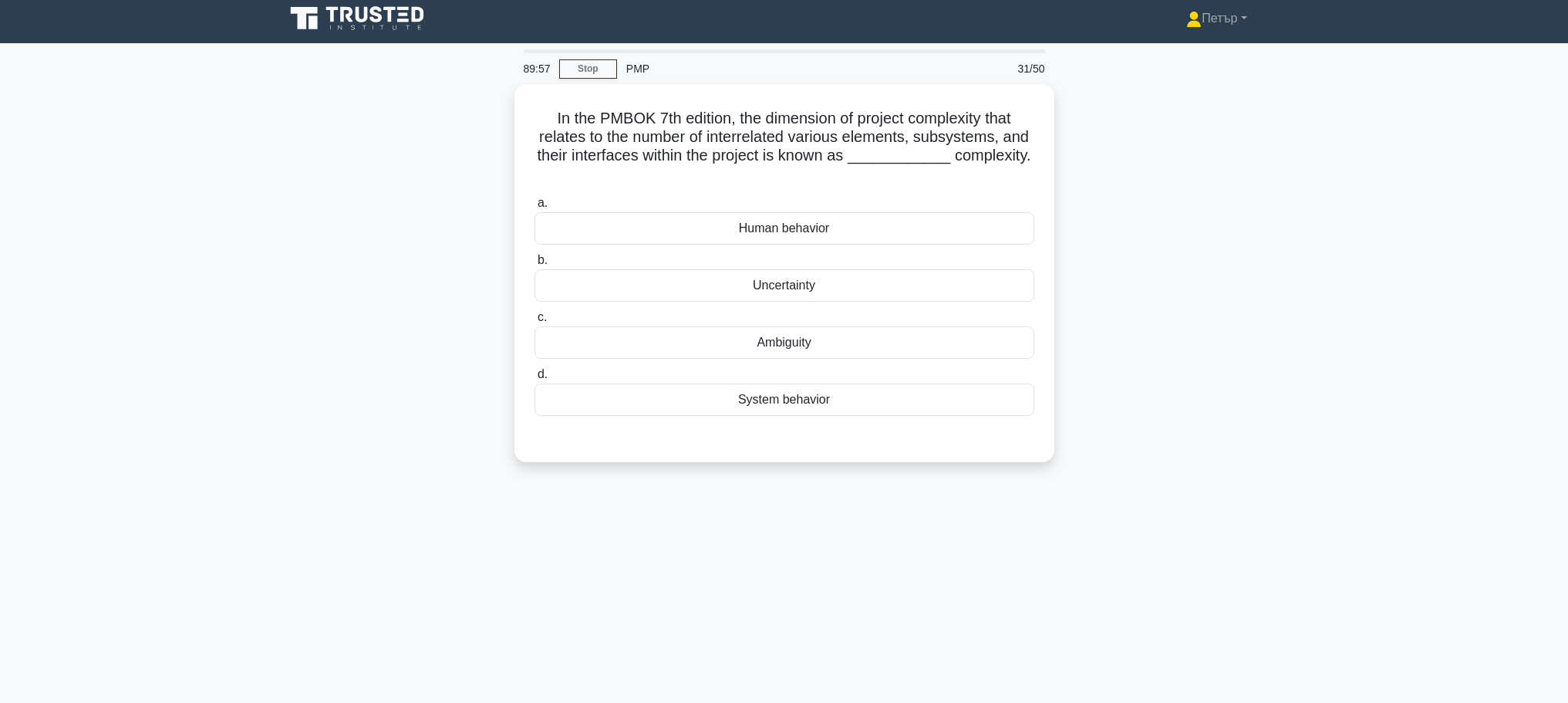
scroll to position [0, 0]
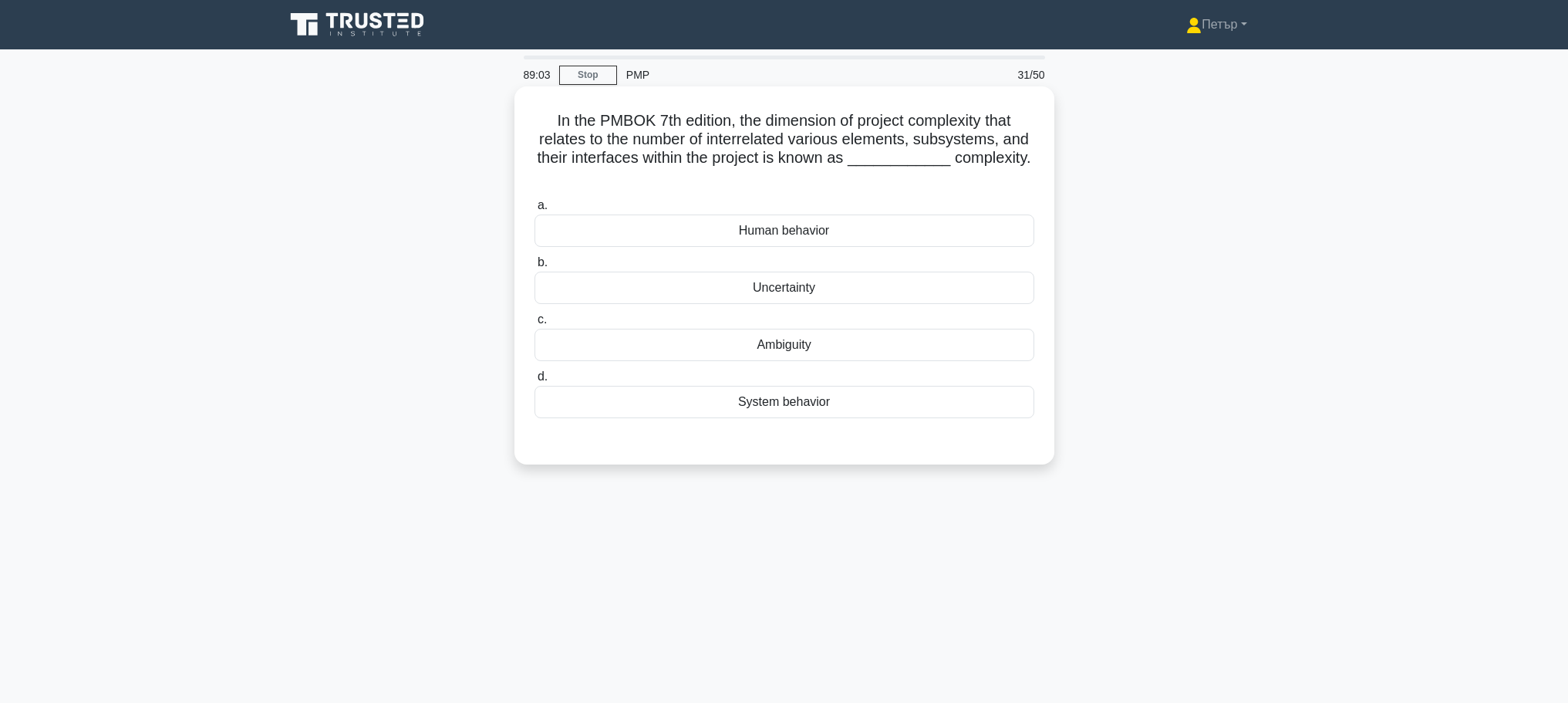
click at [887, 397] on div "System behavior" at bounding box center [784, 402] width 500 height 33
click at [534, 382] on input "d. System behavior" at bounding box center [534, 376] width 0 height 10
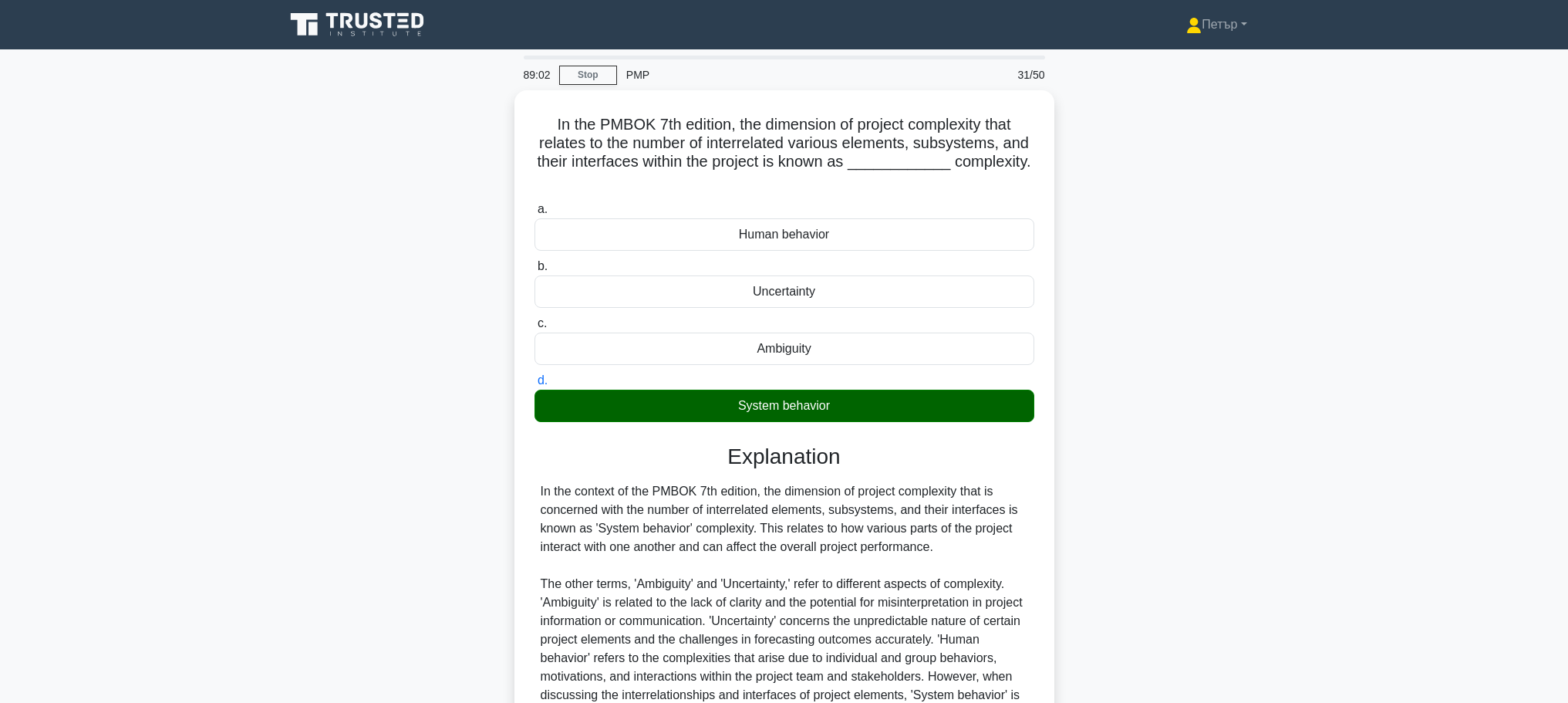
scroll to position [157, 0]
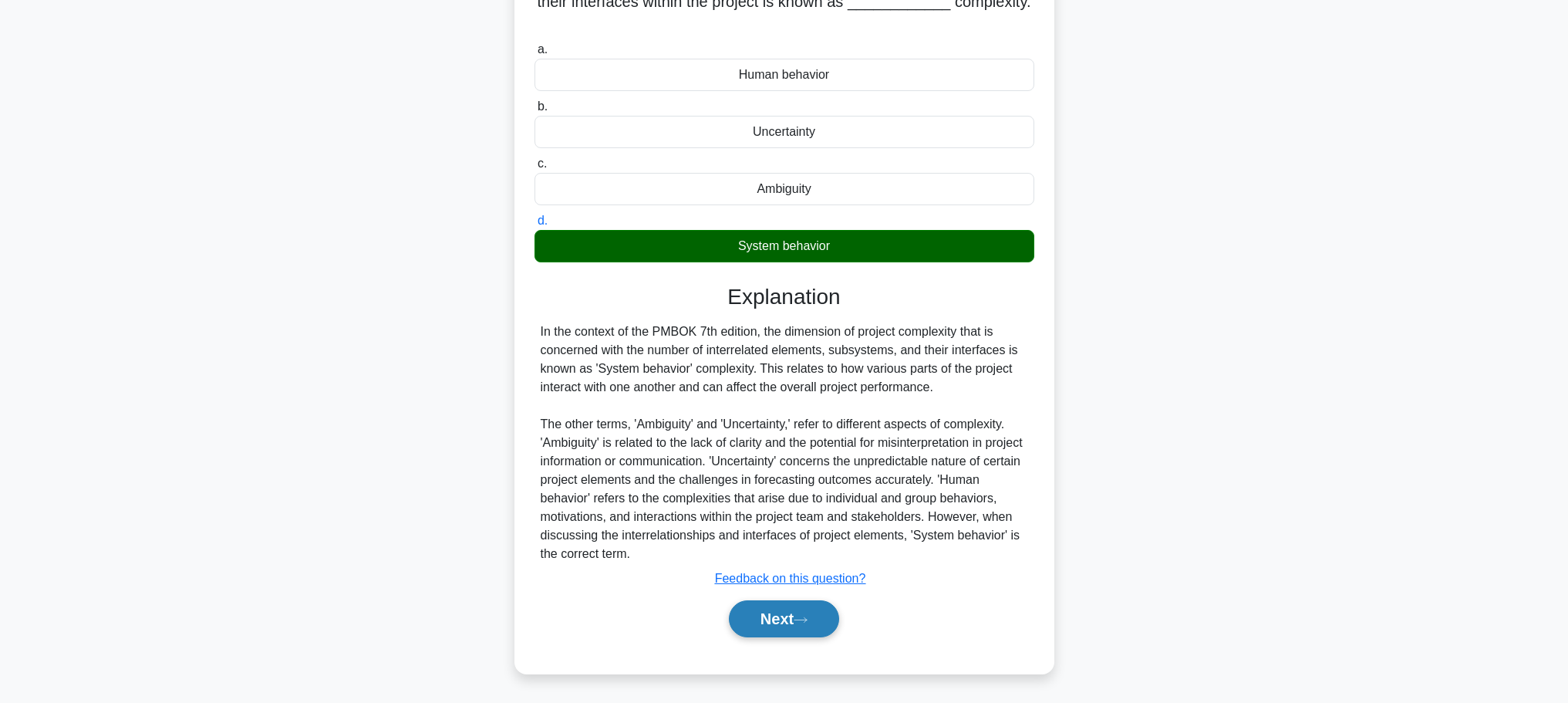
click at [805, 613] on button "Next" at bounding box center [784, 618] width 111 height 37
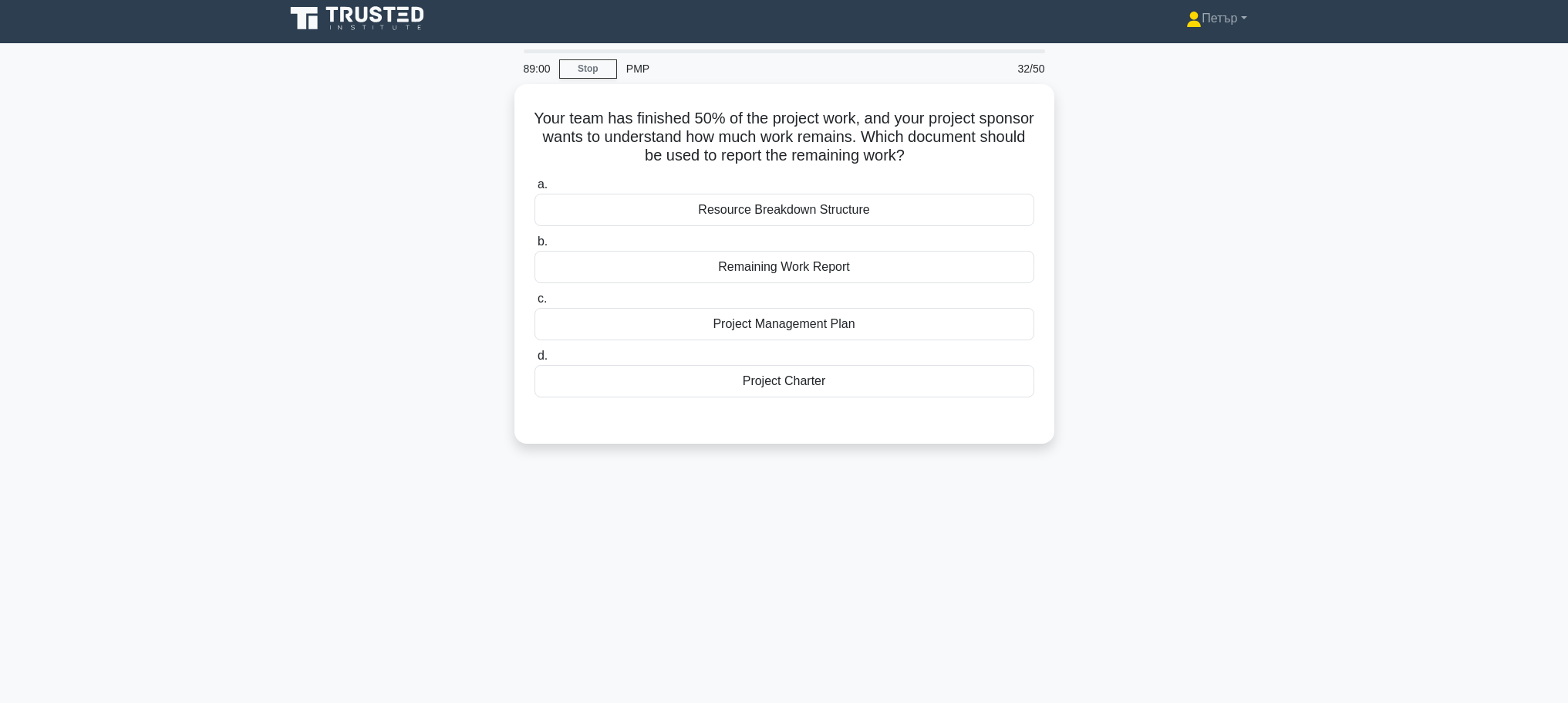
scroll to position [0, 0]
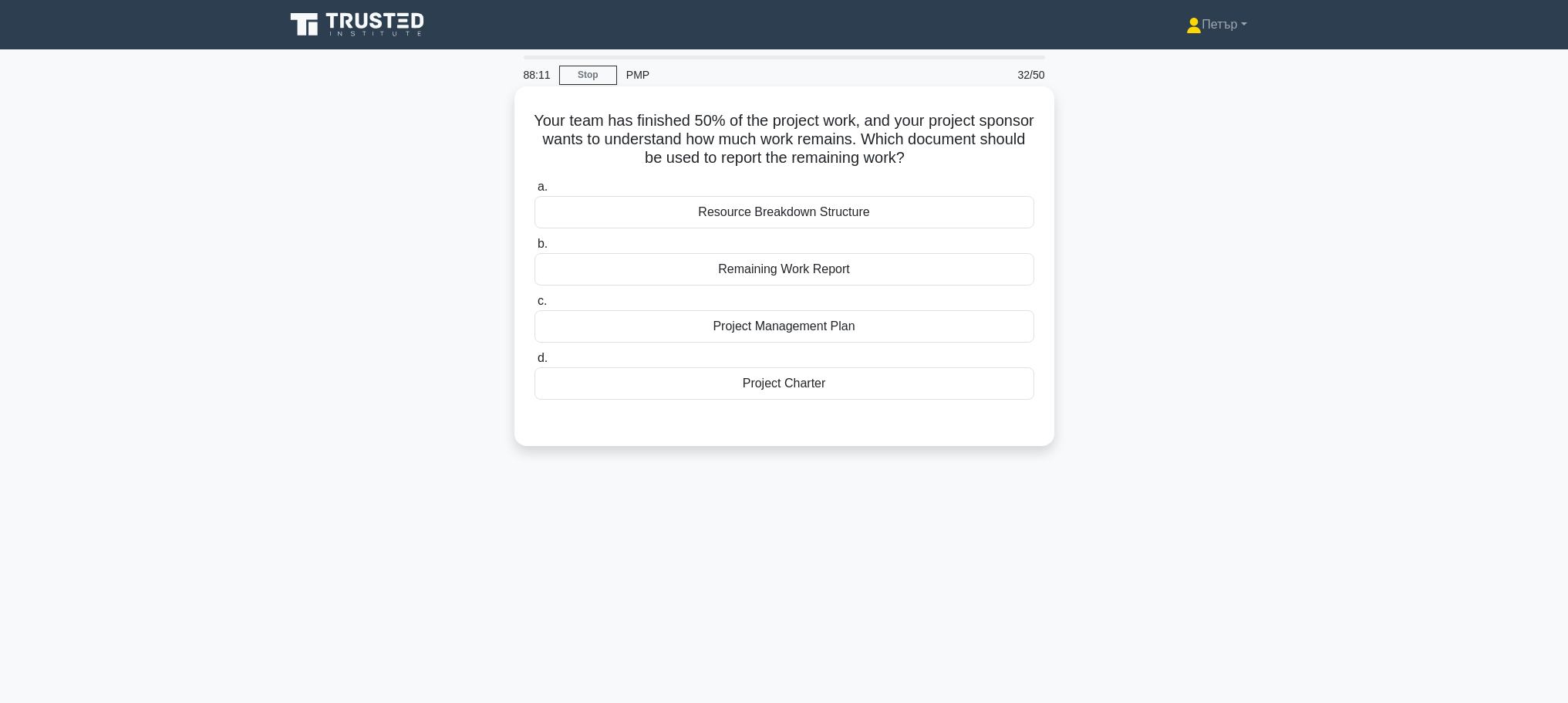
click at [945, 273] on div "Remaining Work Report" at bounding box center [784, 269] width 500 height 33
click at [534, 249] on input "b. Remaining Work Report" at bounding box center [534, 244] width 0 height 10
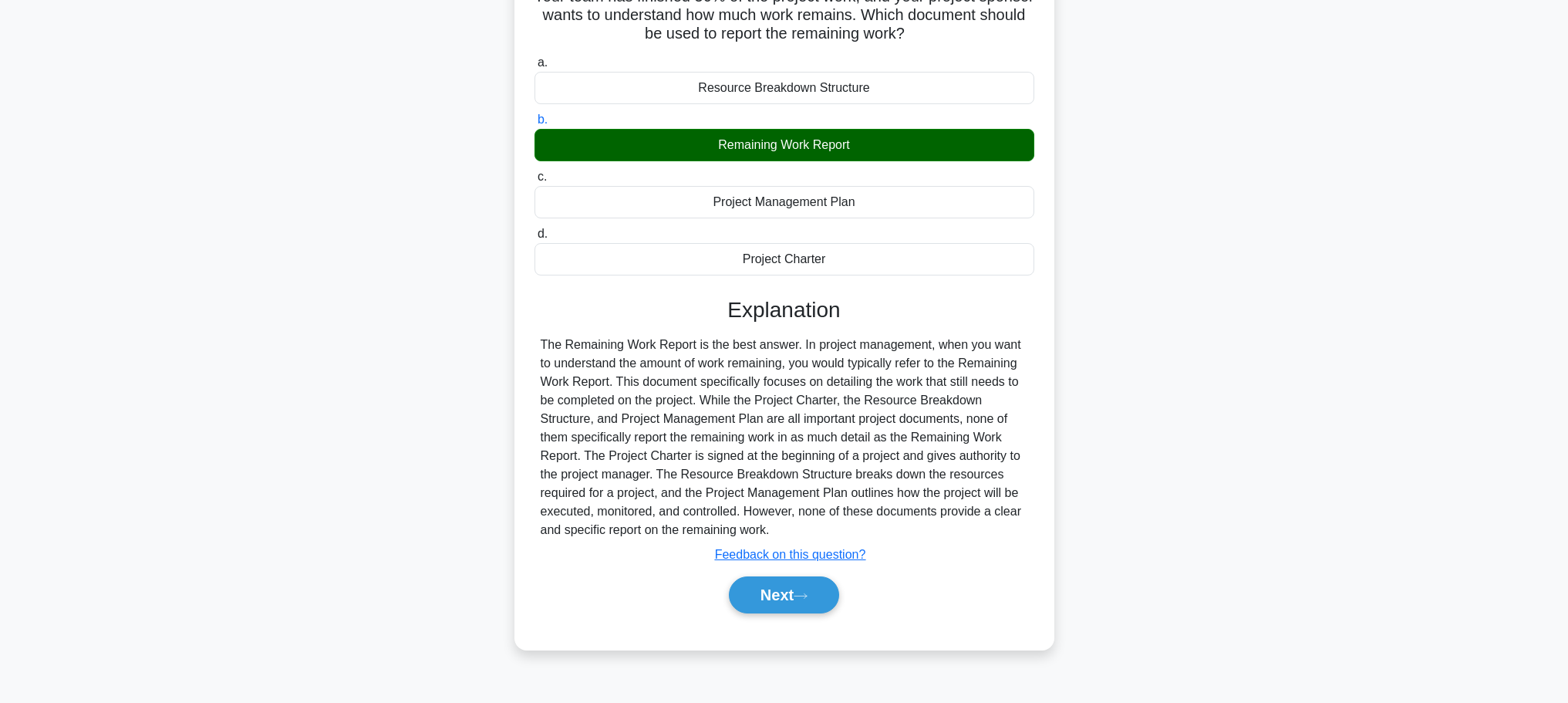
scroll to position [130, 0]
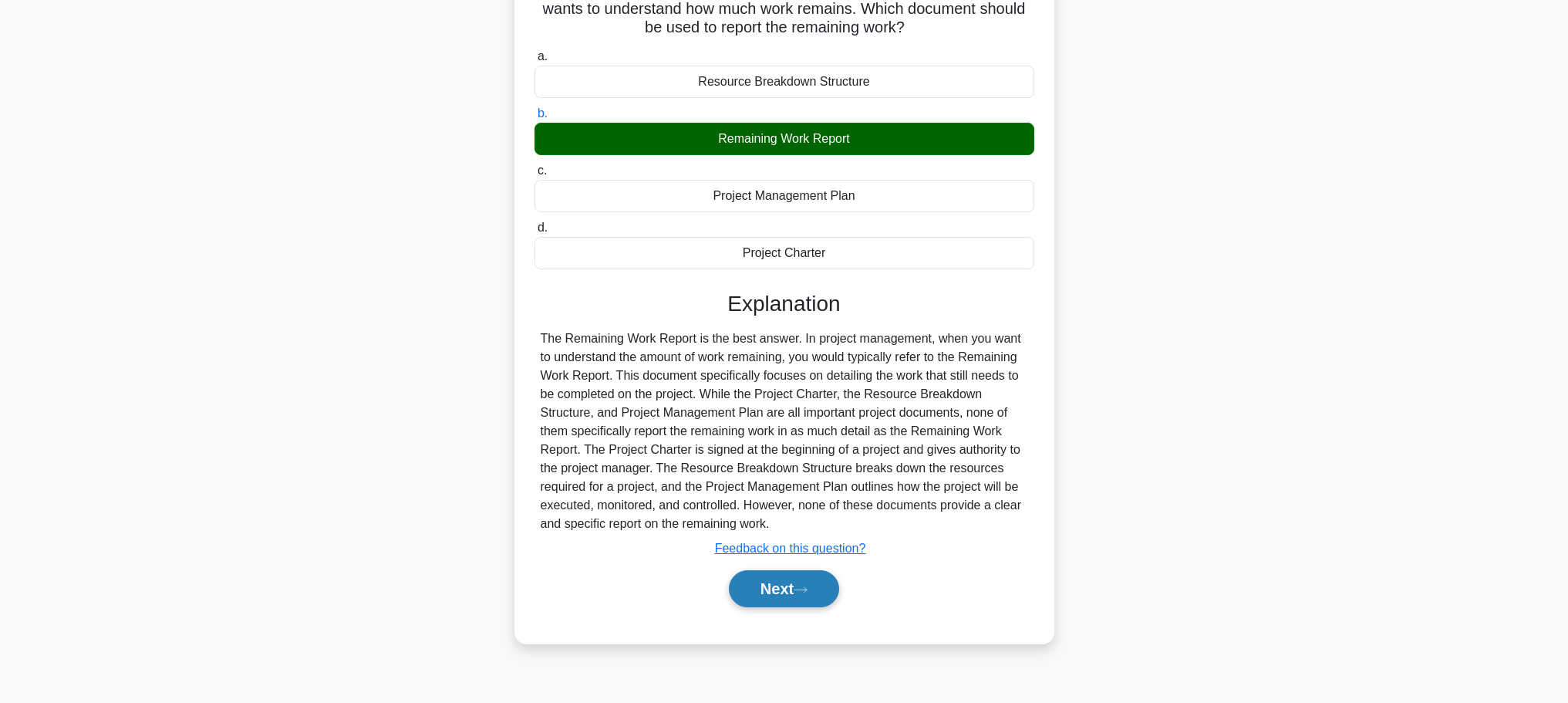
click at [788, 585] on button "Next" at bounding box center [784, 588] width 111 height 37
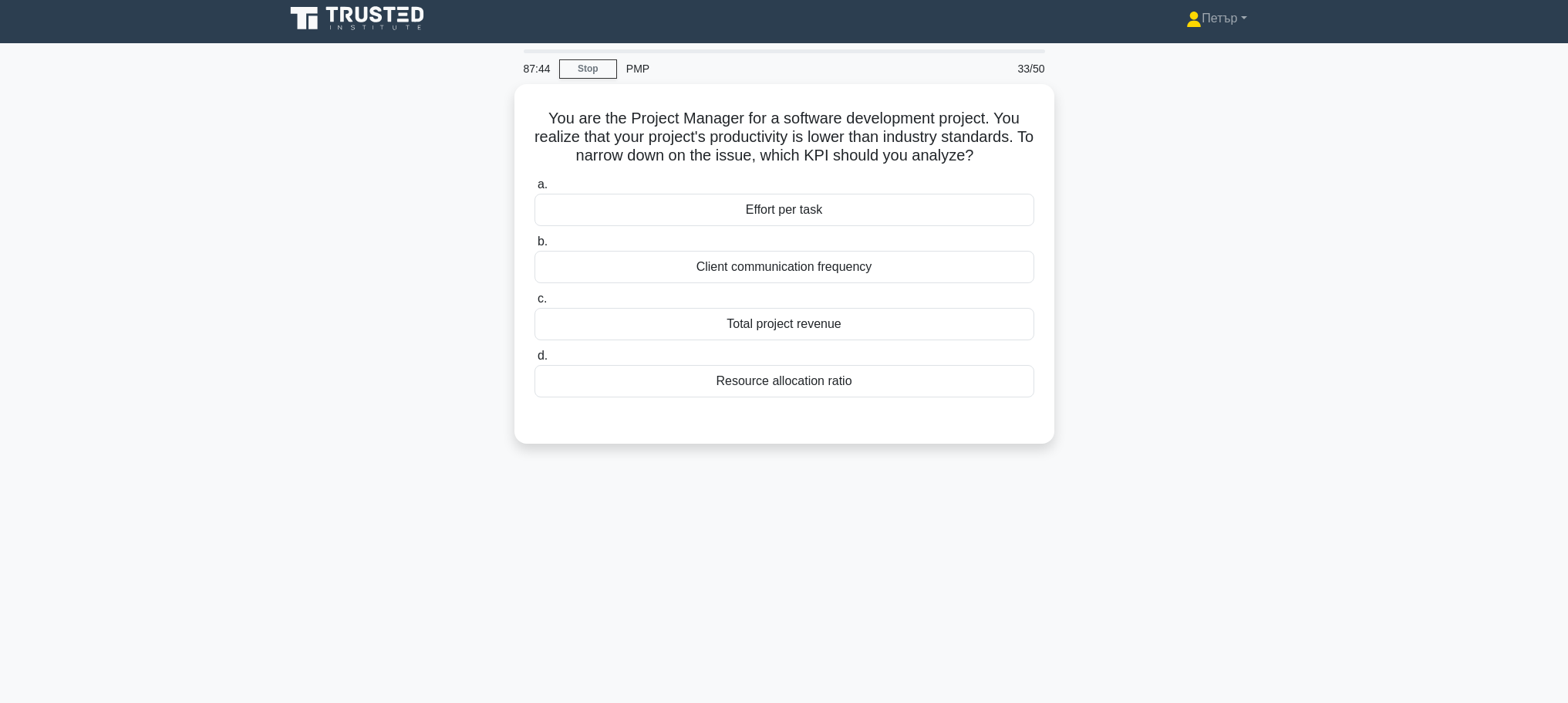
scroll to position [0, 0]
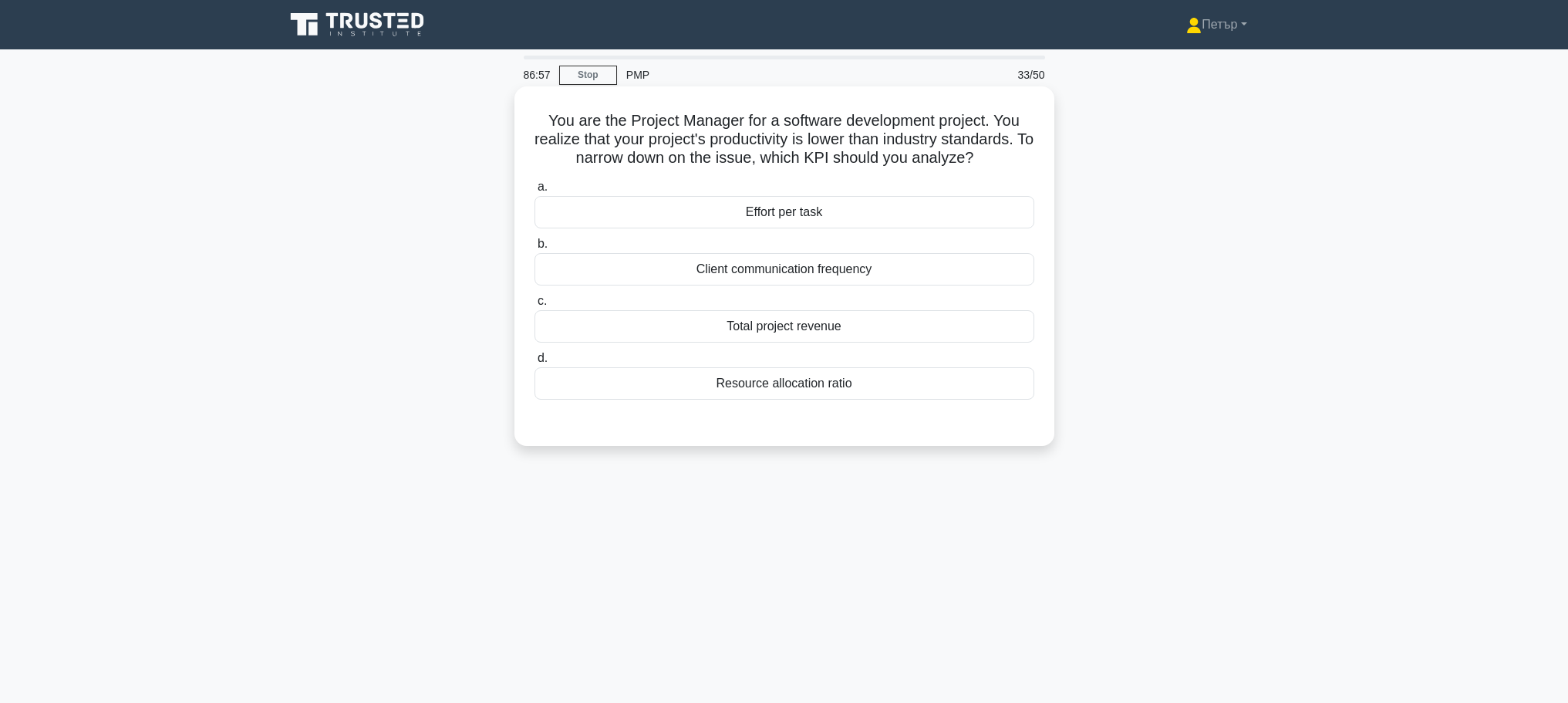
click at [964, 212] on div "Effort per task" at bounding box center [784, 212] width 500 height 33
click at [534, 192] on input "a. Effort per task" at bounding box center [534, 187] width 0 height 10
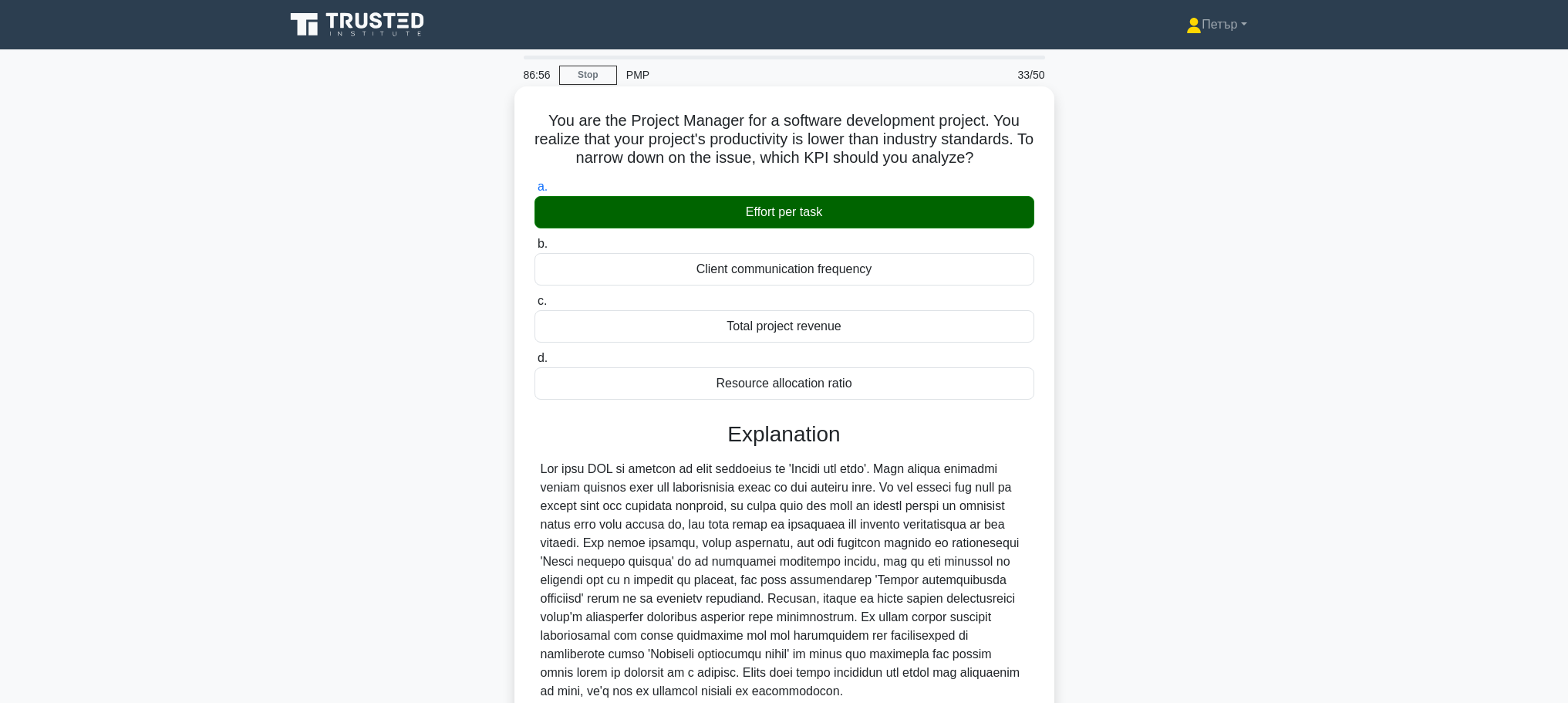
scroll to position [130, 0]
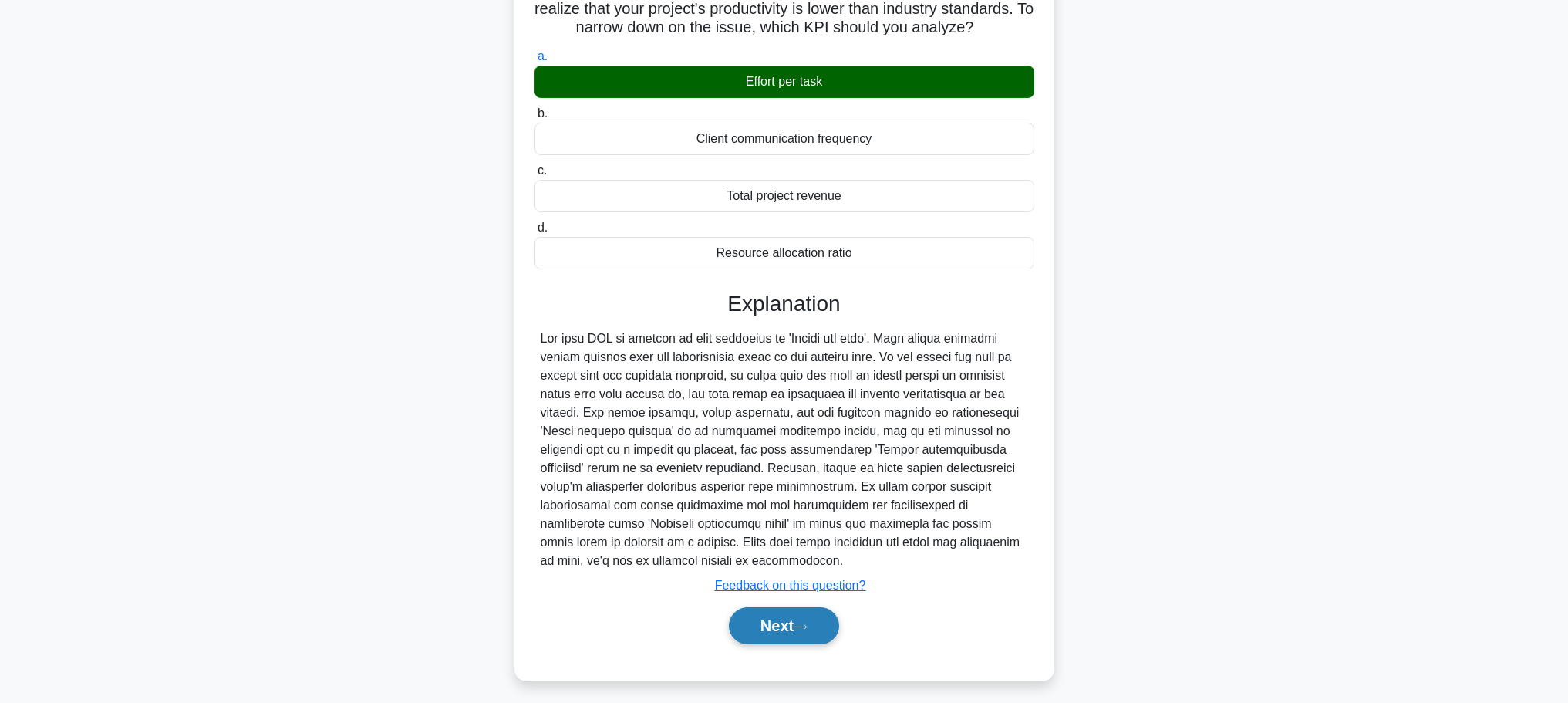
click at [799, 608] on button "Next" at bounding box center [784, 625] width 111 height 37
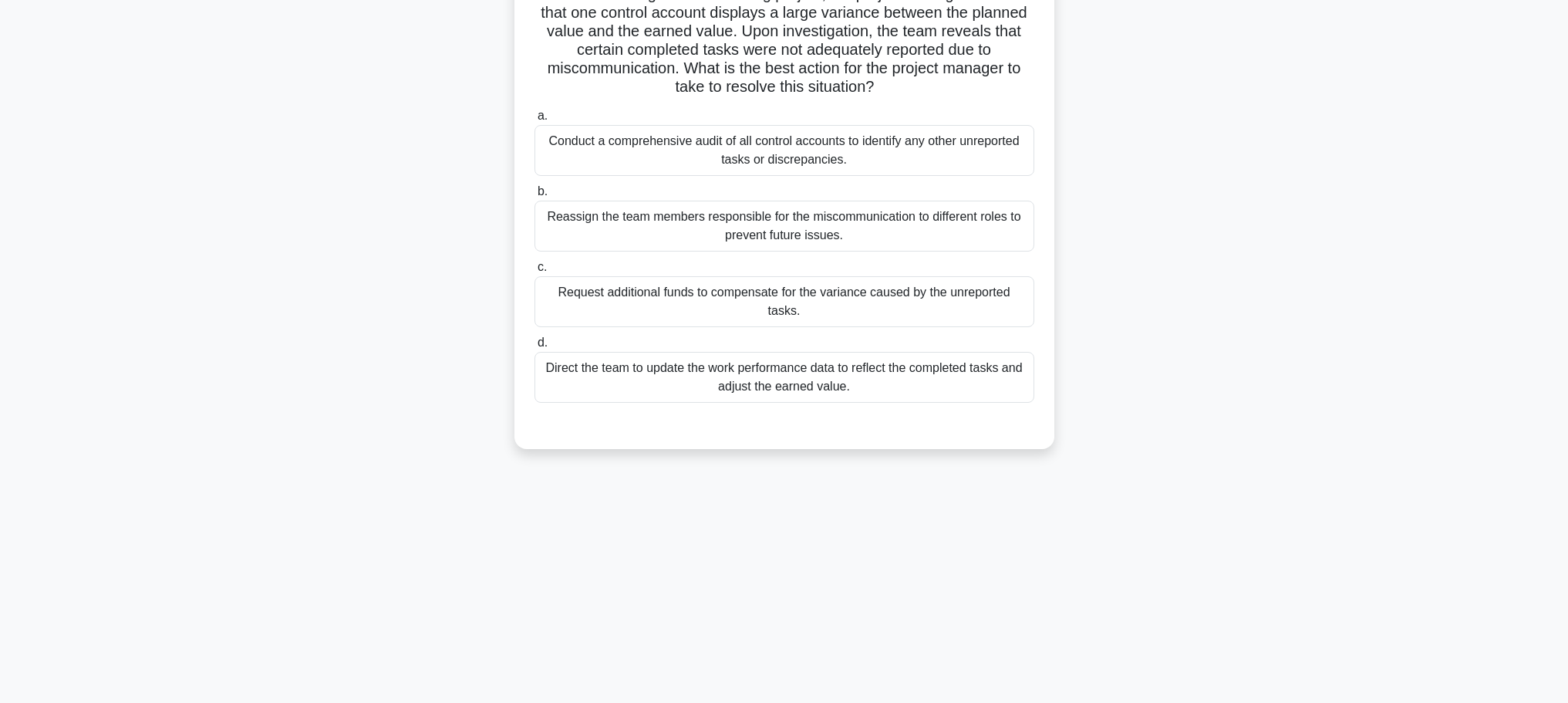
scroll to position [0, 0]
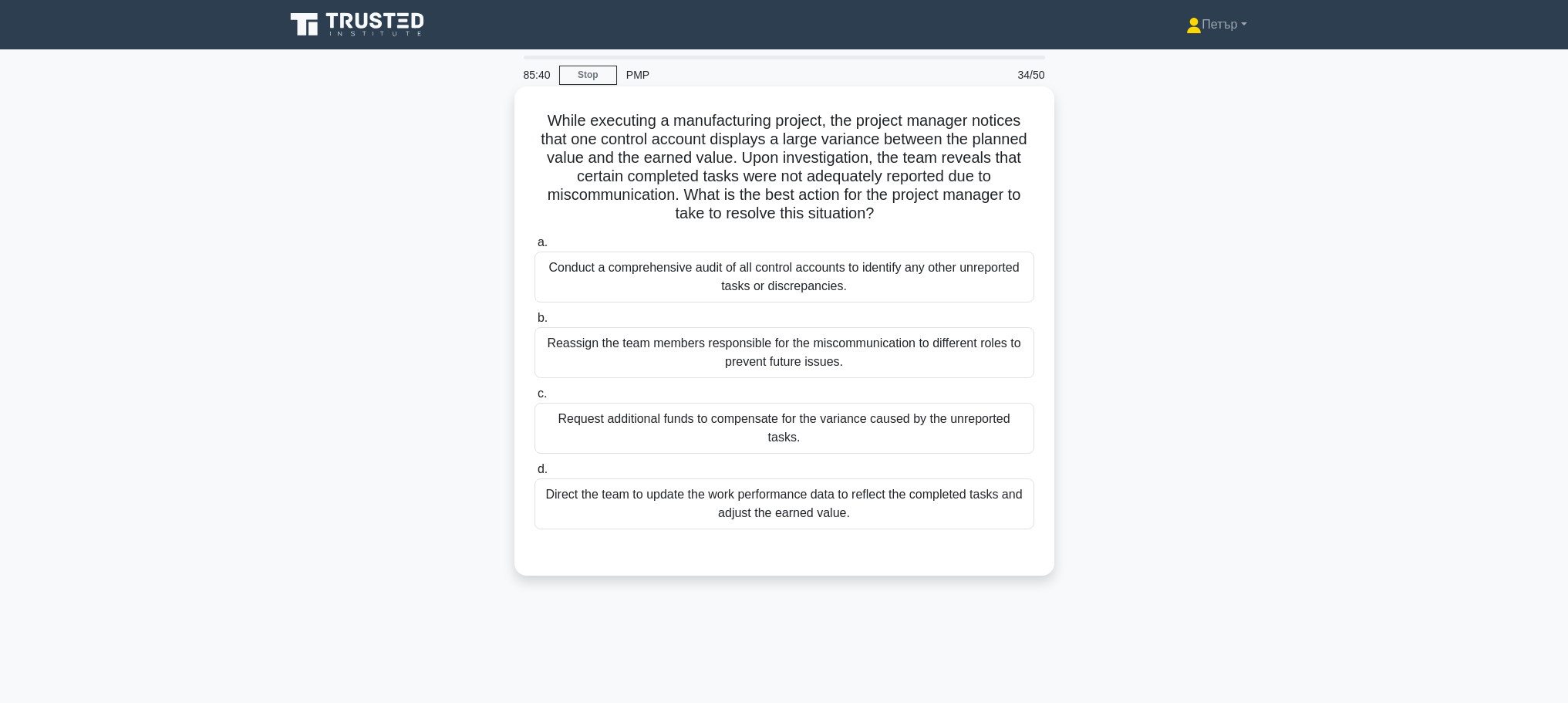
click at [1027, 296] on div "Conduct a comprehensive audit of all control accounts to identify any other unr…" at bounding box center [784, 277] width 500 height 51
click at [534, 248] on input "a. Conduct a comprehensive audit of all control accounts to identify any other …" at bounding box center [534, 242] width 0 height 10
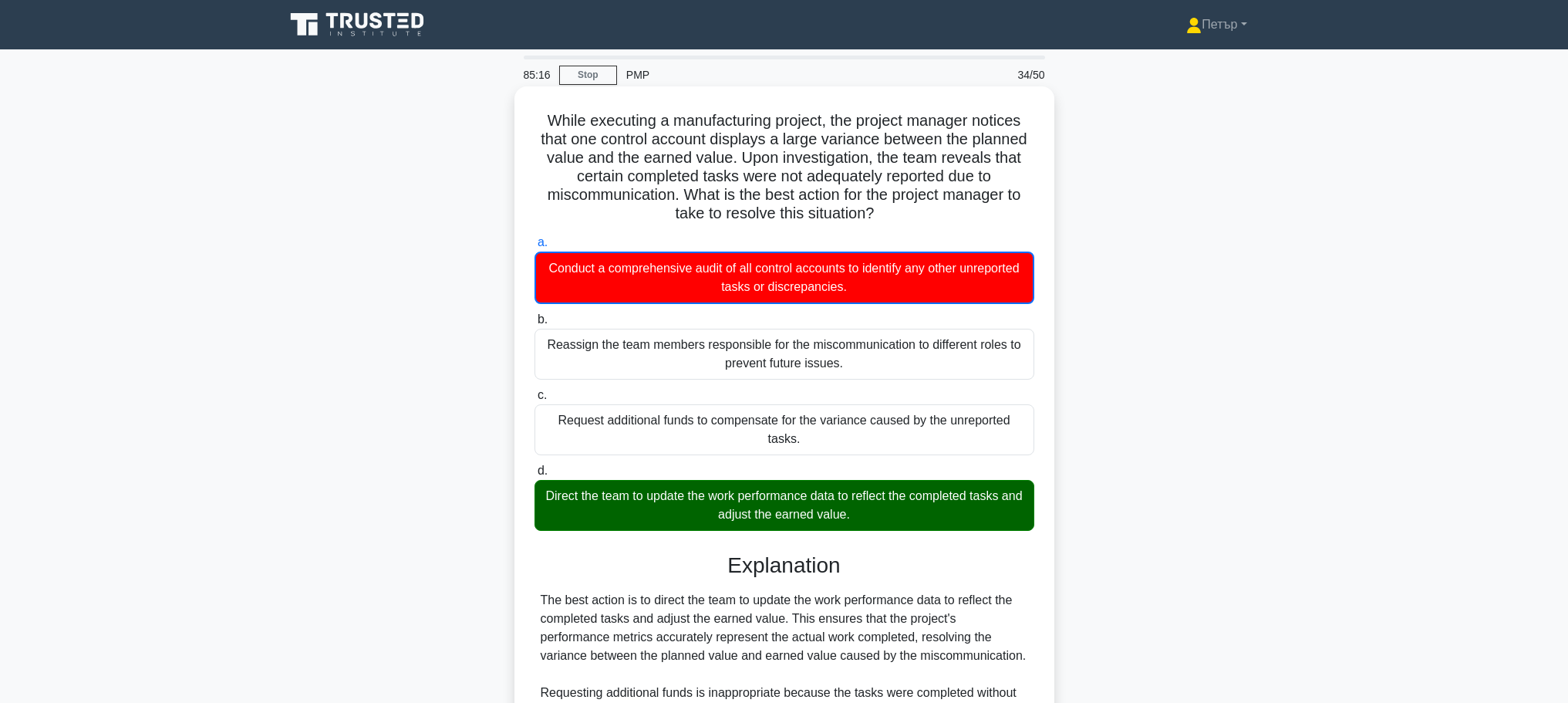
scroll to position [288, 0]
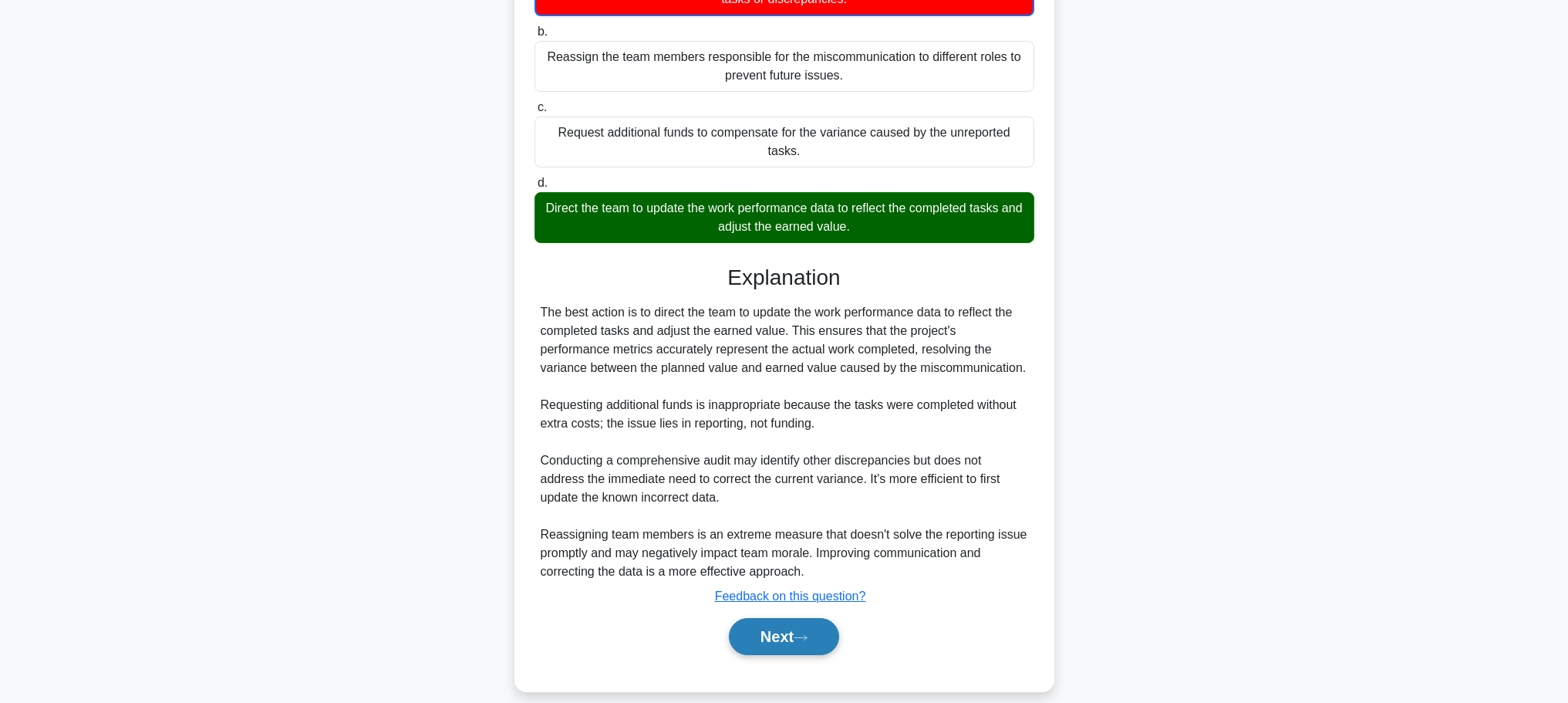
click at [797, 618] on button "Next" at bounding box center [784, 635] width 111 height 37
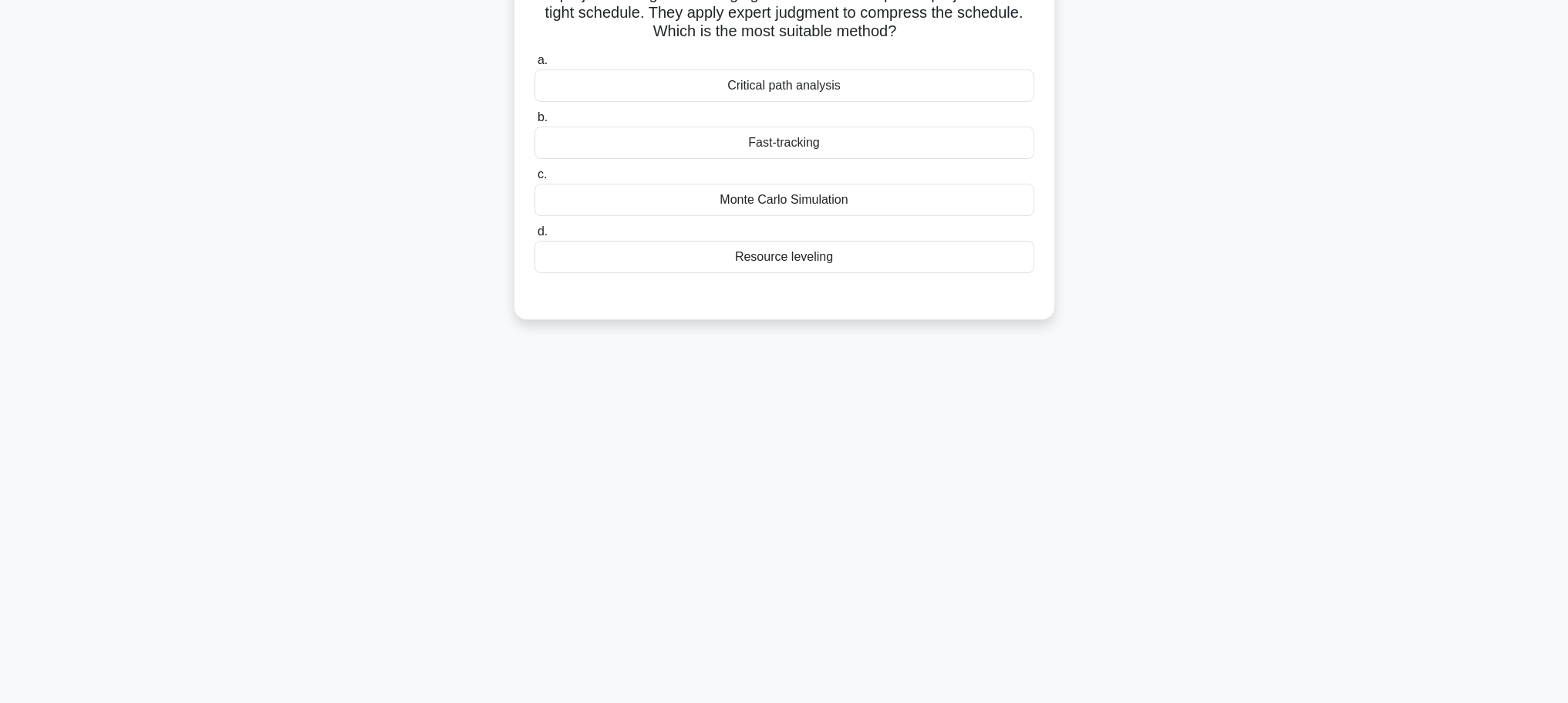
scroll to position [0, 0]
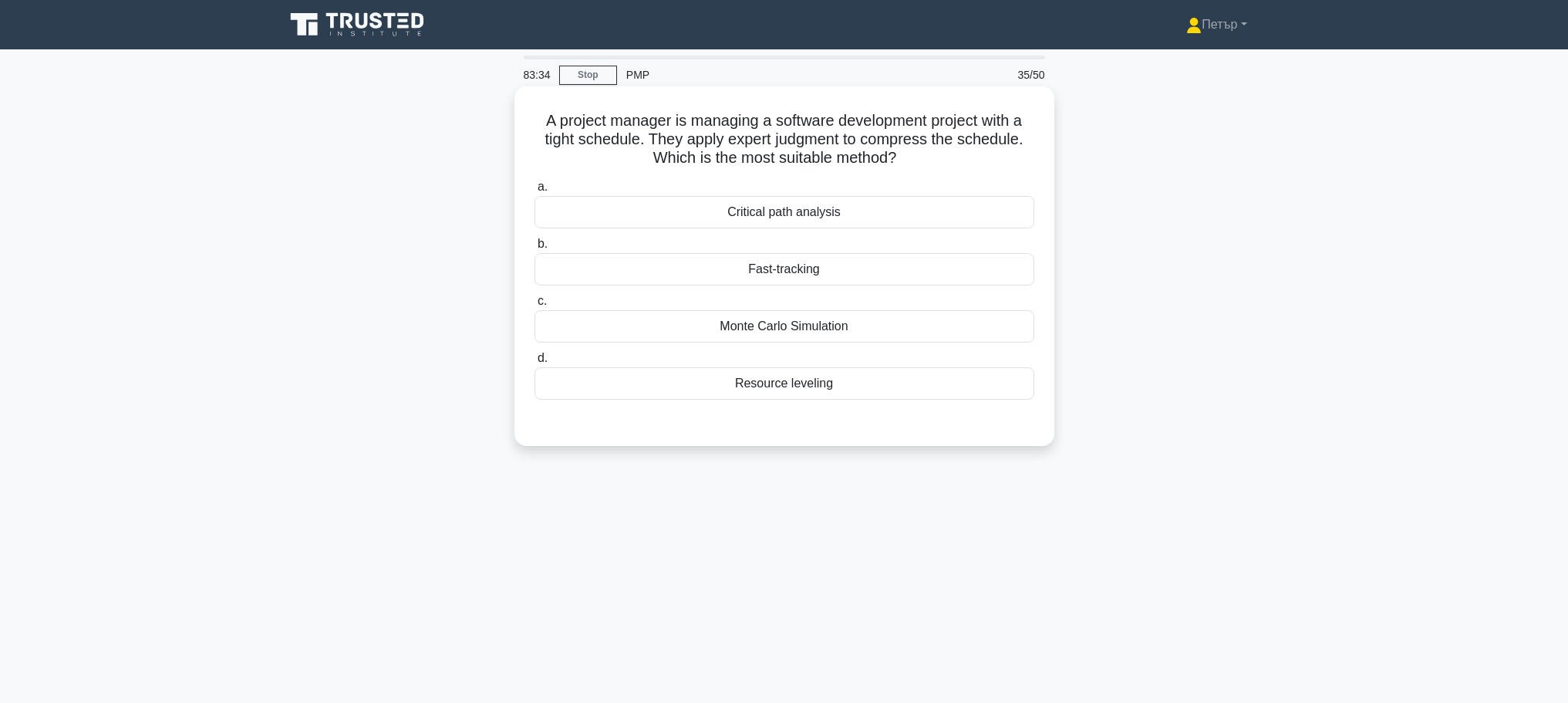
click at [983, 215] on div "Critical path analysis" at bounding box center [784, 212] width 500 height 33
click at [534, 192] on input "a. Critical path analysis" at bounding box center [534, 187] width 0 height 10
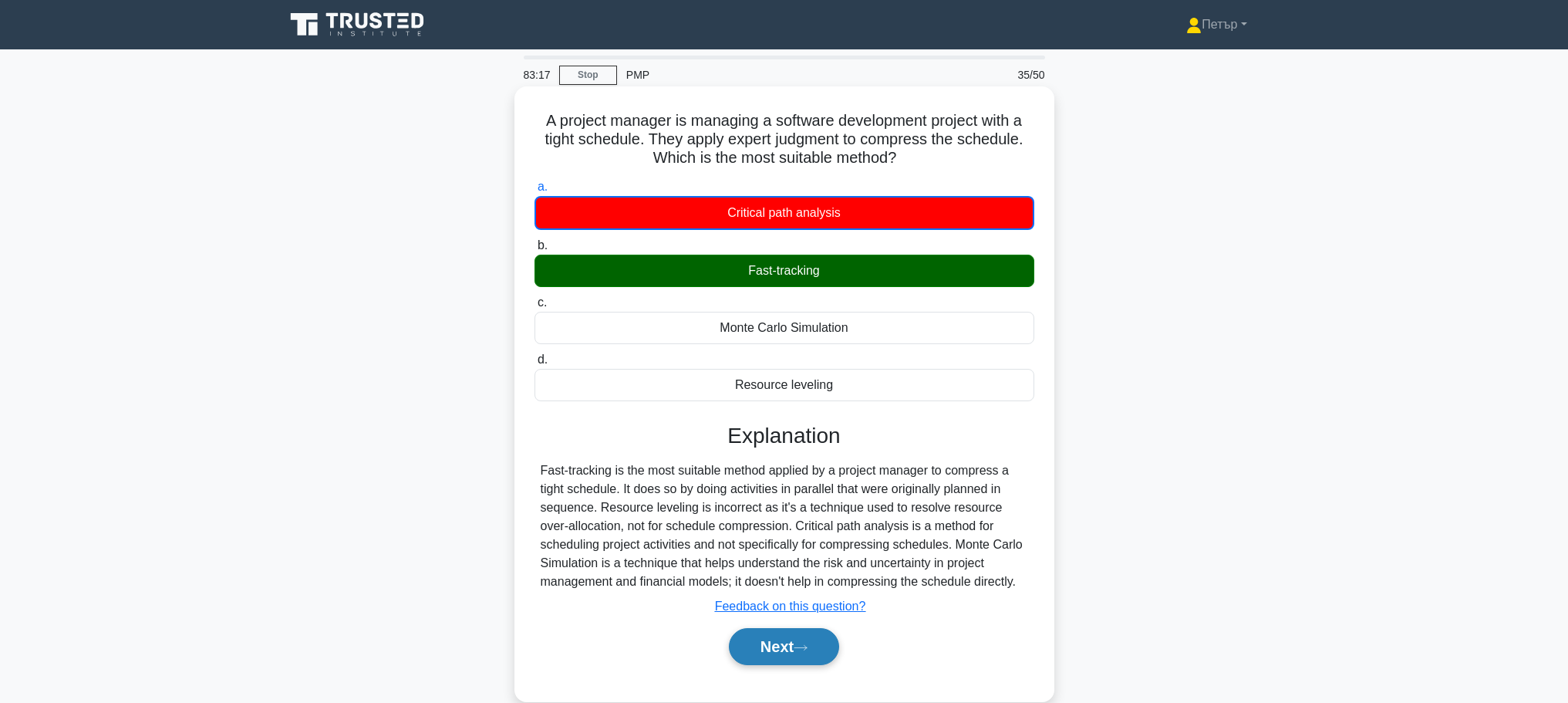
click at [778, 639] on button "Next" at bounding box center [784, 646] width 111 height 37
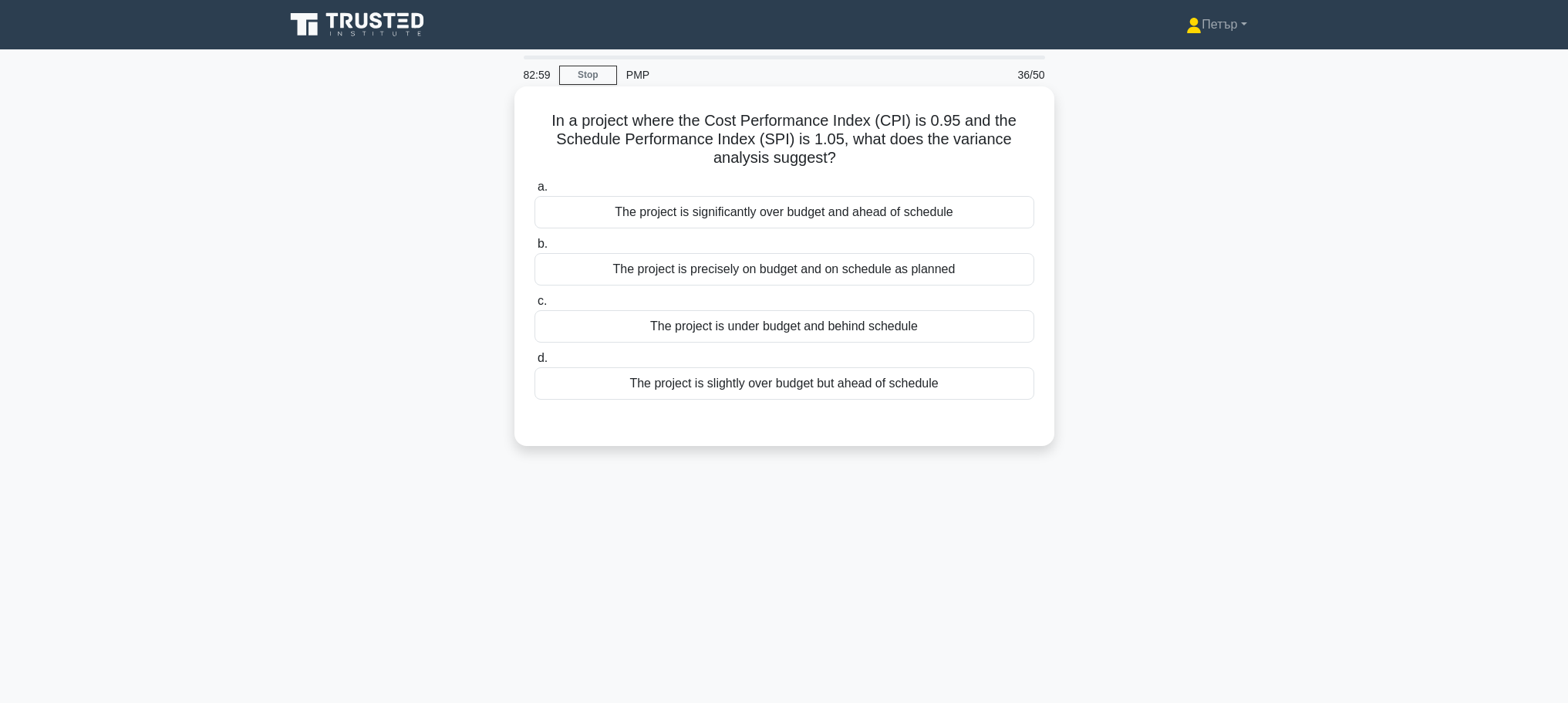
click at [984, 329] on div "The project is under budget and behind schedule" at bounding box center [784, 326] width 500 height 33
click at [534, 306] on input "c. The project is under budget and behind schedule" at bounding box center [534, 301] width 0 height 10
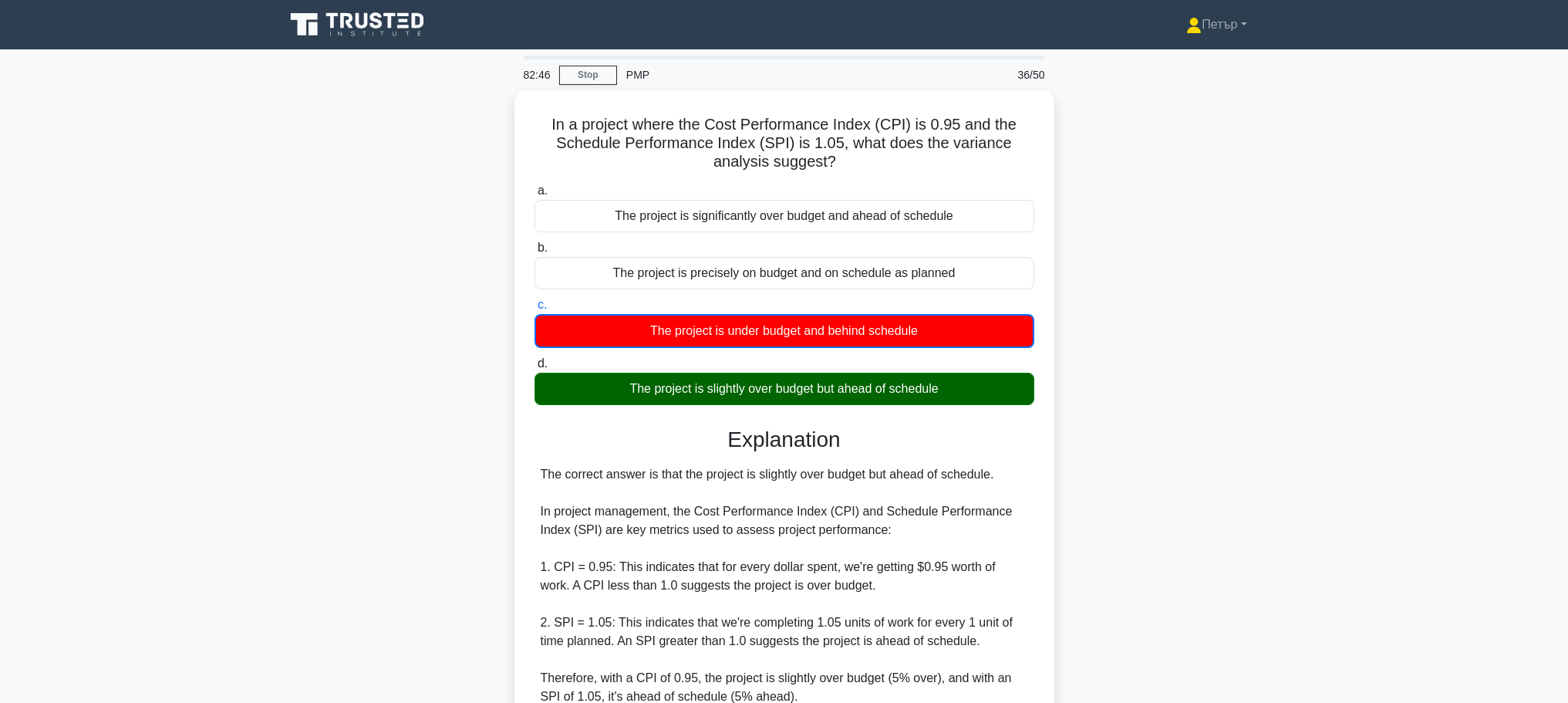
scroll to position [309, 0]
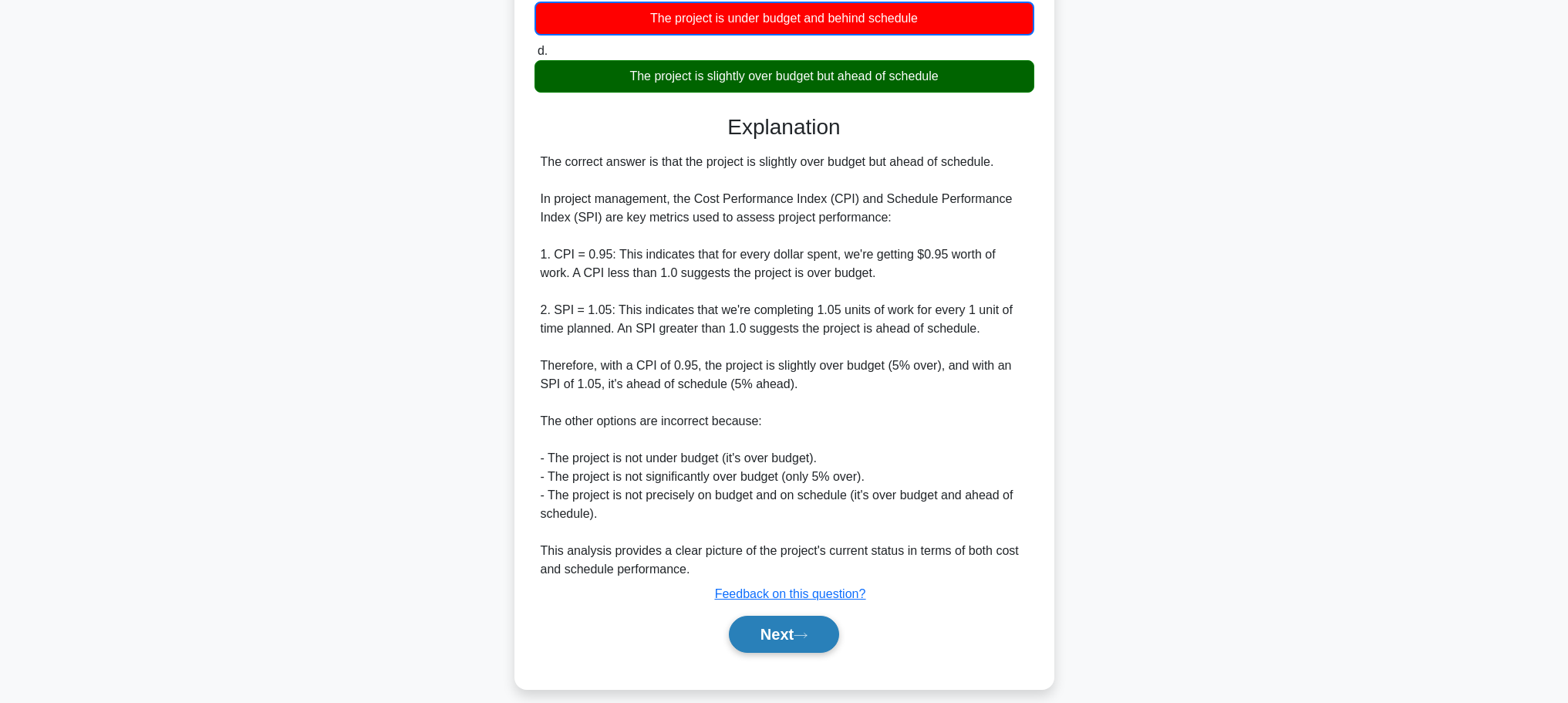
click at [790, 627] on button "Next" at bounding box center [784, 634] width 111 height 37
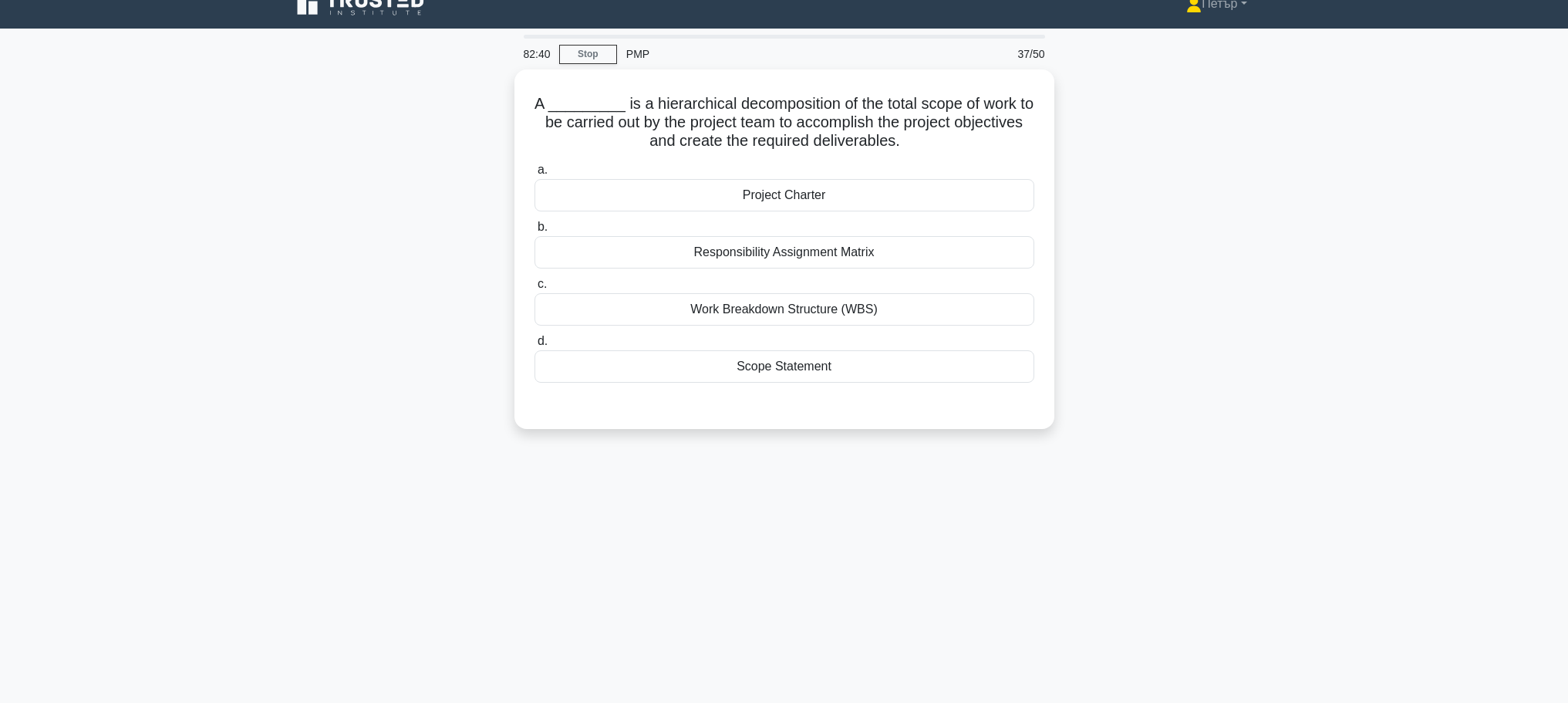
scroll to position [0, 0]
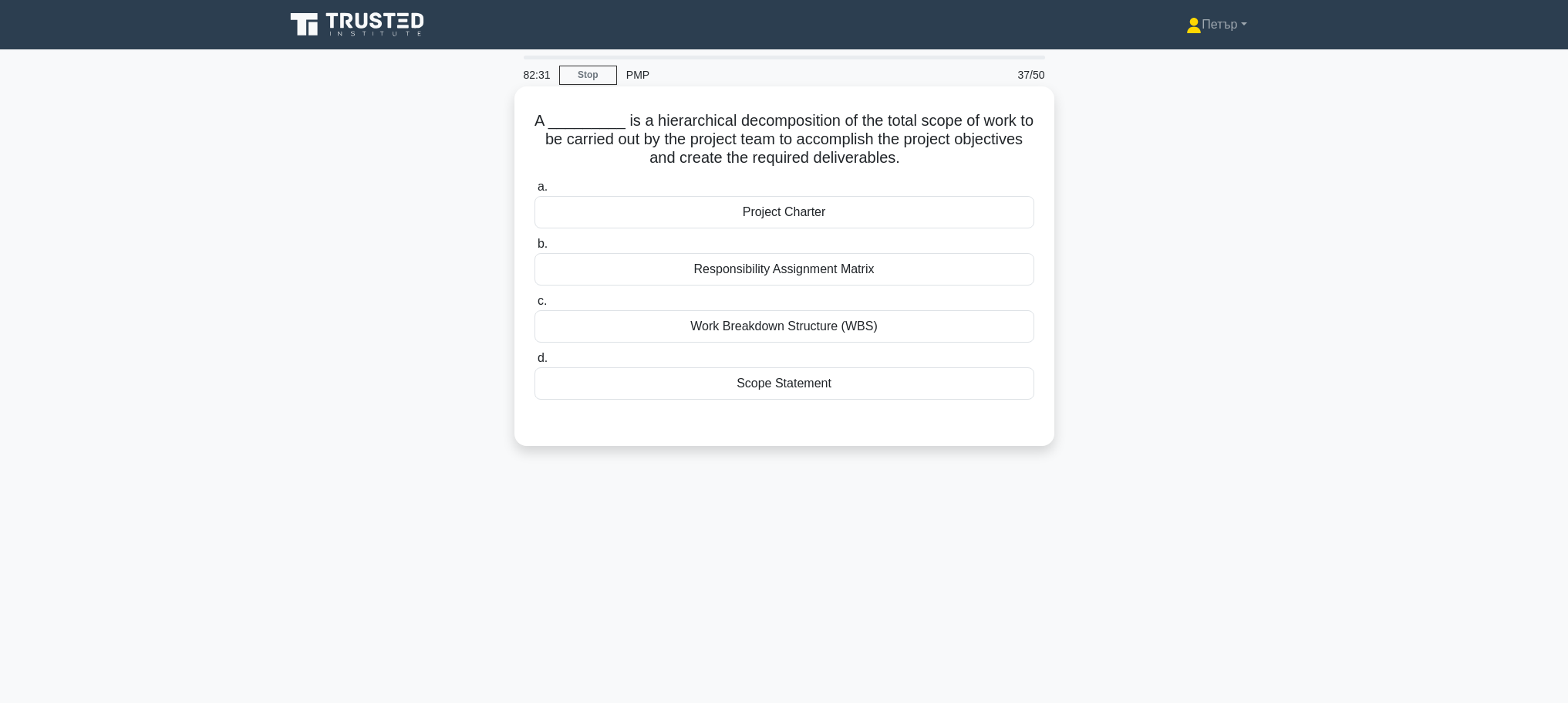
click at [1012, 317] on div "Work Breakdown Structure (WBS)" at bounding box center [784, 326] width 500 height 33
click at [534, 306] on input "c. Work Breakdown Structure (WBS)" at bounding box center [534, 301] width 0 height 10
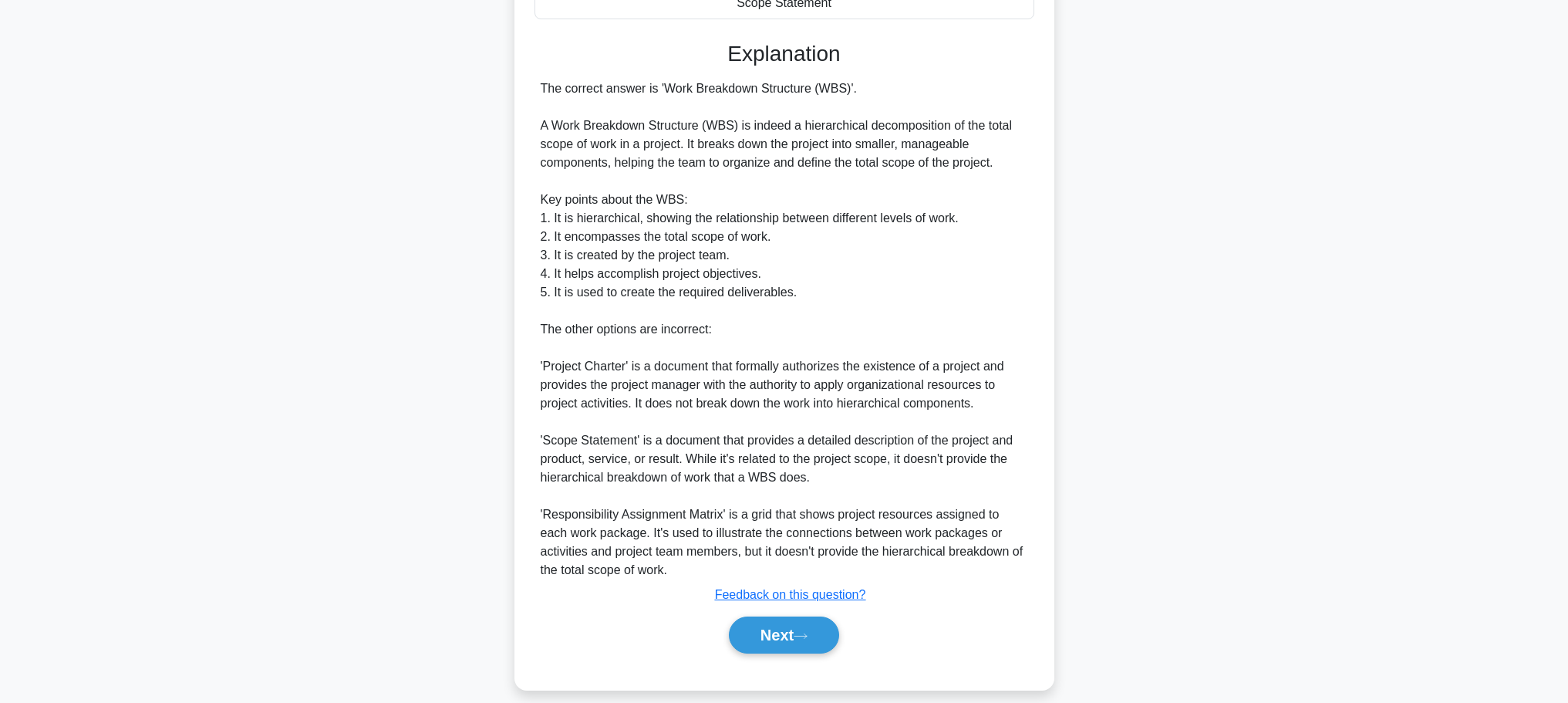
scroll to position [397, 0]
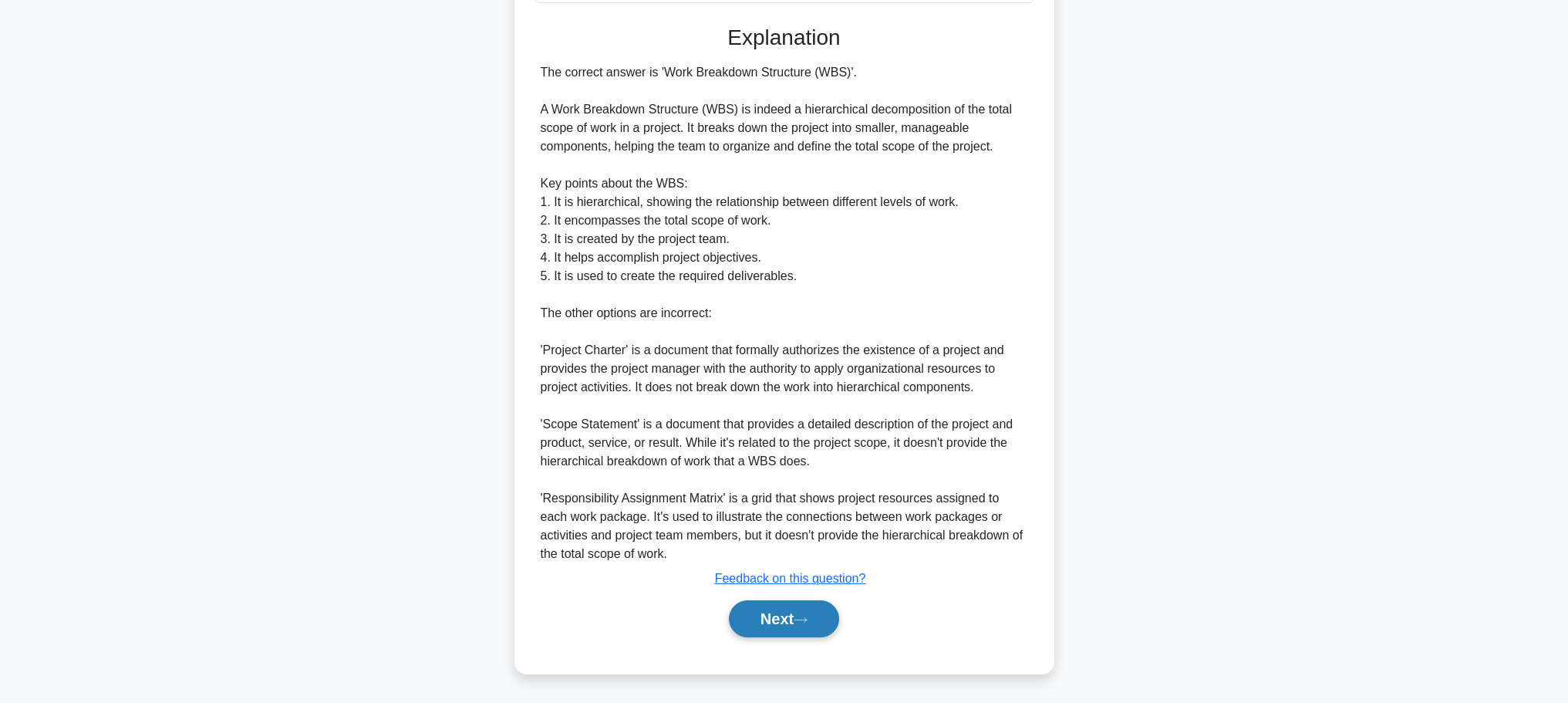
click at [784, 611] on button "Next" at bounding box center [784, 618] width 111 height 37
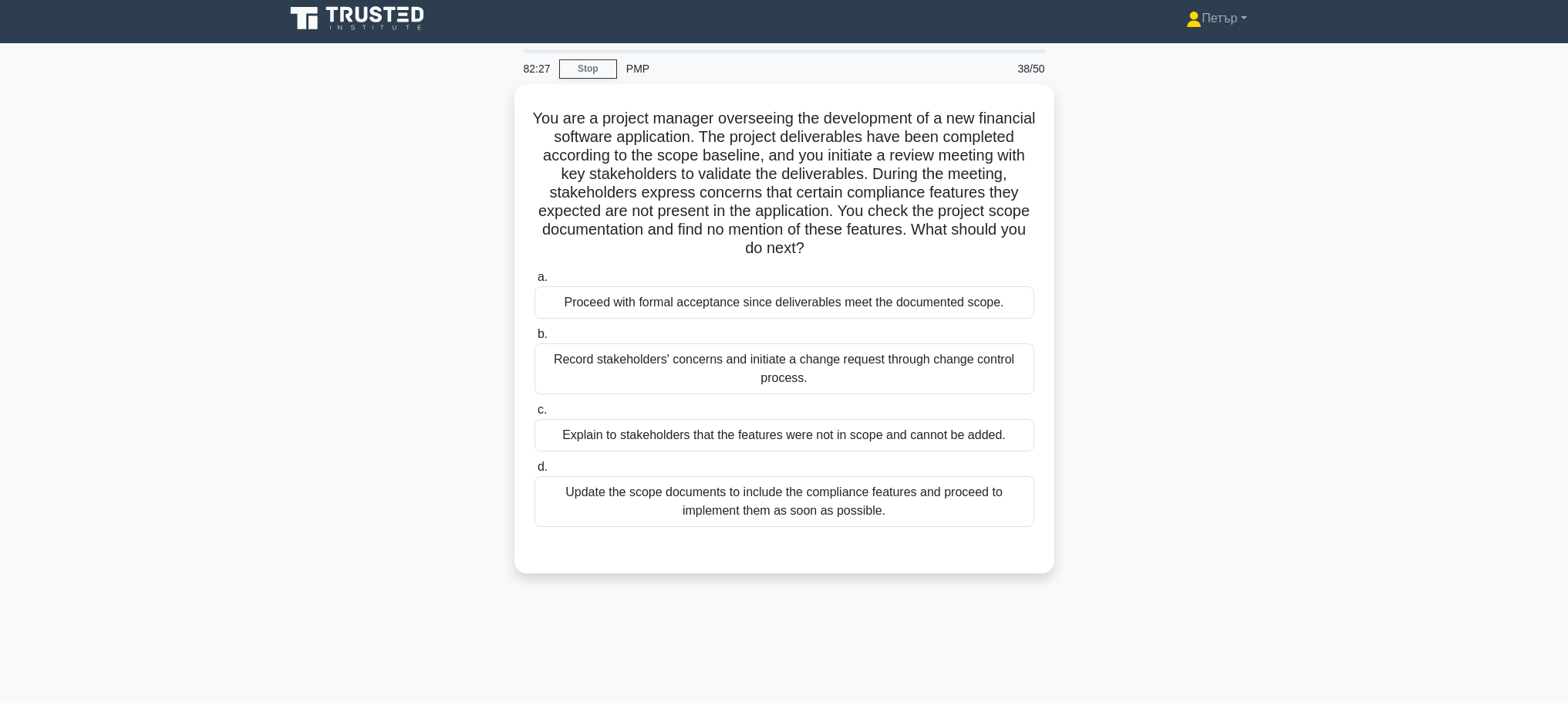
scroll to position [0, 0]
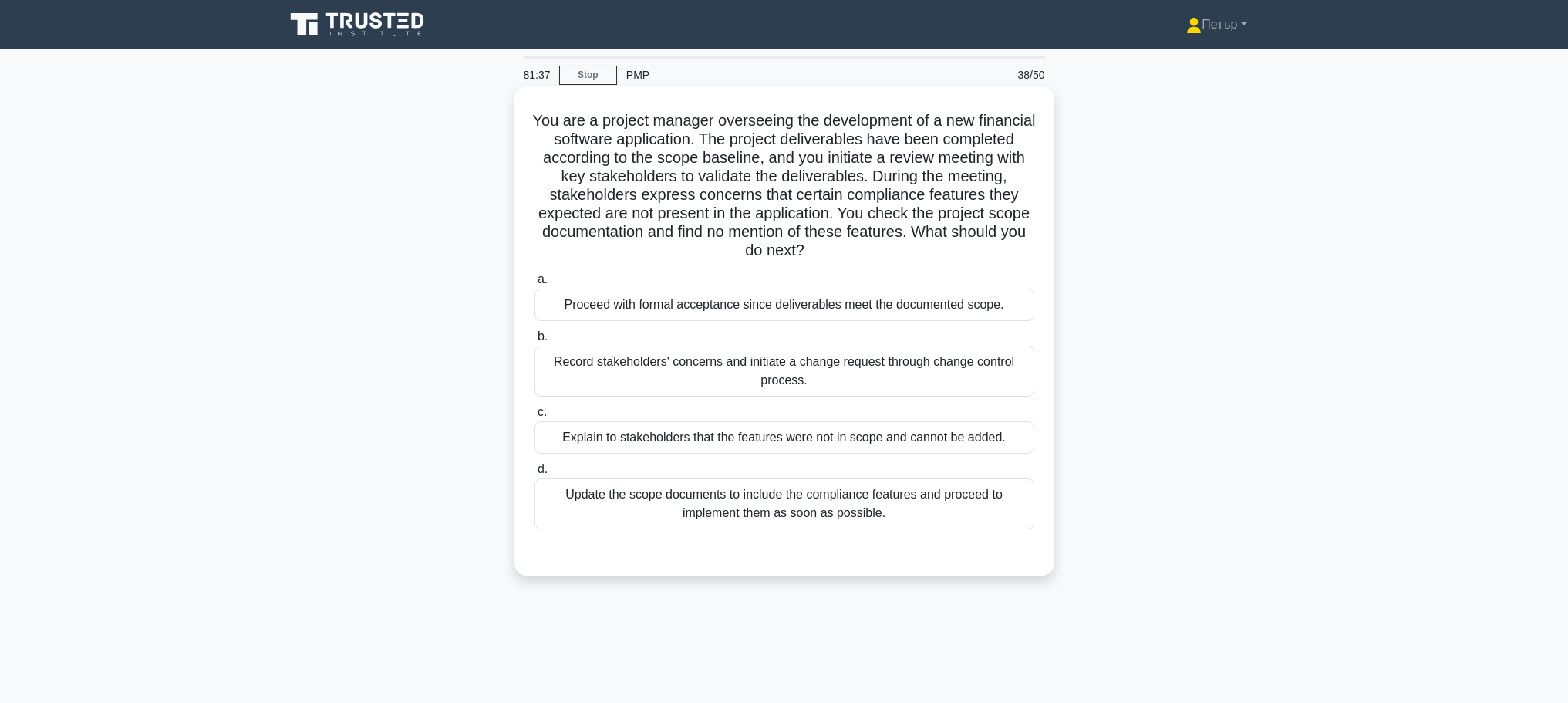
click at [967, 382] on div "Record stakeholders' concerns and initiate a change request through change cont…" at bounding box center [784, 371] width 500 height 51
click at [534, 342] on input "b. Record stakeholders' concerns and initiate a change request through change c…" at bounding box center [534, 336] width 0 height 10
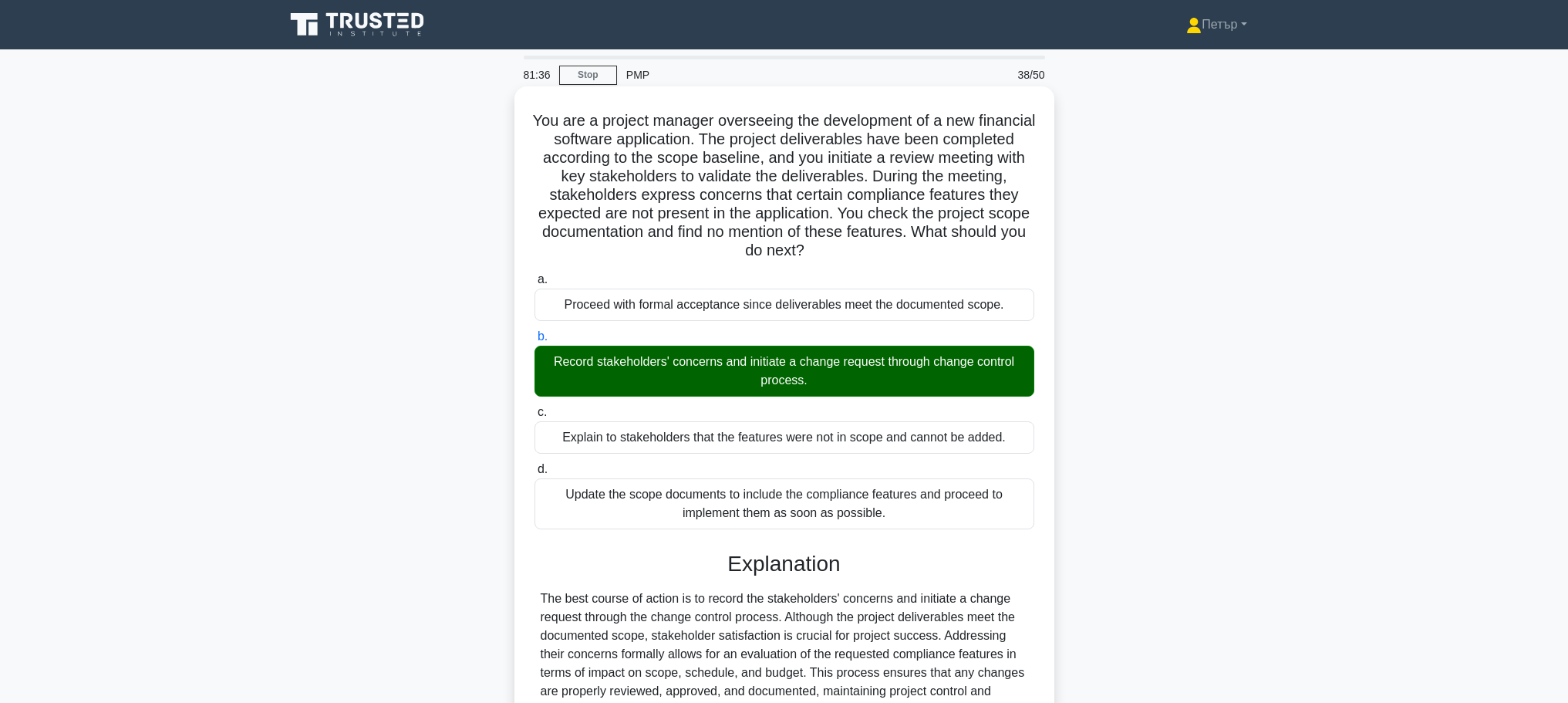
scroll to position [305, 0]
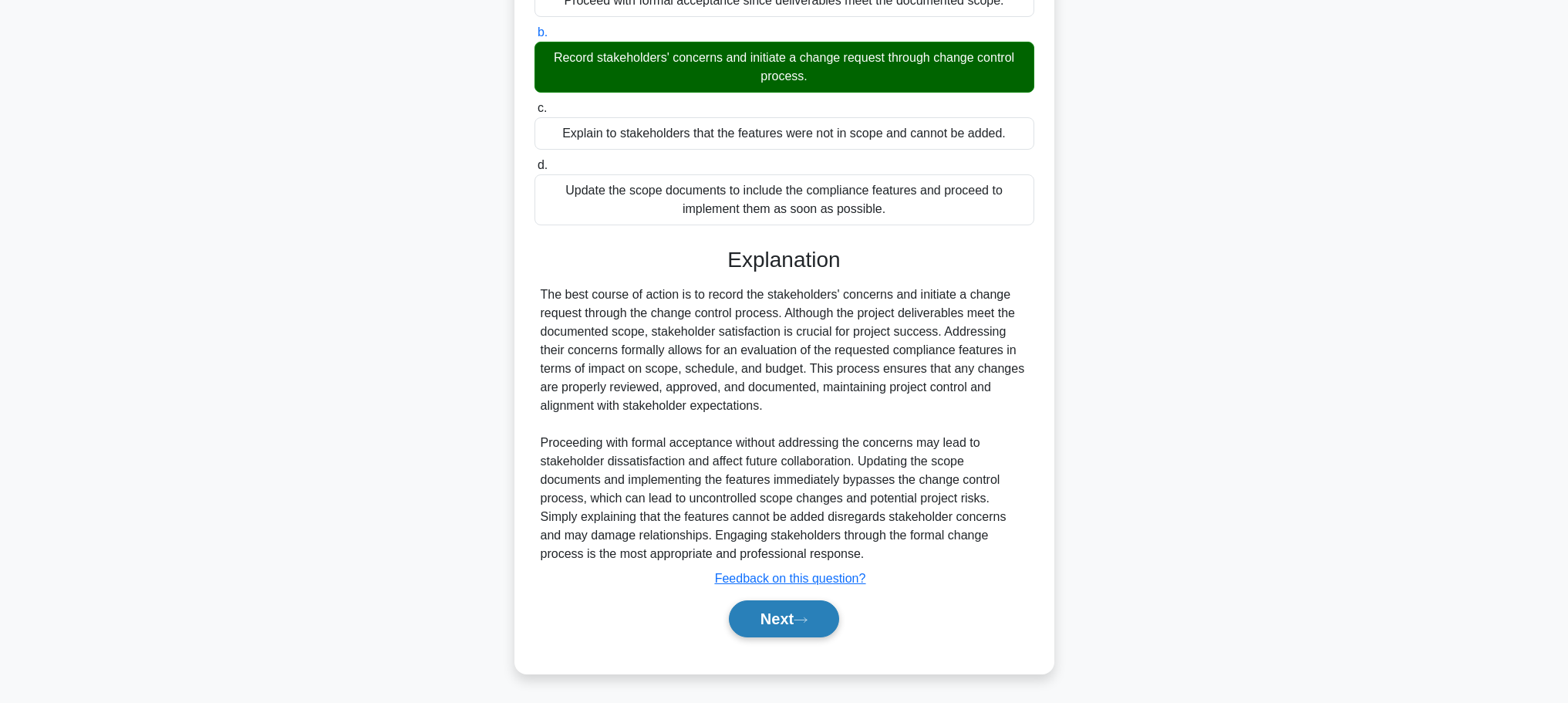
click at [788, 612] on button "Next" at bounding box center [784, 618] width 111 height 37
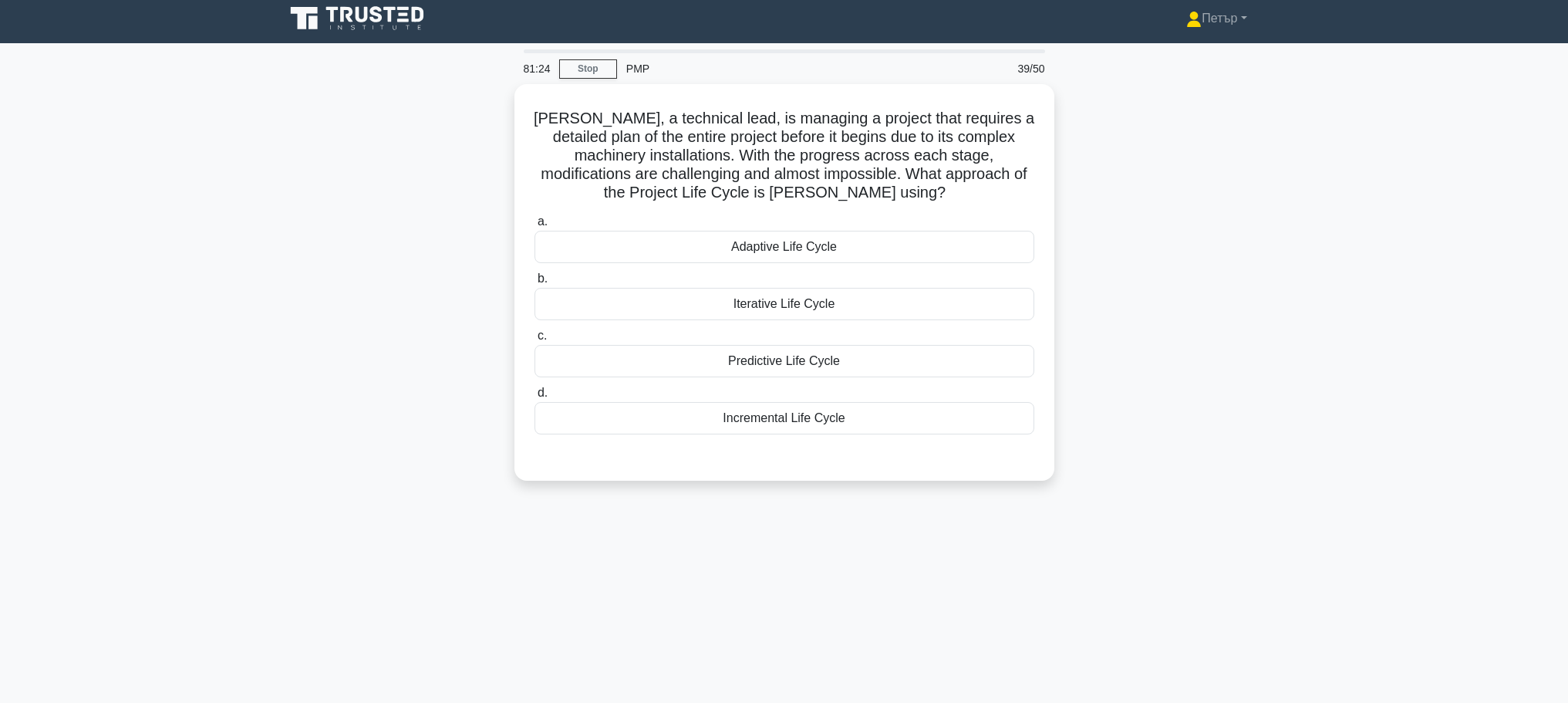
scroll to position [0, 0]
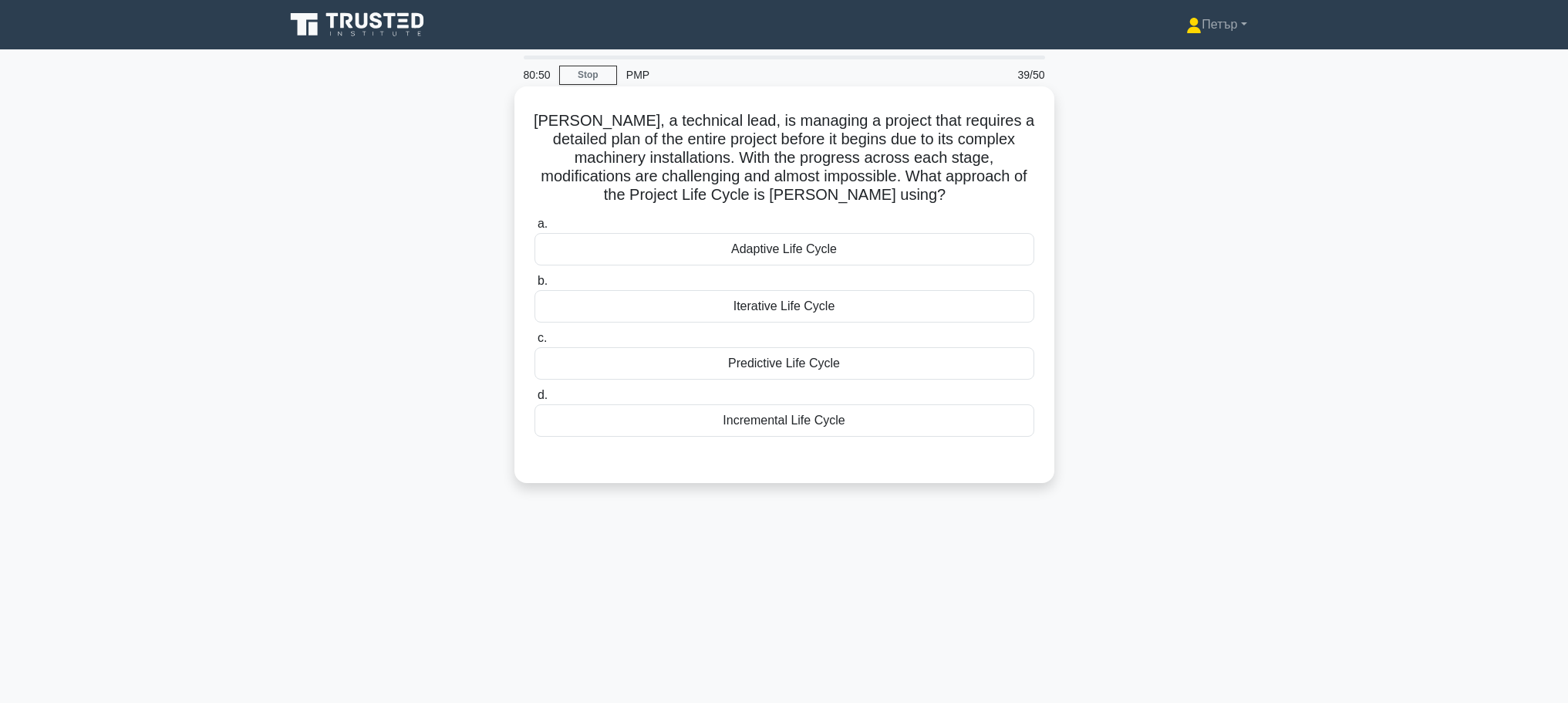
click at [1000, 366] on div "Predictive Life Cycle" at bounding box center [784, 363] width 500 height 33
click at [534, 344] on input "c. Predictive Life Cycle" at bounding box center [534, 338] width 0 height 10
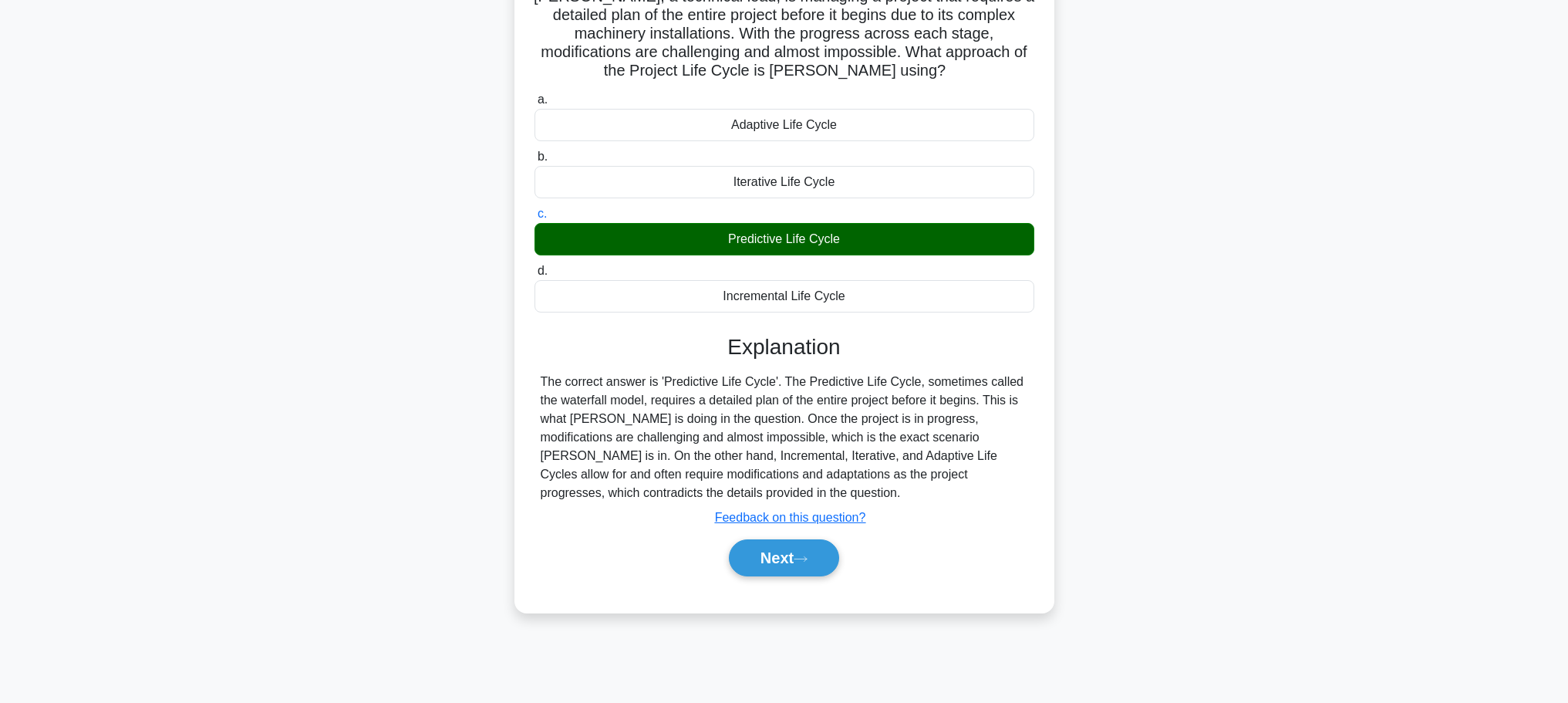
scroll to position [130, 0]
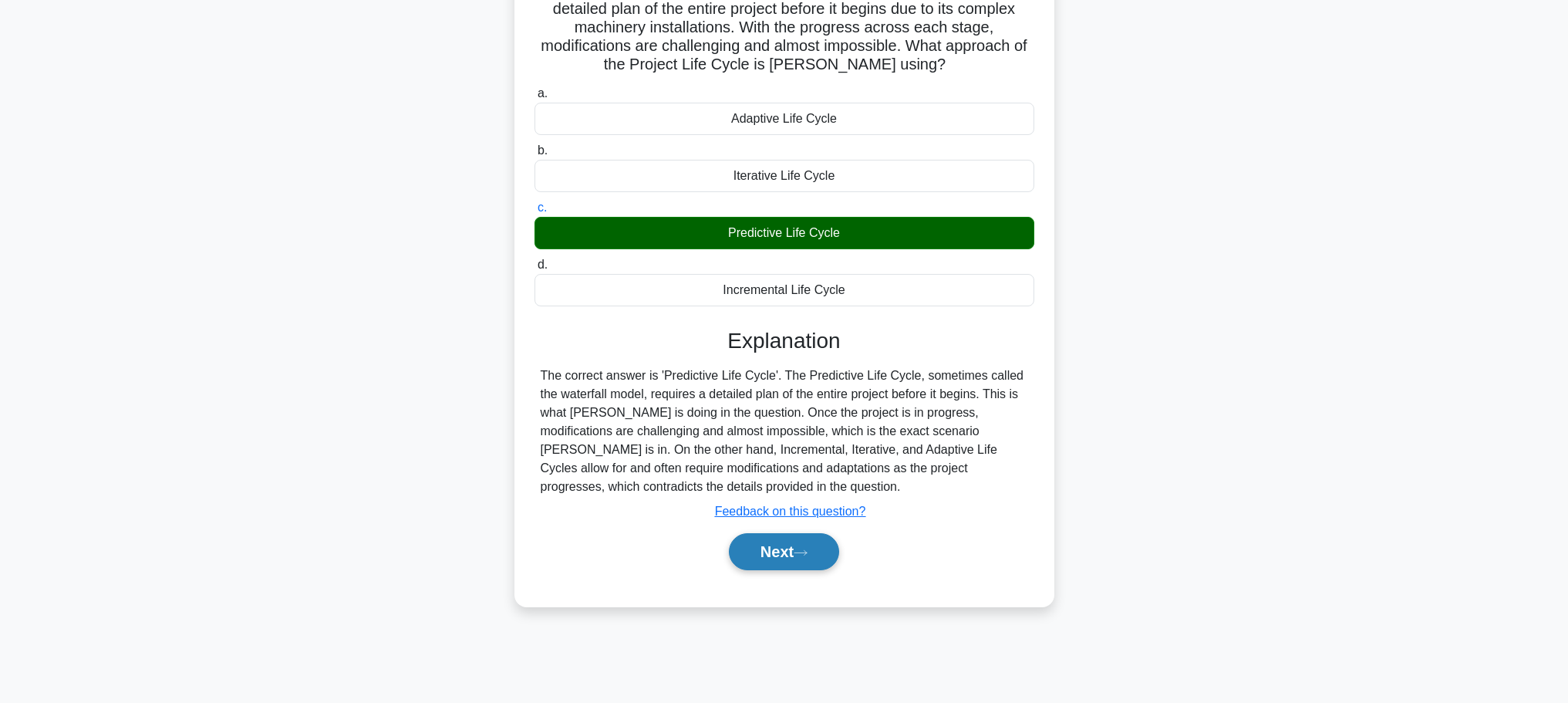
click at [789, 547] on button "Next" at bounding box center [784, 551] width 111 height 37
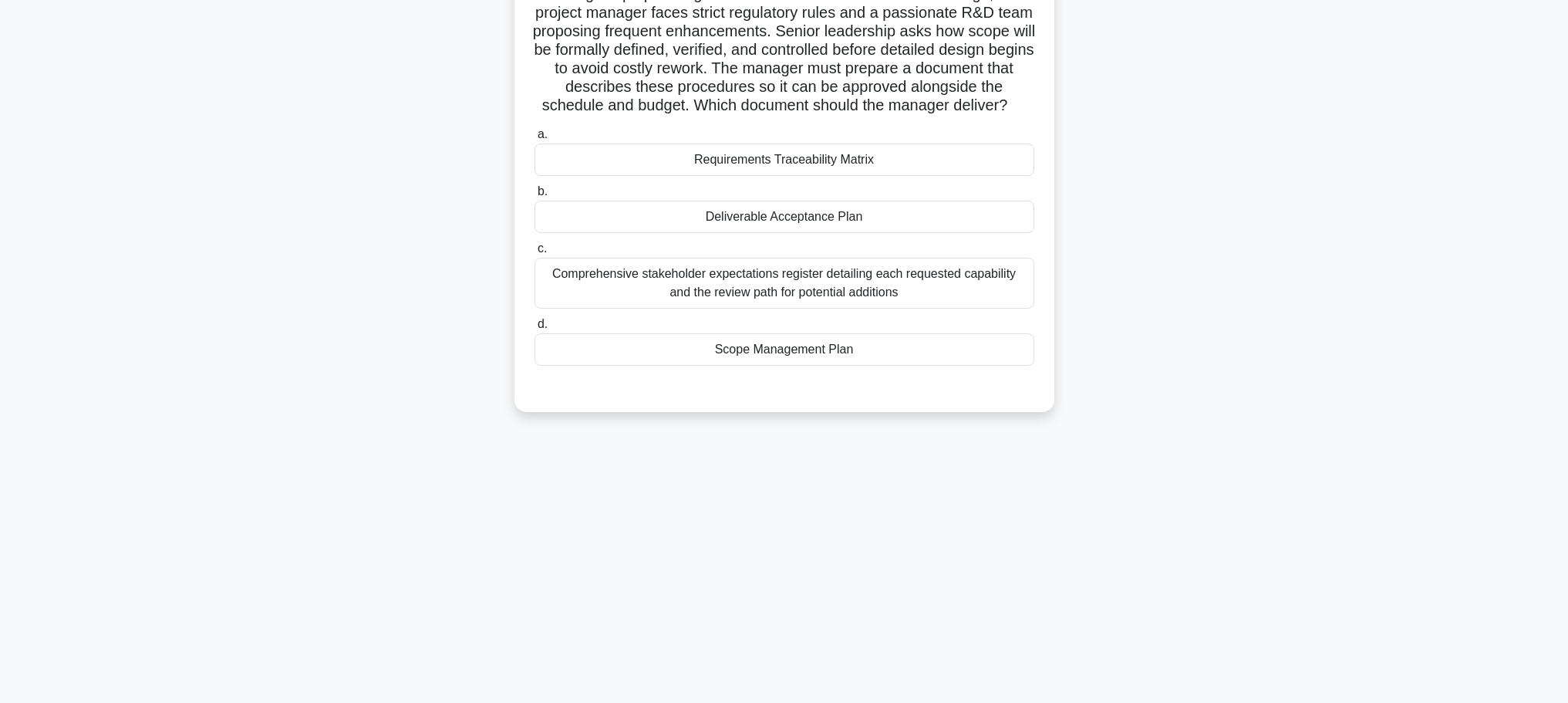
scroll to position [0, 0]
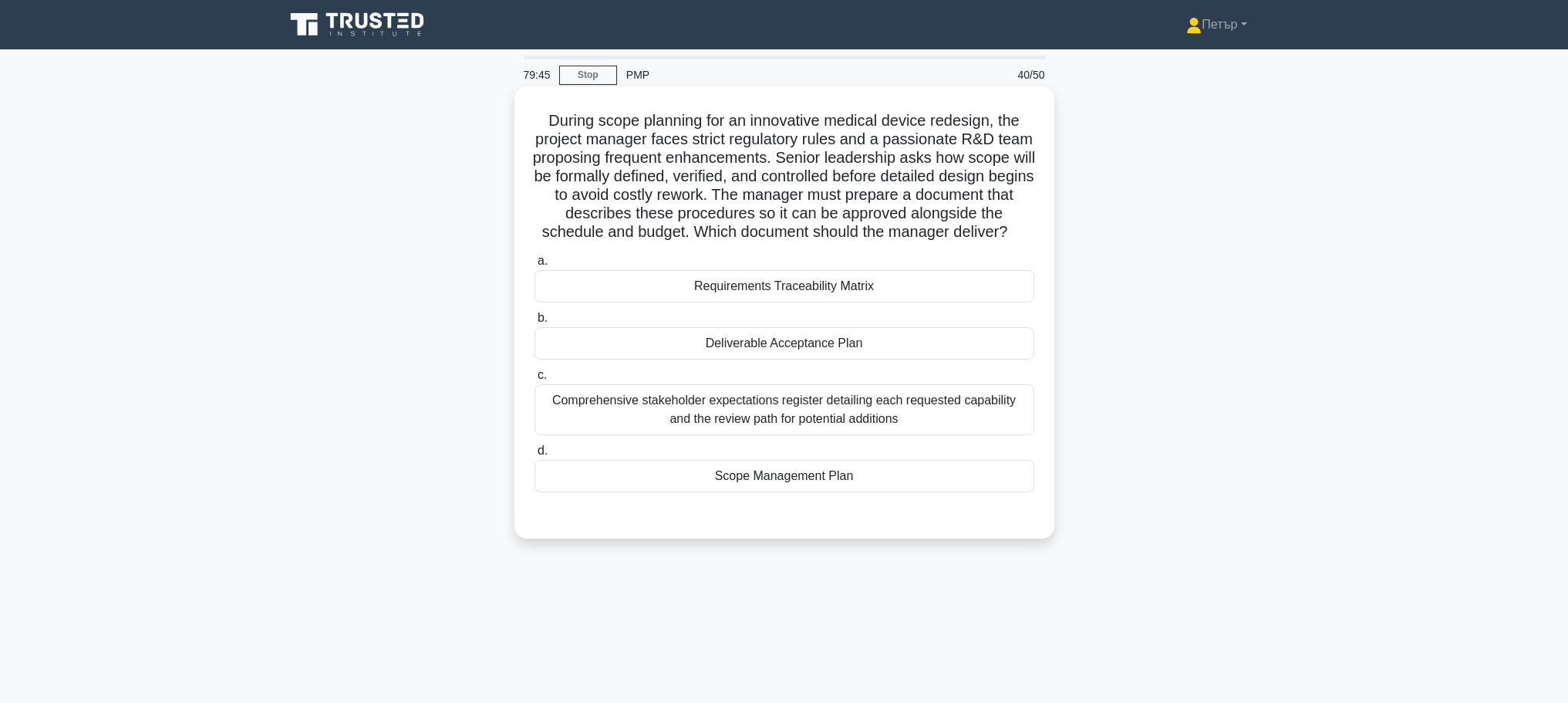
click at [958, 496] on div "a. Requirements Traceability Matrix b. Deliverable Acceptance Plan c. d." at bounding box center [784, 372] width 518 height 247
click at [968, 492] on div "Scope Management Plan" at bounding box center [784, 476] width 500 height 33
click at [534, 456] on input "d. Scope Management Plan" at bounding box center [534, 451] width 0 height 10
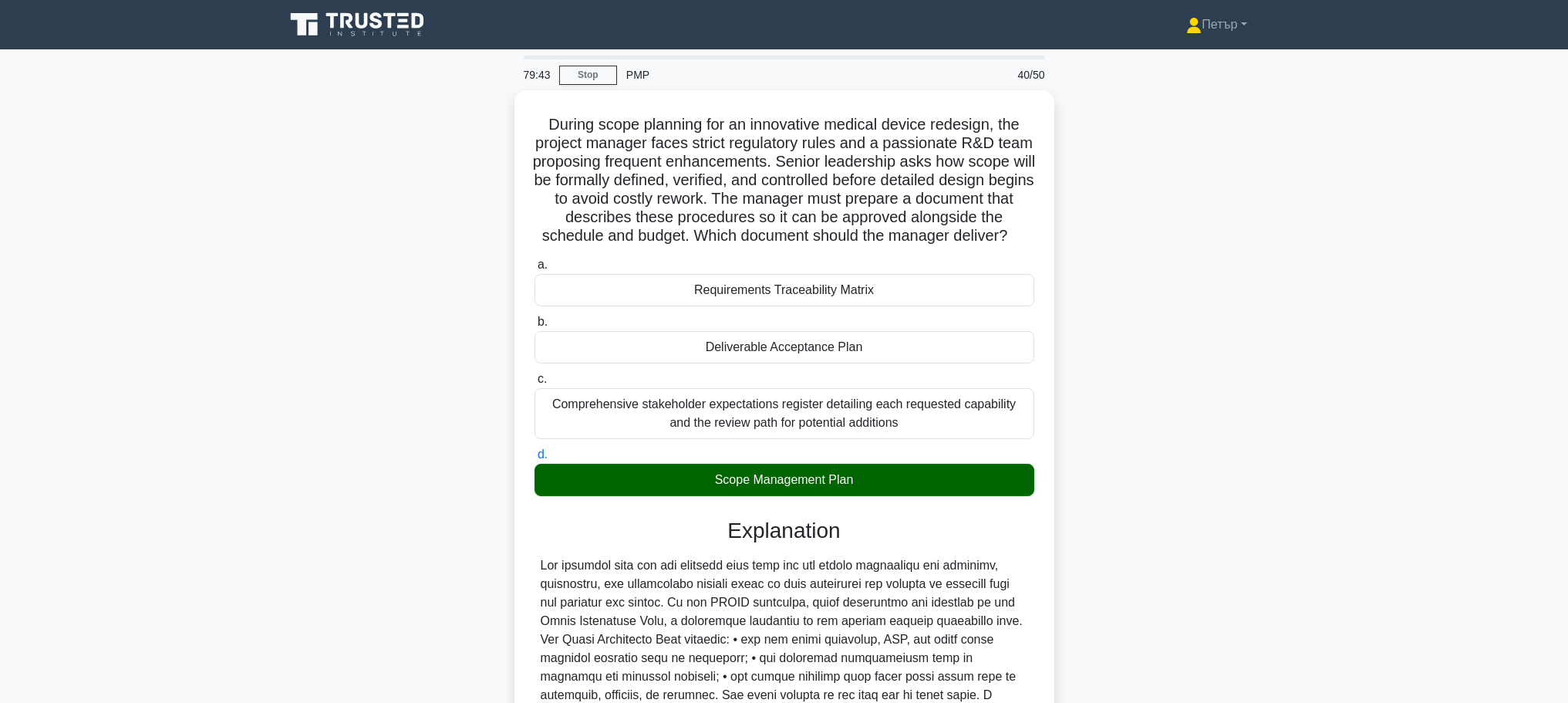
scroll to position [267, 0]
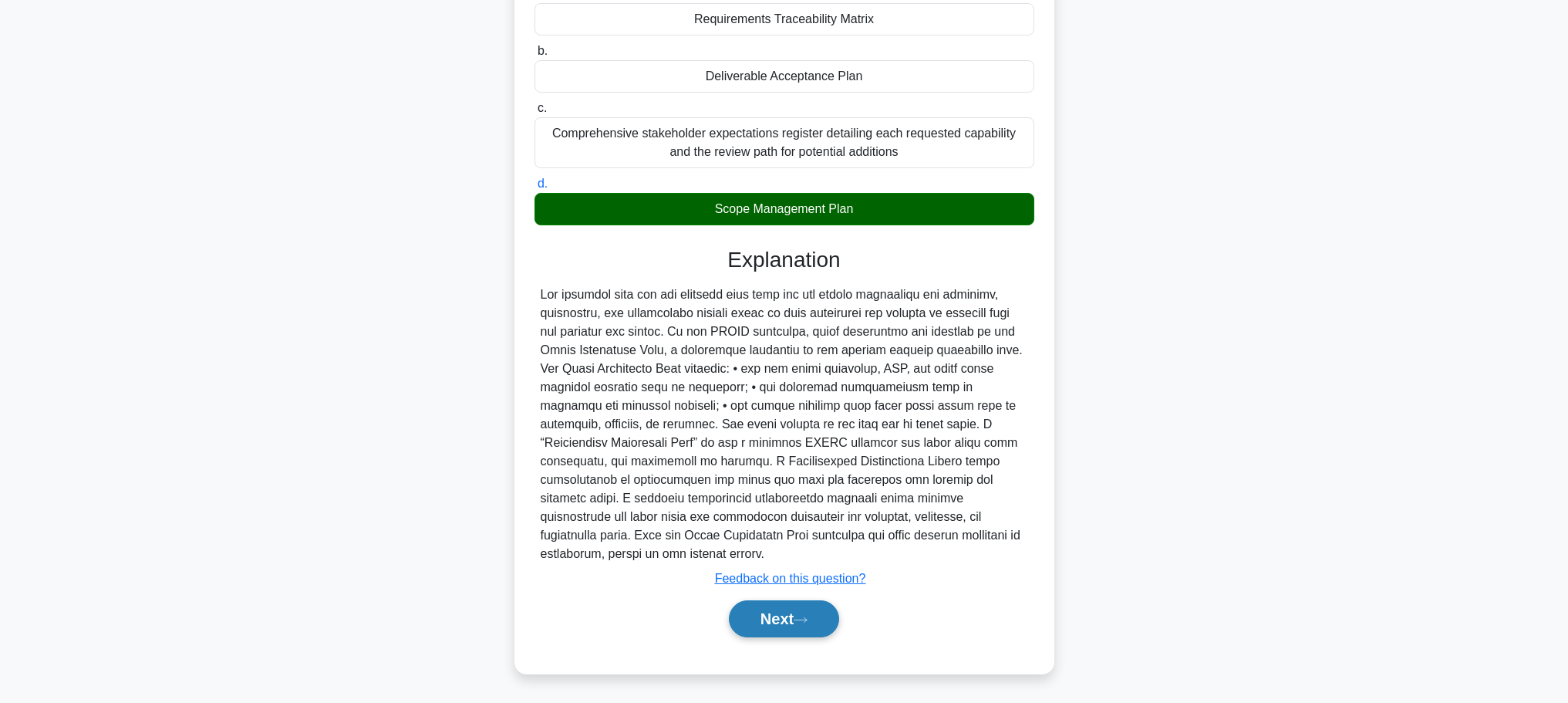
click at [784, 636] on button "Next" at bounding box center [784, 618] width 111 height 37
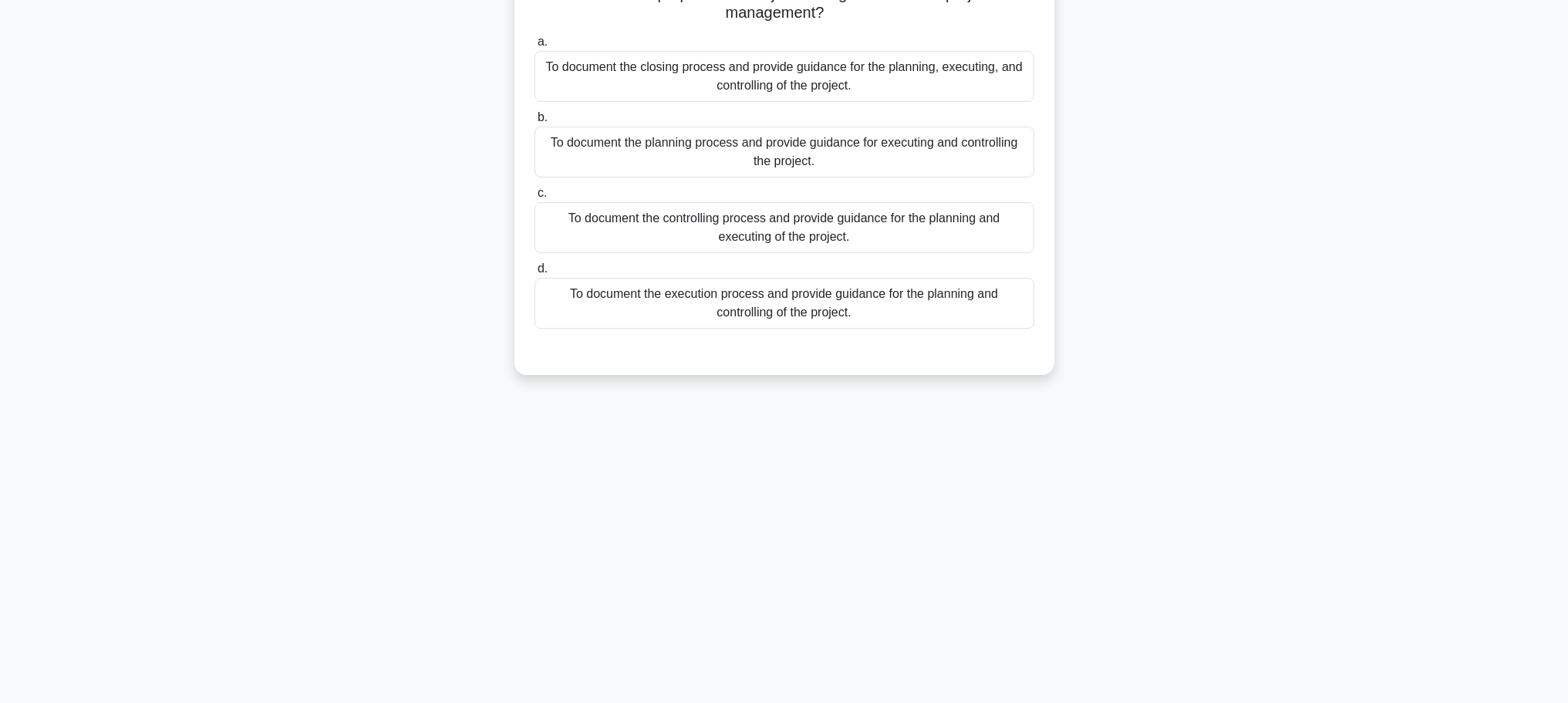
scroll to position [0, 0]
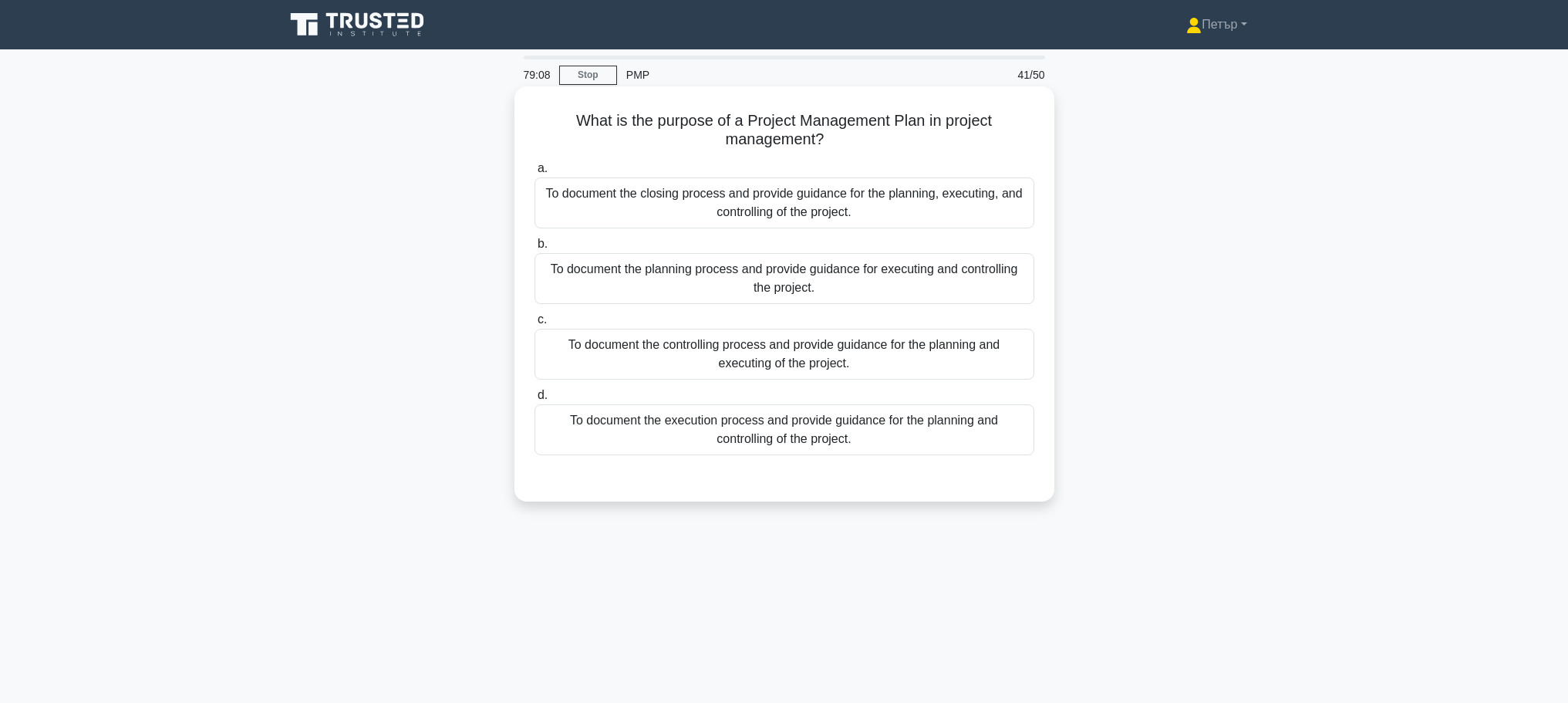
click at [976, 370] on div "To document the controlling process and provide guidance for the planning and e…" at bounding box center [784, 354] width 500 height 51
click at [534, 325] on input "c. To document the controlling process and provide guidance for the planning an…" at bounding box center [534, 319] width 0 height 10
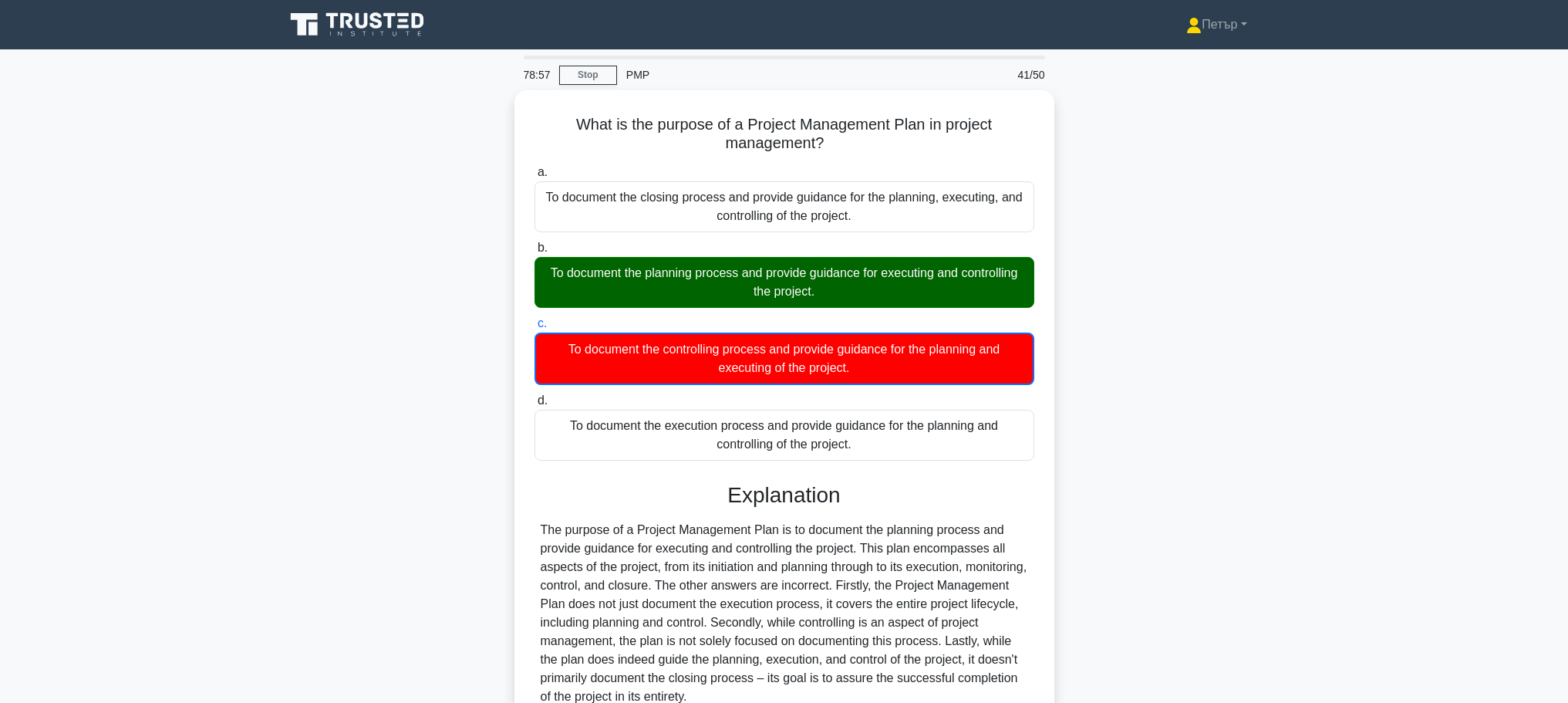
scroll to position [140, 0]
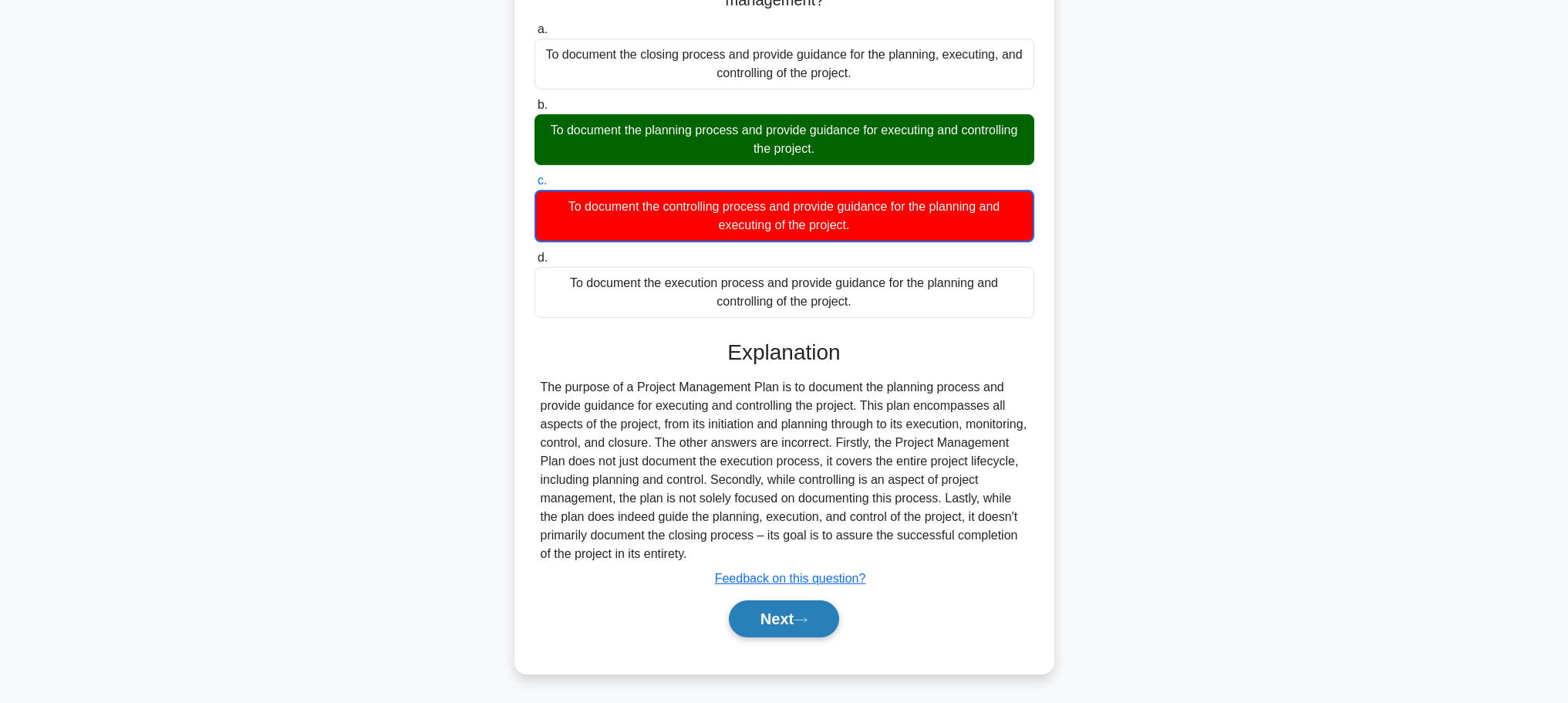
click at [797, 616] on button "Next" at bounding box center [784, 618] width 111 height 37
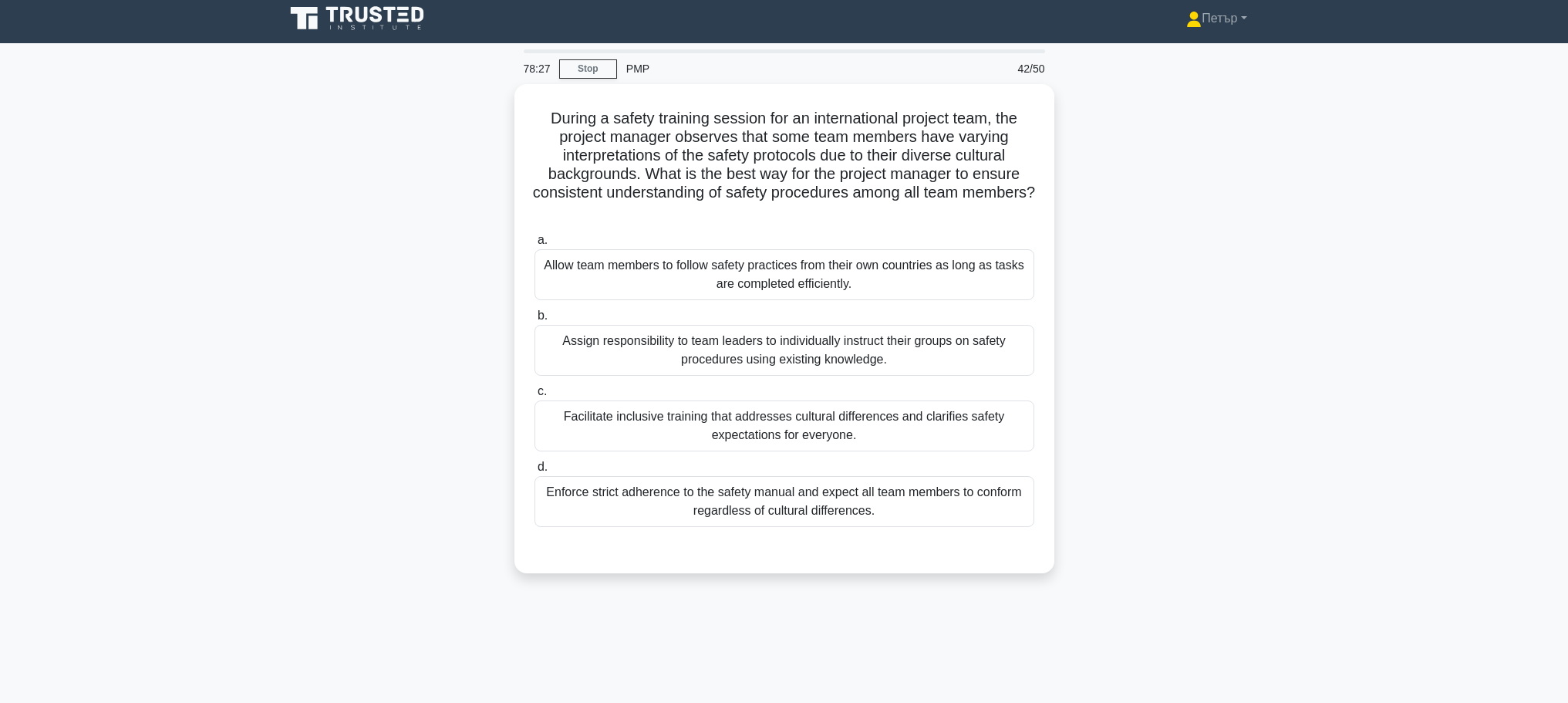
scroll to position [0, 0]
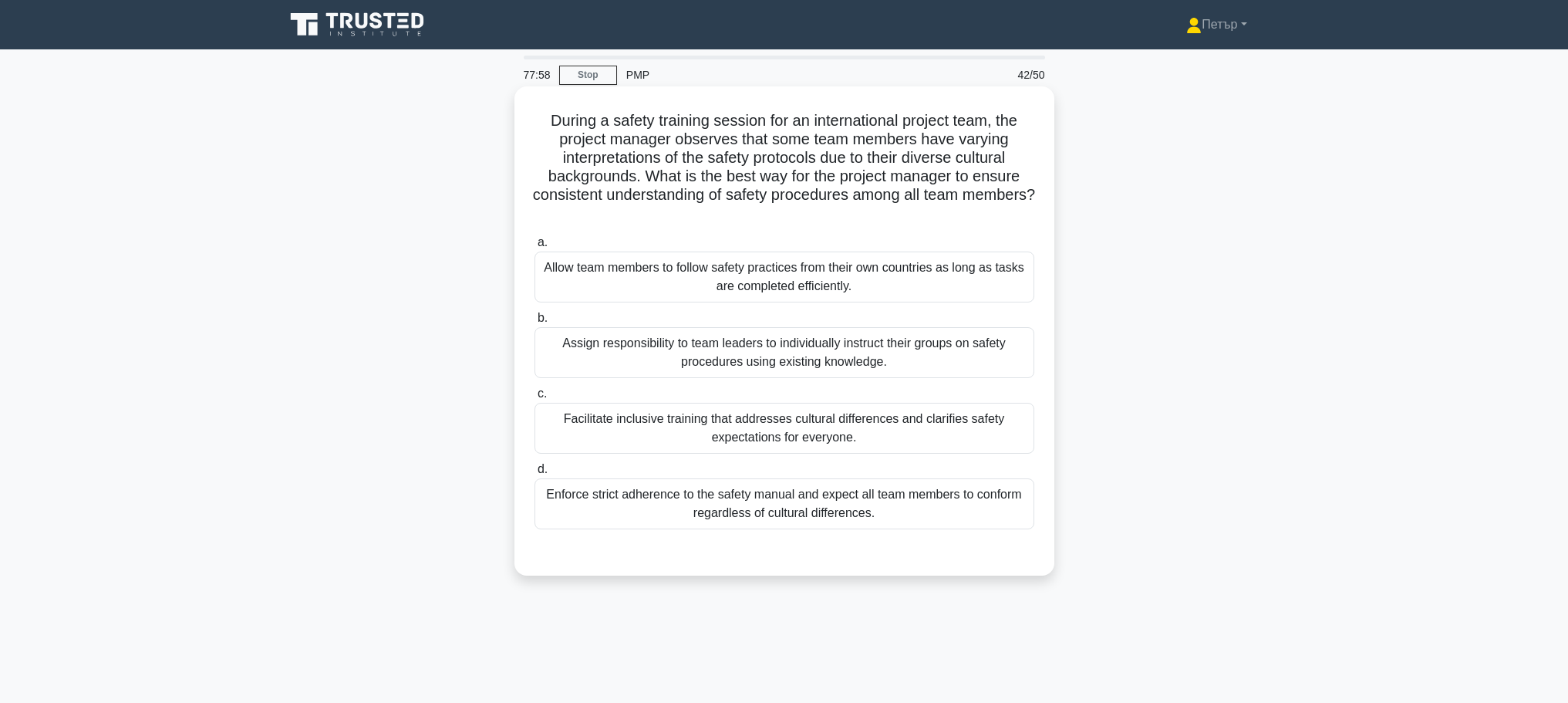
click at [965, 436] on div "Facilitate inclusive training that addresses cultural differences and clarifies…" at bounding box center [784, 428] width 500 height 51
click at [534, 399] on input "c. Facilitate inclusive training that addresses cultural differences and clarif…" at bounding box center [534, 393] width 0 height 10
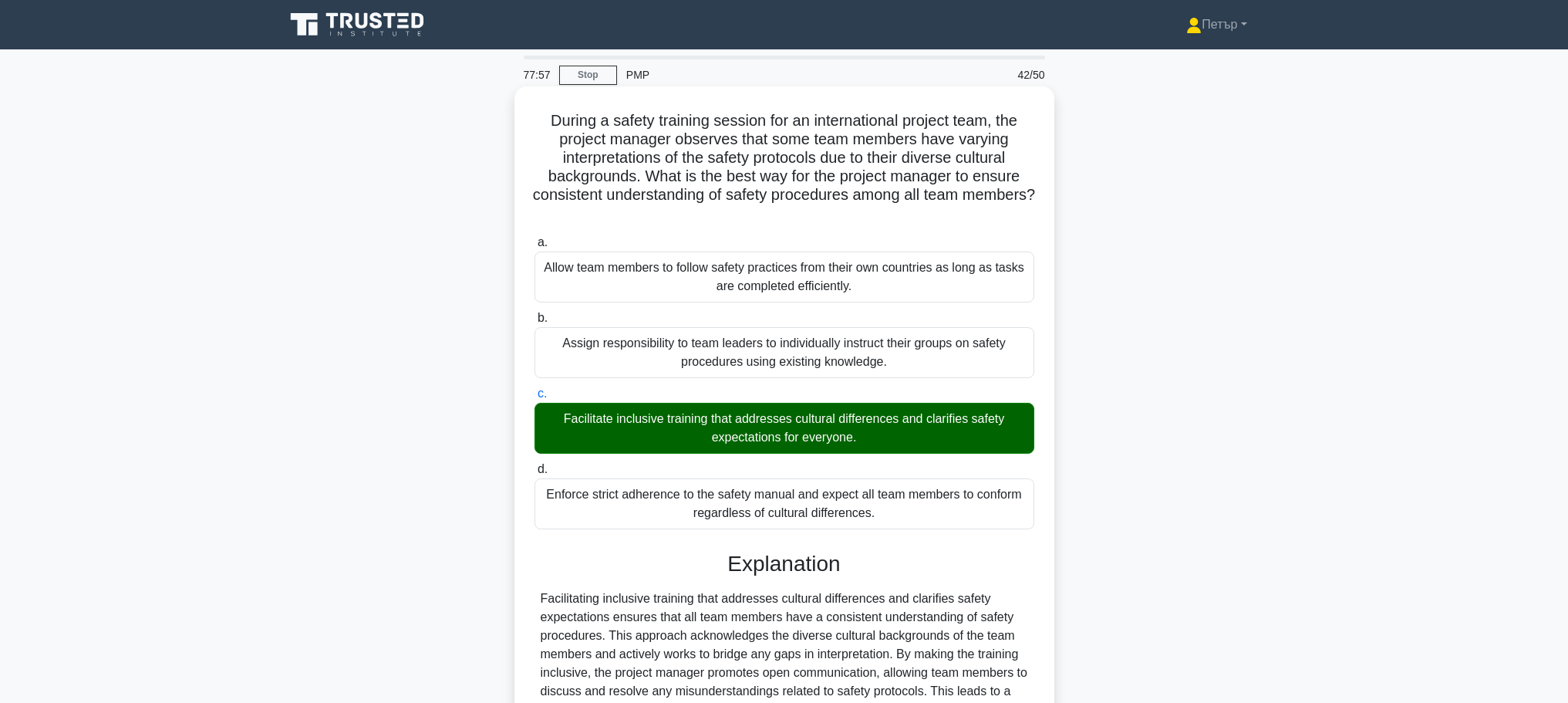
scroll to position [176, 0]
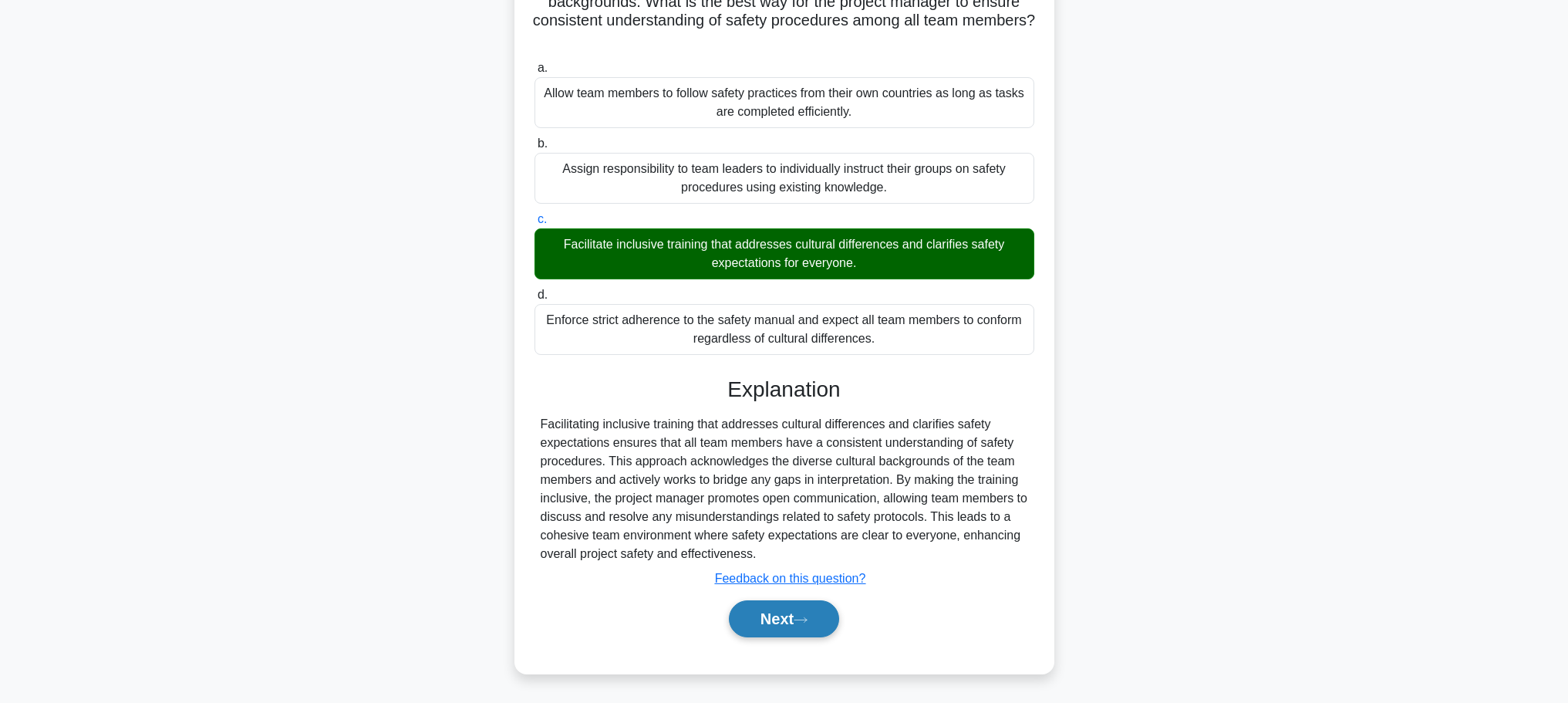
click at [808, 612] on button "Next" at bounding box center [784, 618] width 111 height 37
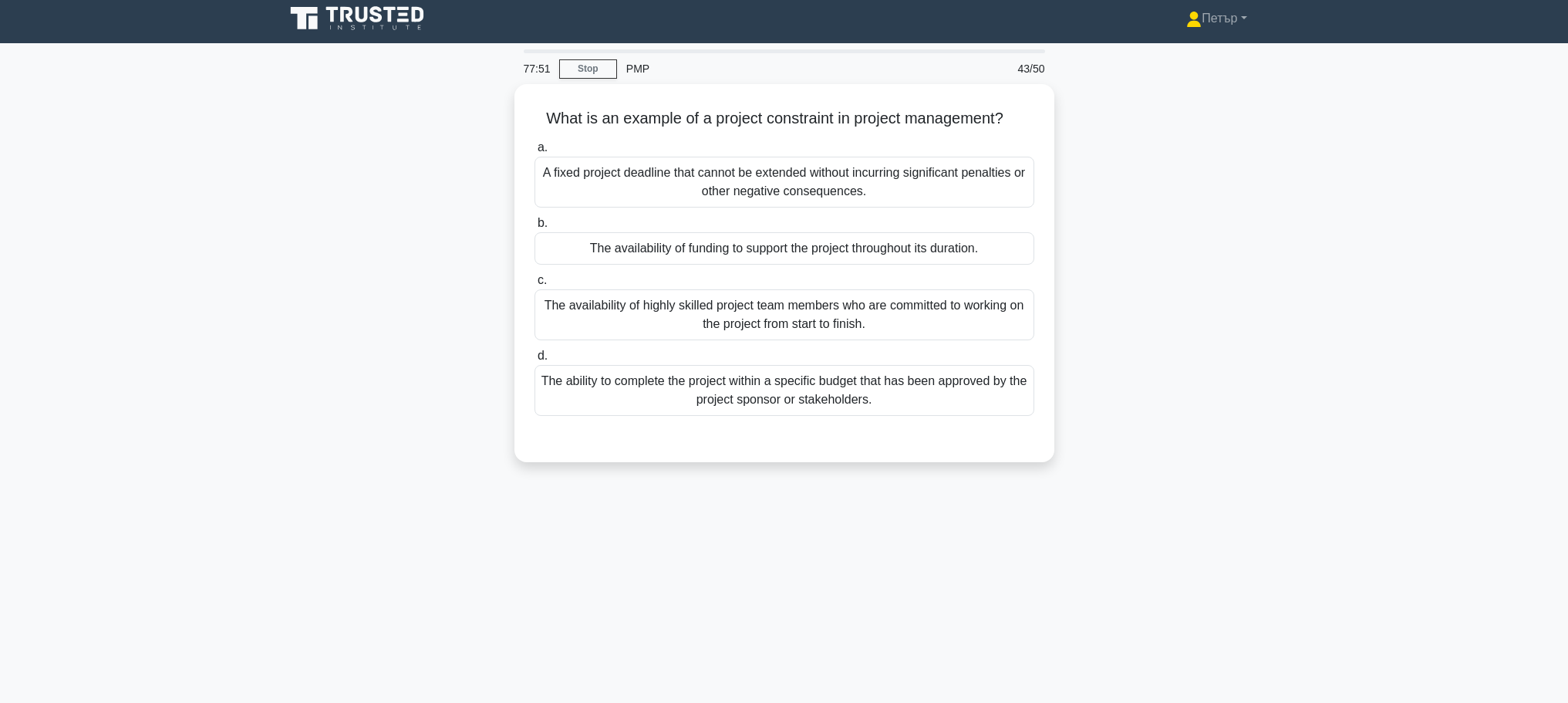
scroll to position [0, 0]
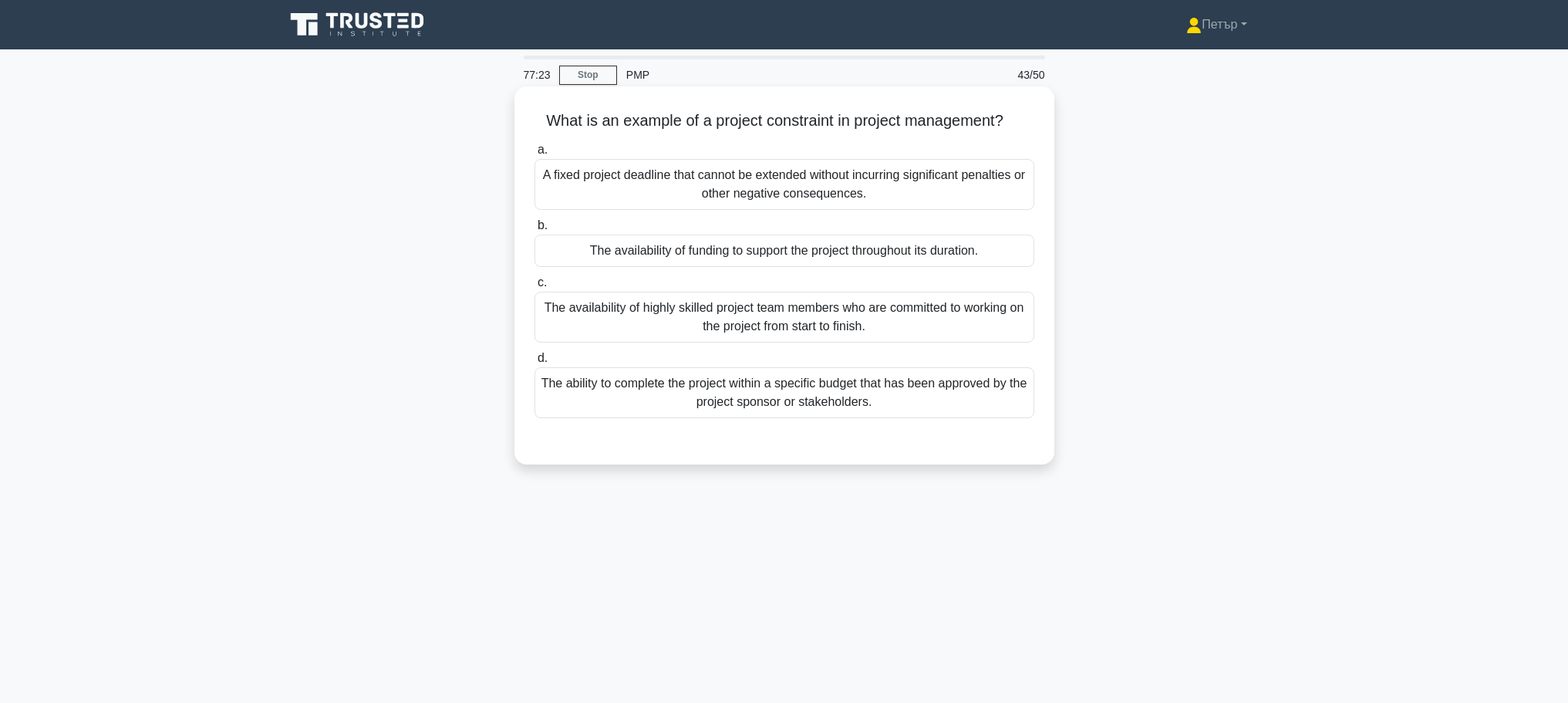
click at [963, 184] on div "A fixed project deadline that cannot be extended without incurring significant …" at bounding box center [784, 184] width 500 height 51
click at [534, 155] on input "a. A fixed project deadline that cannot be extended without incurring significa…" at bounding box center [534, 149] width 0 height 10
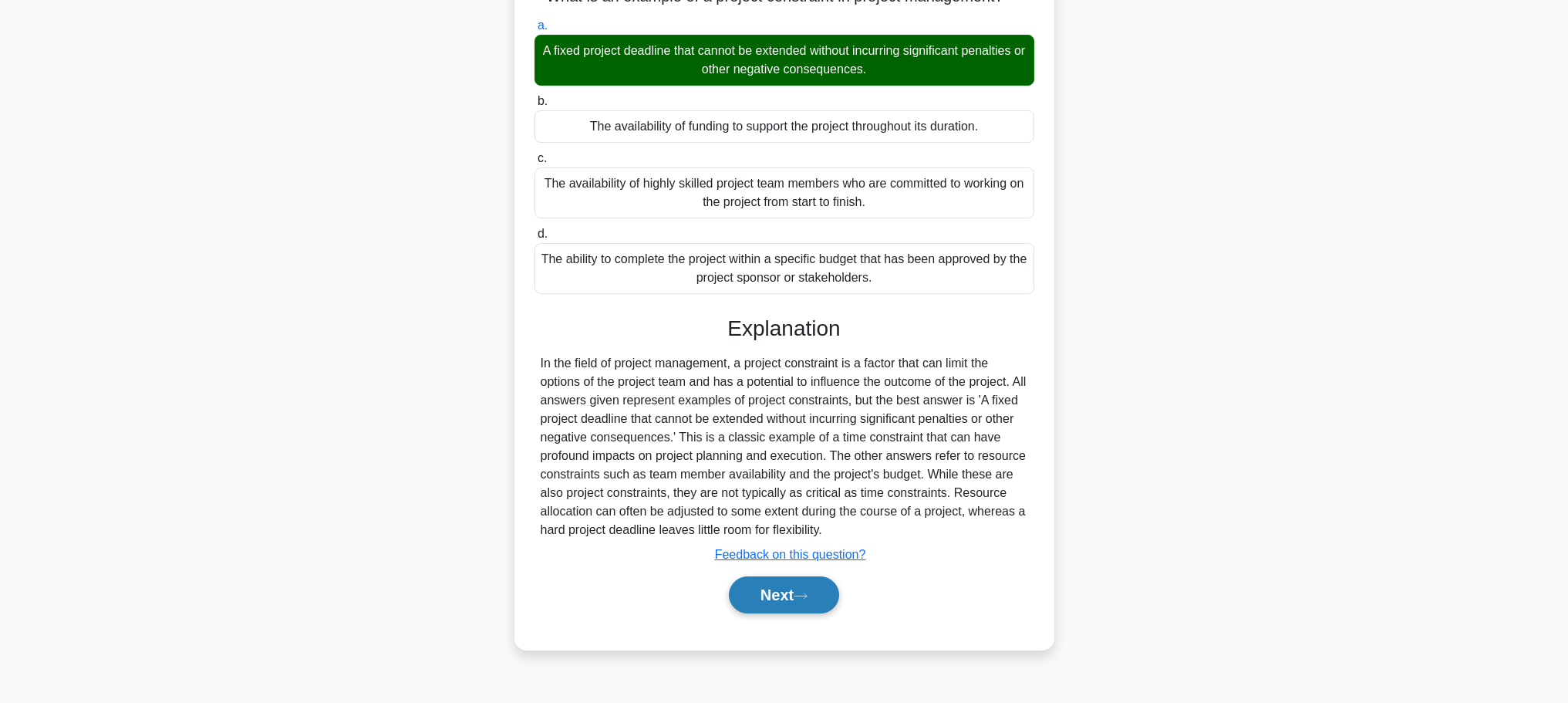
scroll to position [130, 0]
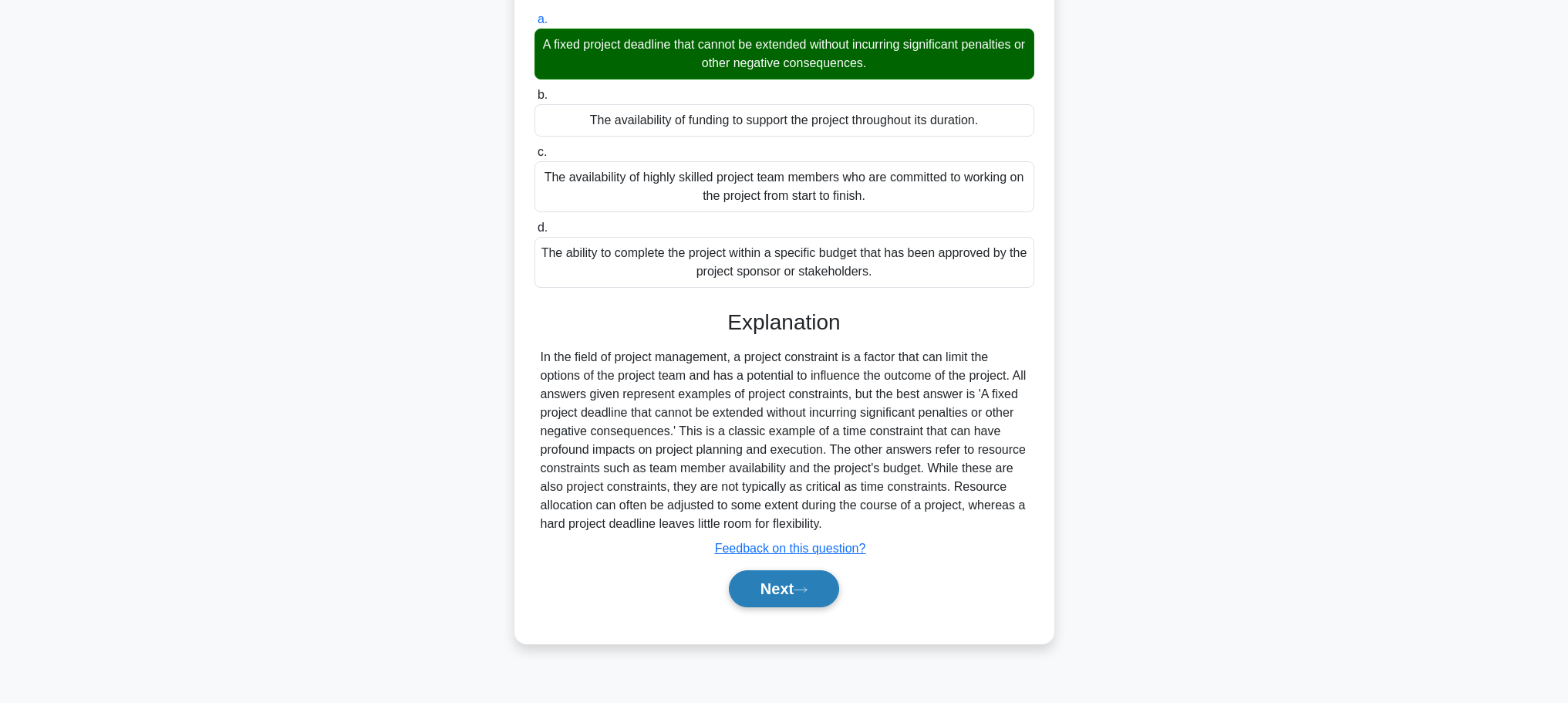
click at [797, 582] on button "Next" at bounding box center [784, 588] width 111 height 37
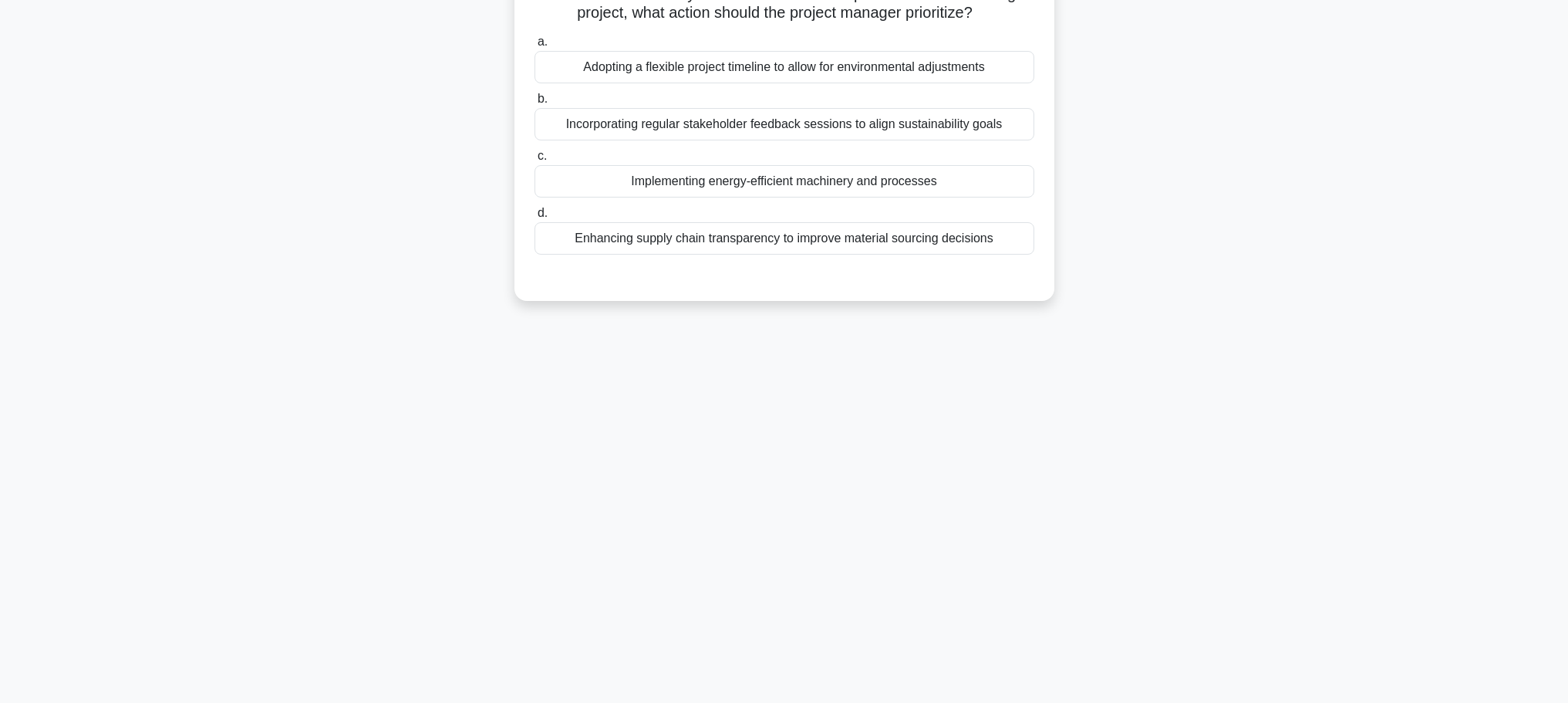
scroll to position [0, 0]
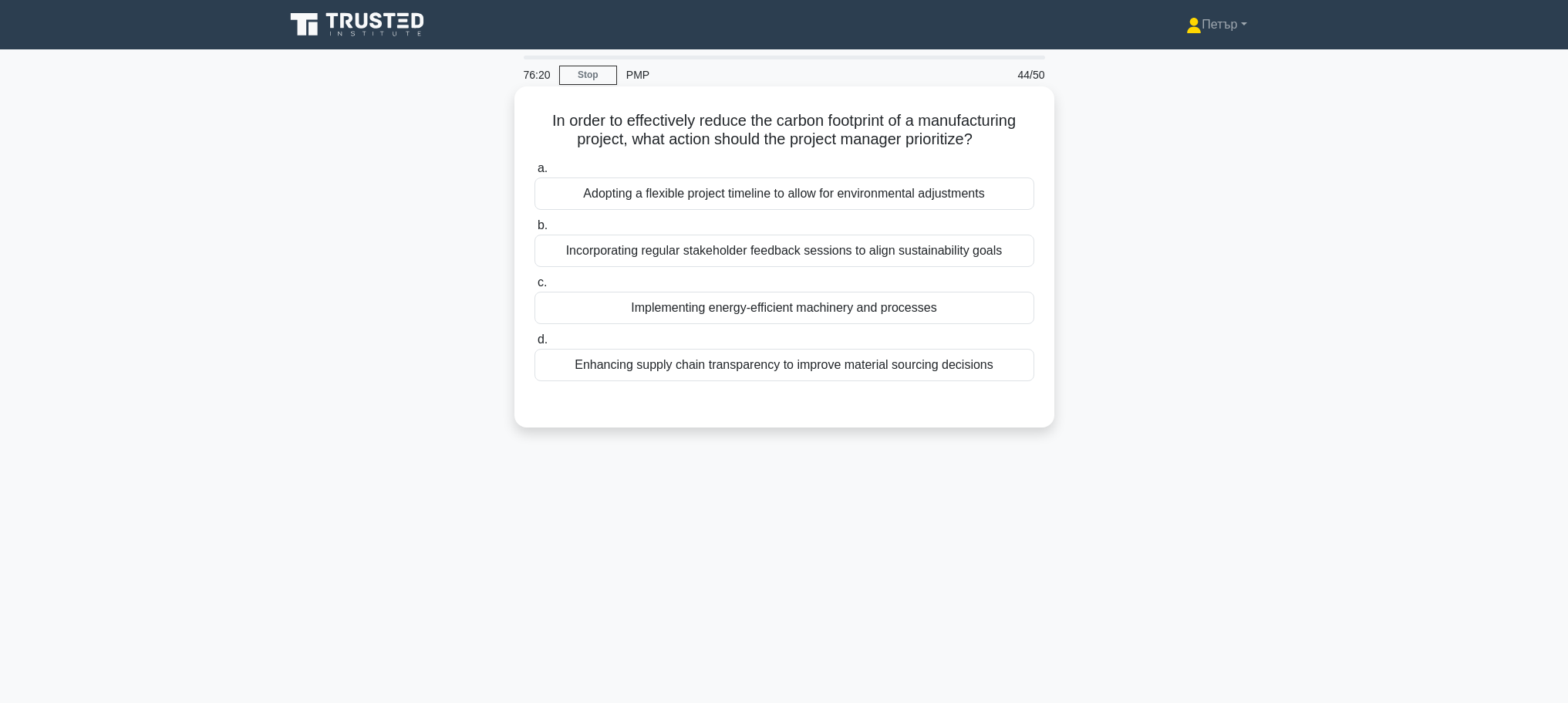
click at [1003, 309] on div "Implementing energy-efficient machinery and processes" at bounding box center [784, 308] width 500 height 33
click at [534, 288] on input "c. Implementing energy-efficient machinery and processes" at bounding box center [534, 283] width 0 height 10
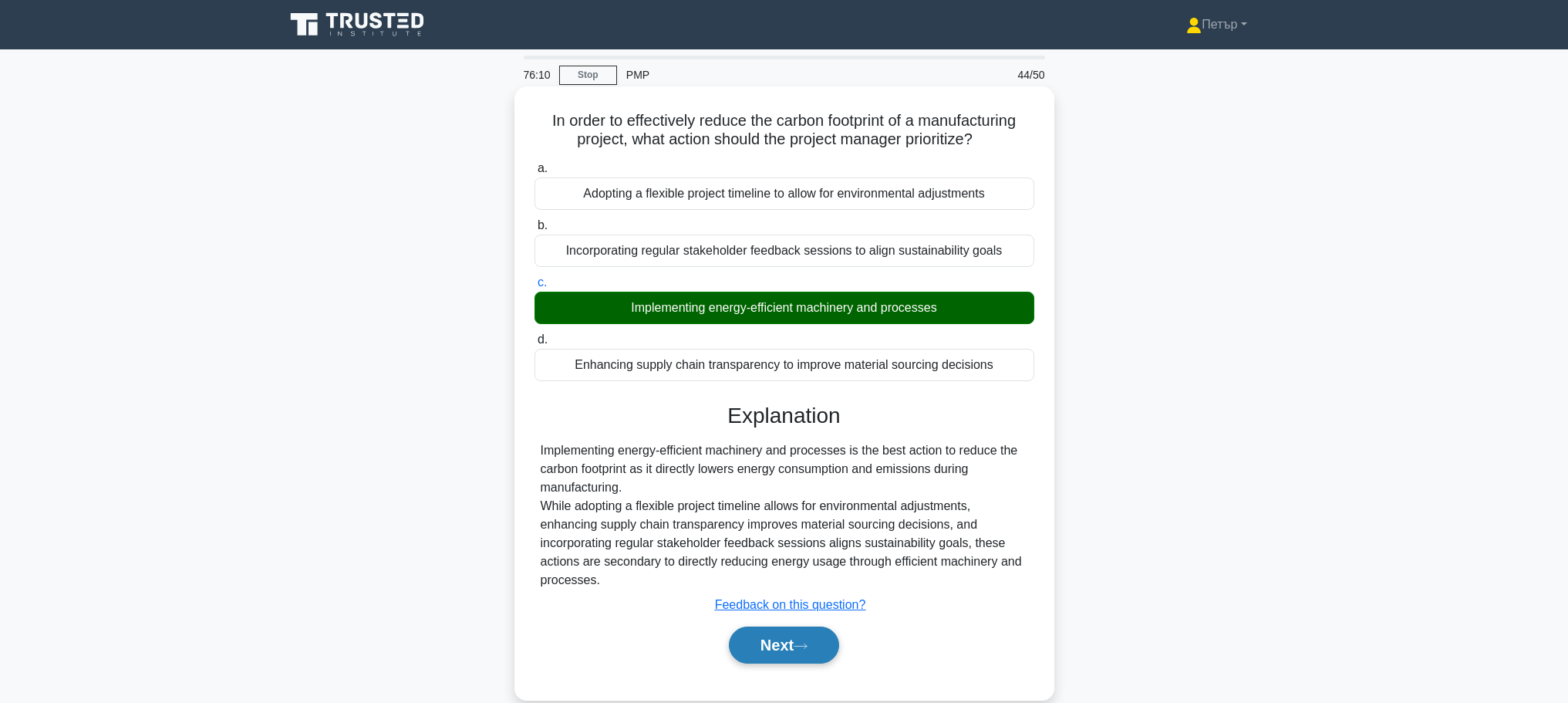
click at [788, 644] on button "Next" at bounding box center [784, 644] width 111 height 37
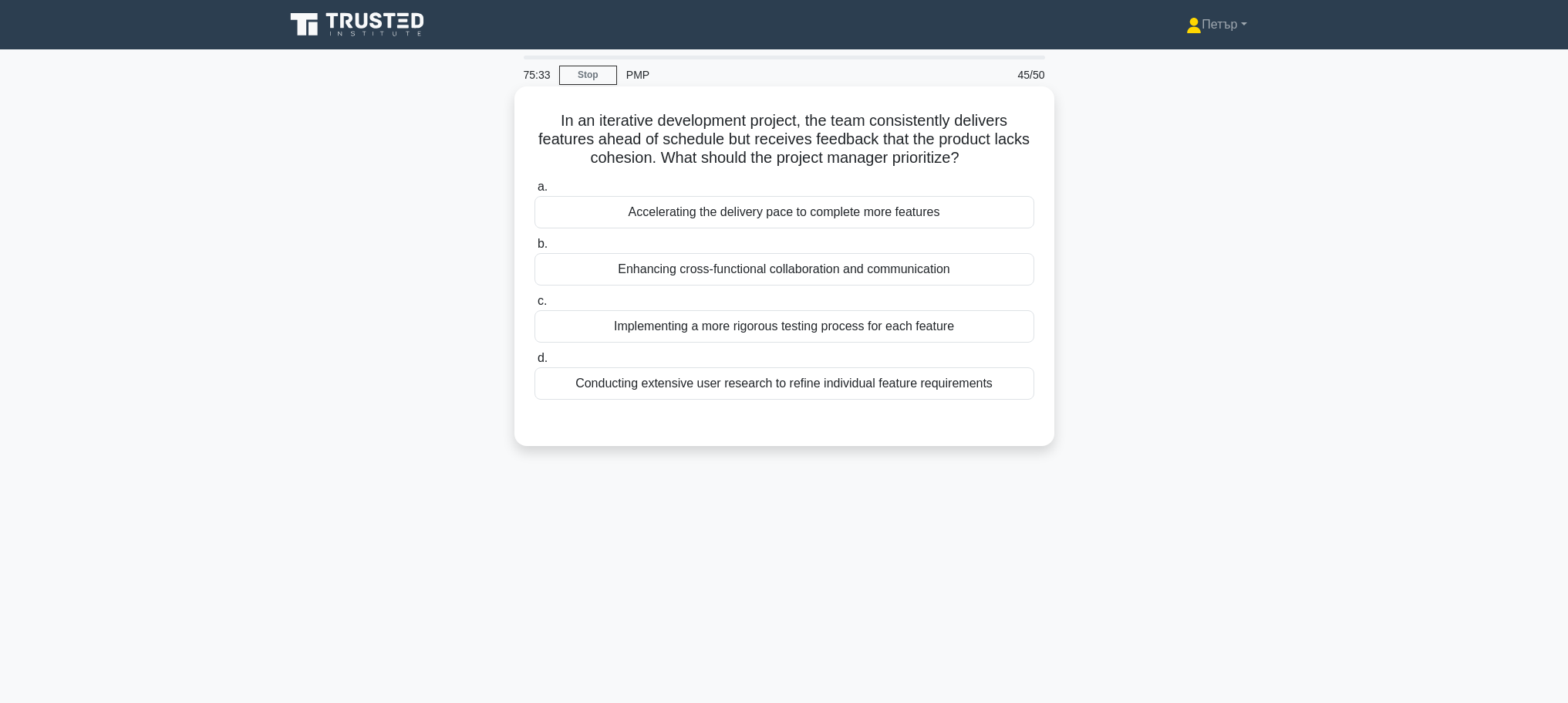
click at [1017, 270] on div "Enhancing cross-functional collaboration and communication" at bounding box center [784, 269] width 500 height 33
click at [534, 249] on input "b. Enhancing cross-functional collaboration and communication" at bounding box center [534, 244] width 0 height 10
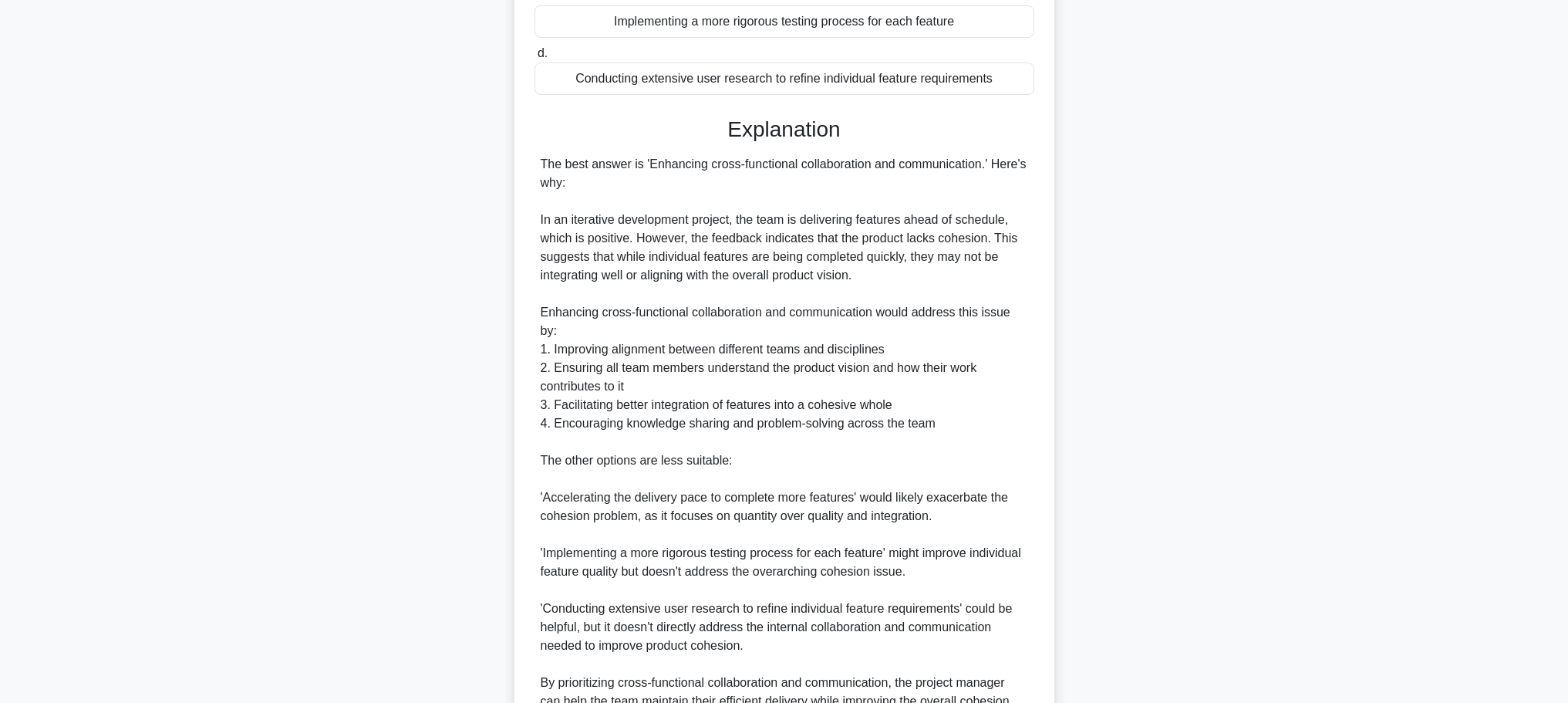
scroll to position [471, 0]
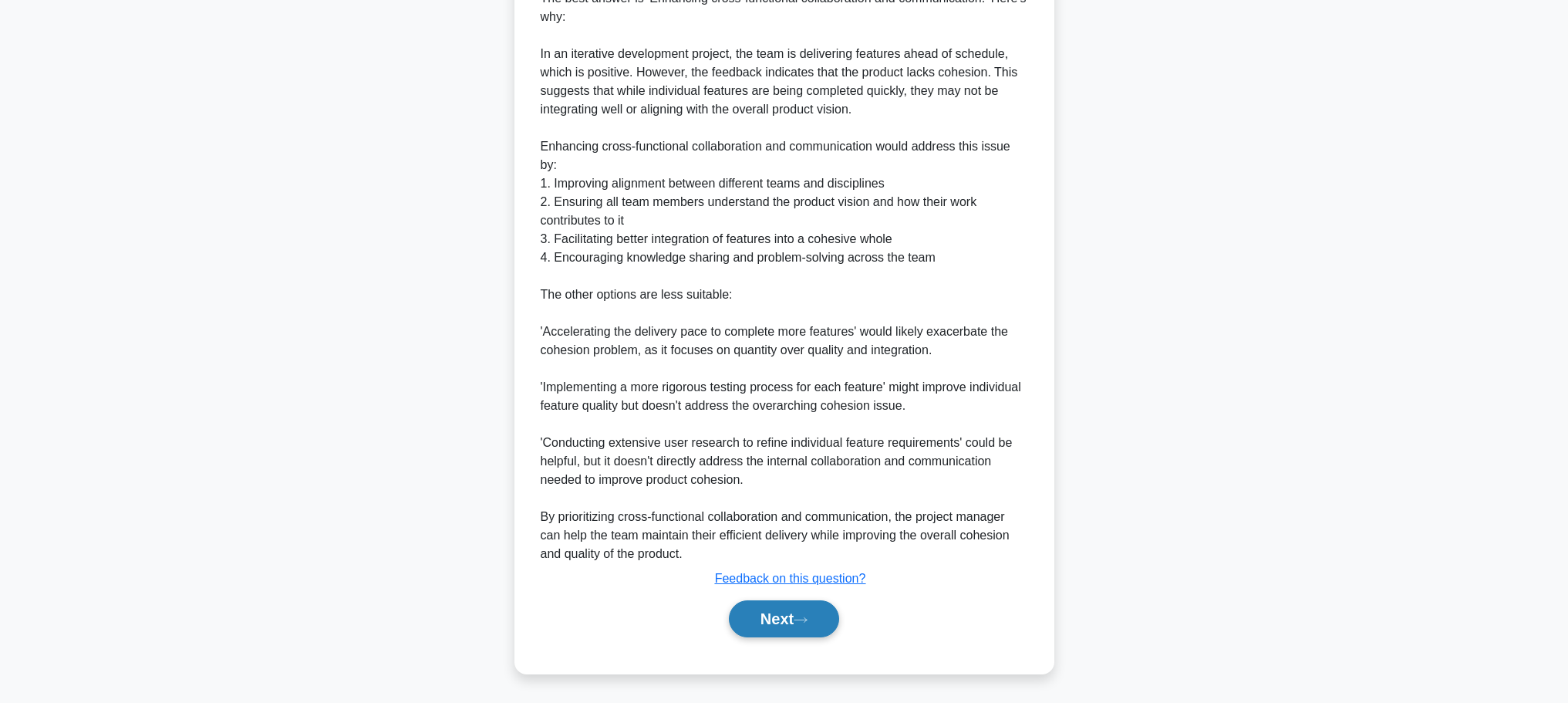
click at [801, 615] on button "Next" at bounding box center [784, 618] width 111 height 37
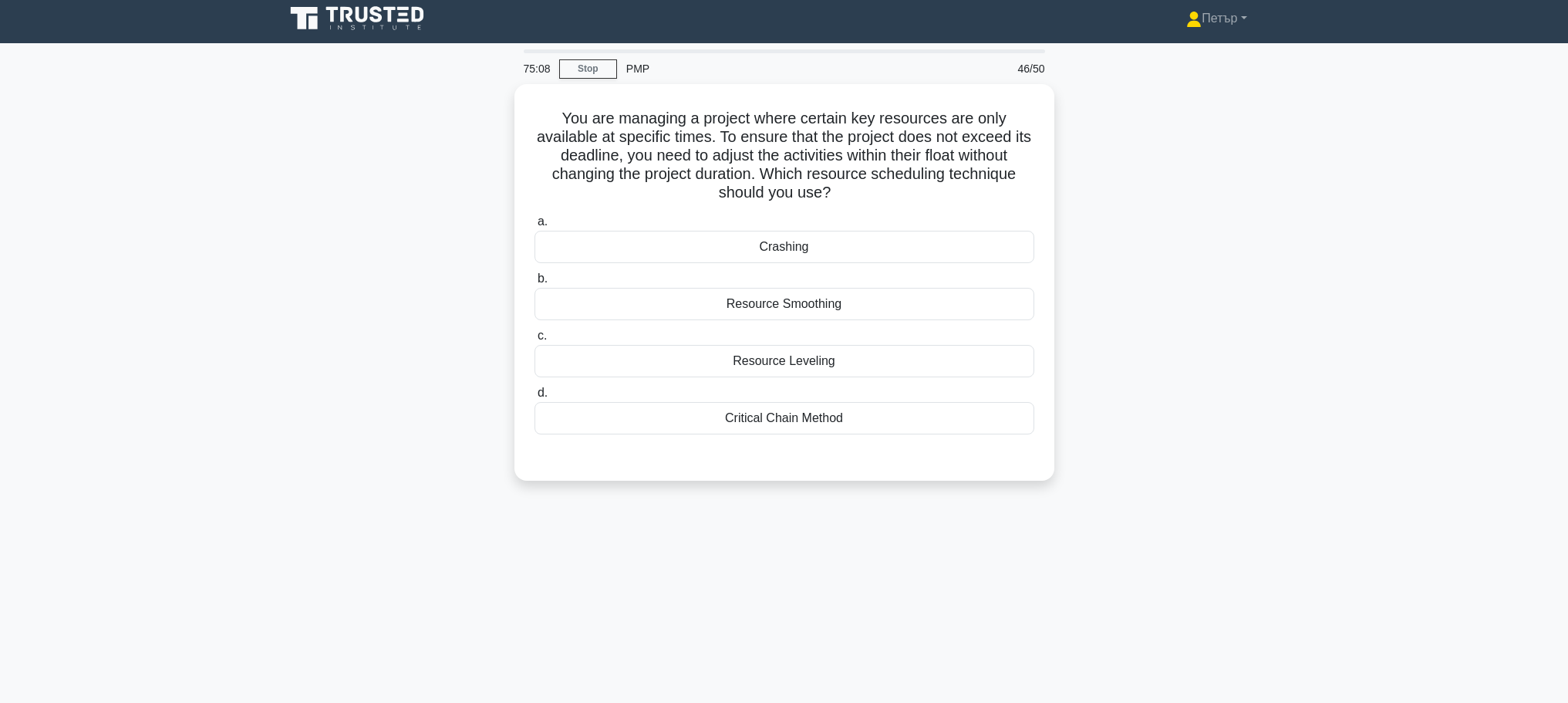
scroll to position [0, 0]
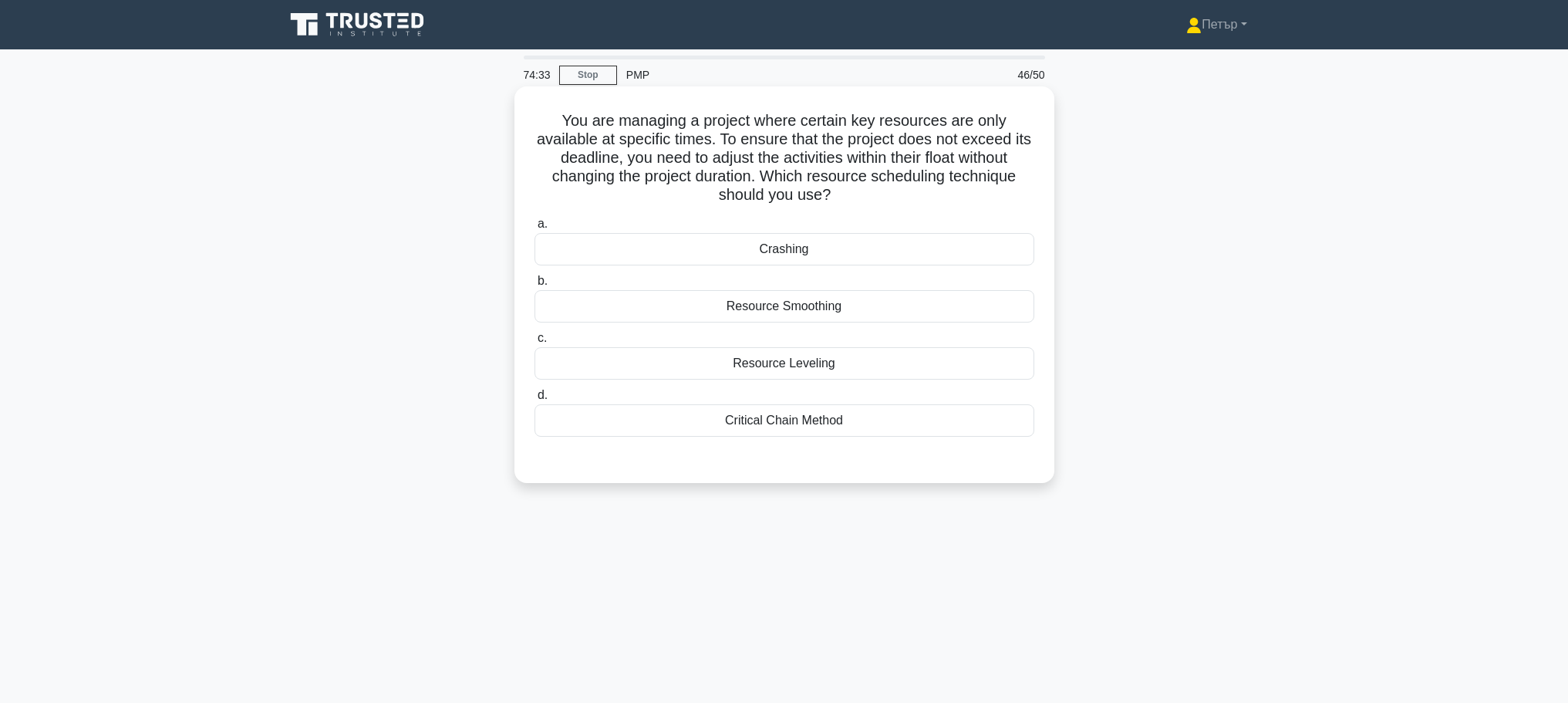
click at [962, 309] on div "Resource Smoothing" at bounding box center [784, 306] width 500 height 33
click at [534, 286] on input "b. Resource Smoothing" at bounding box center [534, 281] width 0 height 10
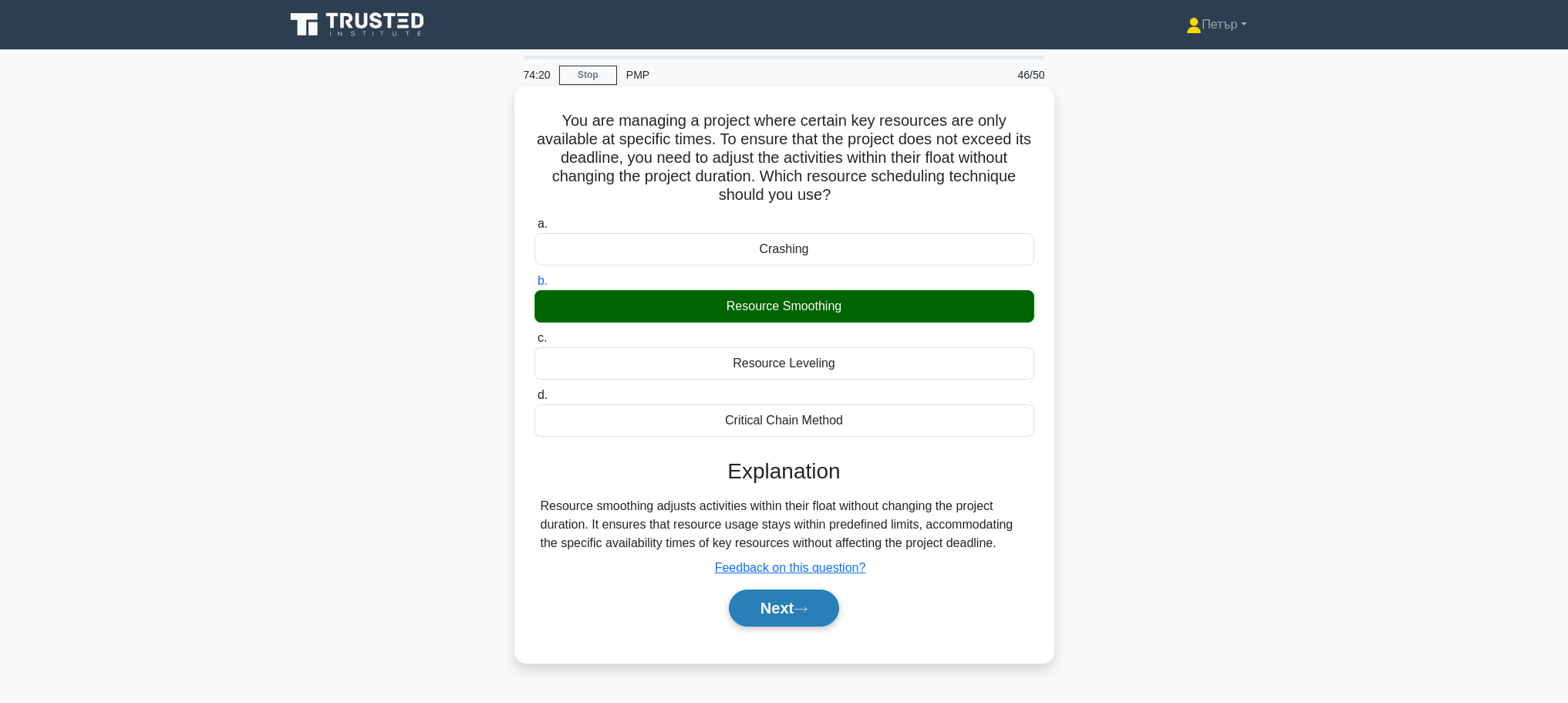
click at [792, 606] on button "Next" at bounding box center [784, 607] width 111 height 37
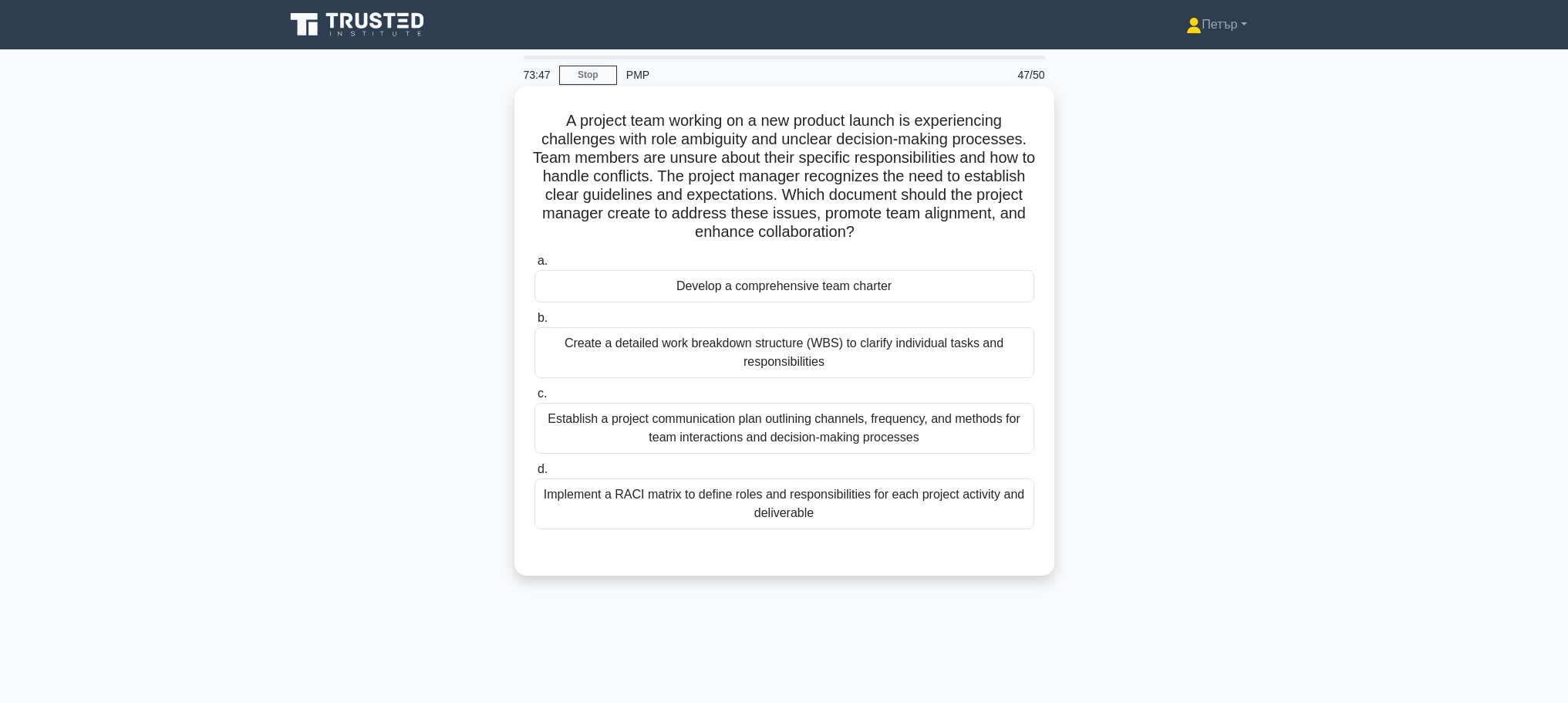
click at [971, 511] on div "Implement a RACI matrix to define roles and responsibilities for each project a…" at bounding box center [784, 503] width 500 height 51
click at [534, 474] on input "d. Implement a RACI matrix to define roles and responsibilities for each projec…" at bounding box center [534, 469] width 0 height 10
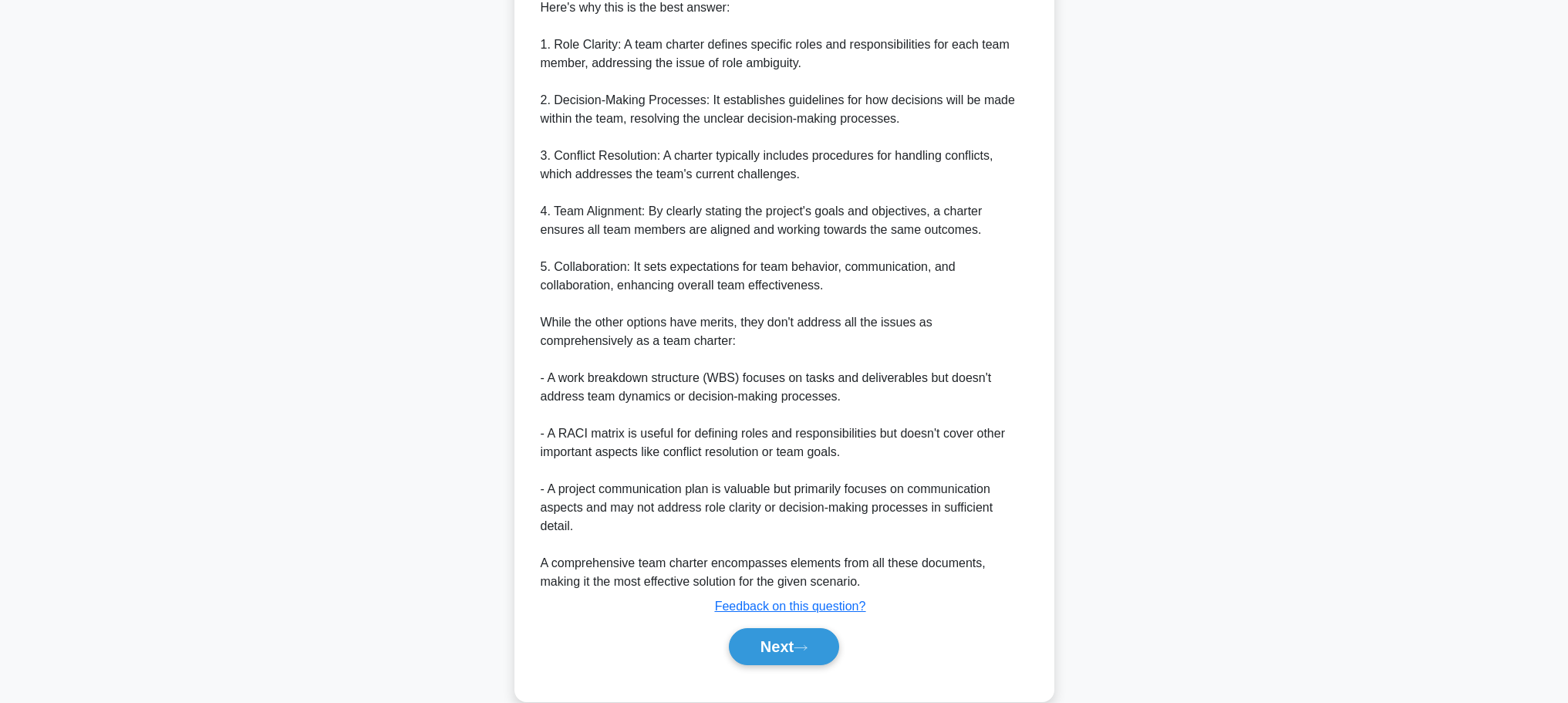
scroll to position [751, 0]
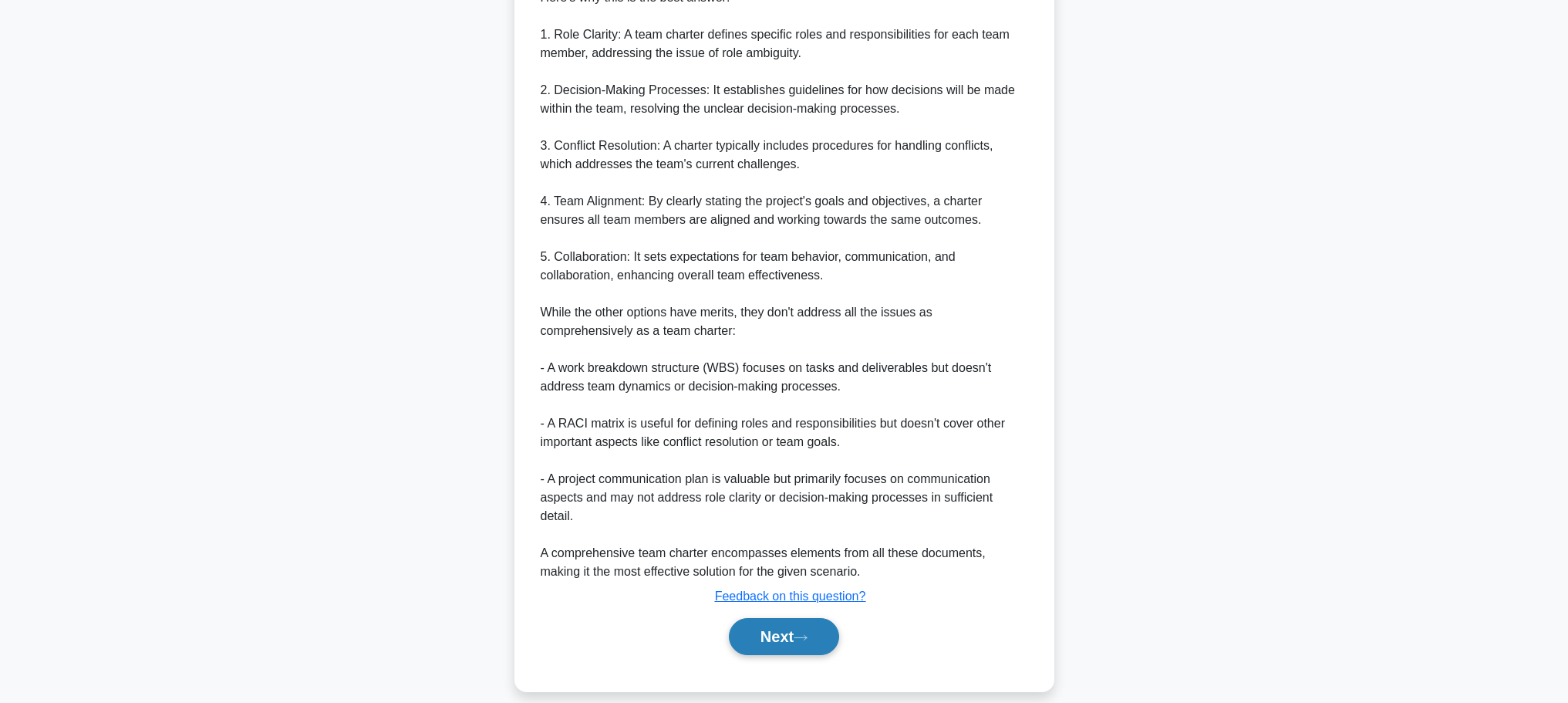
click at [768, 625] on button "Next" at bounding box center [784, 635] width 111 height 37
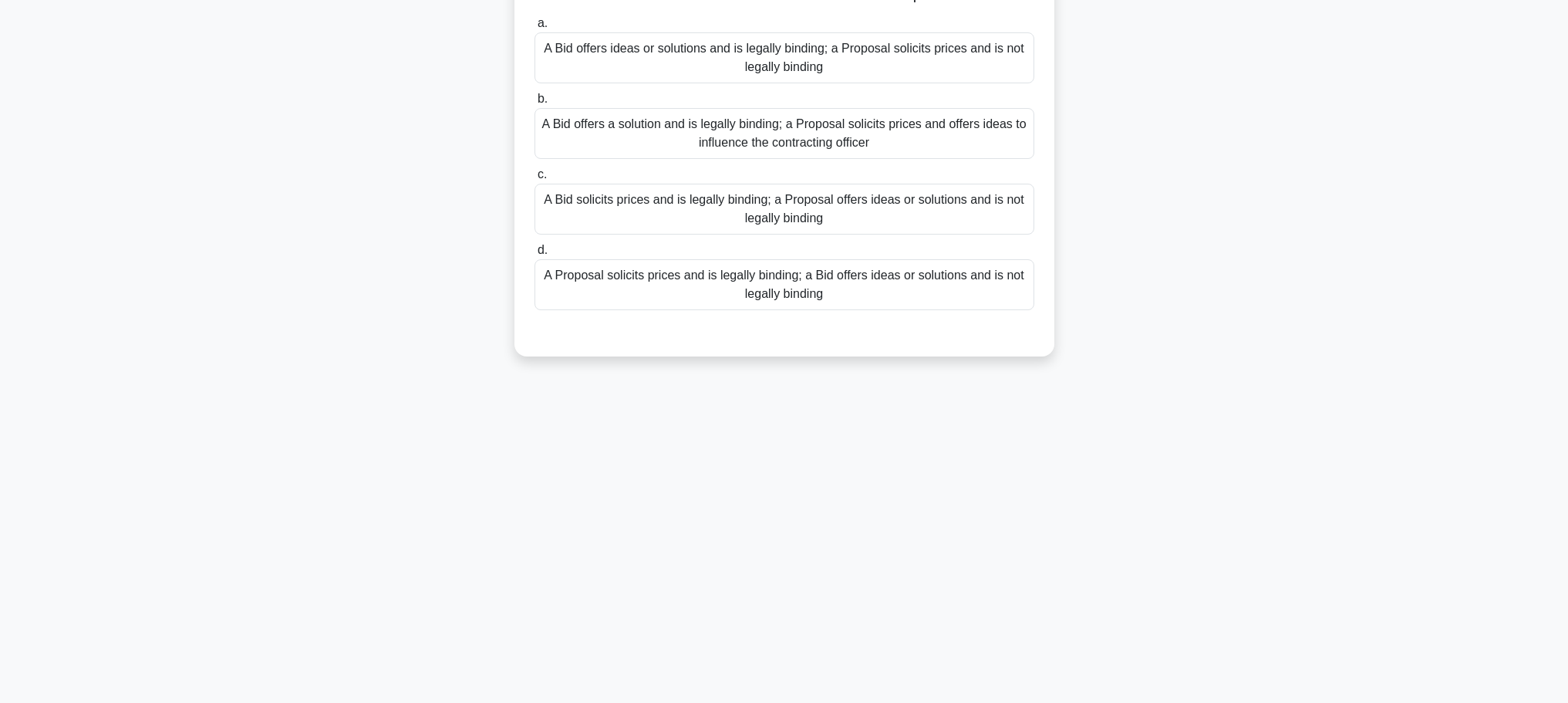
scroll to position [0, 0]
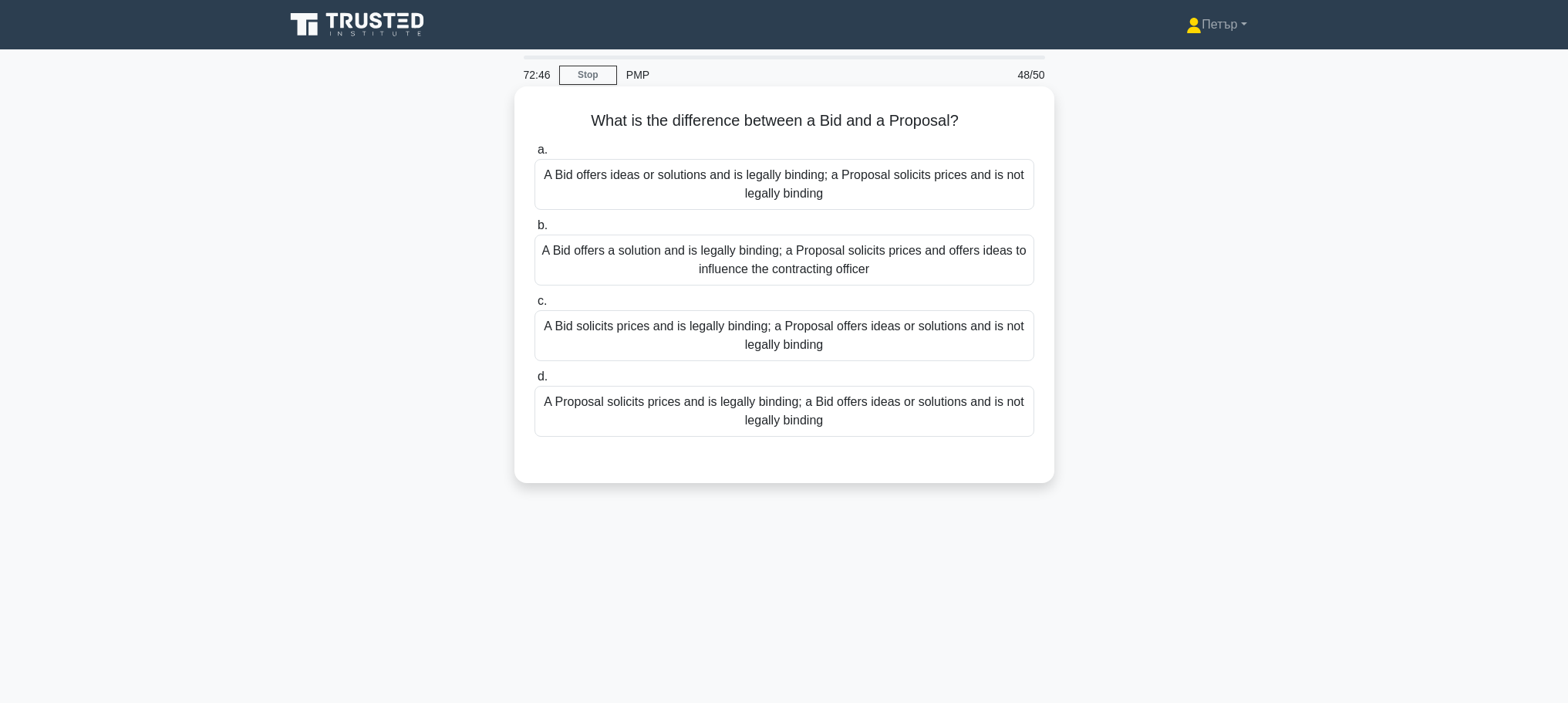
click at [921, 351] on div "A Bid solicits prices and is legally binding; a Proposal offers ideas or soluti…" at bounding box center [784, 335] width 500 height 51
click at [534, 306] on input "c. A Bid solicits prices and is legally binding; a Proposal offers ideas or sol…" at bounding box center [534, 301] width 0 height 10
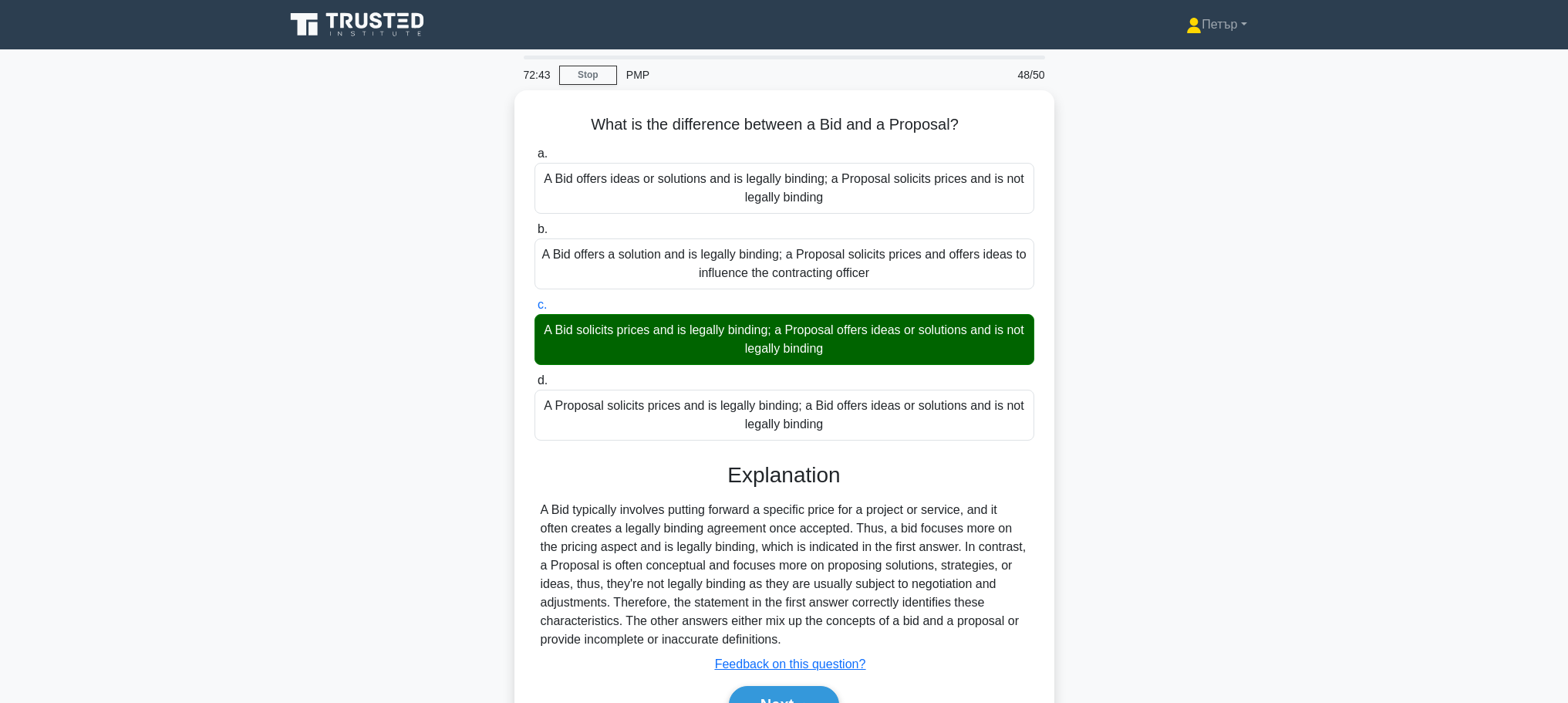
scroll to position [130, 0]
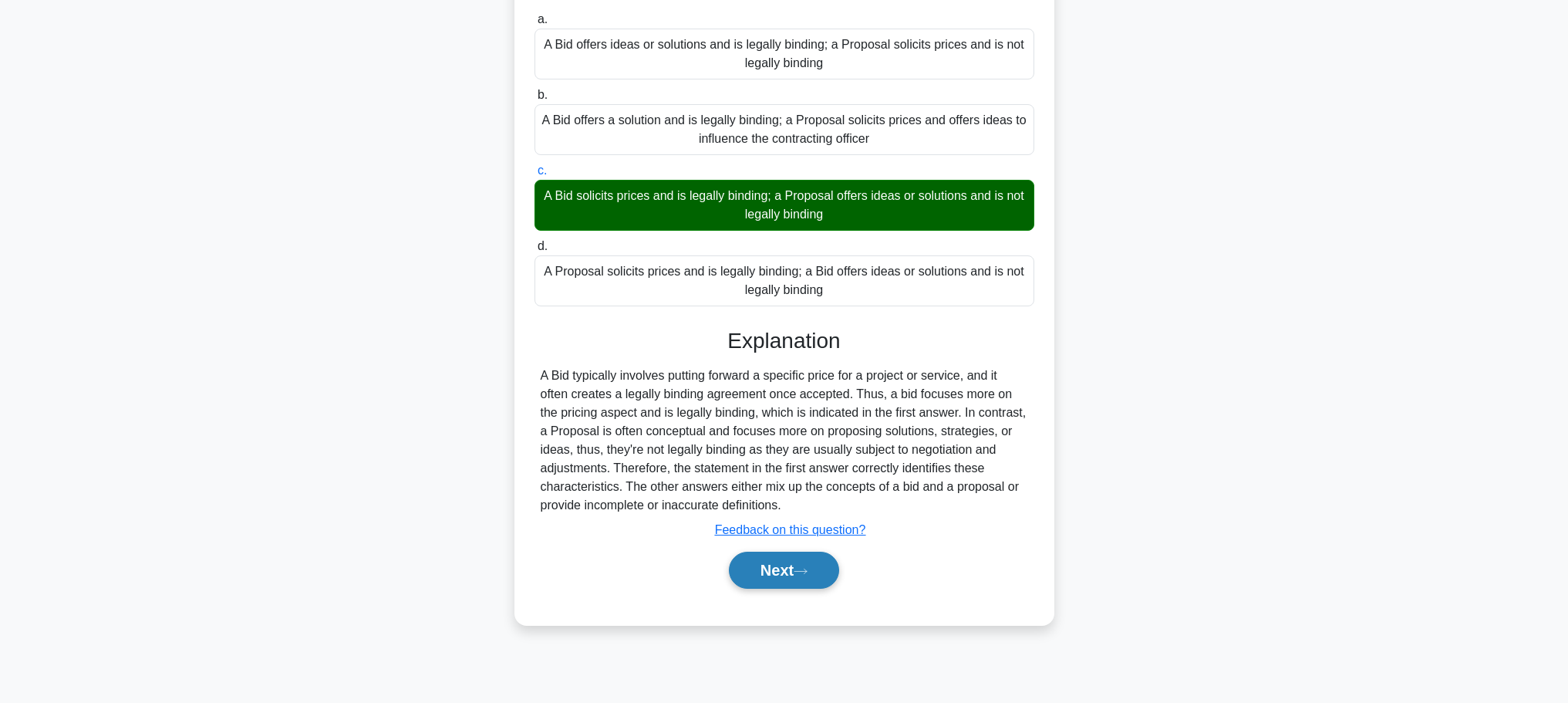
click at [789, 560] on button "Next" at bounding box center [784, 570] width 111 height 37
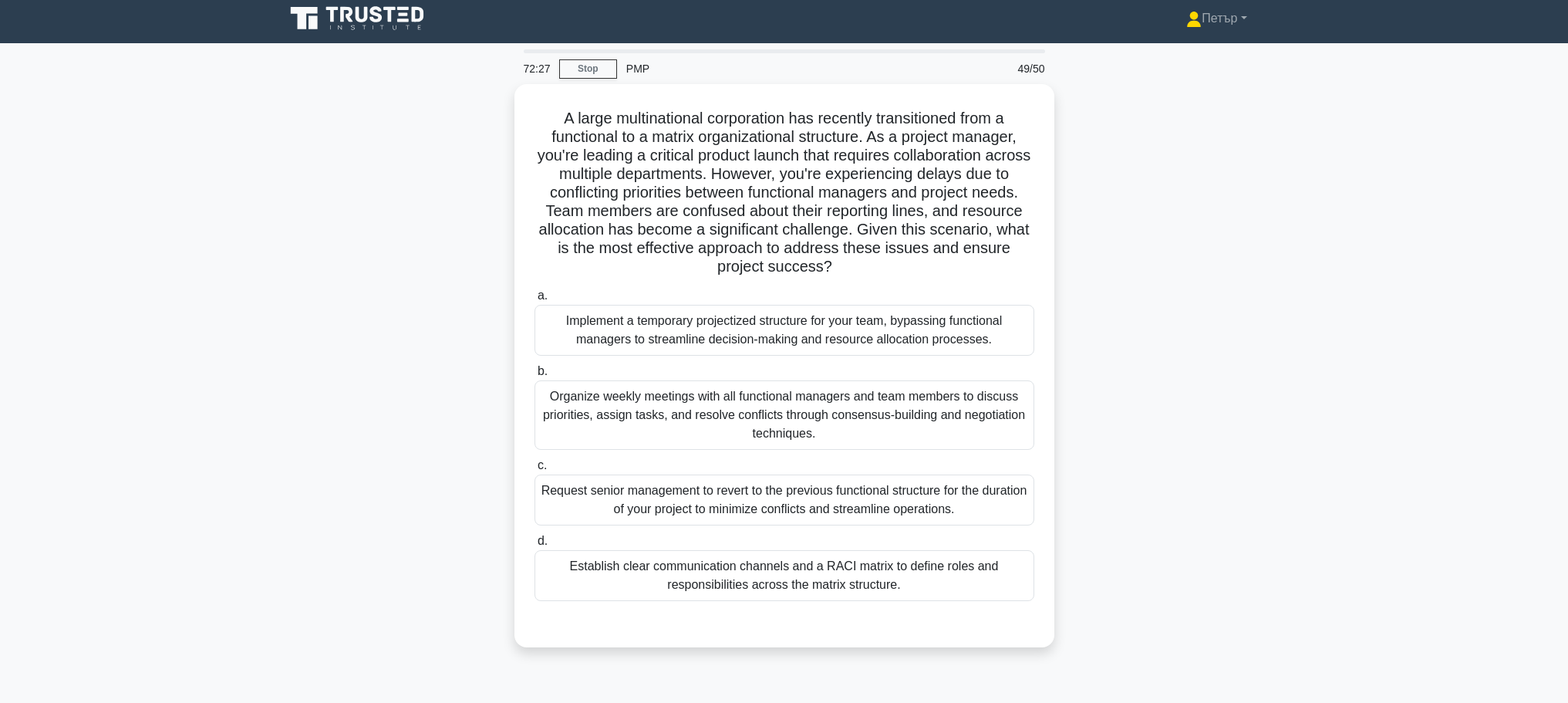
scroll to position [0, 0]
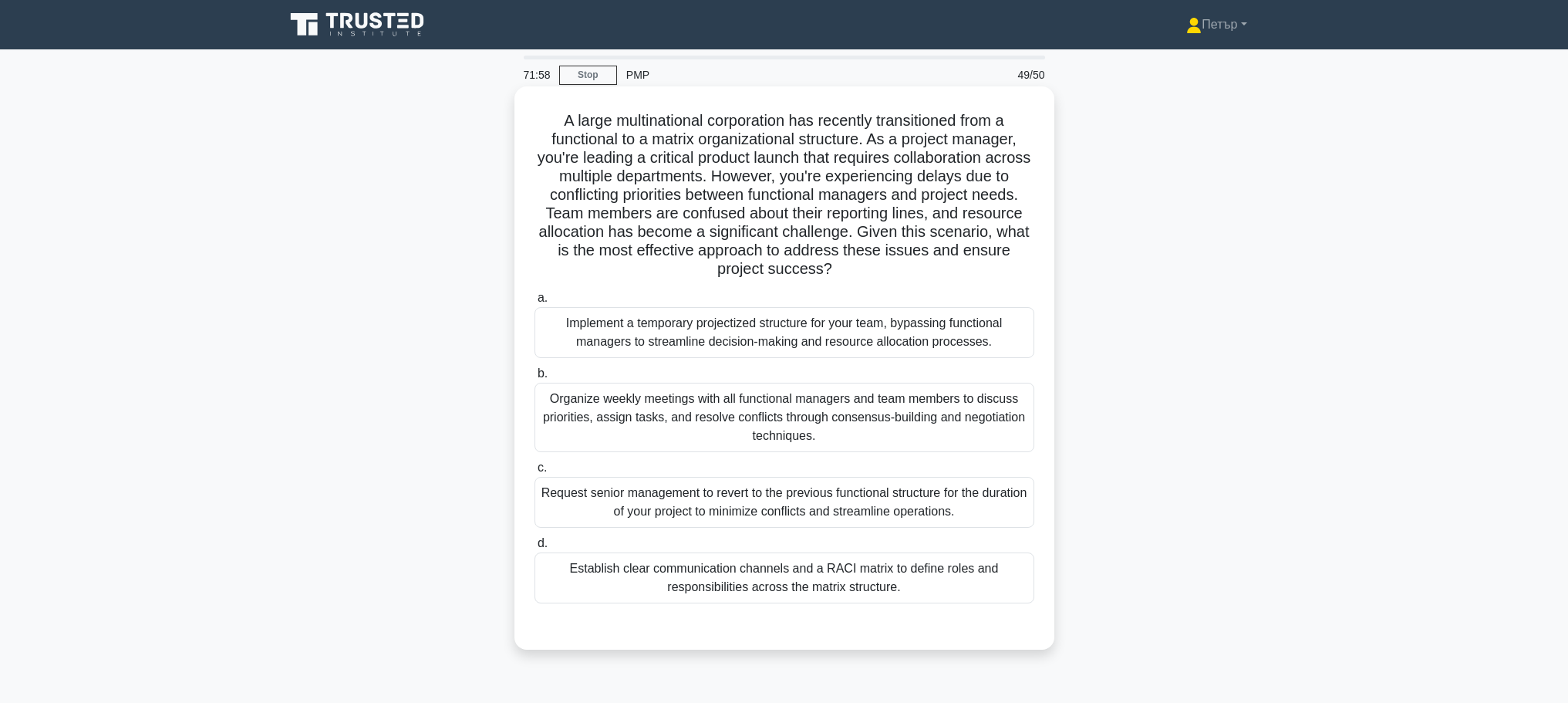
click at [982, 590] on div "Establish clear communication channels and a RACI matrix to define roles and re…" at bounding box center [784, 577] width 500 height 51
click at [534, 548] on input "d. Establish clear communication channels and a RACI matrix to define roles and…" at bounding box center [534, 543] width 0 height 10
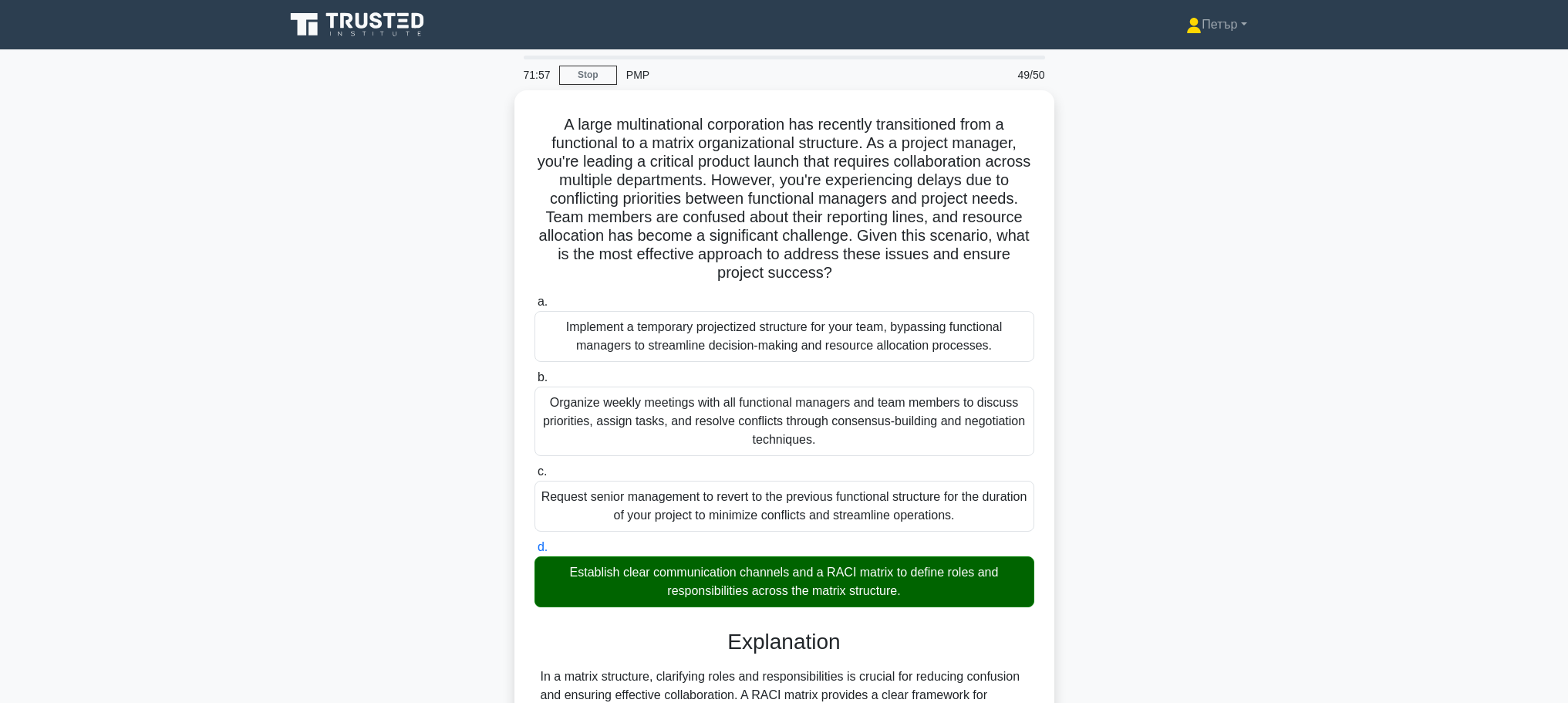
scroll to position [212, 0]
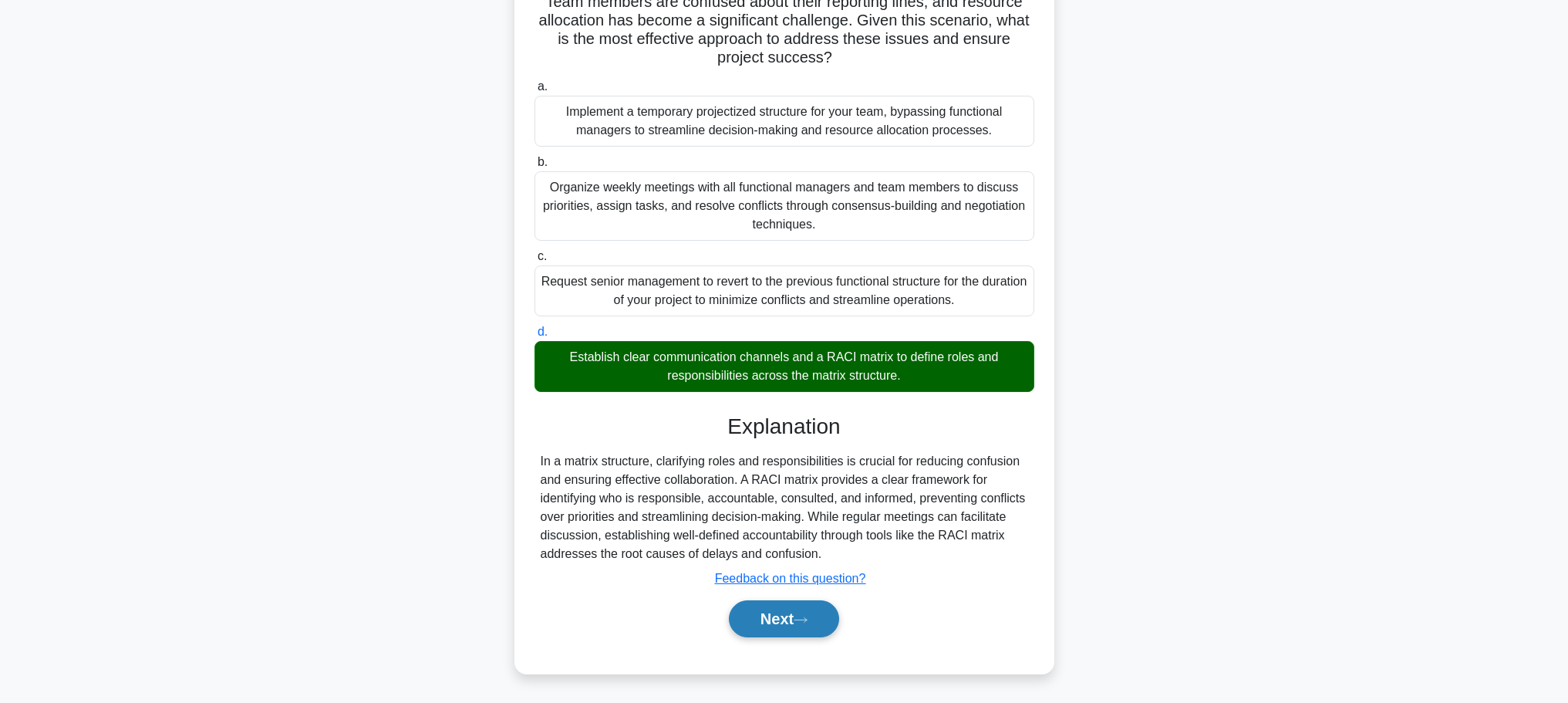
click at [771, 612] on button "Next" at bounding box center [784, 618] width 111 height 37
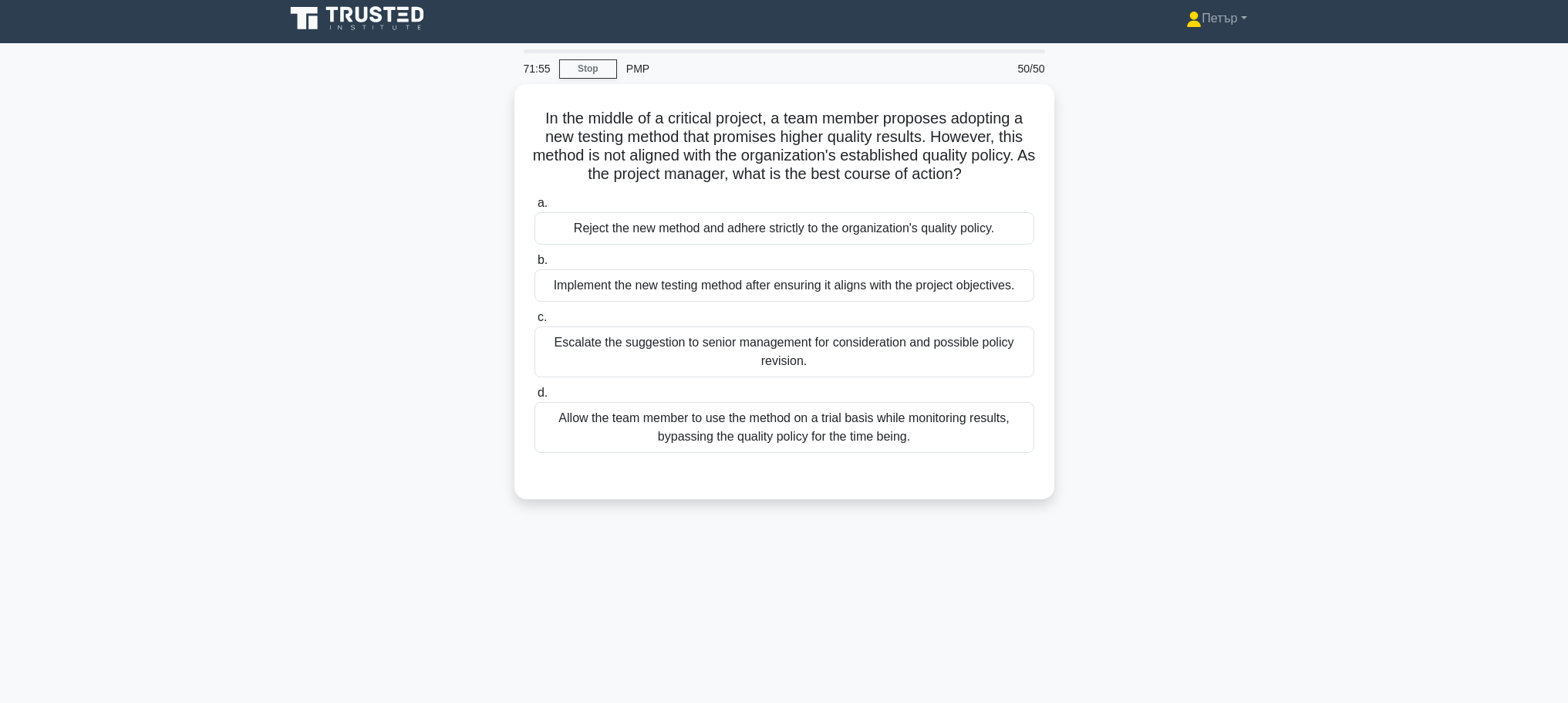
scroll to position [0, 0]
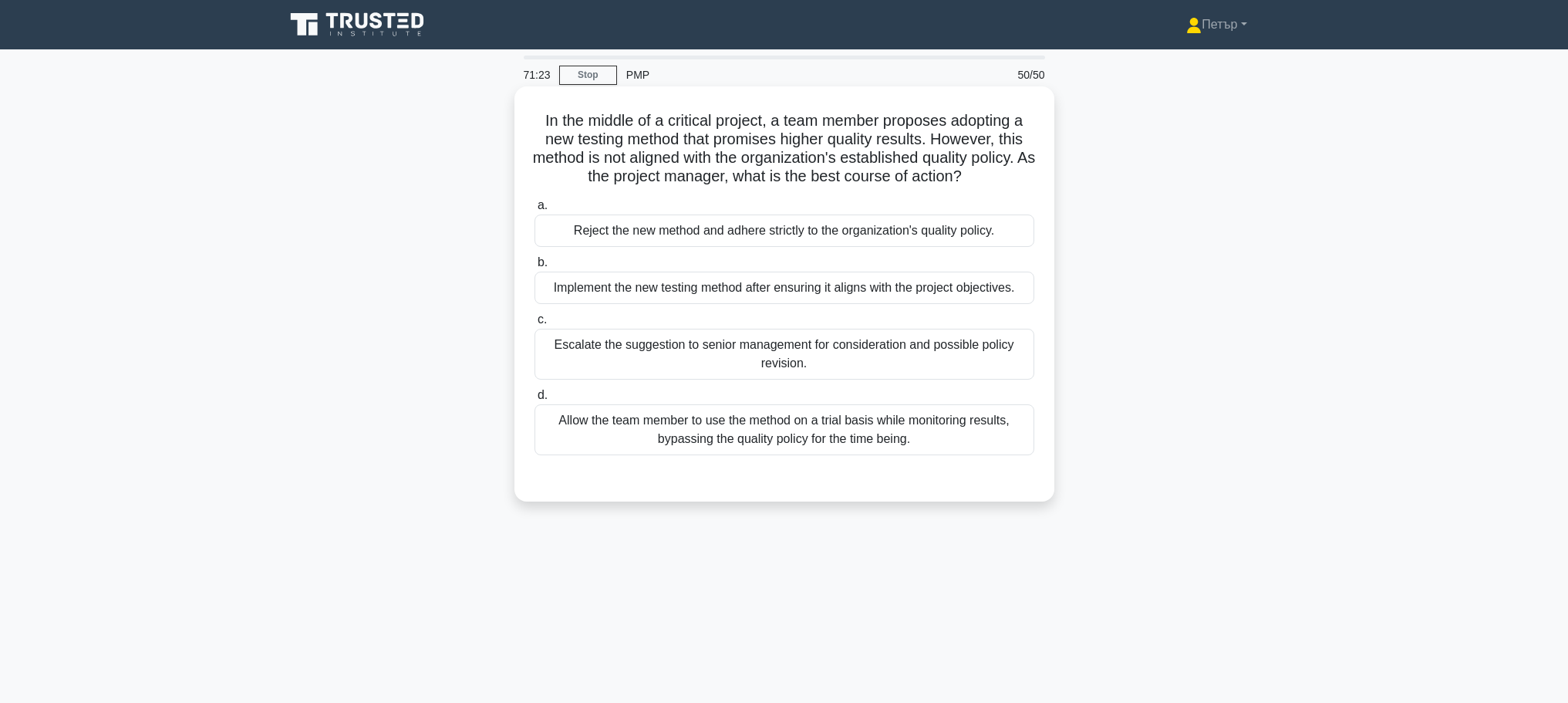
click at [967, 357] on div "Escalate the suggestion to senior management for consideration and possible pol…" at bounding box center [784, 354] width 500 height 51
click at [534, 325] on input "c. Escalate the suggestion to senior management for consideration and possible …" at bounding box center [534, 319] width 0 height 10
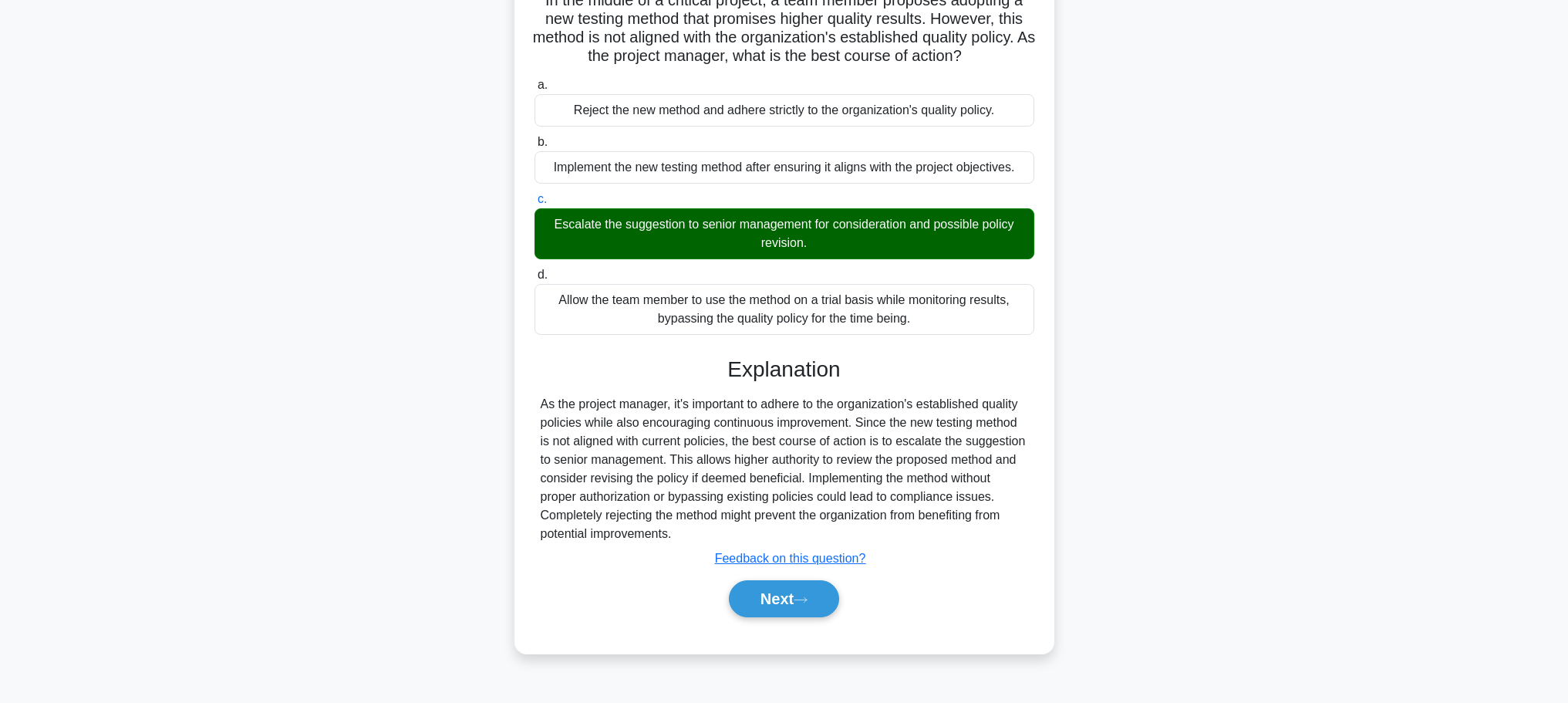
scroll to position [130, 0]
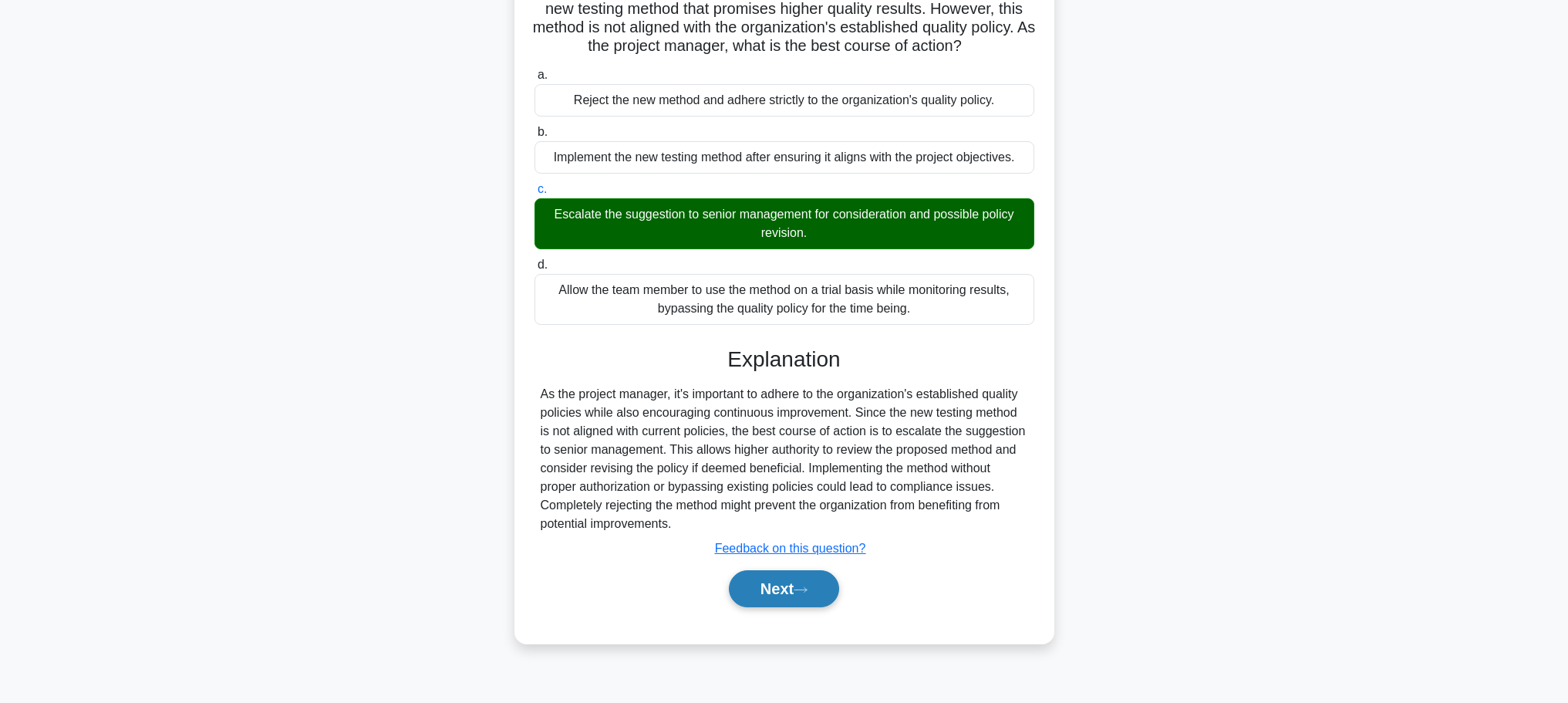
click at [789, 588] on button "Next" at bounding box center [784, 588] width 111 height 37
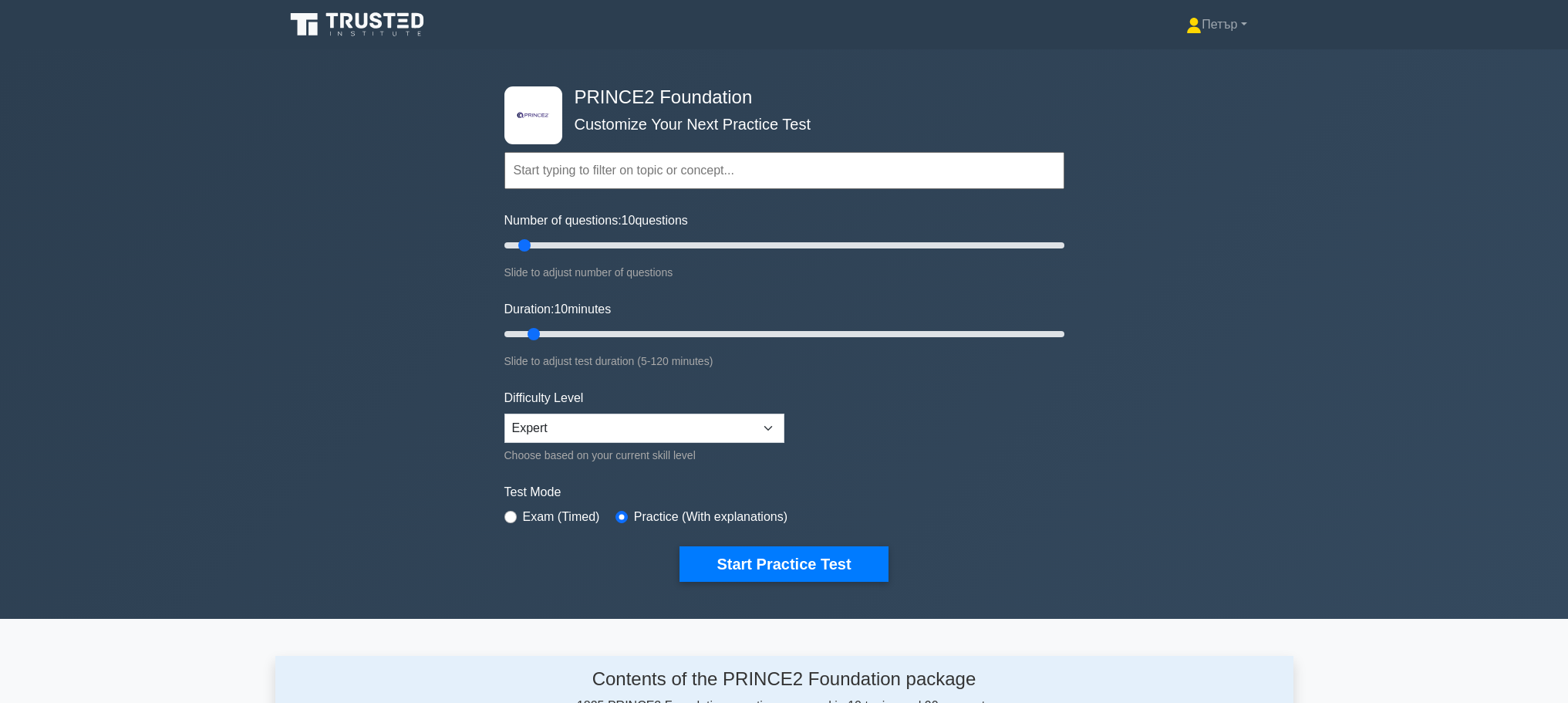
click at [358, 17] on icon at bounding box center [361, 21] width 12 height 15
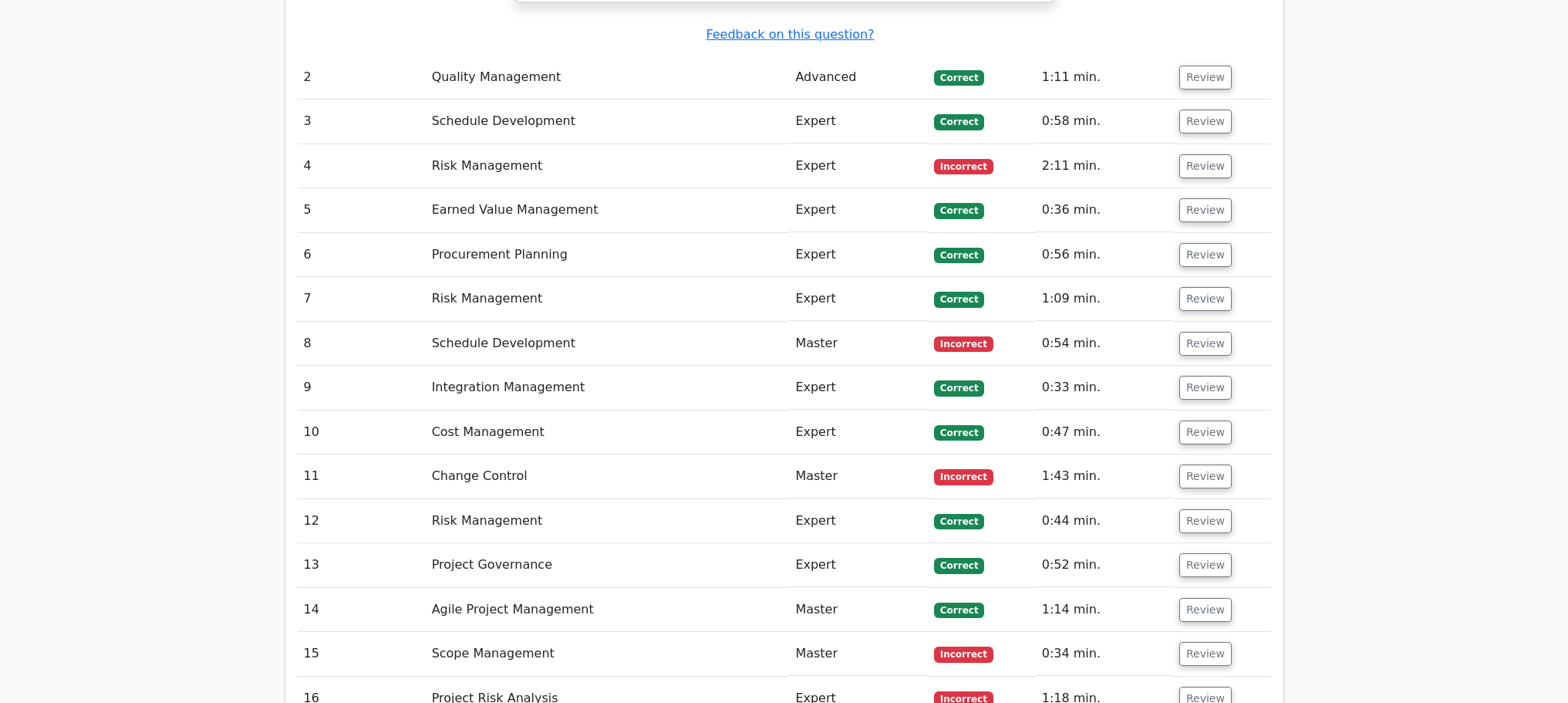
scroll to position [2073, 0]
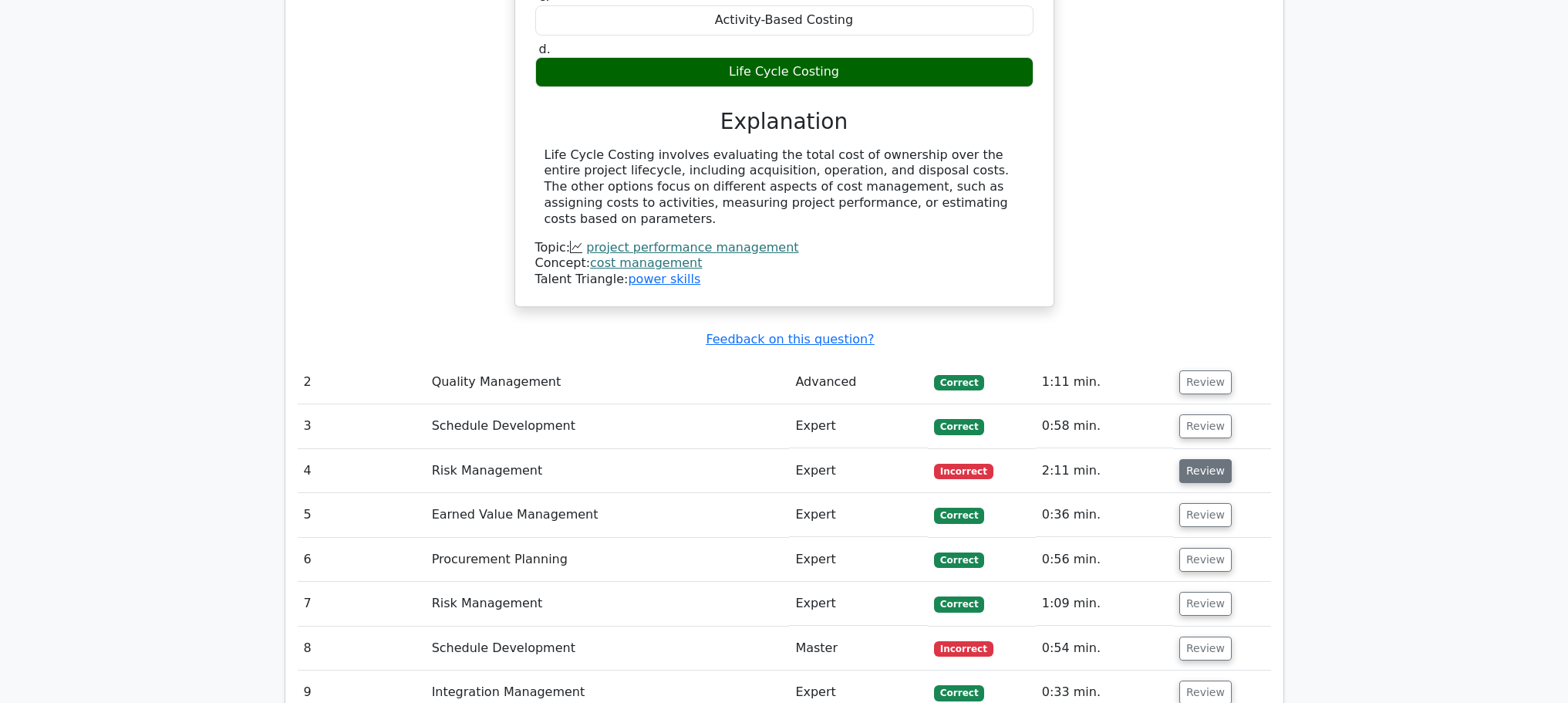
click at [1213, 459] on button "Review" at bounding box center [1205, 470] width 53 height 23
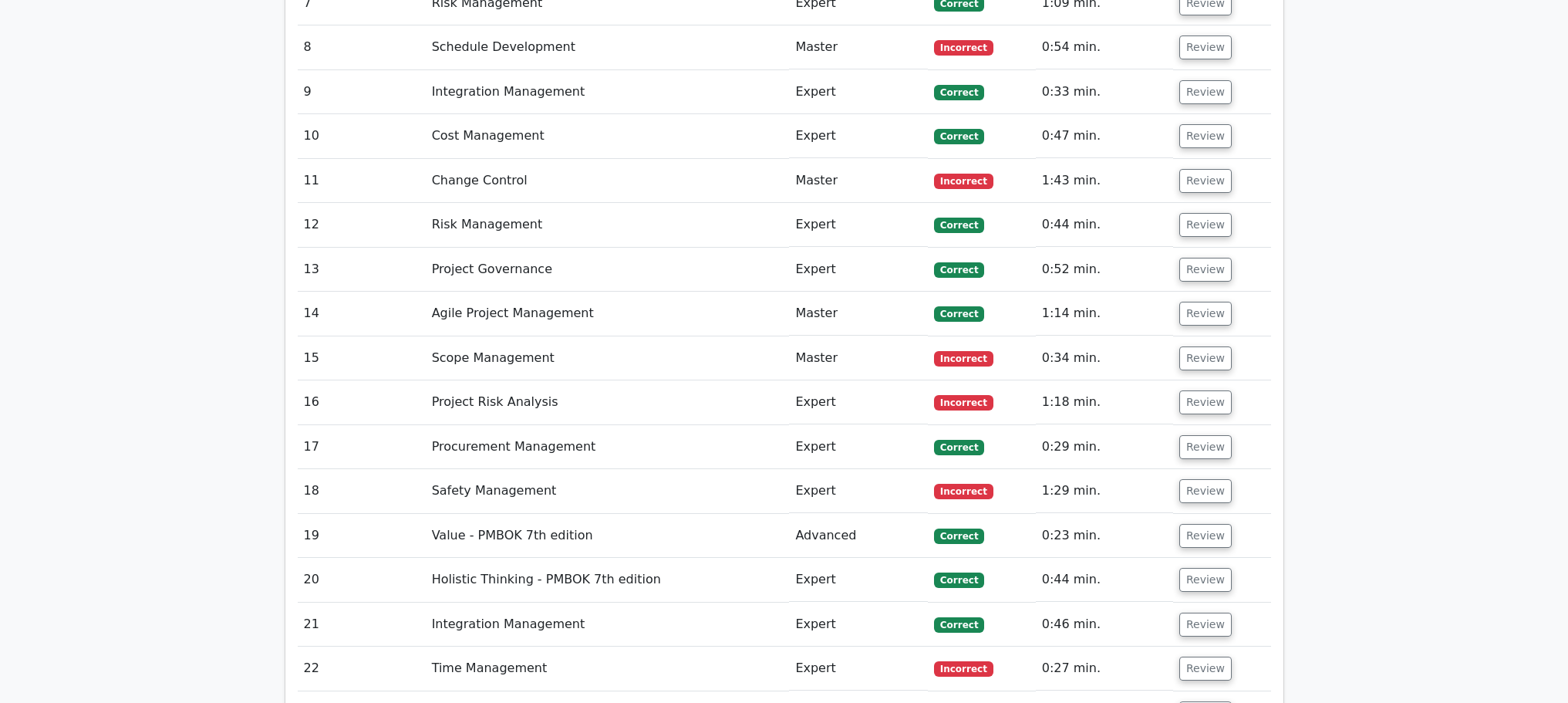
scroll to position [2999, 0]
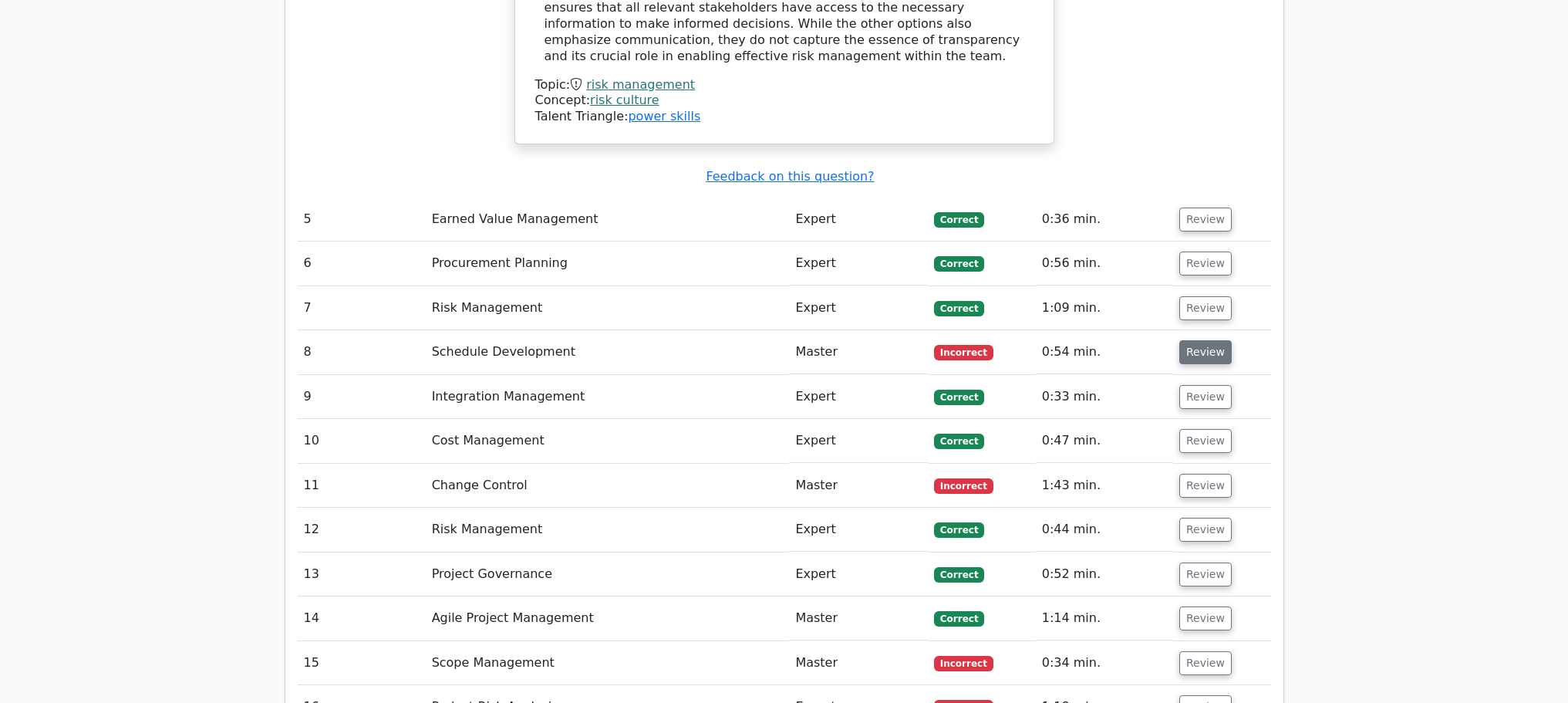
click at [1202, 340] on button "Review" at bounding box center [1205, 351] width 53 height 23
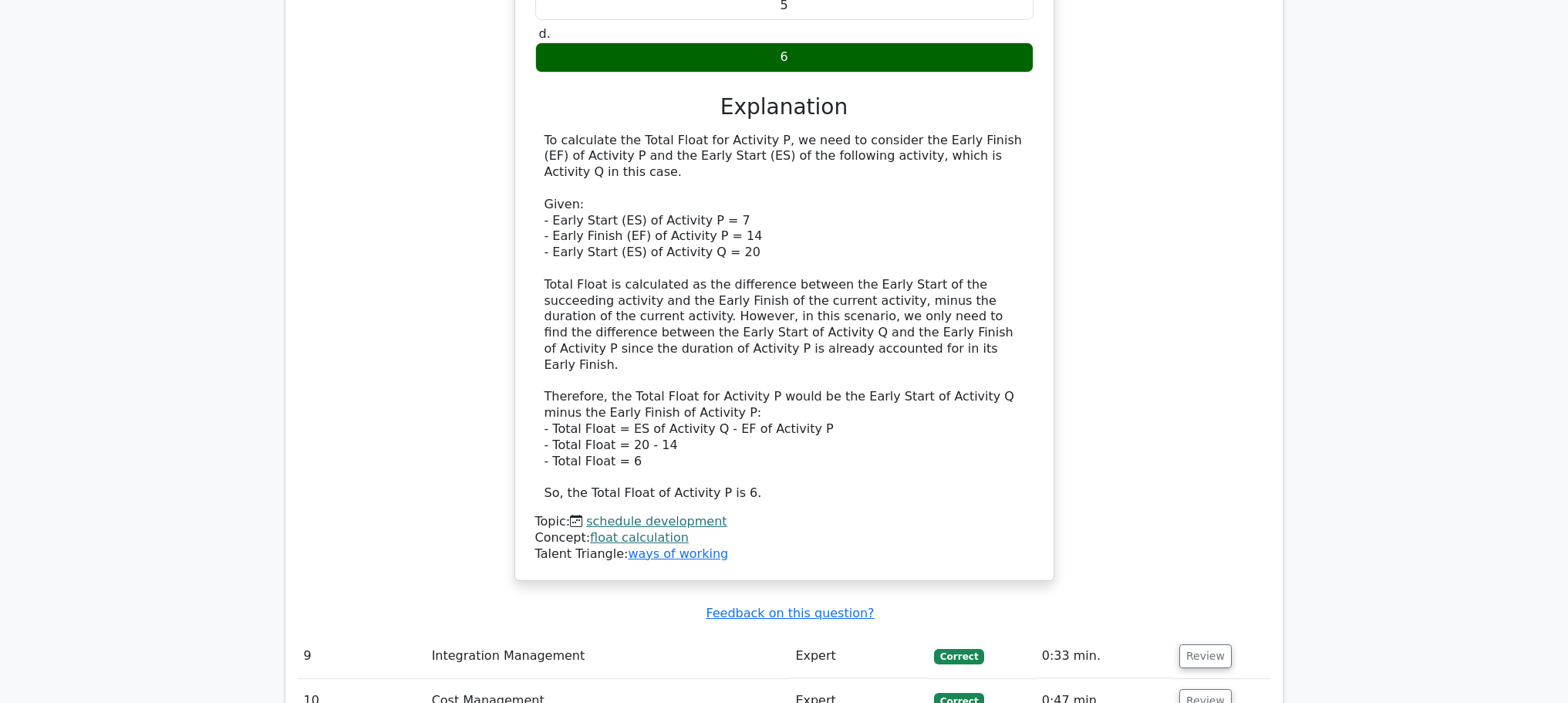
scroll to position [3924, 0]
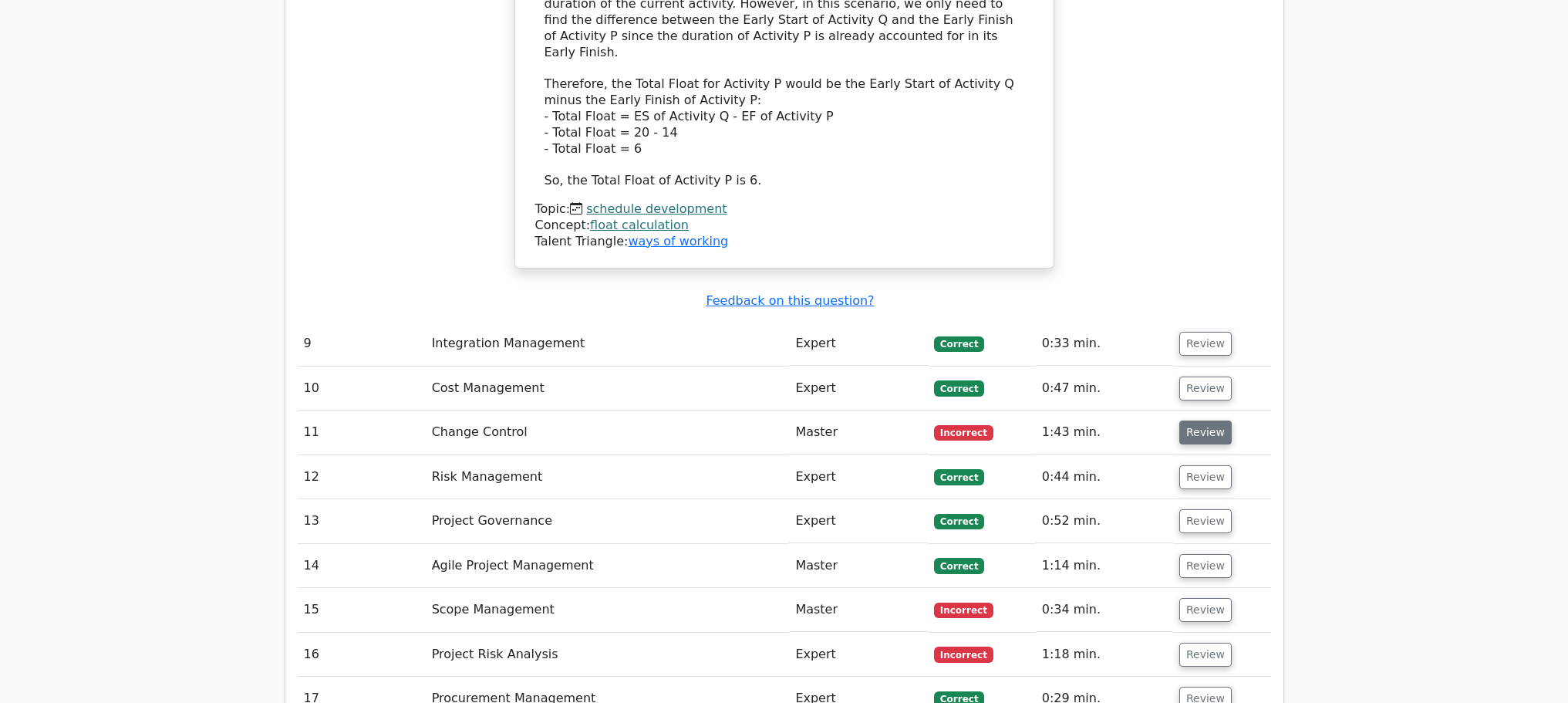
click at [1211, 420] on button "Review" at bounding box center [1205, 432] width 53 height 23
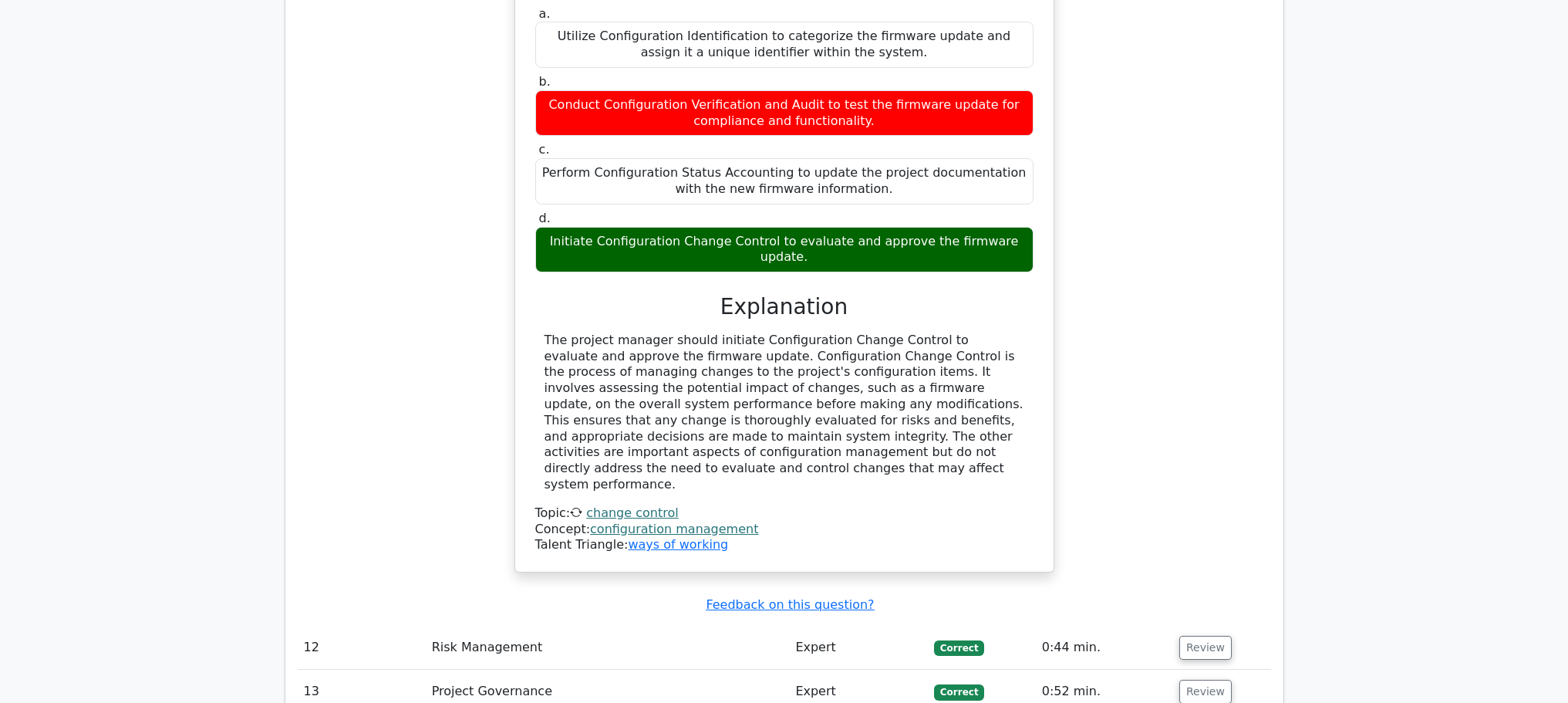
scroll to position [4850, 0]
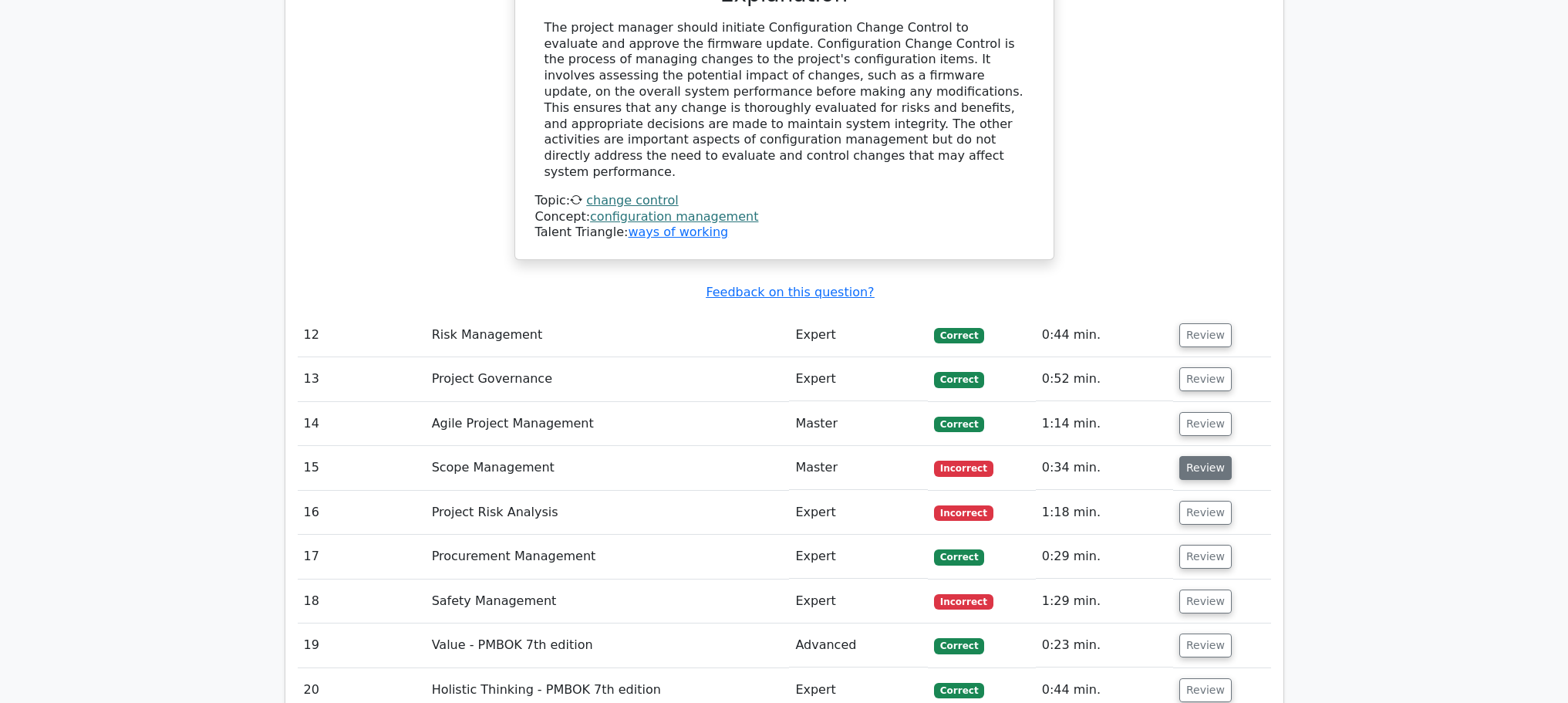
click at [1202, 456] on button "Review" at bounding box center [1205, 467] width 53 height 23
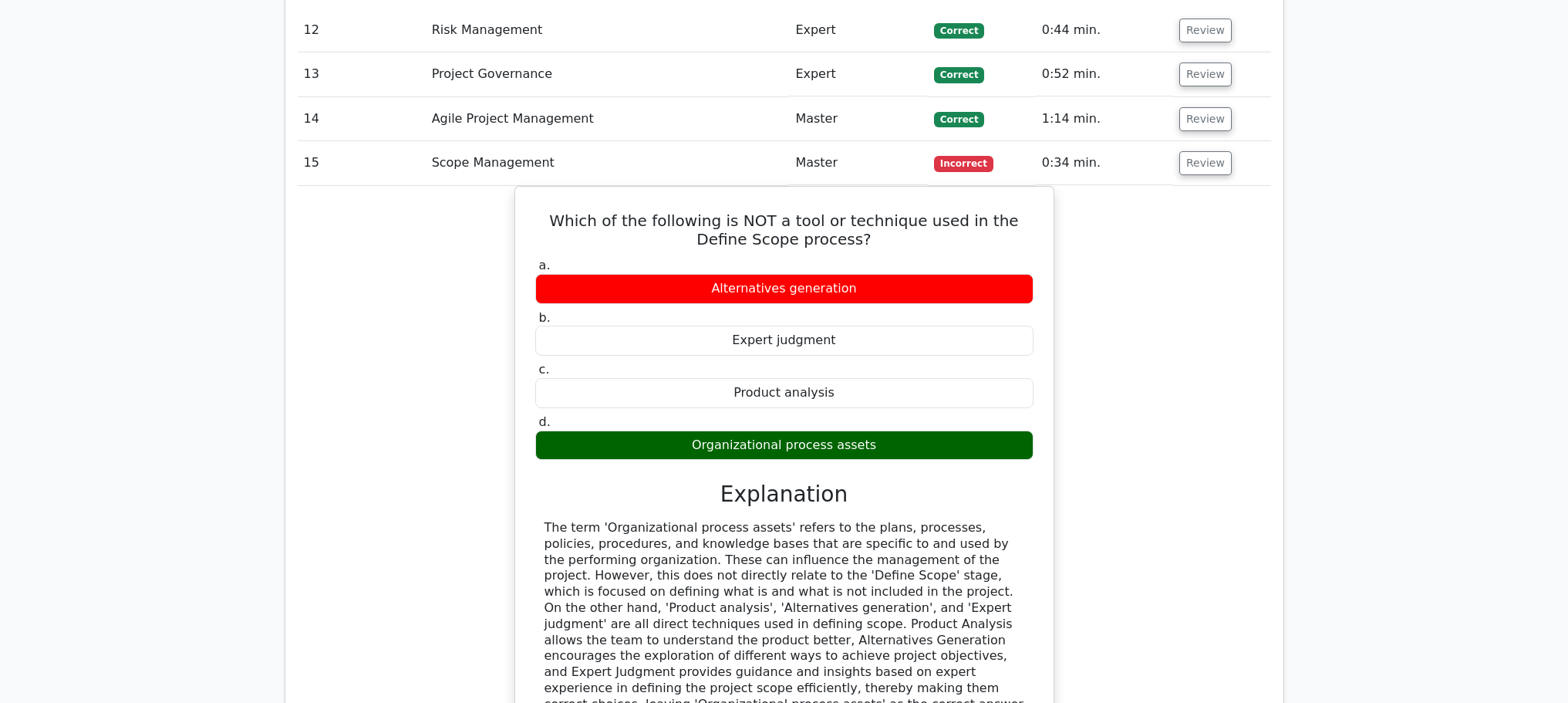
scroll to position [5467, 0]
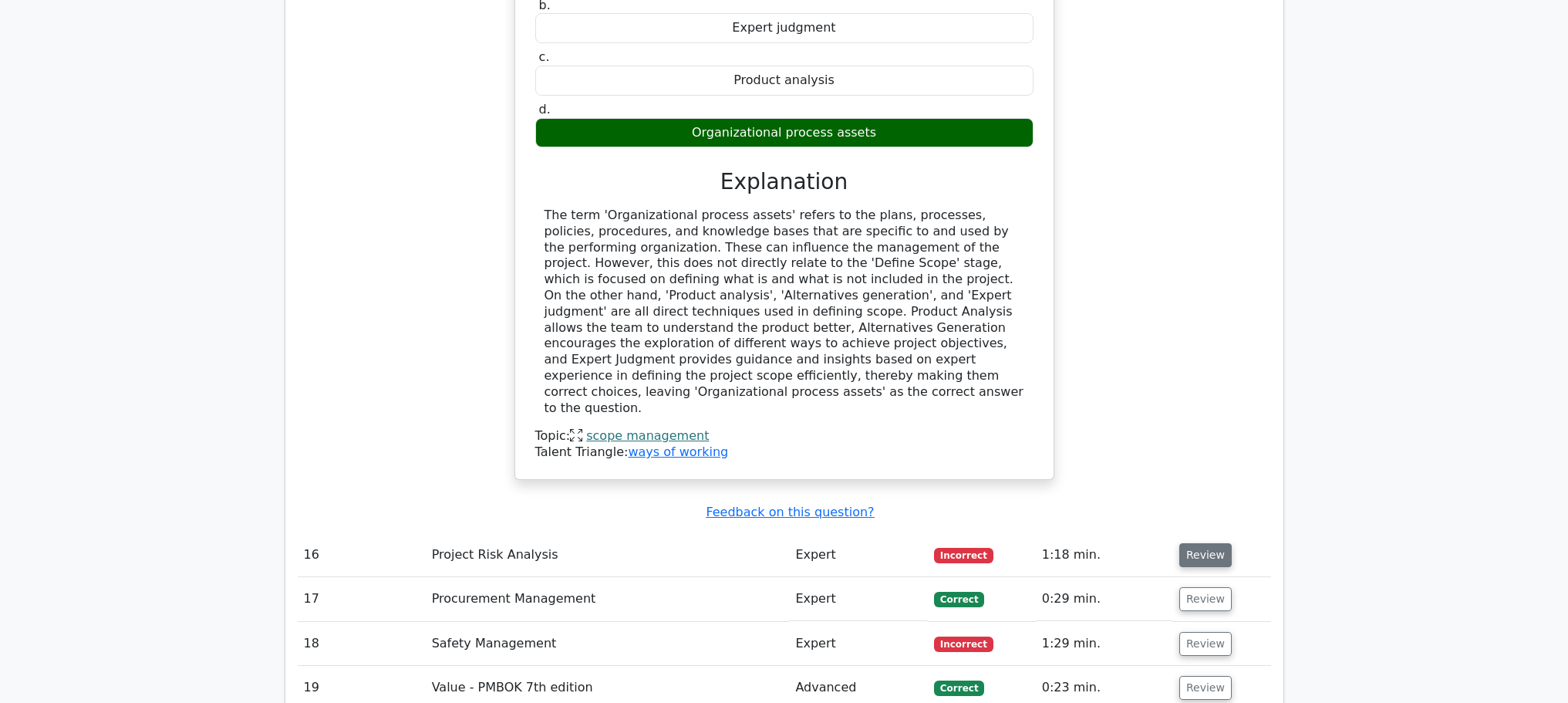
click at [1191, 543] on button "Review" at bounding box center [1205, 555] width 53 height 23
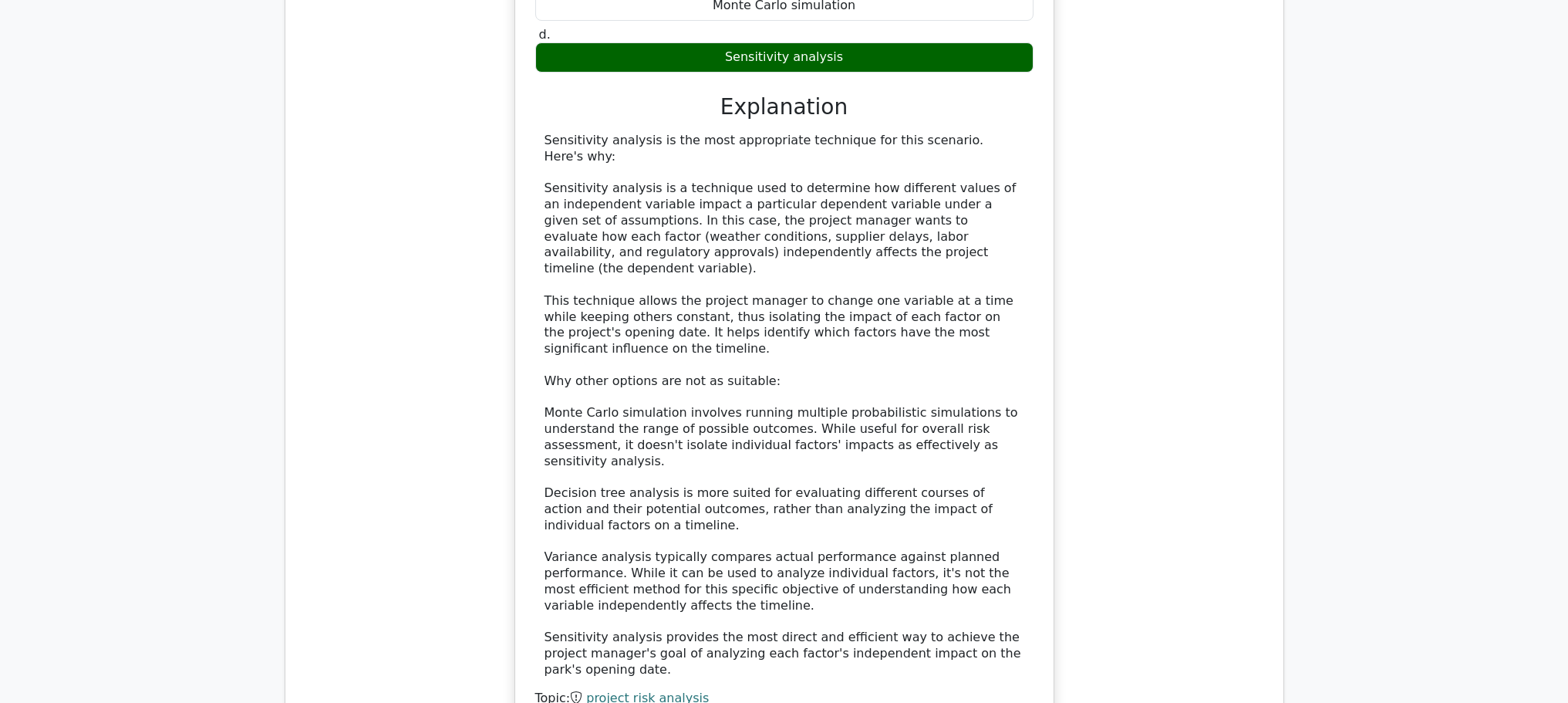
scroll to position [6701, 0]
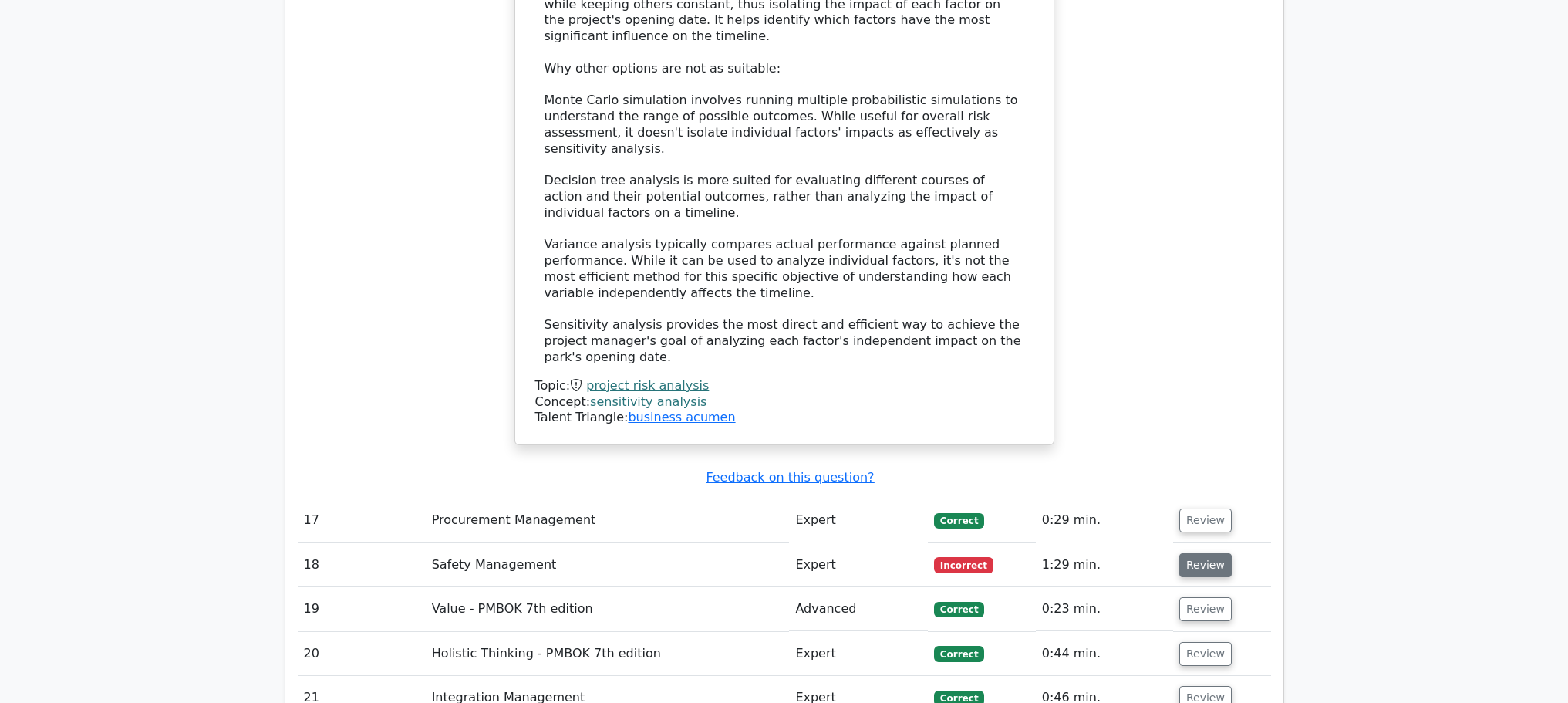
click at [1210, 553] on button "Review" at bounding box center [1205, 564] width 53 height 23
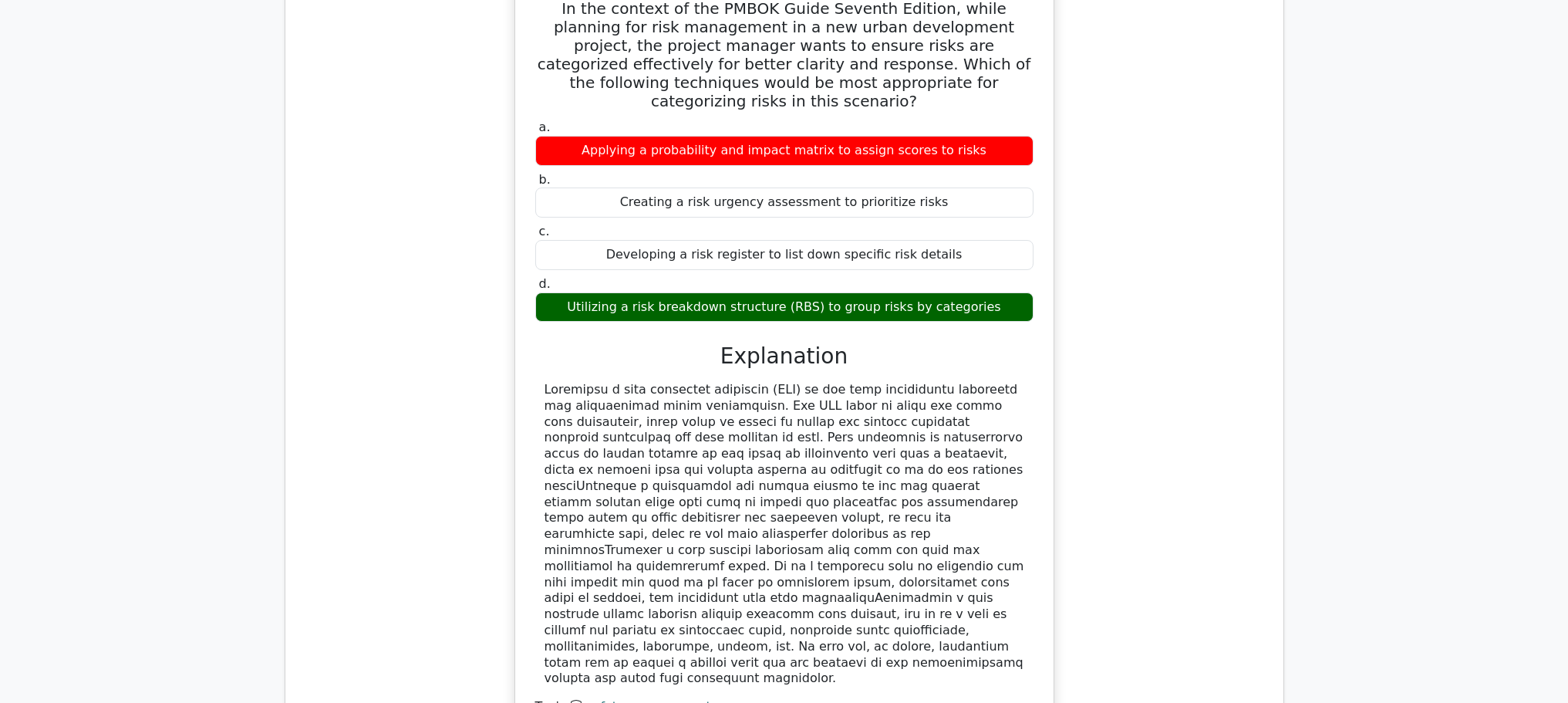
scroll to position [7627, 0]
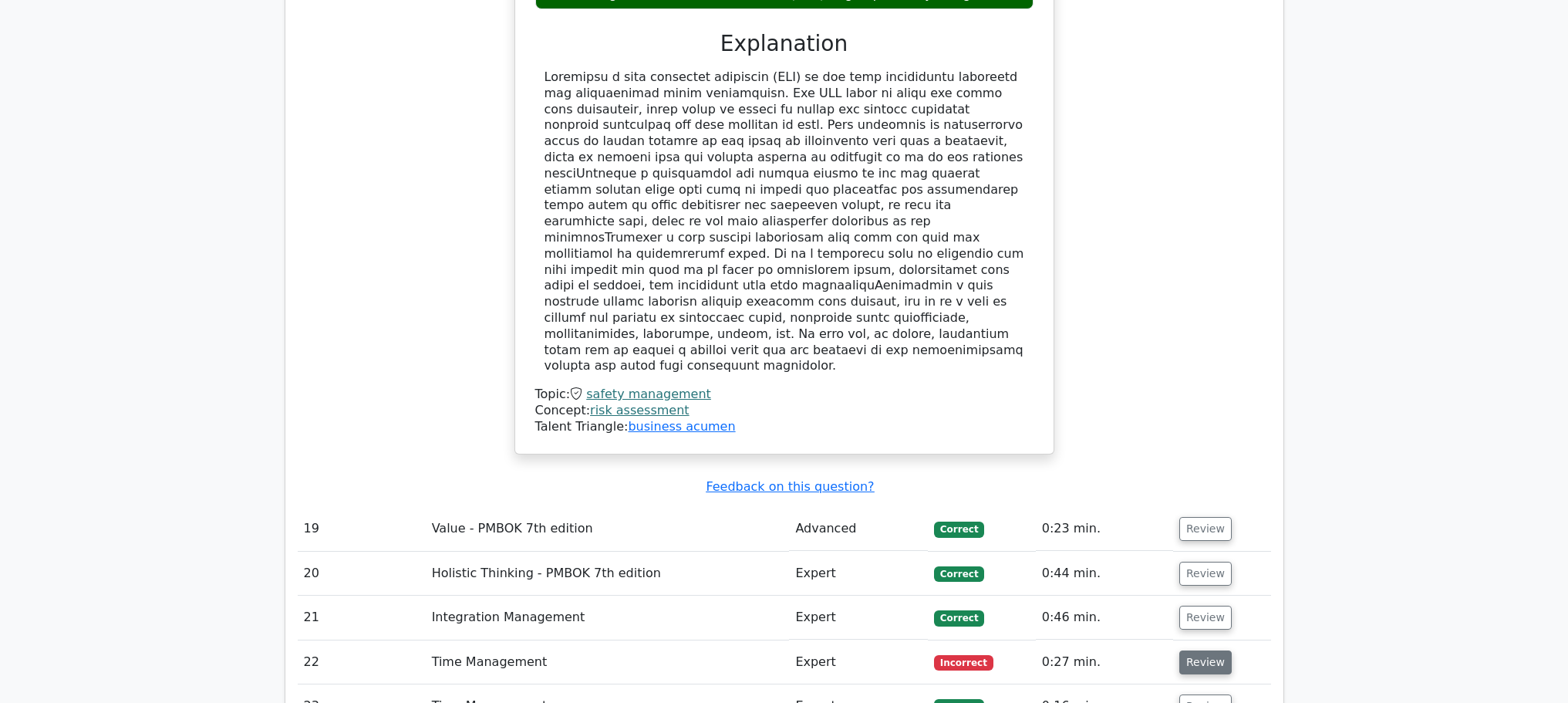
click at [1191, 650] on button "Review" at bounding box center [1205, 662] width 53 height 23
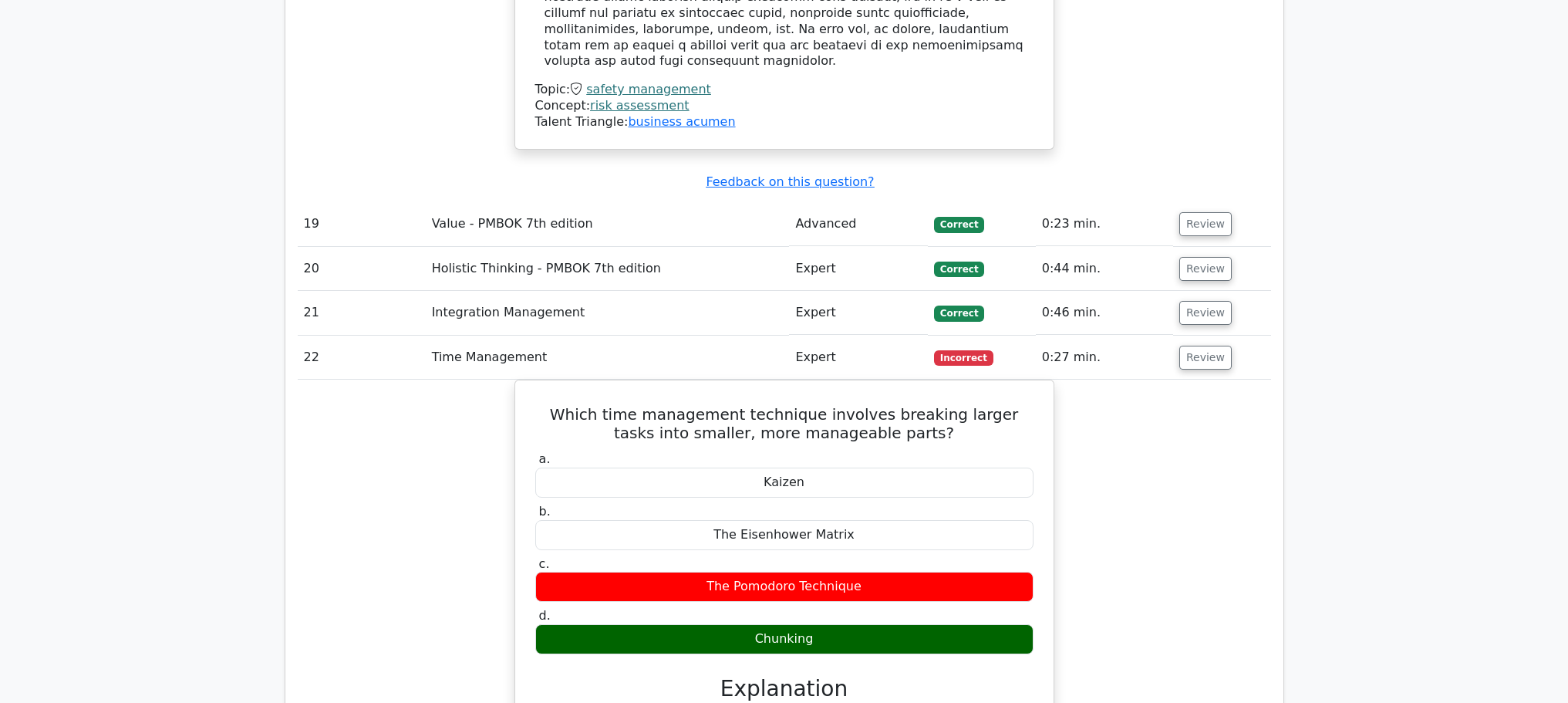
scroll to position [8244, 0]
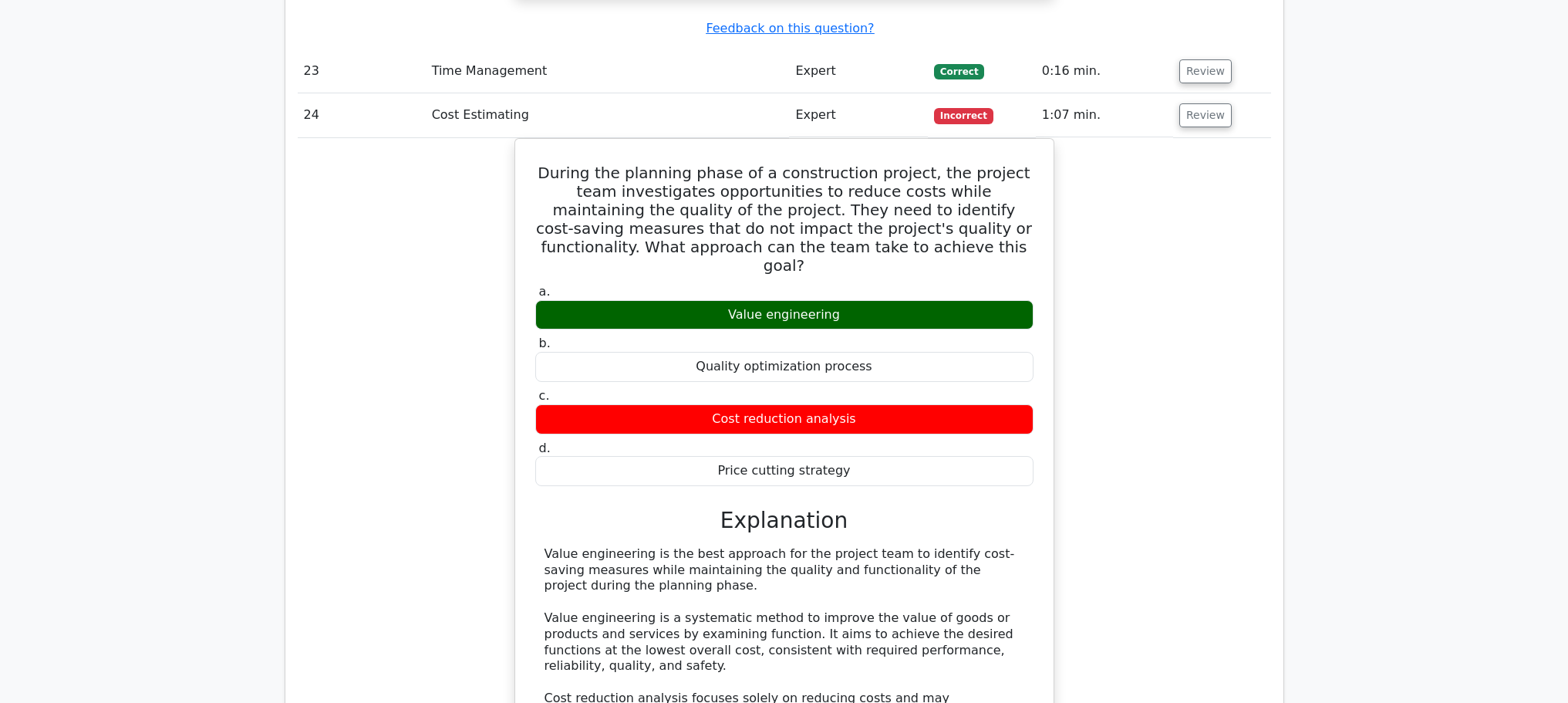
scroll to position [9169, 0]
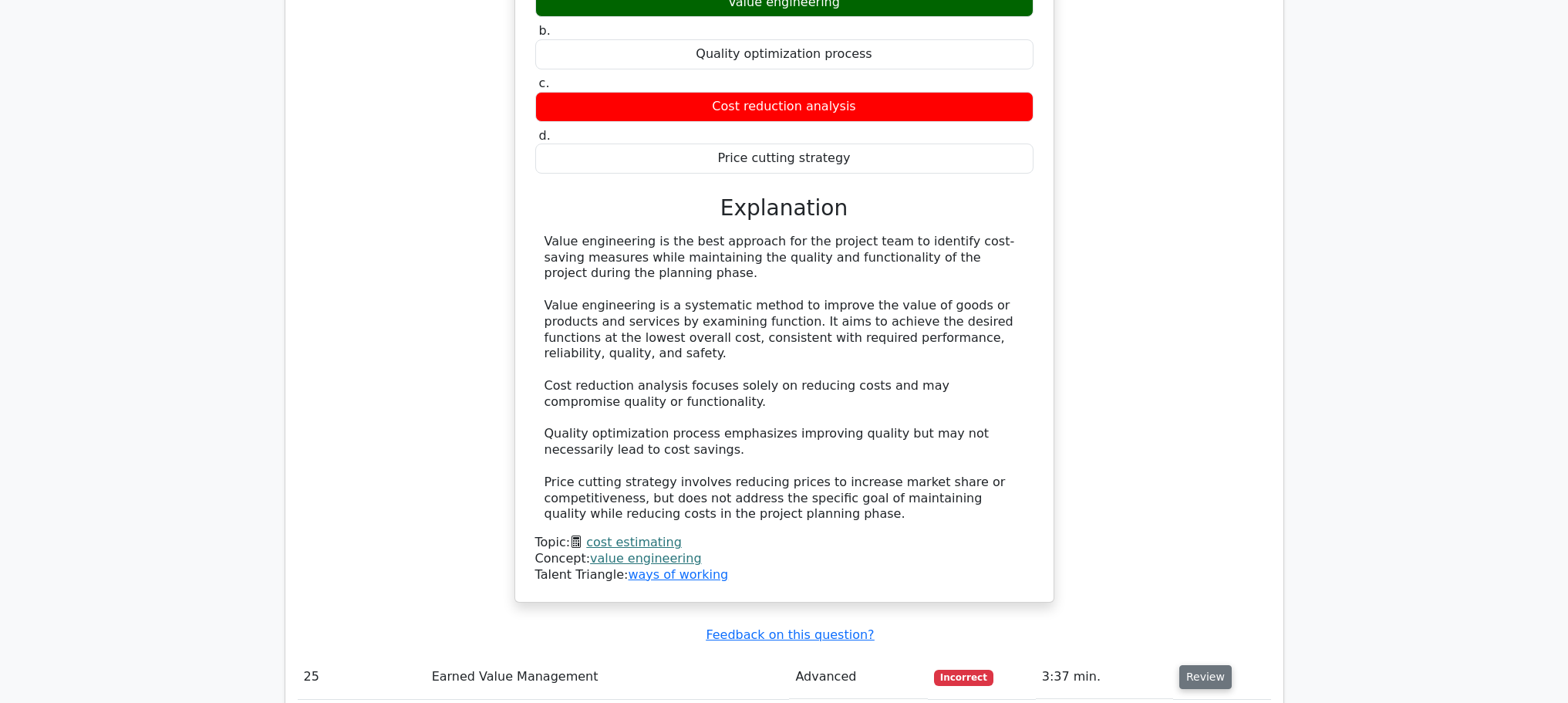
click at [1198, 665] on button "Review" at bounding box center [1205, 676] width 53 height 23
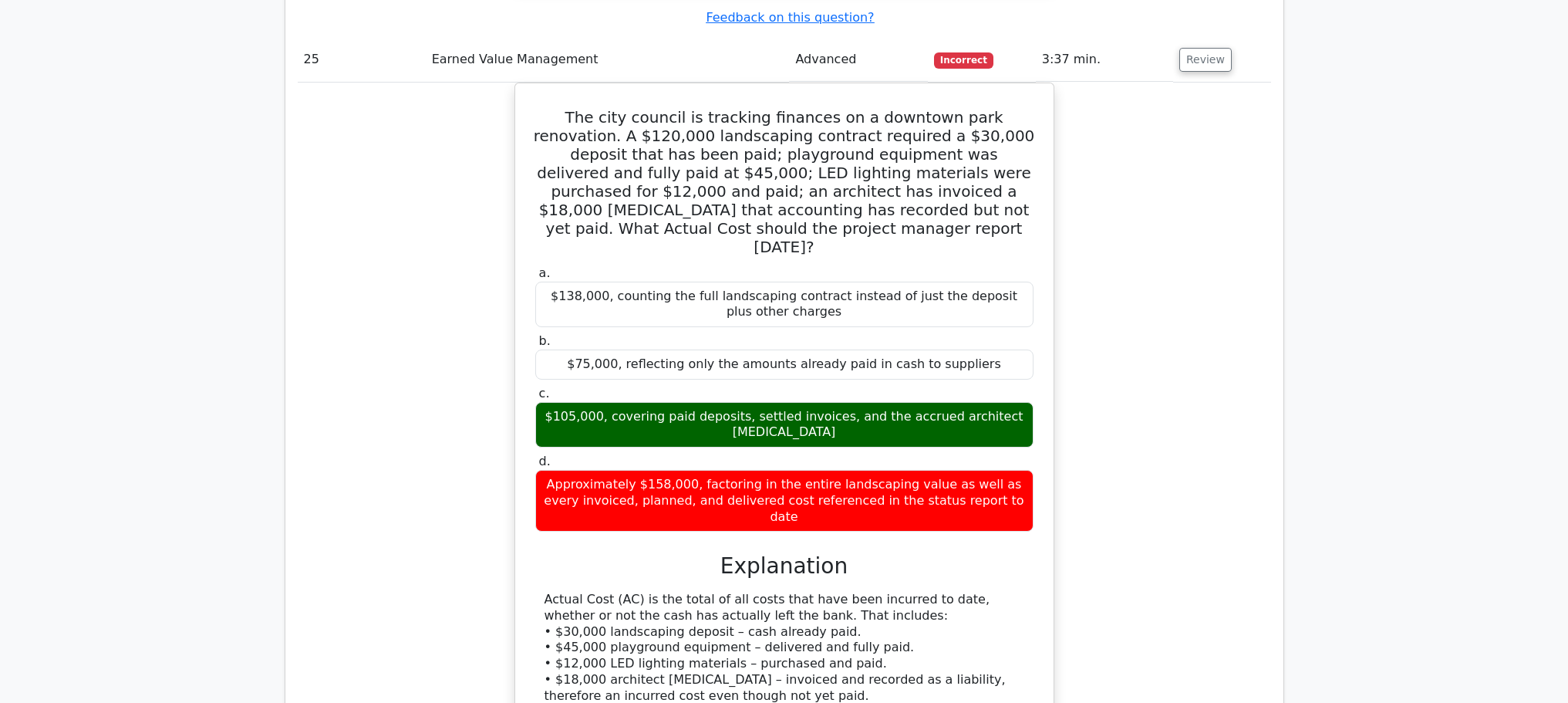
scroll to position [10094, 0]
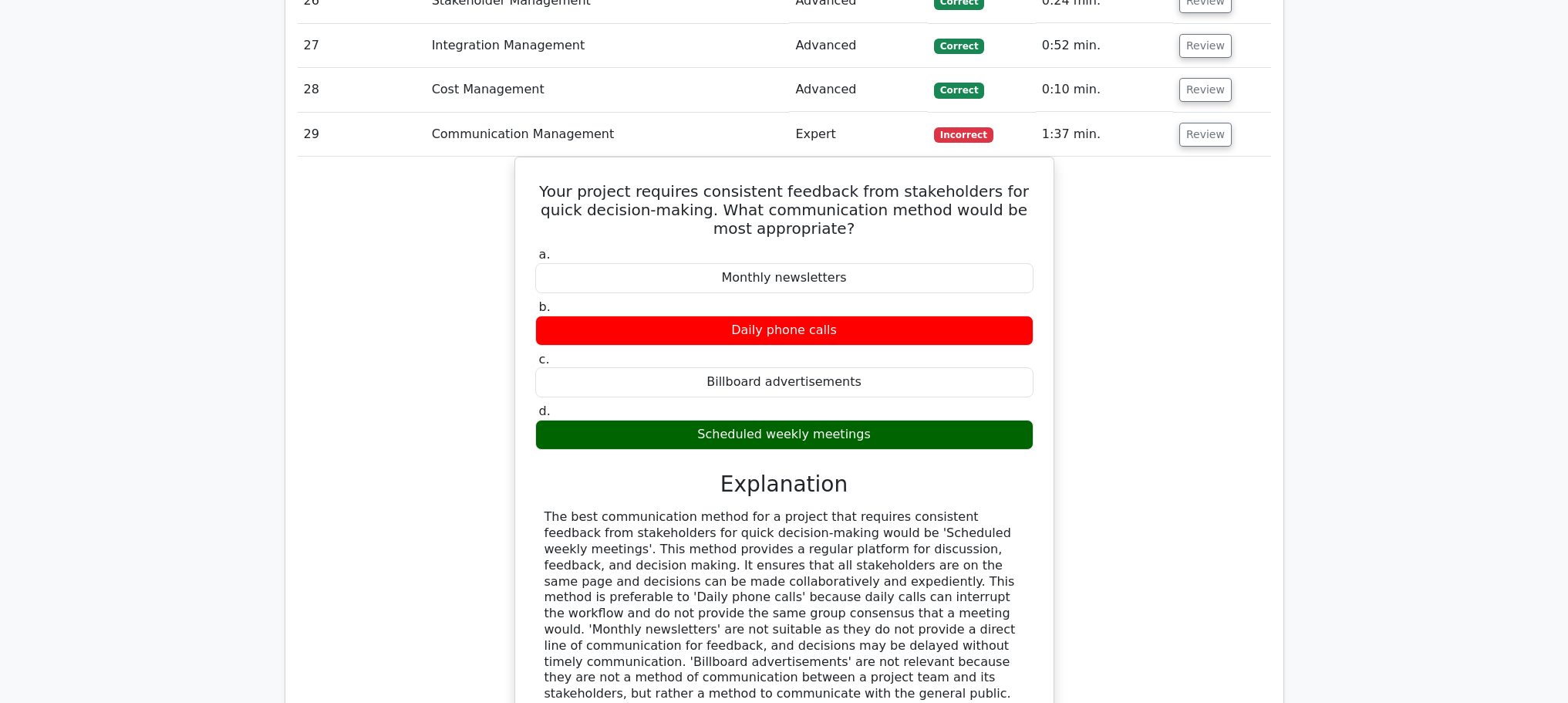
scroll to position [11020, 0]
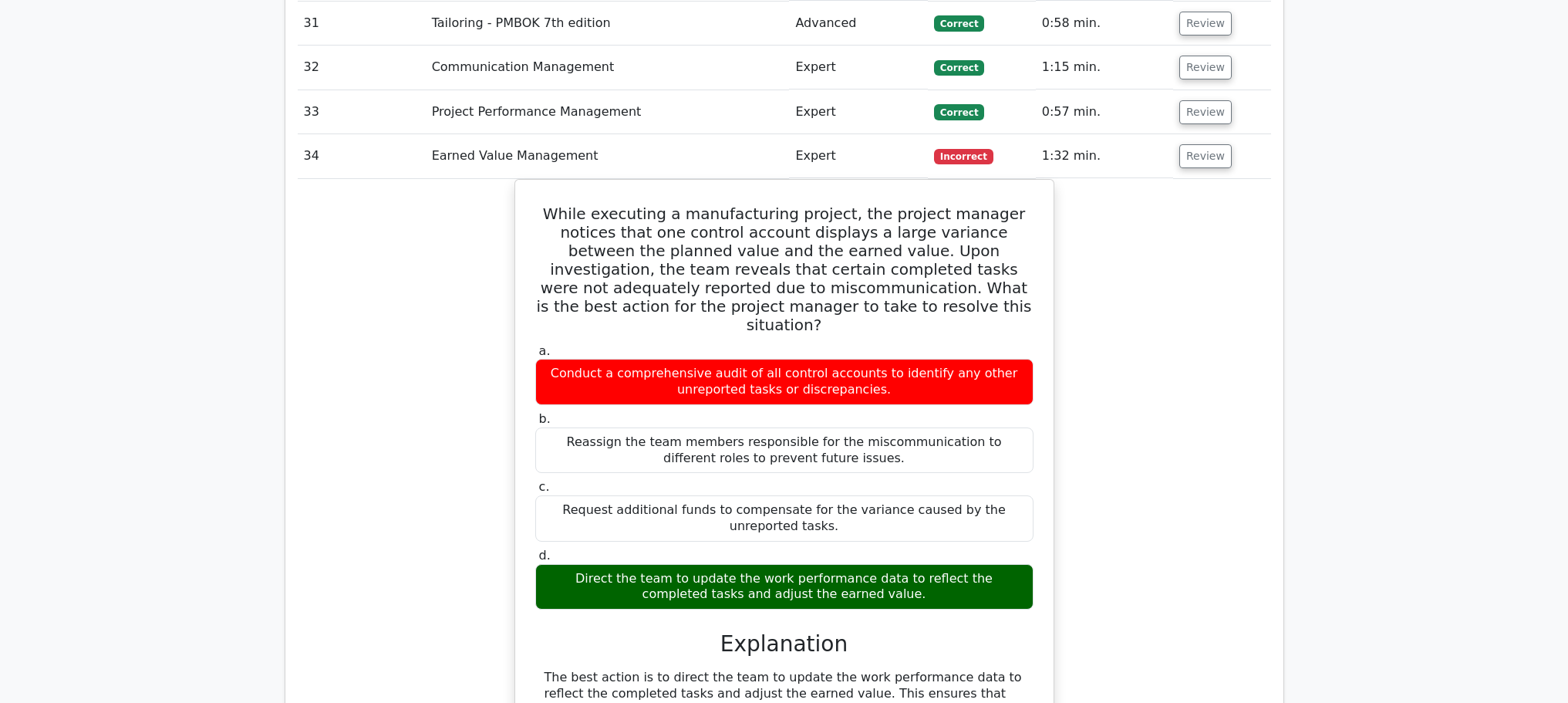
scroll to position [11945, 0]
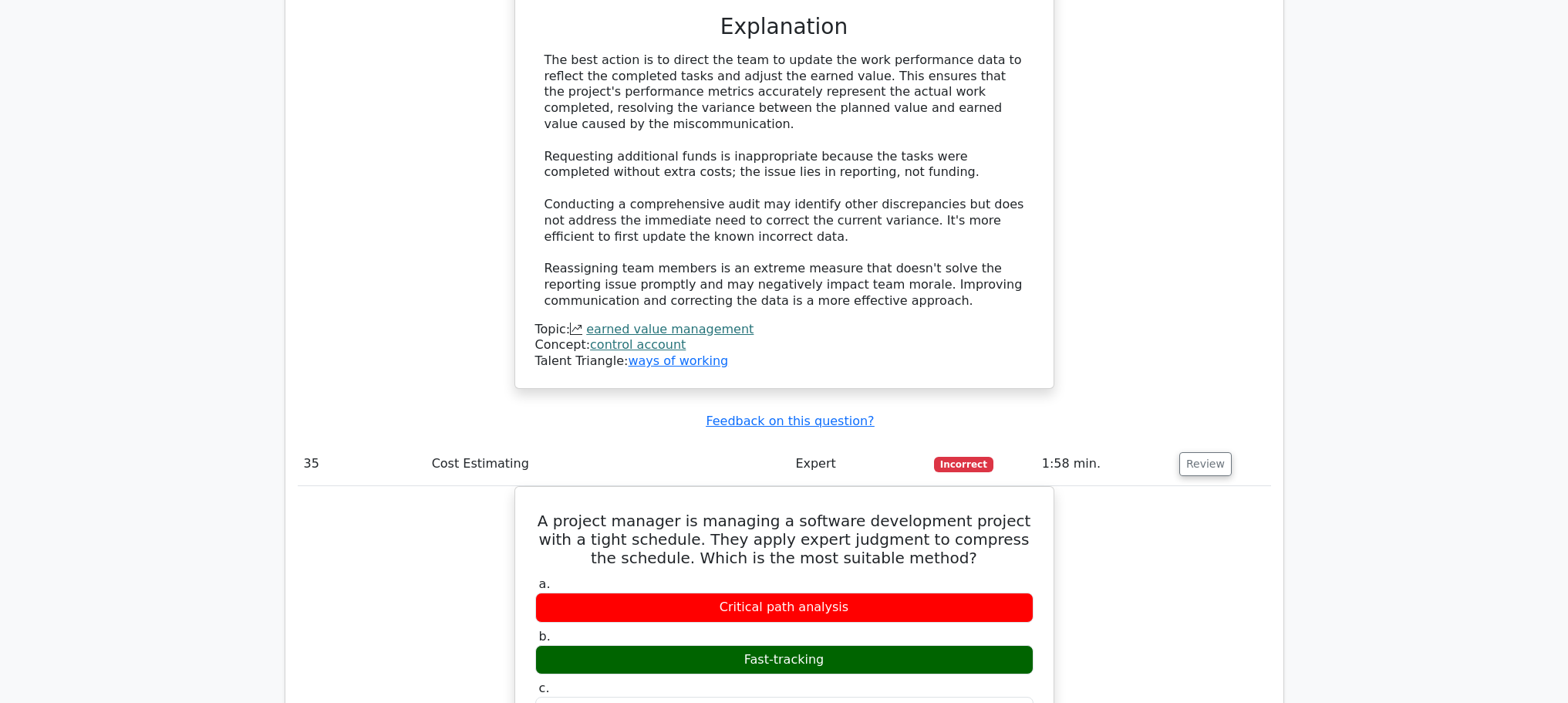
scroll to position [12563, 0]
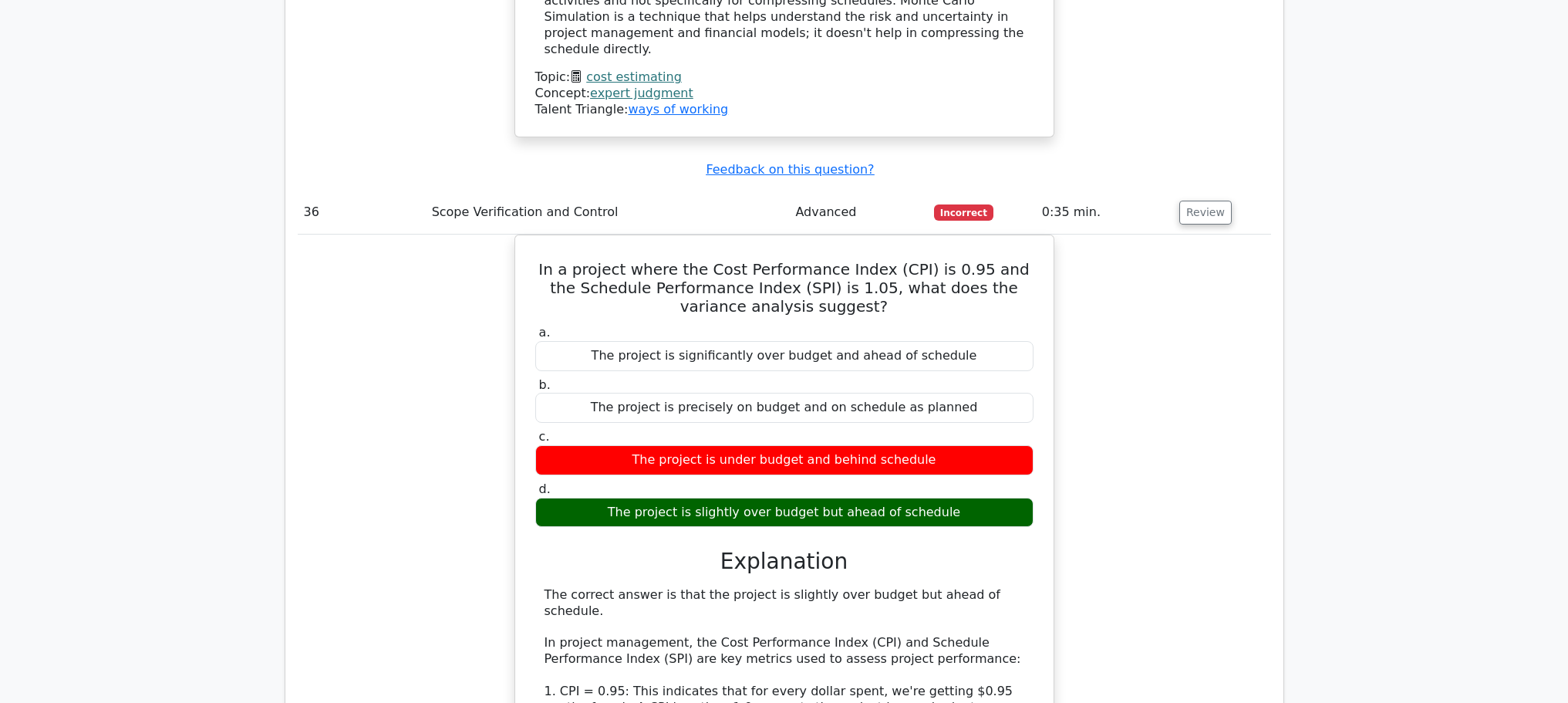
scroll to position [13488, 0]
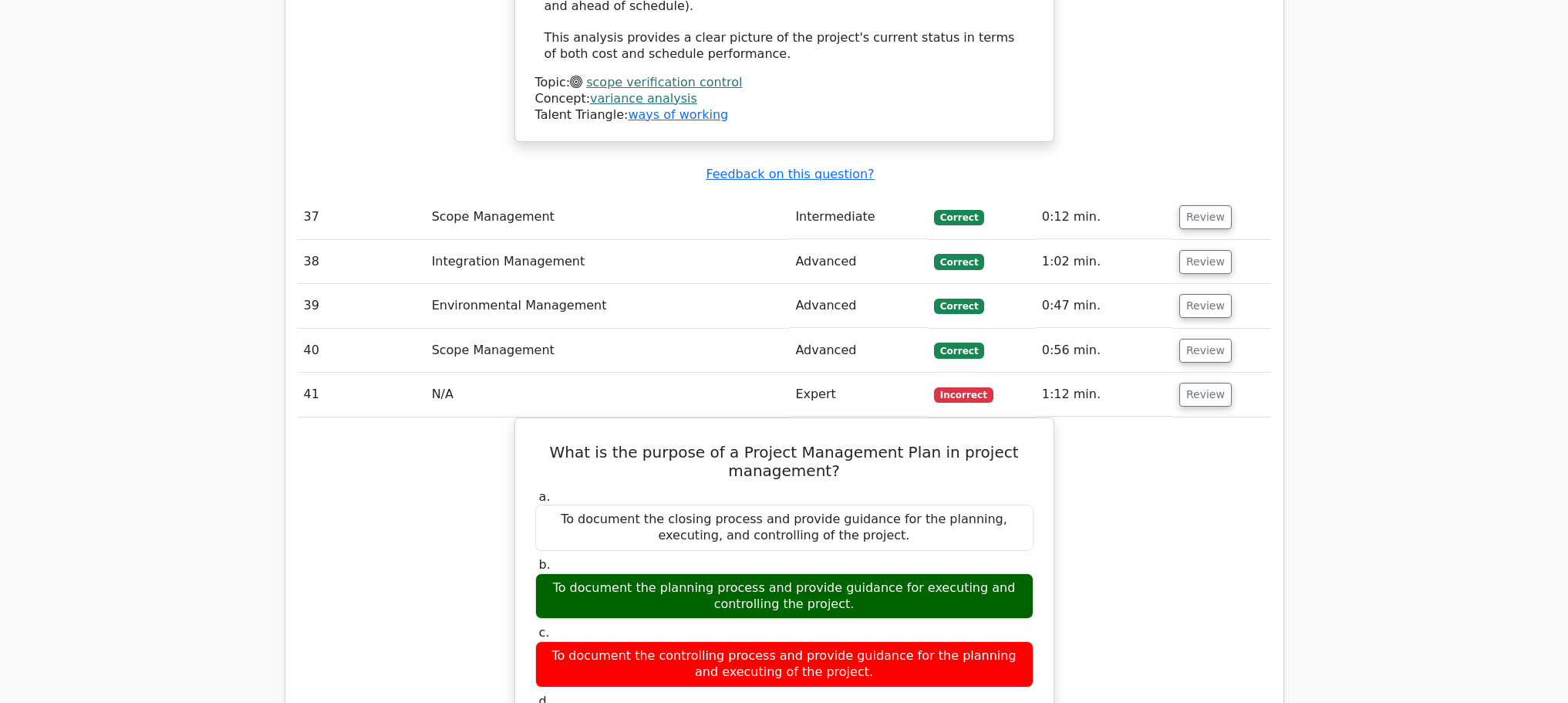
scroll to position [14414, 0]
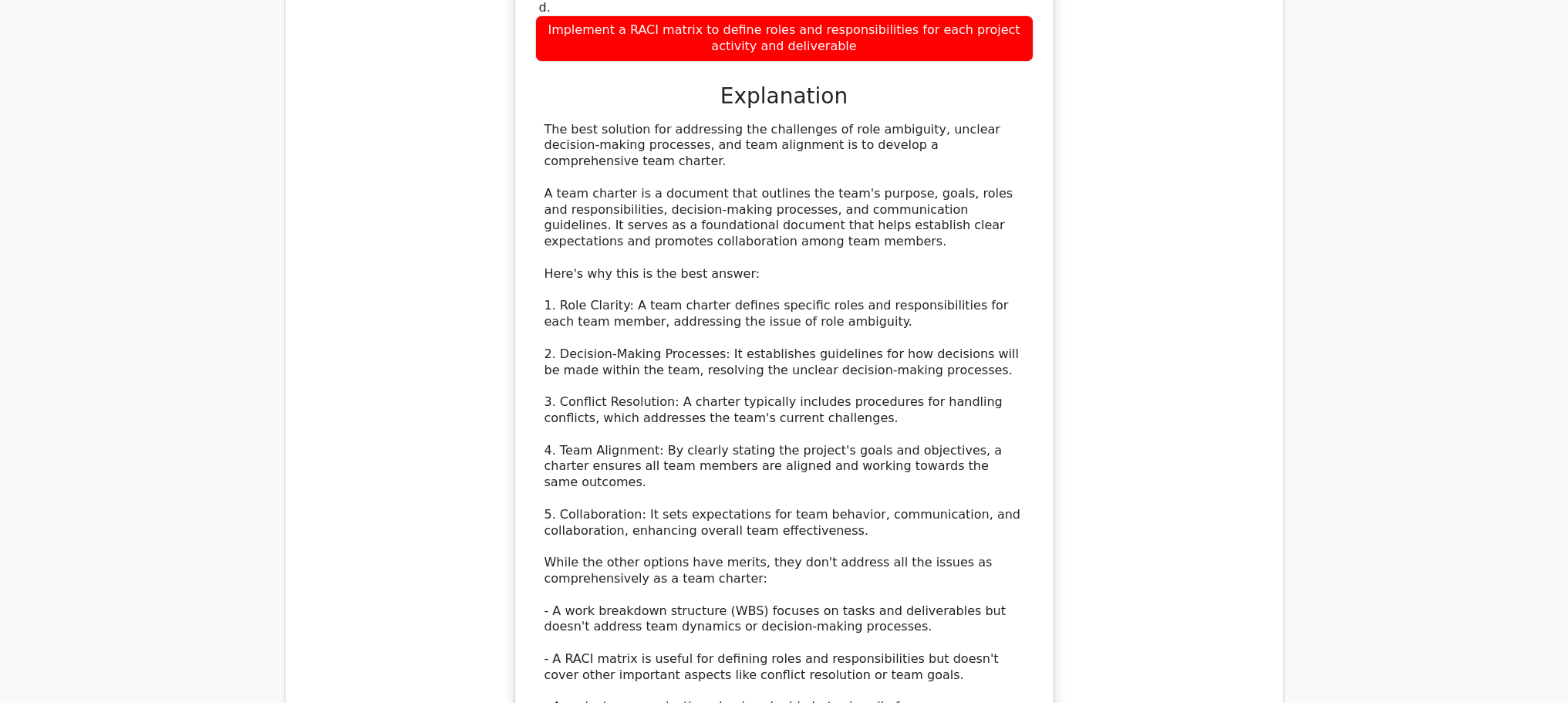
scroll to position [15908, 0]
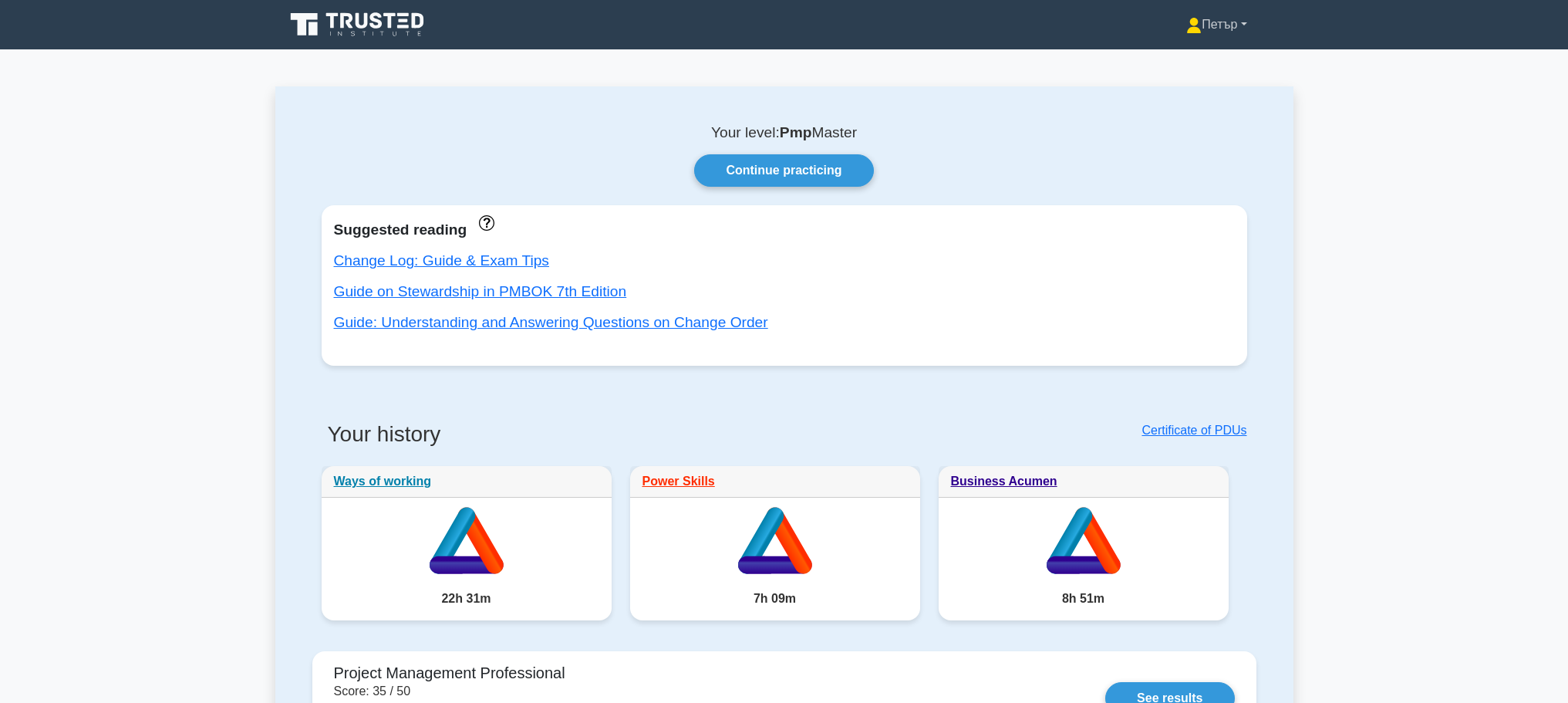
click at [1210, 26] on link "Петър" at bounding box center [1215, 24] width 134 height 31
click at [1192, 50] on link "Profile" at bounding box center [1210, 61] width 122 height 24
click at [1222, 28] on link "Петър" at bounding box center [1215, 24] width 134 height 31
click at [1204, 80] on link "Settings" at bounding box center [1210, 85] width 122 height 24
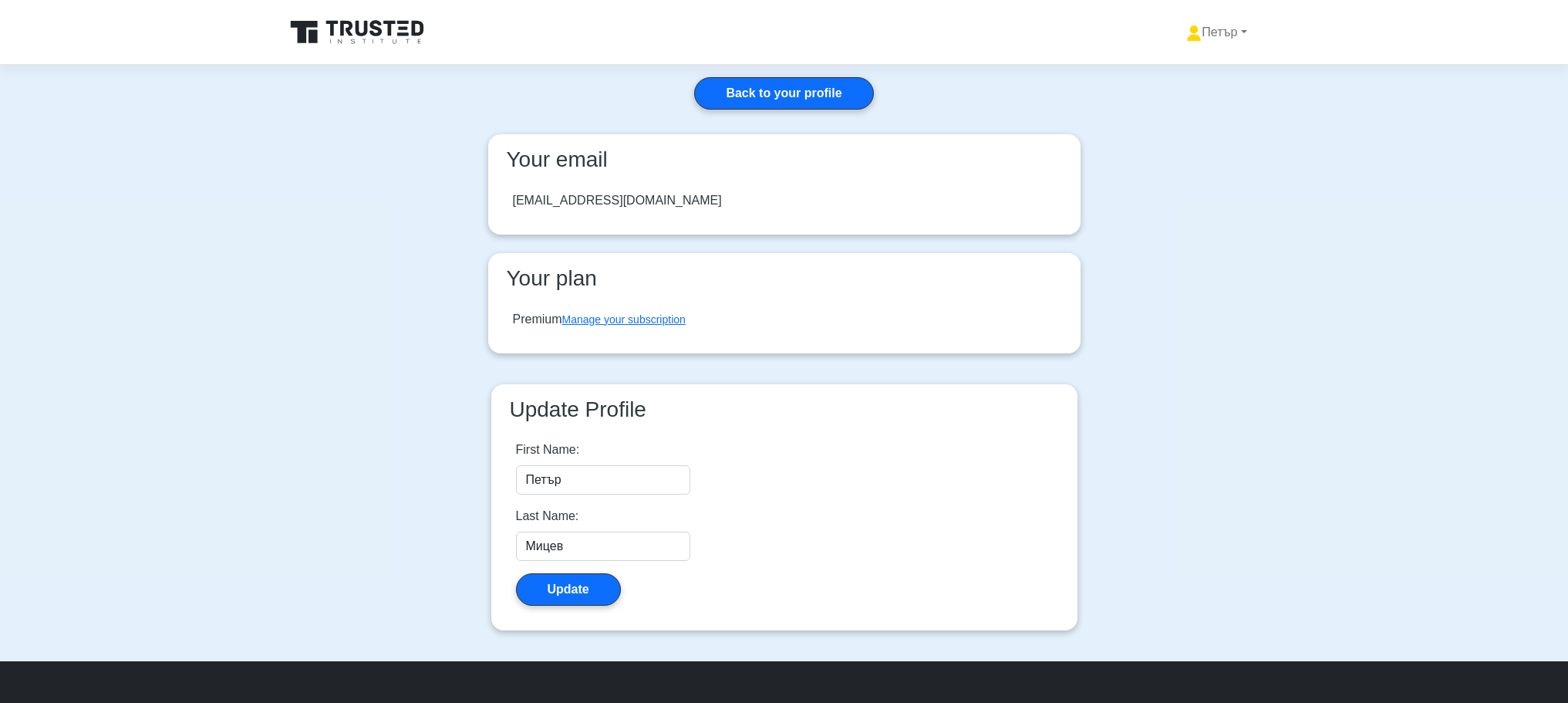
click at [370, 37] on icon at bounding box center [358, 32] width 148 height 29
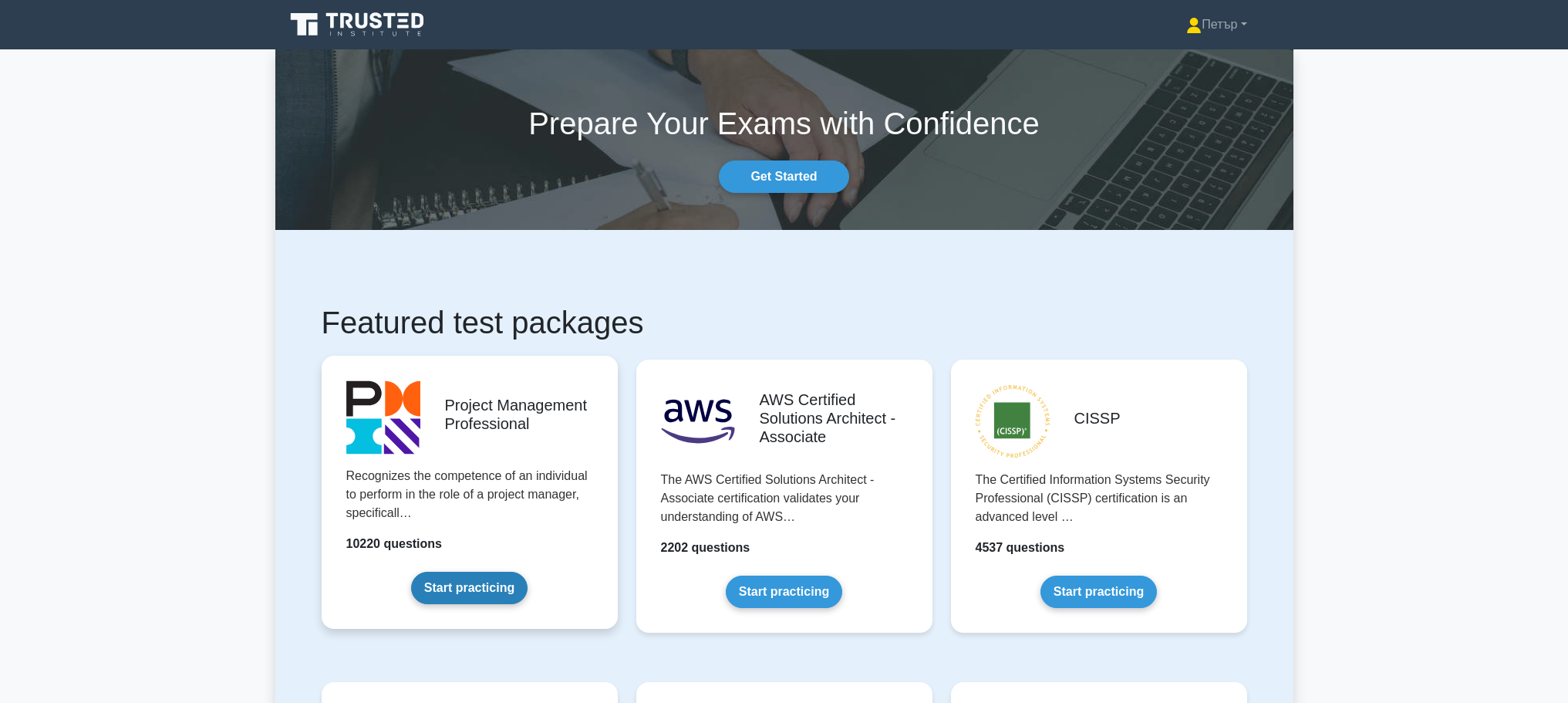
click at [485, 588] on link "Start practicing" at bounding box center [469, 588] width 116 height 33
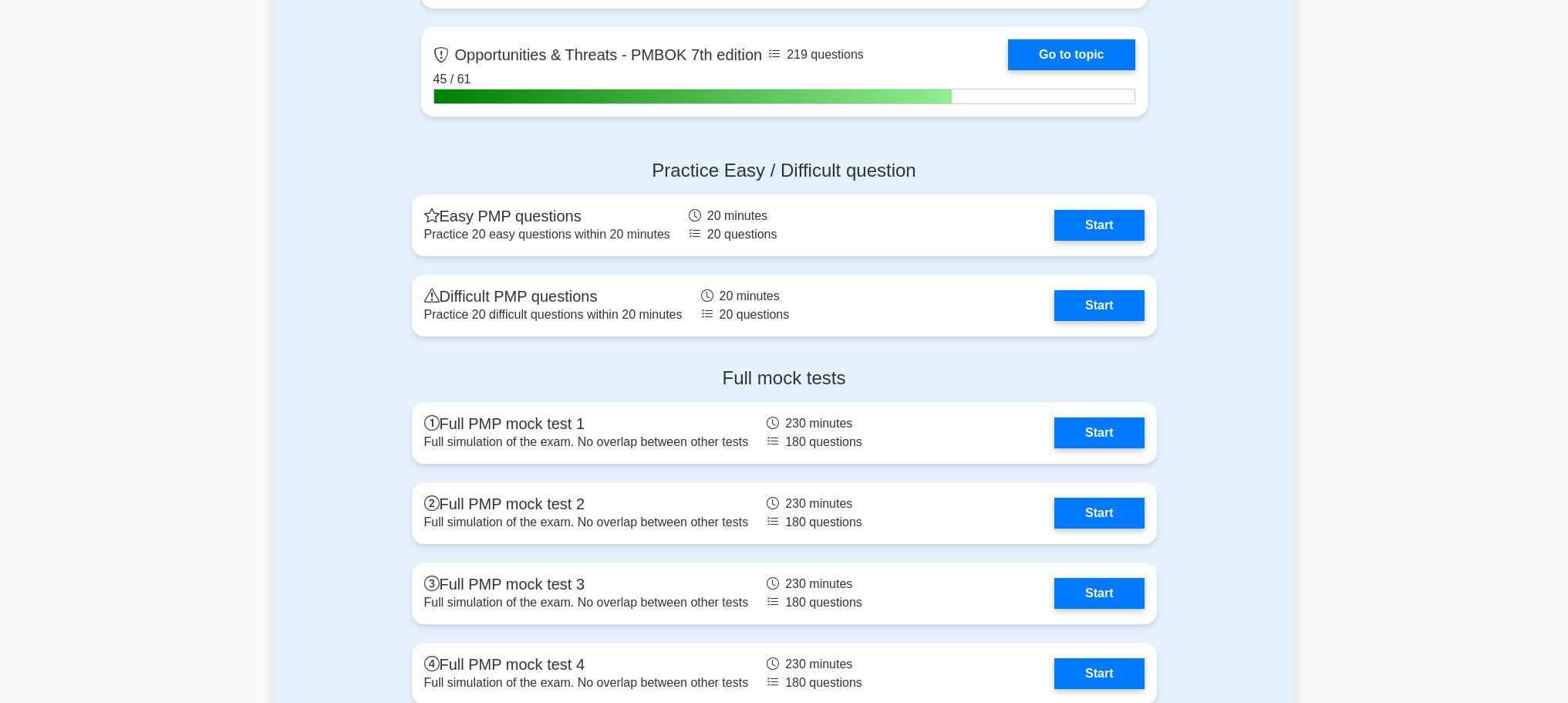
scroll to position [5278, 0]
